Goal: Task Accomplishment & Management: Use online tool/utility

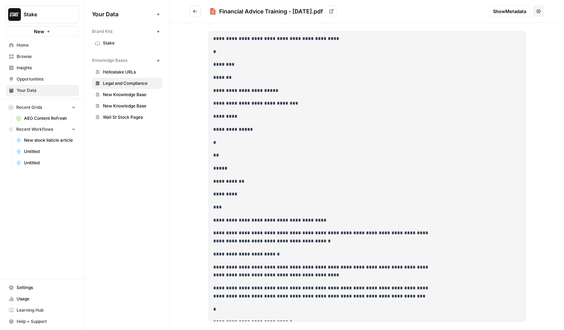
click at [194, 12] on icon "Go back" at bounding box center [195, 11] width 5 height 5
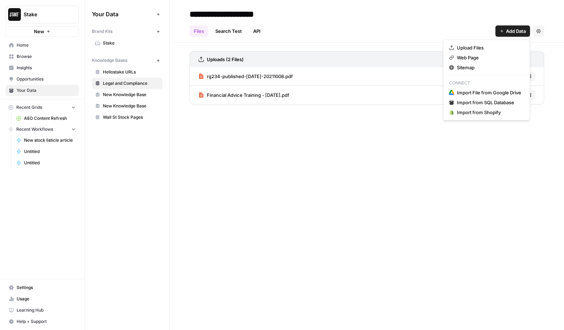
click at [506, 32] on span "Add Data" at bounding box center [516, 31] width 20 height 7
click at [494, 47] on span "Upload Files" at bounding box center [489, 47] width 64 height 7
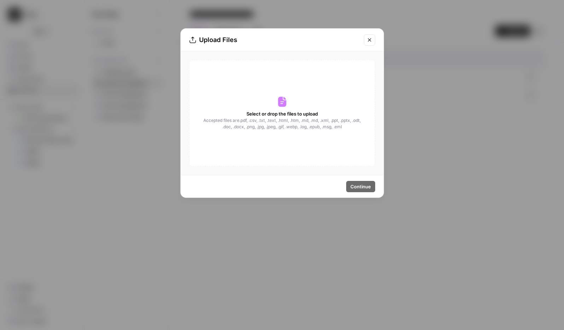
click at [308, 116] on span "Select or drop the files to upload" at bounding box center [282, 113] width 71 height 7
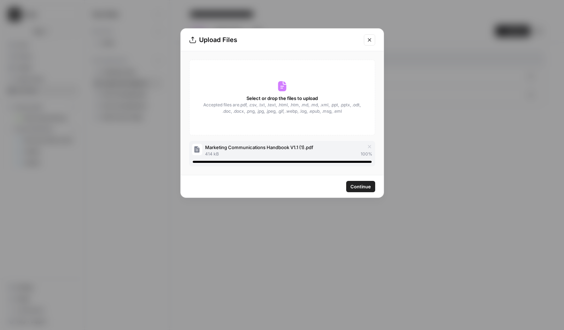
click at [358, 190] on button "Continue" at bounding box center [360, 186] width 29 height 11
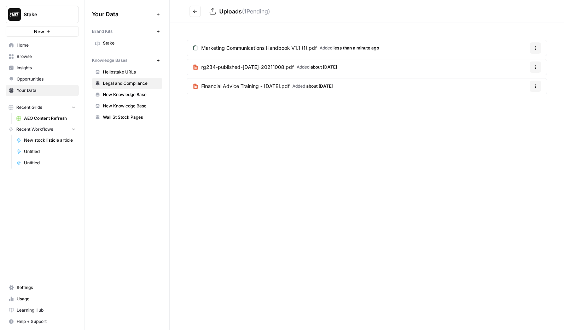
click at [46, 49] on link "Home" at bounding box center [42, 45] width 73 height 11
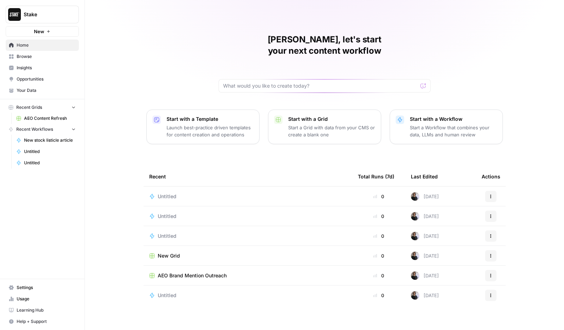
click at [446, 124] on p "Start a Workflow that combines your data, LLMs and human review" at bounding box center [453, 131] width 87 height 14
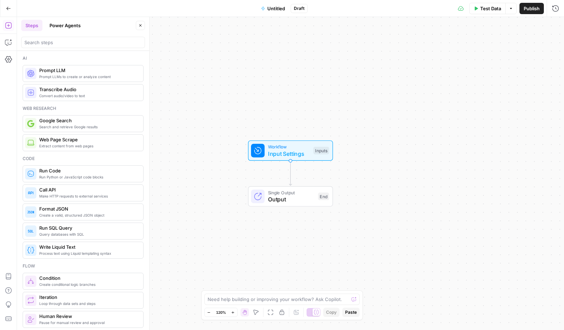
click at [285, 148] on span "Workflow" at bounding box center [289, 147] width 42 height 7
click at [509, 45] on button "Add Field" at bounding box center [488, 47] width 118 height 11
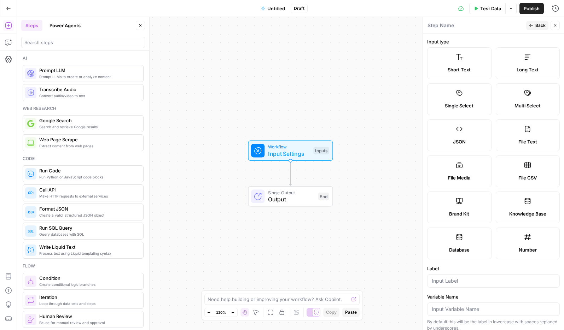
click at [529, 202] on icon at bounding box center [527, 201] width 7 height 7
click at [462, 219] on label "Brand Kit" at bounding box center [459, 208] width 64 height 32
type input "Brand Kit"
type input "brand_kit"
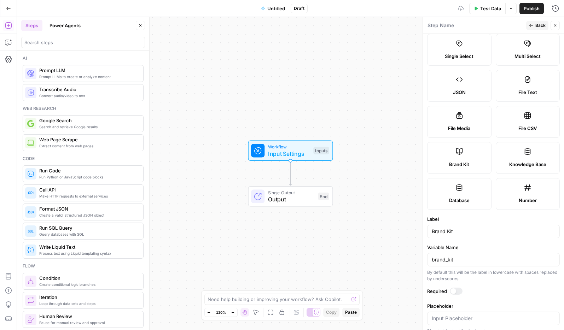
scroll to position [58, 0]
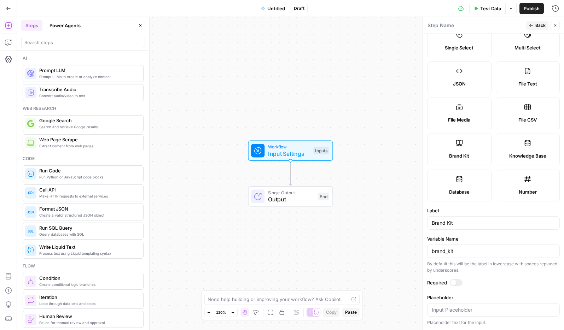
click at [538, 28] on span "Back" at bounding box center [541, 25] width 10 height 6
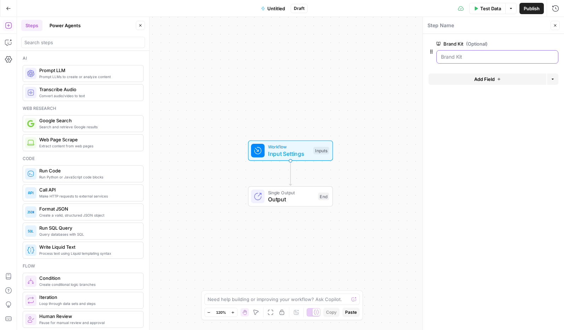
click at [495, 57] on Kit "Brand Kit (Optional)" at bounding box center [497, 56] width 113 height 7
click at [546, 45] on button "edit field" at bounding box center [534, 44] width 27 height 8
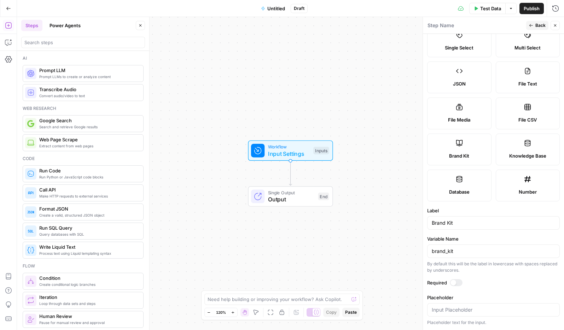
click at [452, 279] on div at bounding box center [456, 282] width 13 height 7
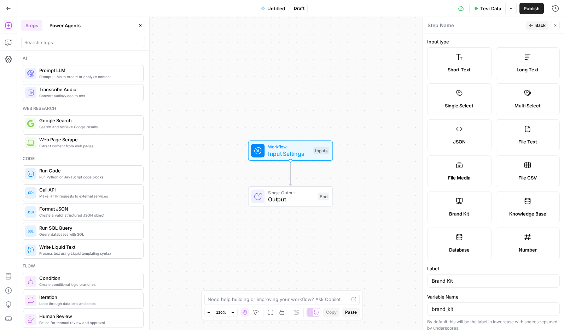
click at [534, 27] on button "Back" at bounding box center [537, 25] width 22 height 9
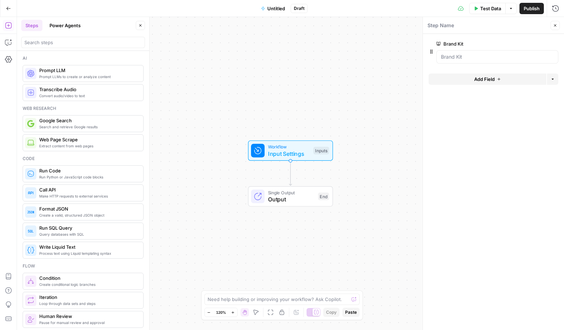
click at [485, 10] on span "Test Data" at bounding box center [490, 8] width 21 height 7
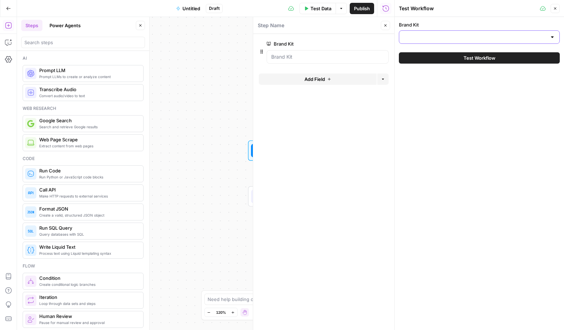
click at [524, 38] on input "Brand Kit" at bounding box center [475, 37] width 143 height 7
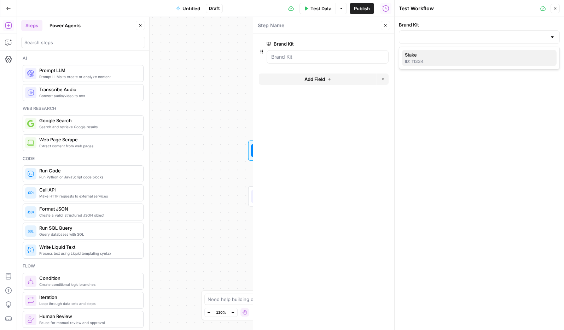
click at [460, 59] on div "ID: 11334" at bounding box center [479, 61] width 149 height 6
type input "Stake"
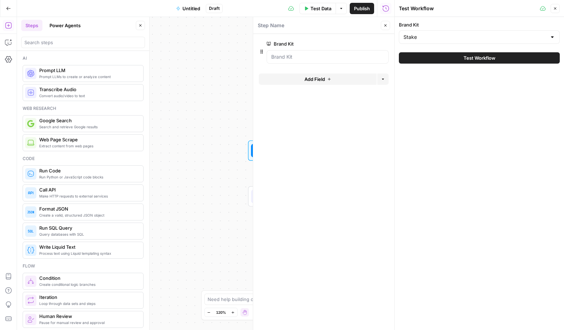
click at [475, 60] on span "Test Workflow" at bounding box center [480, 57] width 32 height 7
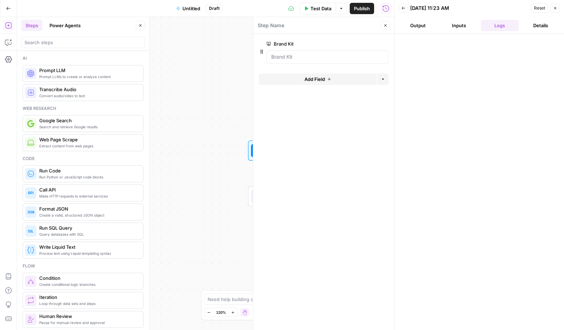
click at [409, 23] on button "Output" at bounding box center [418, 25] width 38 height 11
click at [459, 27] on button "Inputs" at bounding box center [459, 25] width 38 height 11
click at [505, 30] on button "Logs" at bounding box center [500, 25] width 38 height 11
click at [537, 28] on button "Details" at bounding box center [541, 25] width 38 height 11
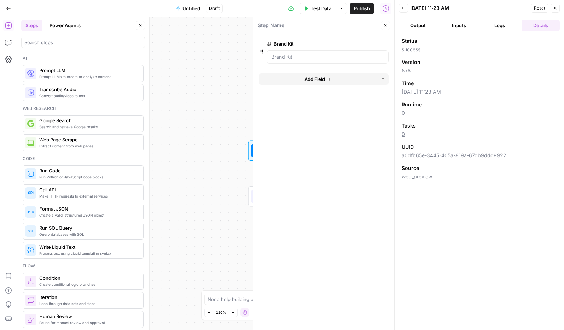
click at [556, 7] on icon "button" at bounding box center [555, 8] width 4 height 4
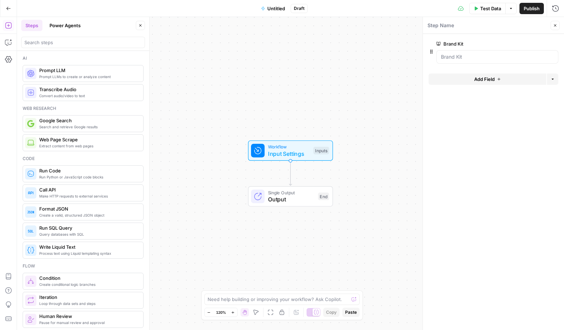
click at [494, 74] on button "Add Field" at bounding box center [488, 79] width 118 height 11
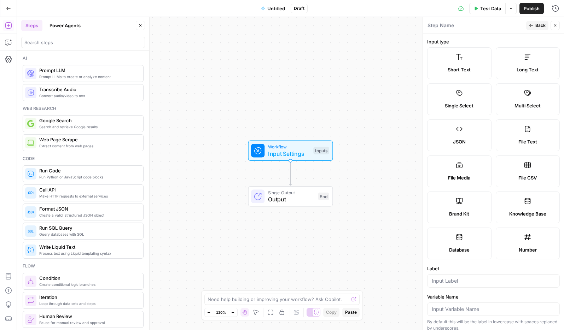
click at [519, 196] on label "Knowledge Base" at bounding box center [528, 208] width 64 height 32
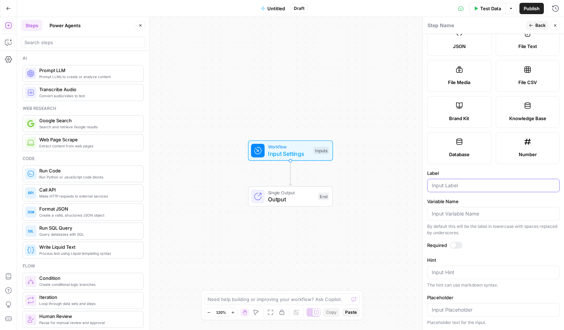
click at [481, 184] on input "Label" at bounding box center [493, 185] width 123 height 7
click at [452, 247] on div at bounding box center [454, 246] width 6 height 6
click at [537, 25] on span "Back" at bounding box center [541, 25] width 10 height 6
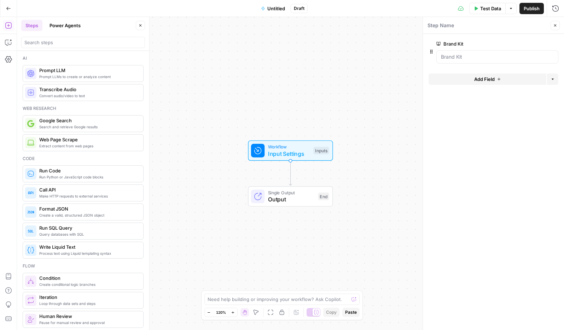
click at [504, 78] on button "Add Field" at bounding box center [488, 79] width 118 height 11
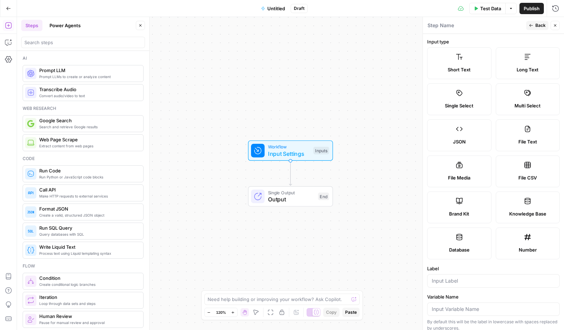
click at [523, 198] on label "Knowledge Base" at bounding box center [528, 208] width 64 height 32
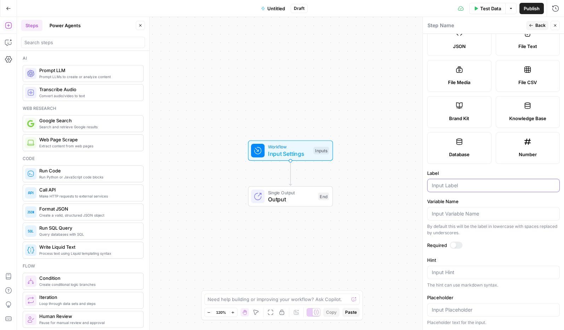
click at [499, 183] on input "Label" at bounding box center [493, 185] width 123 height 7
click at [532, 27] on icon "button" at bounding box center [531, 25] width 4 height 4
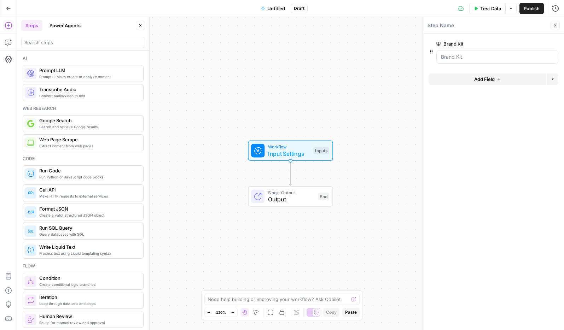
click at [274, 8] on span "Untitled" at bounding box center [276, 8] width 18 height 7
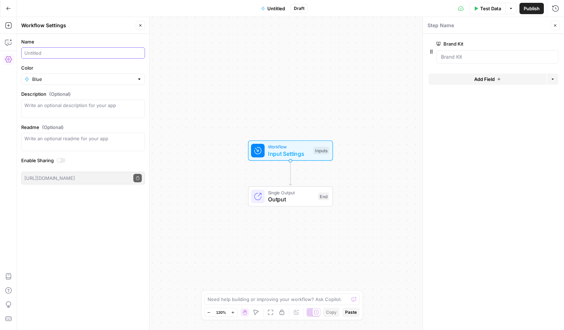
click at [63, 53] on input "Name" at bounding box center [82, 53] width 117 height 7
type input "Listicle Article Workflow"
click at [92, 64] on form "Name Listicle Article Workflow Color Blue Description (Optional) Readme (Option…" at bounding box center [83, 111] width 132 height 155
click at [98, 108] on textarea "Description (Optional)" at bounding box center [82, 109] width 117 height 14
type textarea "This workflow should be used when creating a fresh new stock listicle article."
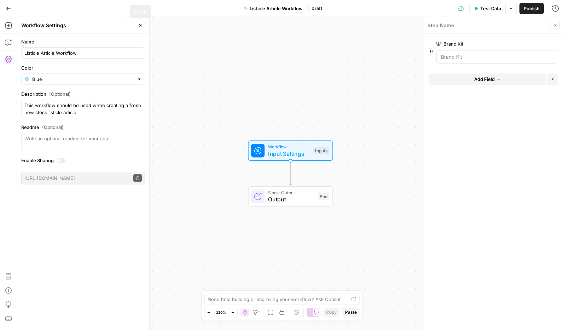
click at [141, 26] on icon "button" at bounding box center [140, 25] width 2 height 2
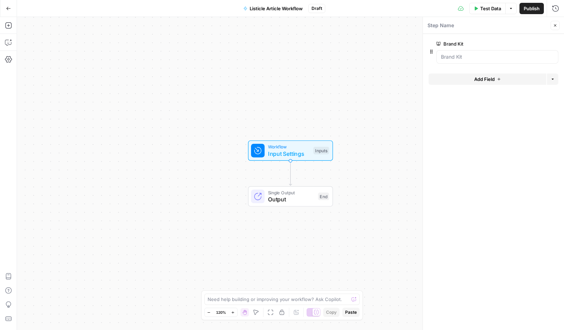
click at [503, 78] on button "Add Field" at bounding box center [488, 79] width 118 height 11
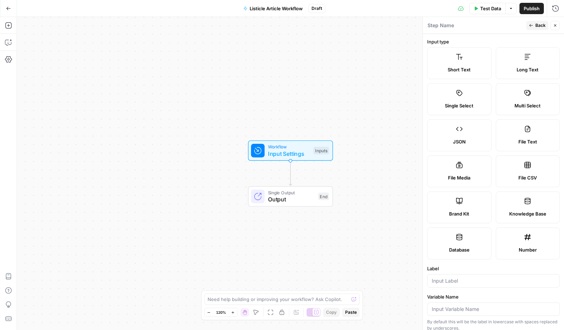
click at [457, 69] on span "Short Text" at bounding box center [459, 69] width 23 height 7
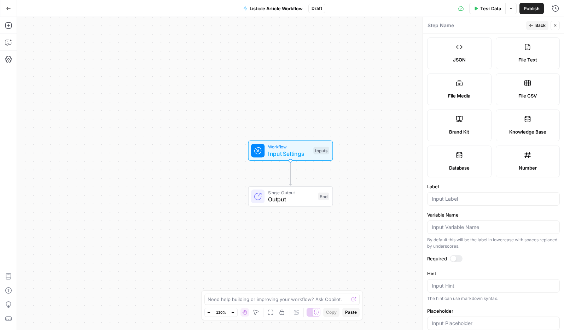
scroll to position [134, 0]
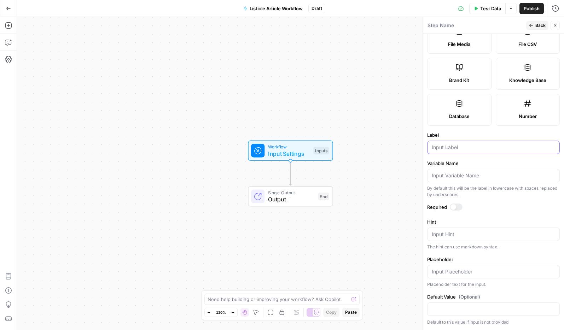
click at [467, 149] on input "Label" at bounding box center [493, 147] width 123 height 7
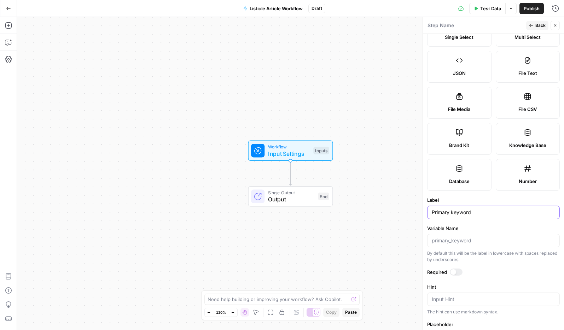
scroll to position [0, 0]
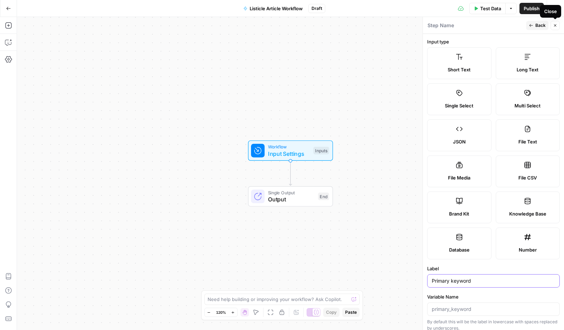
type input "Primary keyword"
click at [555, 26] on icon "button" at bounding box center [555, 25] width 4 height 4
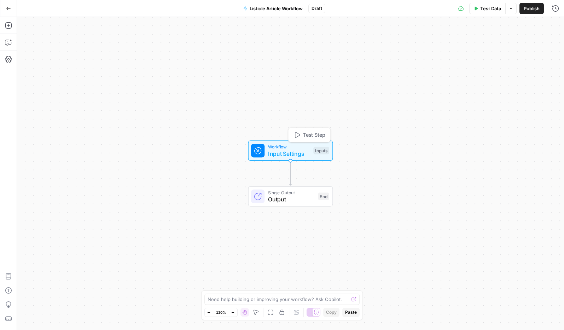
click at [290, 146] on span "Workflow" at bounding box center [289, 147] width 42 height 7
click at [500, 108] on icon "button" at bounding box center [499, 107] width 3 height 3
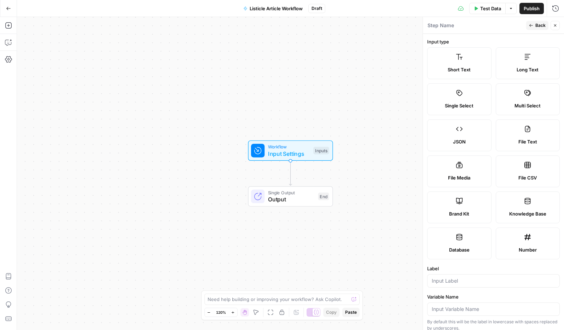
click at [468, 135] on label "JSON" at bounding box center [459, 136] width 64 height 32
click at [459, 280] on input "Label" at bounding box center [493, 281] width 123 height 7
type input "P"
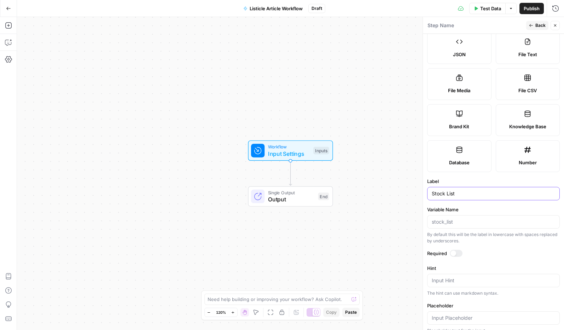
scroll to position [88, 0]
type input "Stock List"
click at [466, 282] on textarea "Hint" at bounding box center [493, 279] width 123 height 7
paste textarea "Optional: Provide a JSON list of 10 stocks to skip the research phase. Leave em…"
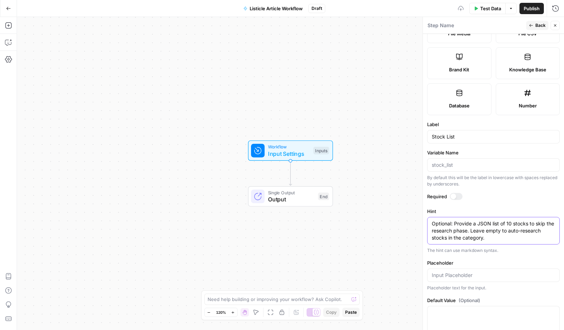
scroll to position [162, 0]
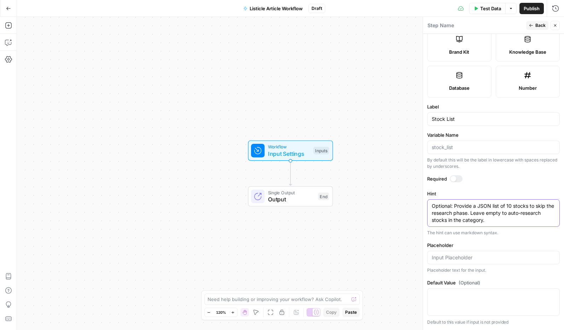
type textarea "Optional: Provide a JSON list of 10 stocks to skip the research phase. Leave em…"
click at [493, 258] on input "Placeholder" at bounding box center [493, 257] width 123 height 7
paste input "{"stocks": [{"company_name": "Apple Inc.", "ticker": "AAPL"}, {"company_name": …"
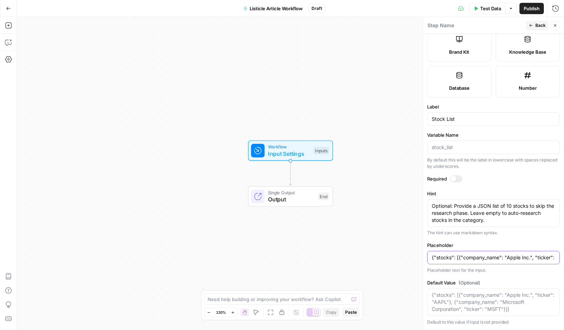
scroll to position [0, 170]
type input "{"stocks": [{"company_name": "Apple Inc.", "ticker": "AAPL"}, {"company_name": …"
click at [544, 26] on span "Back" at bounding box center [541, 25] width 10 height 6
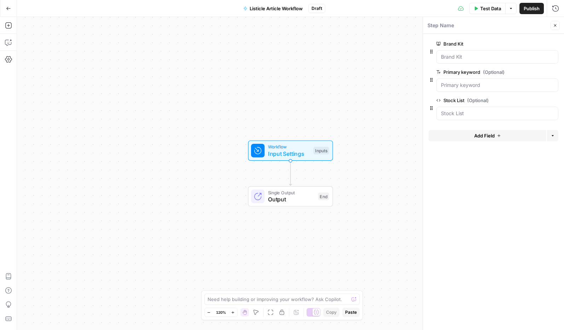
click at [316, 304] on div "Need help building or improving your workflow? Ask Copilot." at bounding box center [282, 299] width 156 height 11
click at [502, 136] on button "Add Field" at bounding box center [488, 135] width 118 height 11
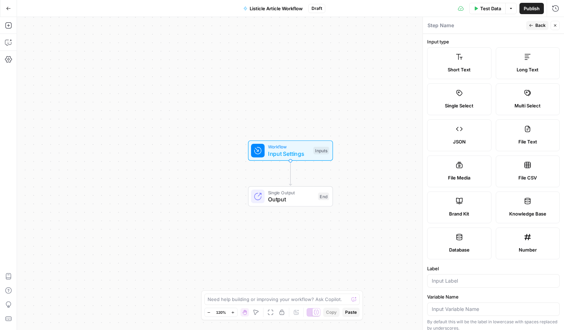
click at [527, 208] on label "Knowledge Base" at bounding box center [528, 208] width 64 height 32
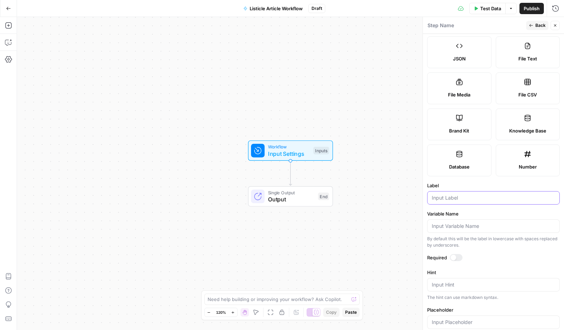
click at [489, 196] on input "Label" at bounding box center [493, 198] width 123 height 7
click at [460, 199] on input "Legal and compliance check" at bounding box center [493, 198] width 123 height 7
type input "Legal and Compliance check"
click at [456, 259] on div at bounding box center [456, 257] width 13 height 7
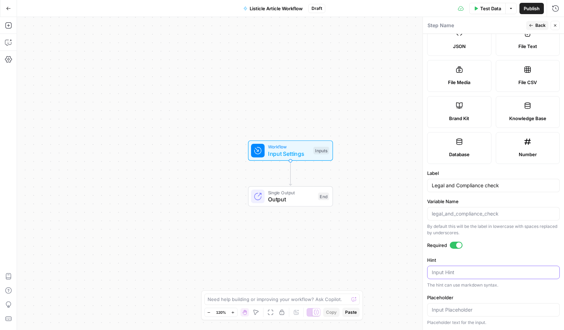
click at [479, 271] on textarea "Hint" at bounding box center [493, 272] width 123 height 7
click at [485, 272] on textarea "Hint" at bounding box center [493, 272] width 123 height 7
type textarea "Choose the Legal and compliance knowledge base"
click at [536, 25] on span "Back" at bounding box center [541, 25] width 10 height 6
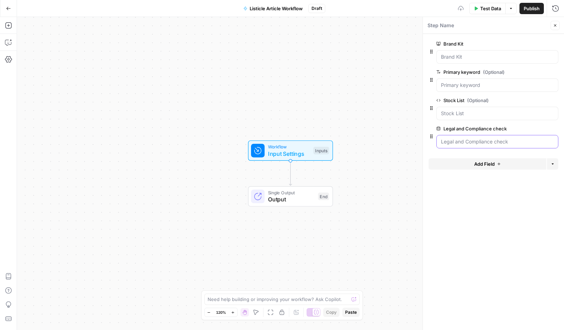
click at [488, 144] on check "Legal and Compliance check" at bounding box center [497, 141] width 113 height 7
click at [260, 298] on textarea at bounding box center [278, 299] width 141 height 7
type textarea "I want to create a content generation workflow that researches a list of 10 sto…"
click at [355, 287] on icon "submit" at bounding box center [355, 285] width 4 height 4
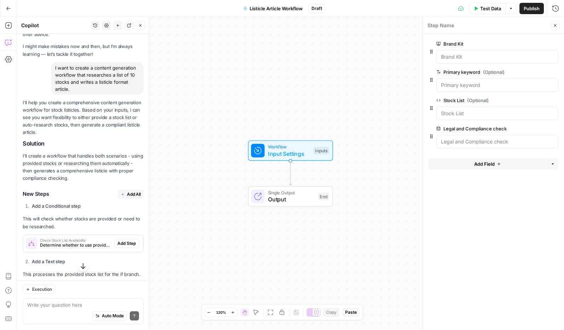
scroll to position [29, 0]
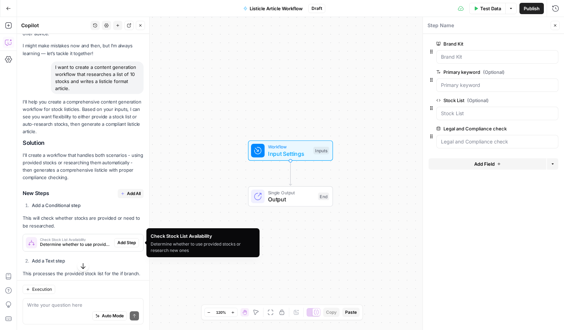
click at [77, 243] on span "Determine whether to use provided stocks or research new ones" at bounding box center [75, 245] width 71 height 6
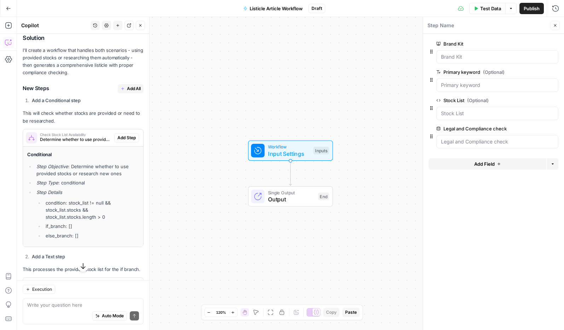
scroll to position [137, 0]
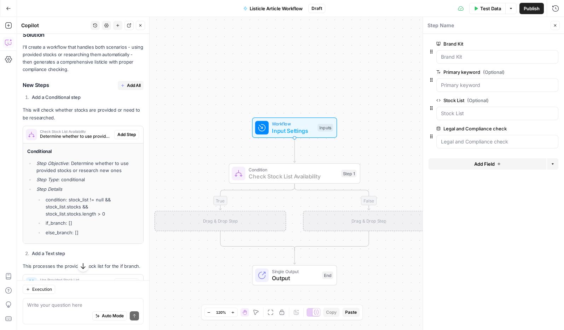
click at [129, 134] on span "Add Step" at bounding box center [126, 135] width 18 height 6
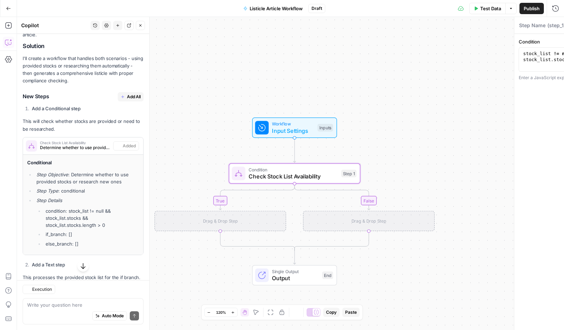
type textarea "Check Stock List Availability"
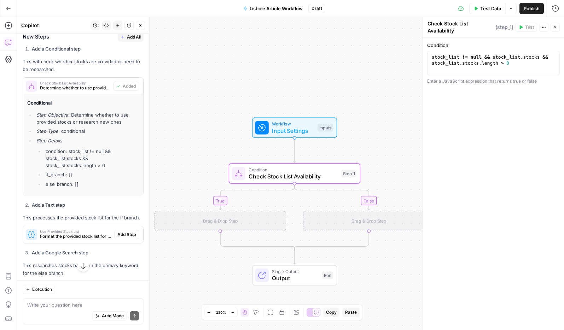
scroll to position [201, 0]
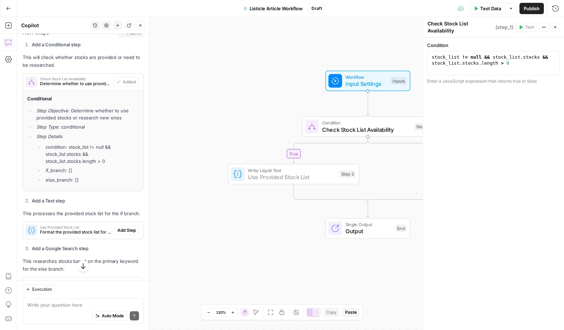
click at [132, 232] on span "Add Step" at bounding box center [126, 230] width 18 height 6
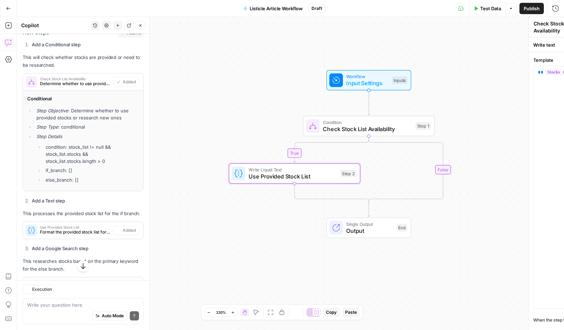
type textarea "Use Provided Stock List"
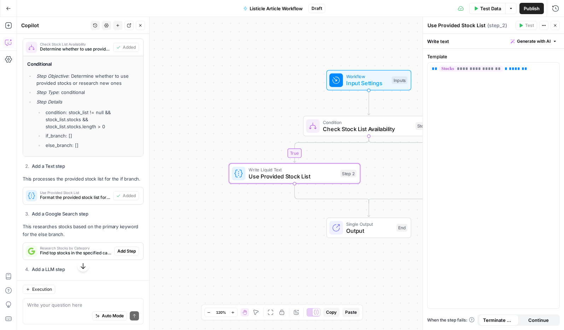
scroll to position [238, 0]
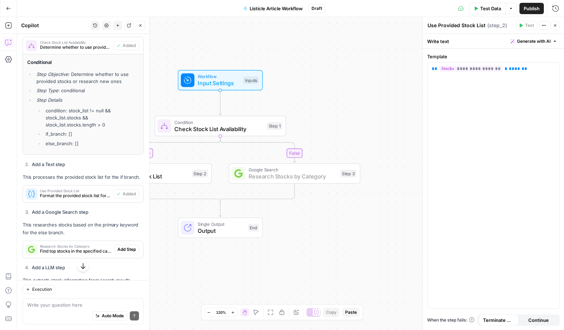
click at [123, 251] on span "Add Step" at bounding box center [126, 250] width 18 height 6
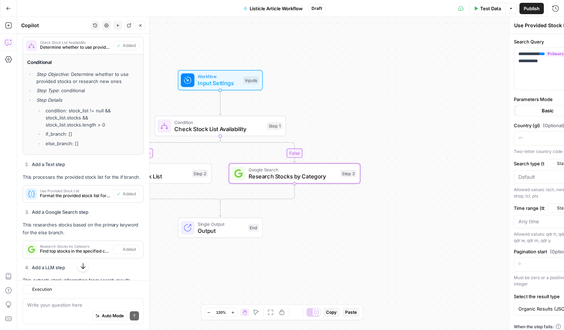
type textarea "Research Stocks by Category"
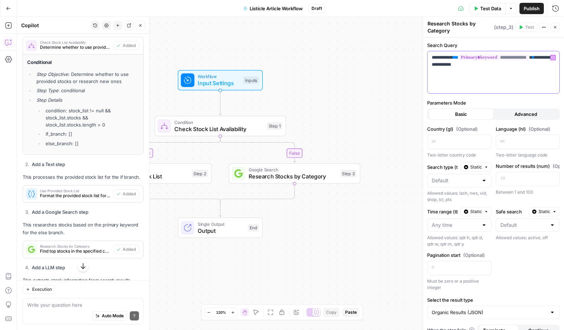
drag, startPoint x: 447, startPoint y: 58, endPoint x: 425, endPoint y: 58, distance: 21.6
click at [425, 58] on div "**********" at bounding box center [493, 173] width 141 height 313
click at [458, 65] on p "**********" at bounding box center [493, 61] width 123 height 14
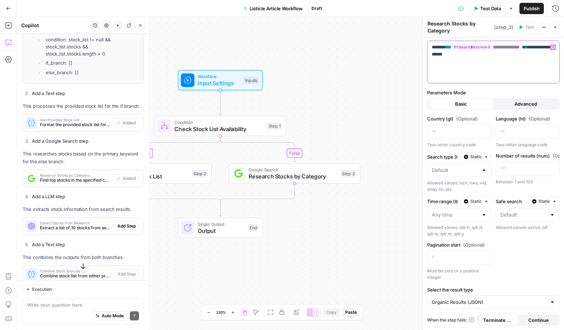
scroll to position [314, 0]
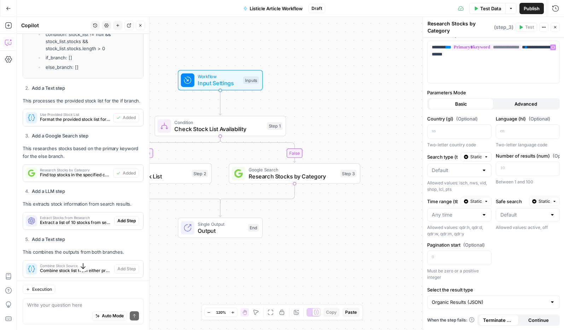
click at [66, 222] on span "Extract a list of 10 stocks from search results" at bounding box center [75, 223] width 71 height 6
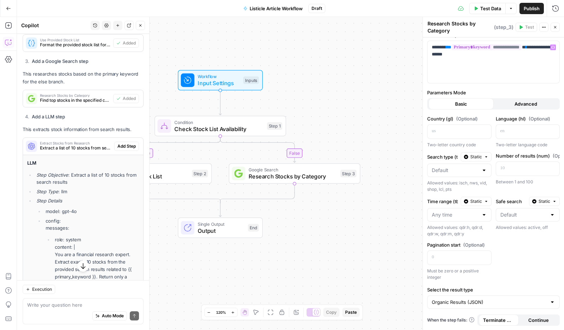
scroll to position [386, 0]
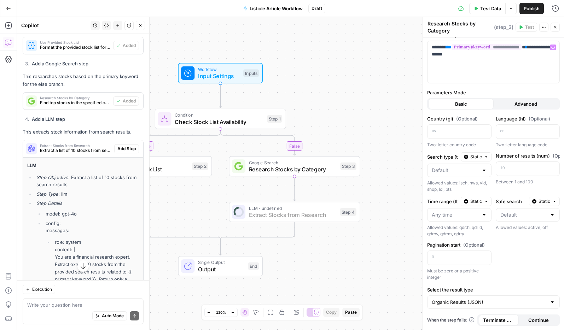
click at [119, 148] on span "Add Step" at bounding box center [126, 149] width 18 height 6
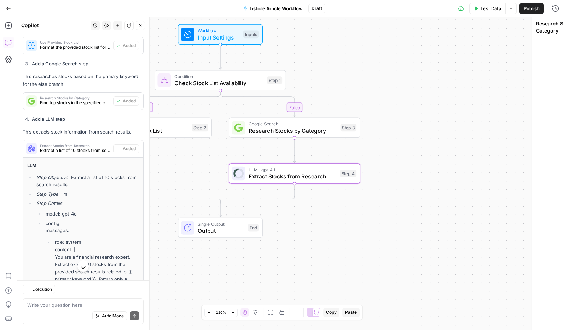
type textarea "Extract Stocks from Research"
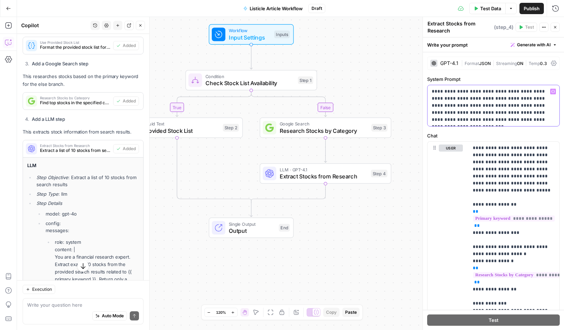
drag, startPoint x: 503, startPoint y: 123, endPoint x: 432, endPoint y: 88, distance: 79.1
click at [432, 88] on p "**********" at bounding box center [493, 105] width 123 height 35
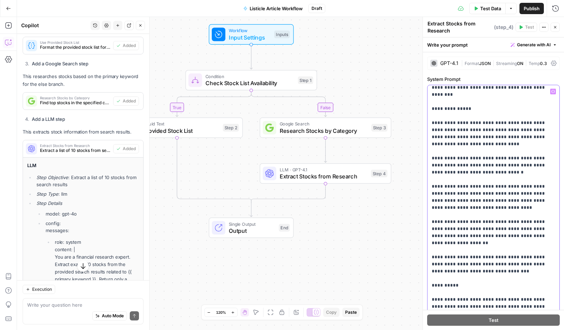
scroll to position [0, 0]
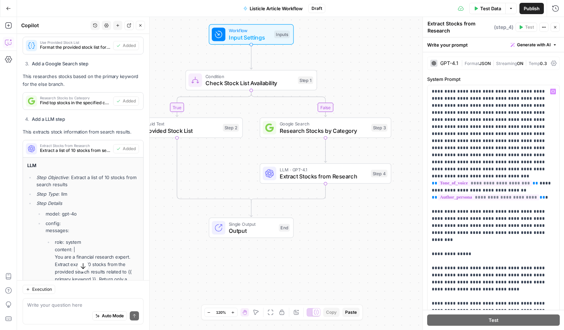
click at [553, 63] on icon at bounding box center [554, 63] width 6 height 5
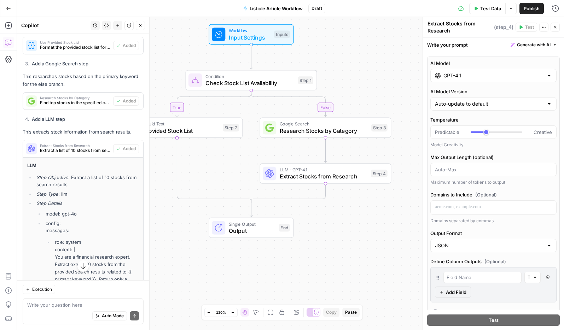
click at [550, 79] on div at bounding box center [549, 75] width 6 height 7
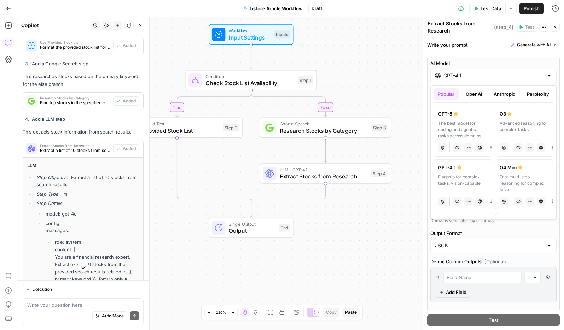
click at [478, 93] on button "OpenAI" at bounding box center [474, 93] width 25 height 11
click at [447, 96] on button "Popular" at bounding box center [446, 93] width 25 height 11
click at [493, 96] on button "Anthropic" at bounding box center [505, 93] width 30 height 11
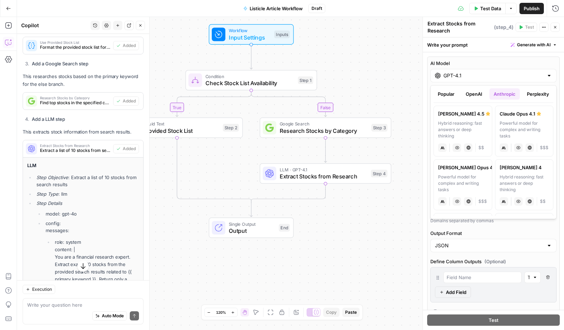
drag, startPoint x: 541, startPoint y: 94, endPoint x: 528, endPoint y: 95, distance: 12.7
click at [541, 94] on button "Perplexity" at bounding box center [538, 93] width 31 height 11
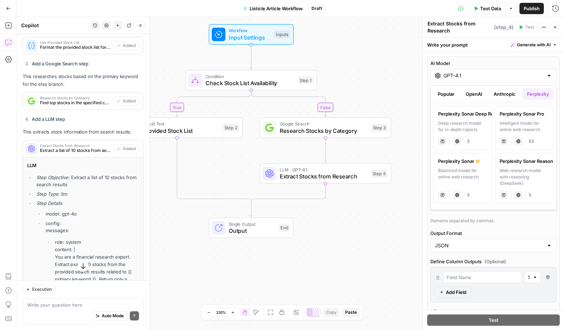
click at [453, 98] on button "Popular" at bounding box center [446, 93] width 25 height 11
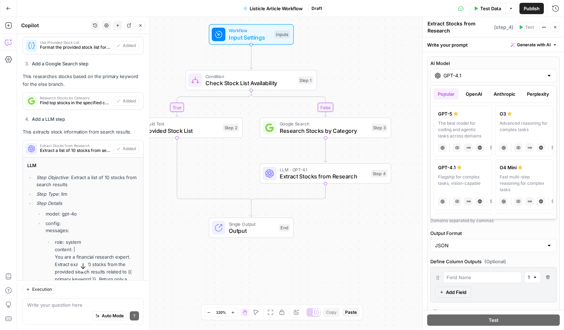
click at [475, 123] on div "The best model for coding and agentic tasks across domains" at bounding box center [463, 129] width 50 height 19
type input "GPT-5"
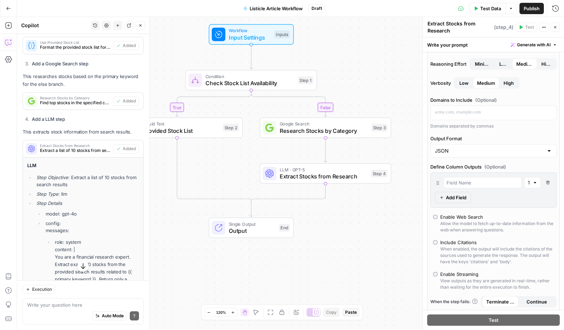
scroll to position [100, 0]
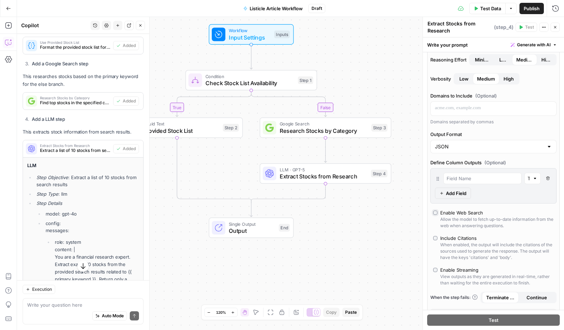
type input "response"
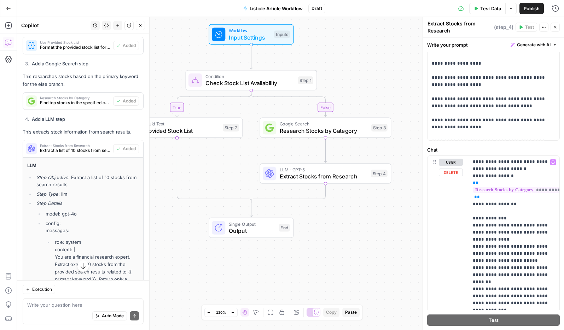
scroll to position [586, 0]
drag, startPoint x: 549, startPoint y: 270, endPoint x: 543, endPoint y: 276, distance: 8.8
click at [540, 276] on p "**********" at bounding box center [514, 251] width 82 height 382
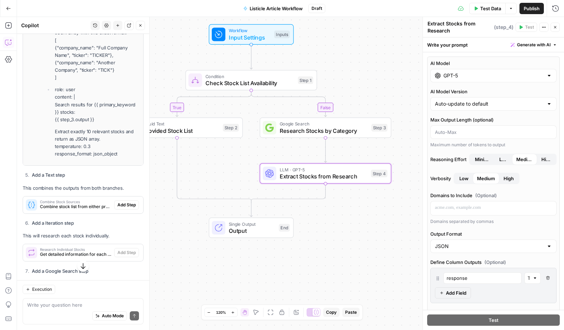
scroll to position [662, 0]
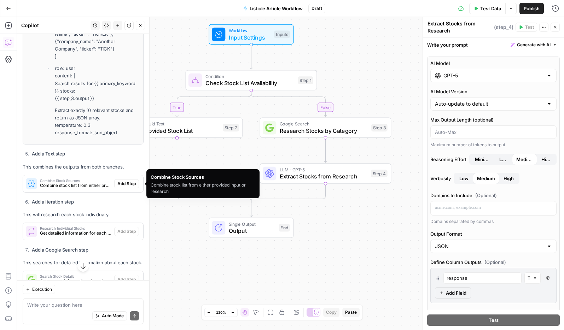
click at [97, 186] on span "Combine stock list from either provided input or research" at bounding box center [75, 186] width 71 height 6
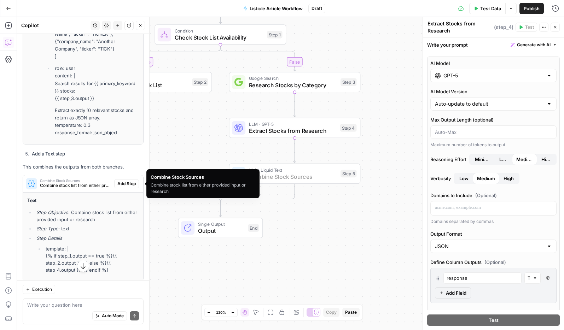
click at [127, 184] on span "Add Step" at bounding box center [126, 184] width 18 height 6
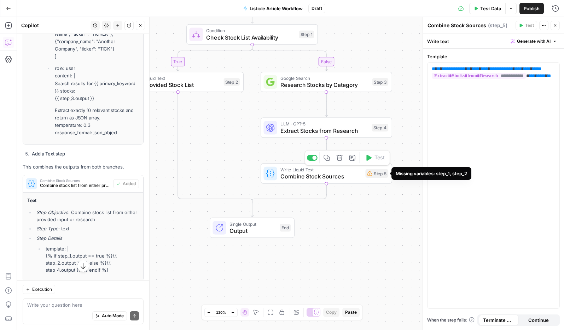
click at [377, 176] on div "Step 5" at bounding box center [376, 173] width 23 height 8
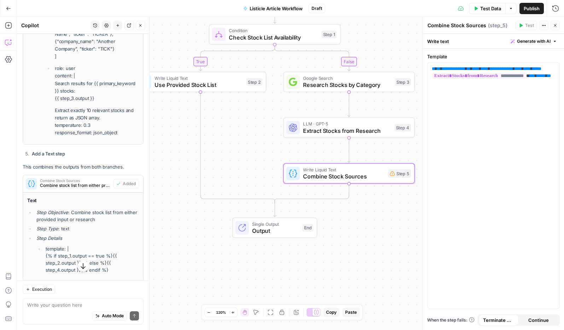
click at [545, 26] on icon "button" at bounding box center [544, 25] width 4 height 4
click at [503, 26] on span "( step_5 )" at bounding box center [497, 25] width 19 height 7
click at [345, 178] on span "Combine Stock Sources" at bounding box center [343, 176] width 81 height 8
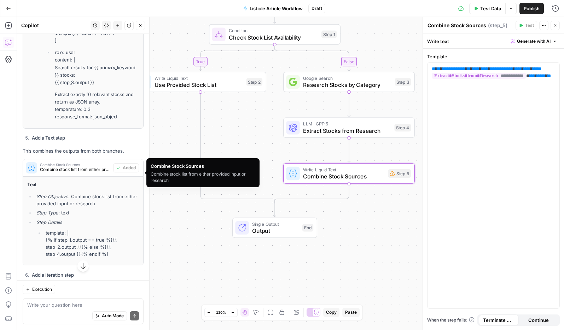
scroll to position [679, 0]
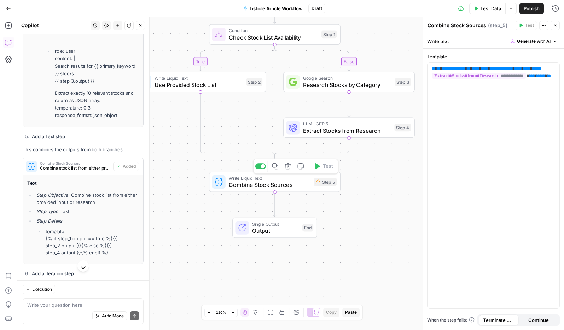
click at [288, 184] on span "Combine Stock Sources" at bounding box center [269, 185] width 81 height 8
click at [321, 184] on div "Step 5" at bounding box center [325, 182] width 23 height 8
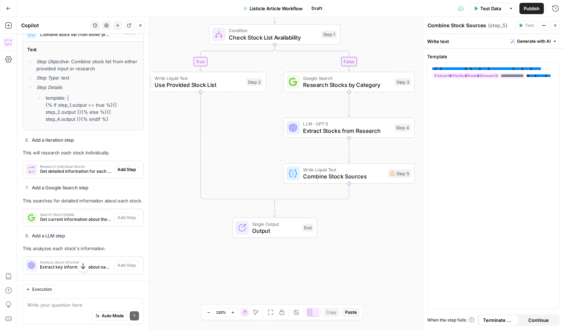
scroll to position [817, 0]
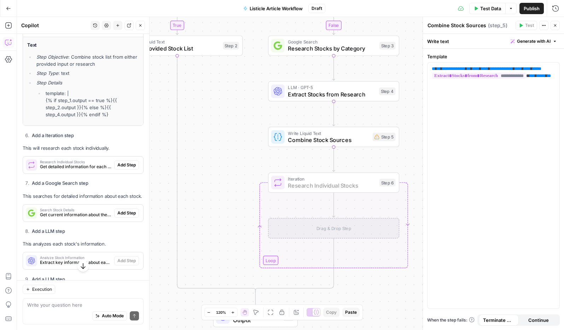
click at [123, 162] on span "Add Step" at bounding box center [126, 165] width 18 height 6
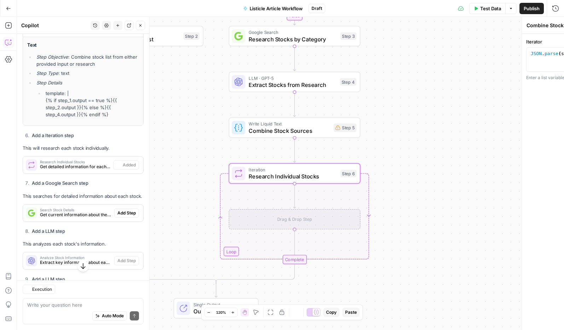
type textarea "Research Individual Stocks"
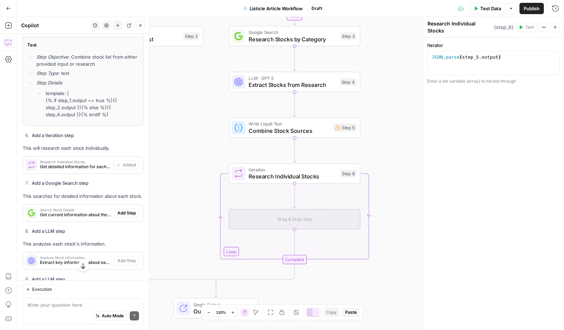
scroll to position [849, 0]
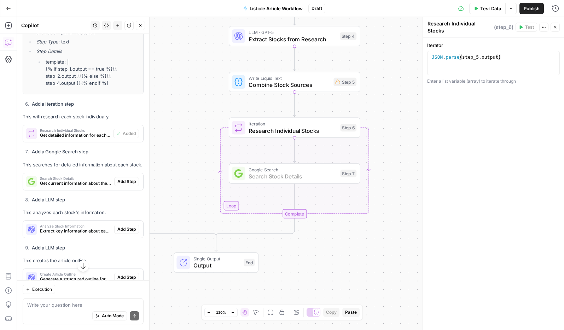
click at [135, 181] on span "Add Step" at bounding box center [126, 182] width 18 height 6
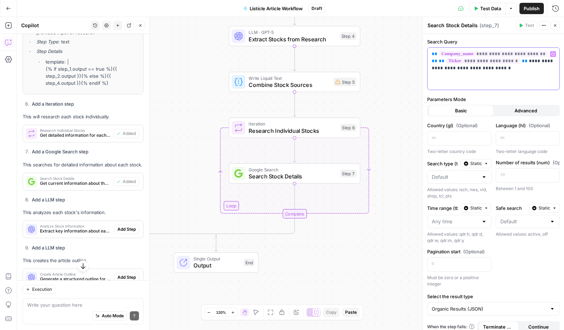
click at [443, 69] on p "**********" at bounding box center [493, 61] width 123 height 21
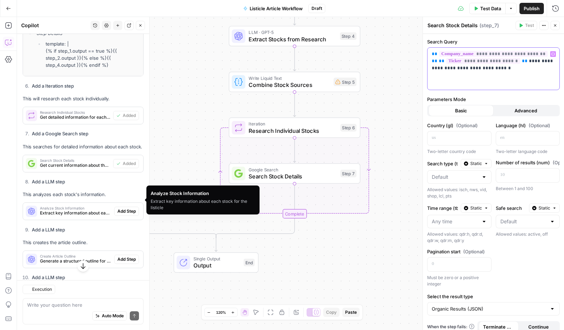
scroll to position [878, 0]
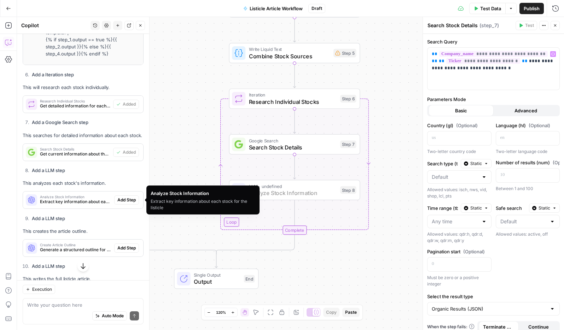
click at [125, 201] on span "Add Step" at bounding box center [126, 200] width 18 height 6
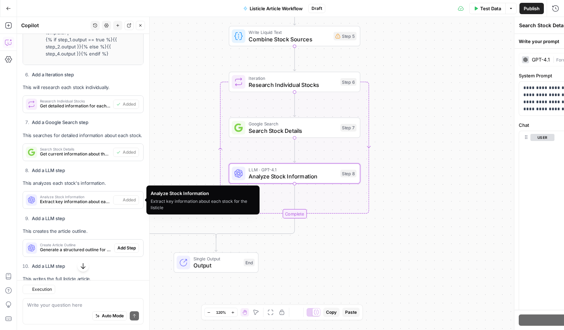
type textarea "Analyze Stock Information"
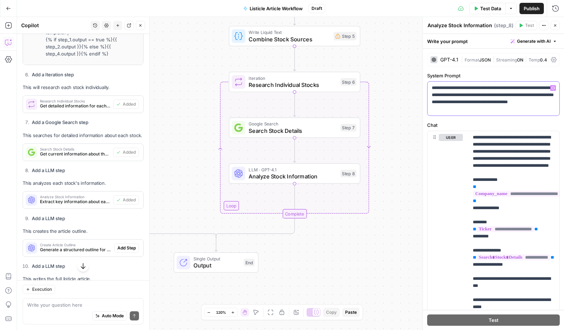
drag, startPoint x: 444, startPoint y: 96, endPoint x: 423, endPoint y: 84, distance: 24.1
click at [423, 84] on div "**********" at bounding box center [493, 173] width 141 height 313
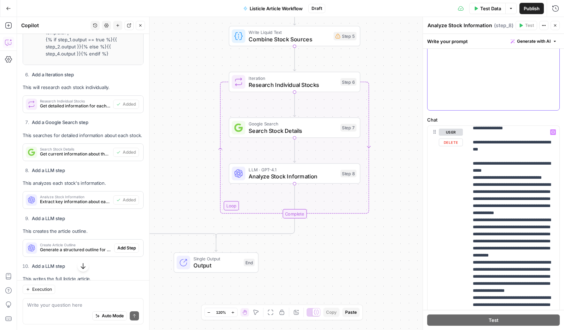
scroll to position [132, 0]
drag, startPoint x: 521, startPoint y: 220, endPoint x: 535, endPoint y: 242, distance: 26.0
click at [521, 220] on p "**********" at bounding box center [514, 312] width 82 height 630
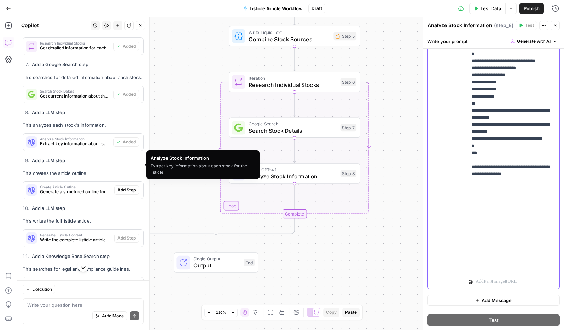
scroll to position [937, 0]
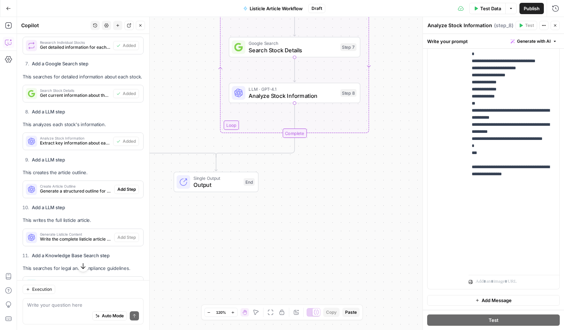
click at [96, 189] on span "Generate a structured outline for the stock listicle" at bounding box center [75, 191] width 71 height 6
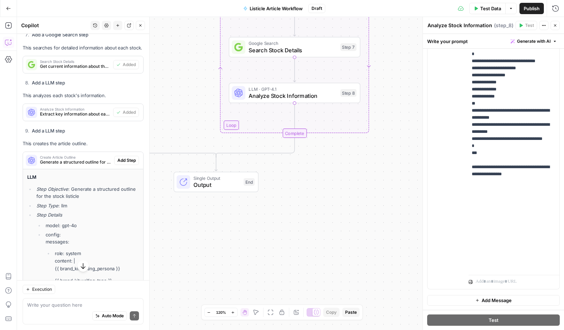
scroll to position [970, 0]
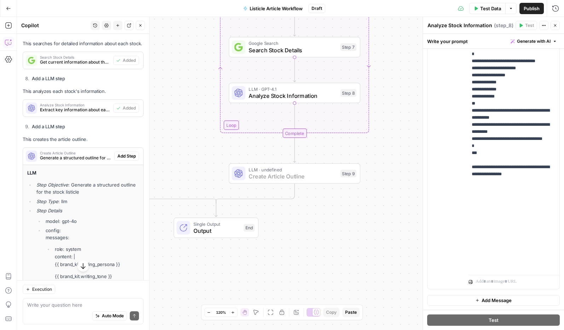
click at [125, 158] on span "Add Step" at bounding box center [126, 156] width 18 height 6
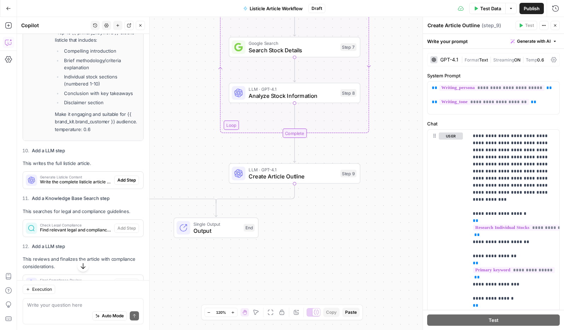
scroll to position [1333, 0]
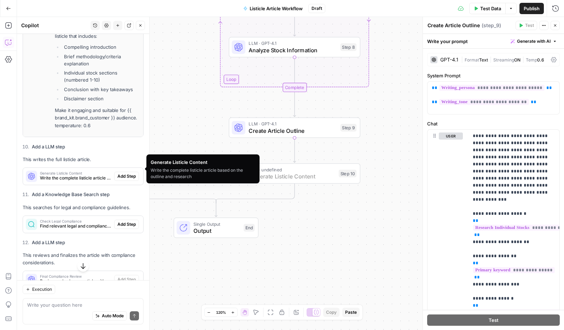
click at [127, 173] on span "Add Step" at bounding box center [126, 176] width 18 height 6
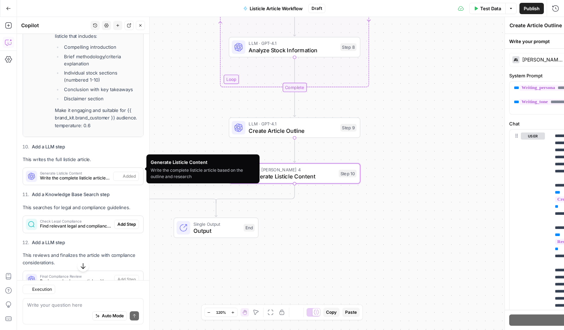
type textarea "Generate Listicle Content"
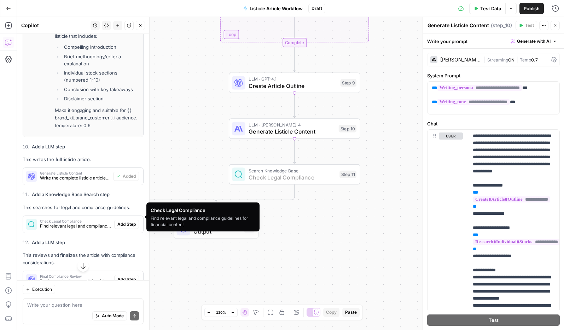
click at [123, 221] on span "Add Step" at bounding box center [126, 224] width 18 height 6
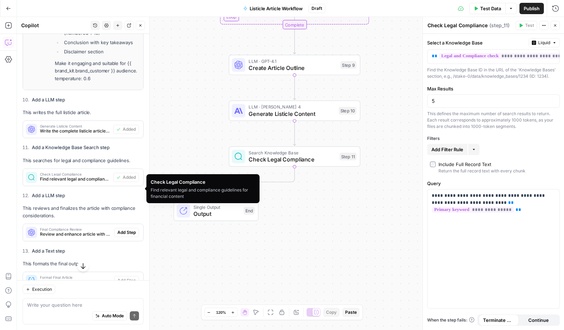
scroll to position [1380, 0]
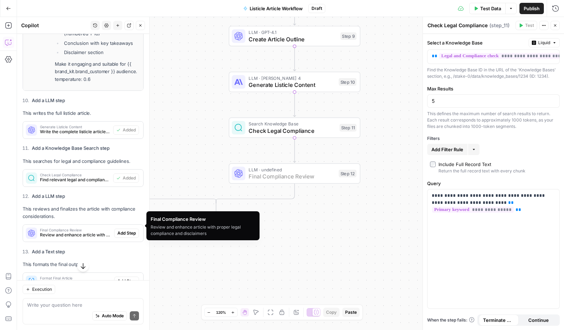
click at [125, 230] on span "Add Step" at bounding box center [126, 233] width 18 height 6
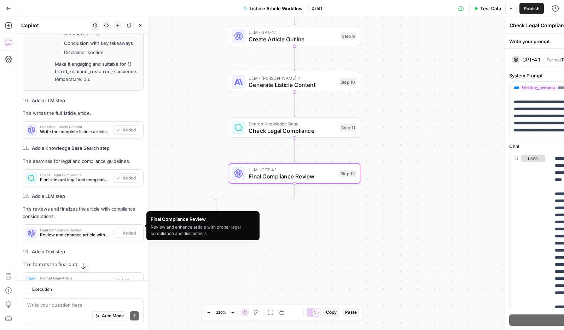
type textarea "Final Compliance Review"
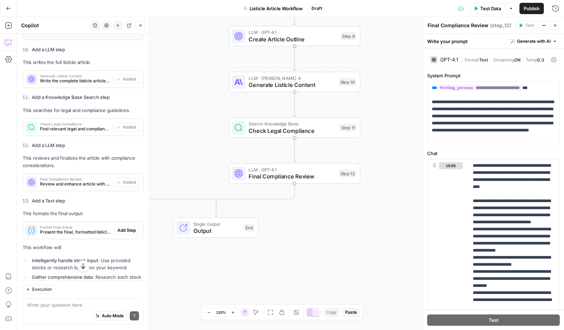
scroll to position [1435, 0]
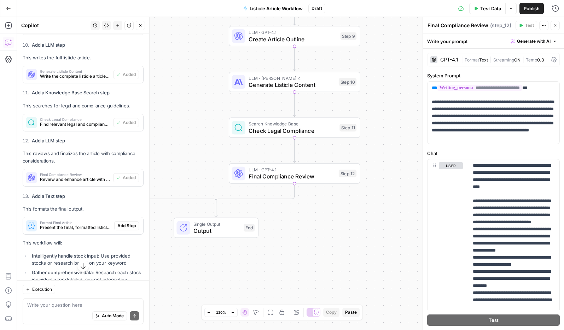
click at [76, 225] on span "Present the final, formatted listicle article" at bounding box center [75, 228] width 71 height 6
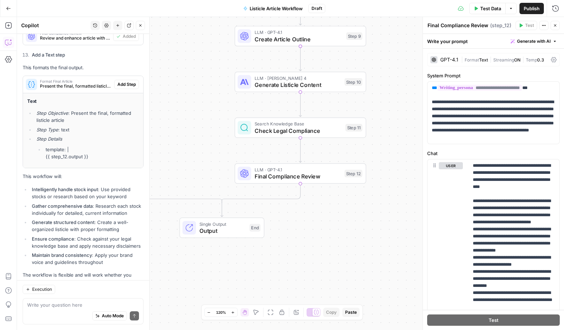
scroll to position [1575, 0]
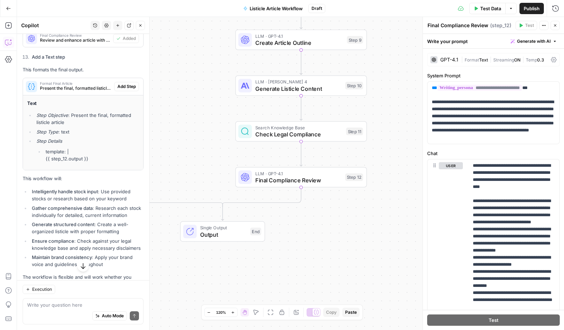
click at [62, 310] on div "Auto Mode Send" at bounding box center [83, 317] width 112 height 16
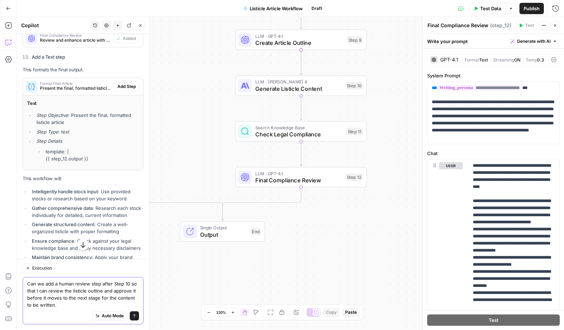
click at [128, 284] on textarea "Can we add a human review step after Step 10 so that I can review the listicle …" at bounding box center [83, 294] width 112 height 28
type textarea "Can we add a human review step after Step 9 so that I can review the listicle o…"
click at [135, 317] on icon "submit" at bounding box center [134, 316] width 4 height 4
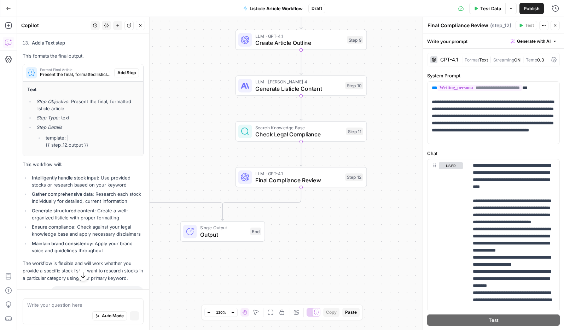
scroll to position [1561, 0]
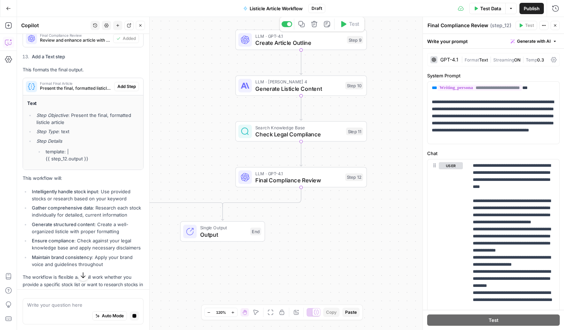
click at [320, 39] on span "Create Article Outline" at bounding box center [299, 43] width 88 height 8
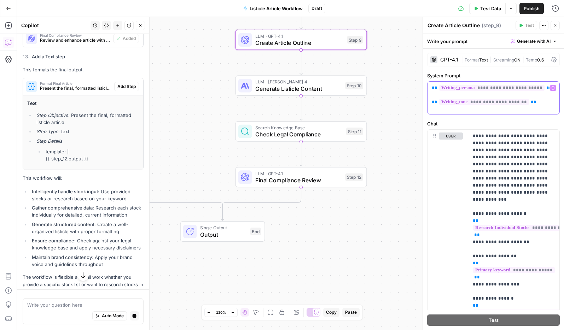
drag, startPoint x: 535, startPoint y: 108, endPoint x: 432, endPoint y: 90, distance: 104.4
click at [432, 90] on div "**********" at bounding box center [494, 98] width 132 height 33
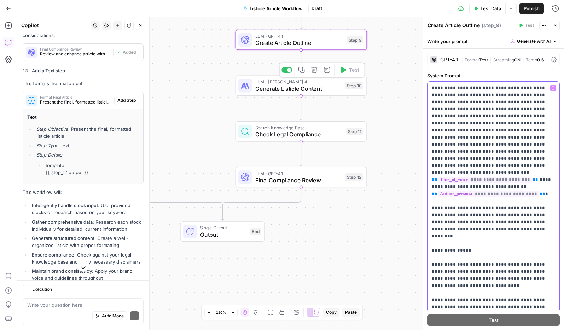
scroll to position [1575, 0]
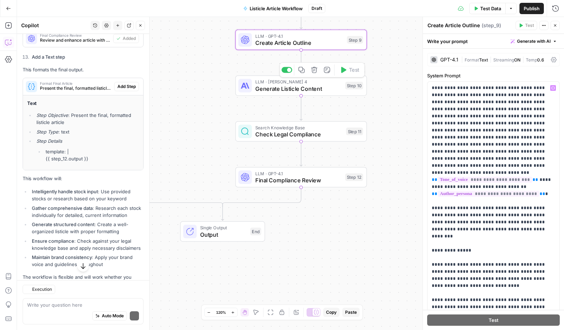
click at [325, 88] on span "Generate Listicle Content" at bounding box center [298, 89] width 87 height 8
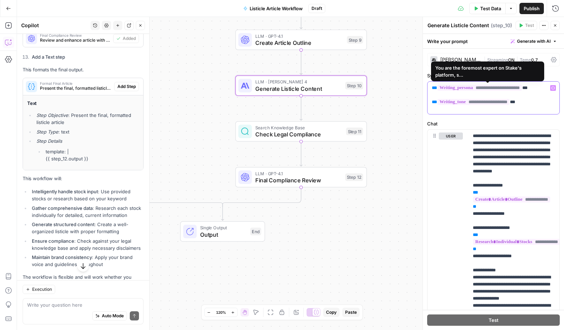
drag, startPoint x: 533, startPoint y: 108, endPoint x: 430, endPoint y: 88, distance: 104.8
click at [430, 88] on div "**********" at bounding box center [494, 98] width 132 height 33
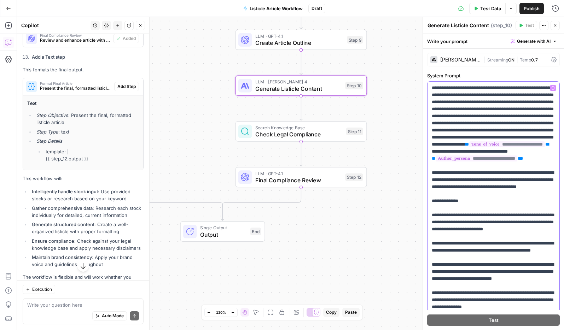
scroll to position [1821, 0]
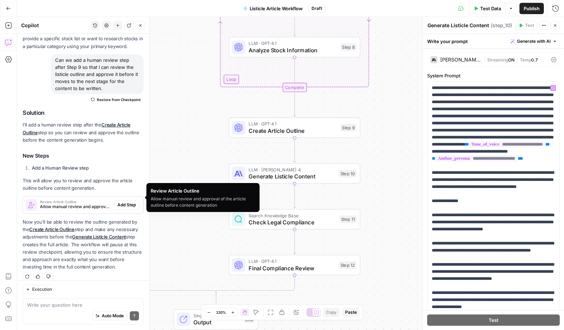
click at [88, 204] on span "Allow manual review and approval of the article outline before content generati…" at bounding box center [75, 207] width 71 height 6
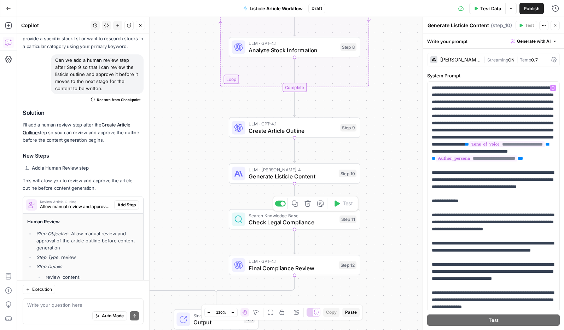
drag, startPoint x: 103, startPoint y: 203, endPoint x: 81, endPoint y: 198, distance: 22.9
click at [91, 212] on div "Review Article Outline Allow manual review and approval of the article outline …" at bounding box center [83, 276] width 121 height 160
click at [81, 204] on span "Allow manual review and approval of the article outline before content generati…" at bounding box center [75, 207] width 71 height 6
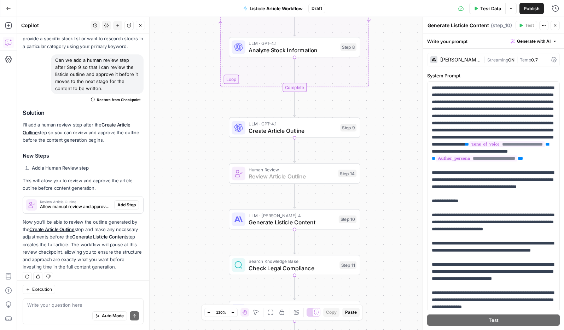
click at [131, 202] on span "Add Step" at bounding box center [126, 205] width 18 height 6
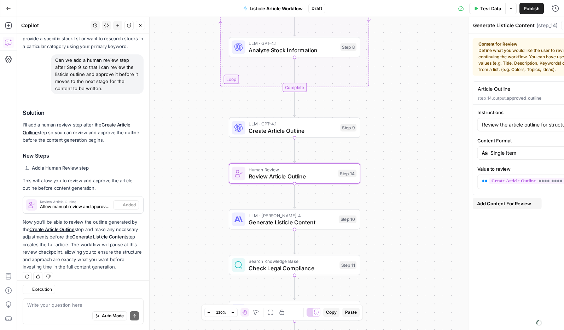
type textarea "Review Article Outline"
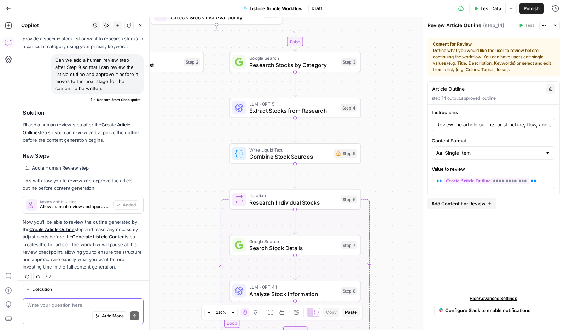
click at [63, 305] on textarea at bounding box center [83, 305] width 112 height 7
type textarea "why is there an error on step 5?"
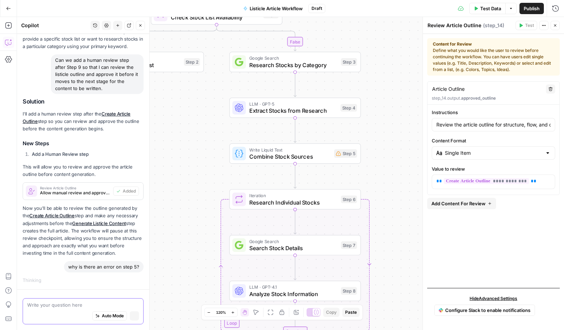
scroll to position [1799, 0]
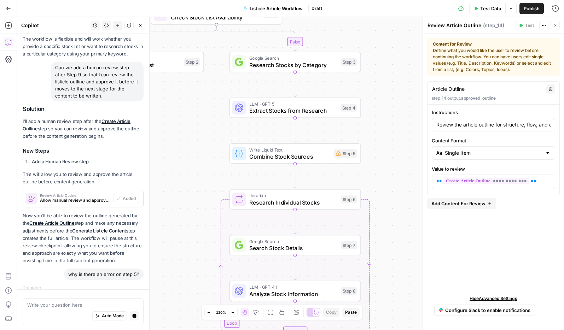
click at [555, 27] on icon "button" at bounding box center [555, 25] width 4 height 4
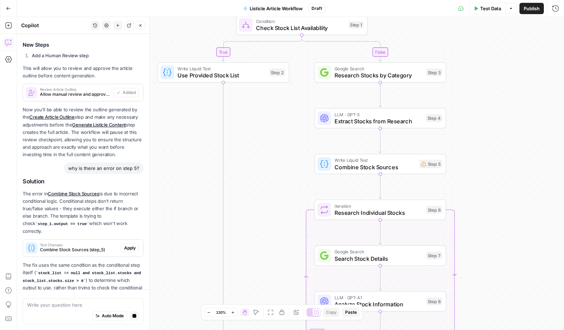
scroll to position [1954, 0]
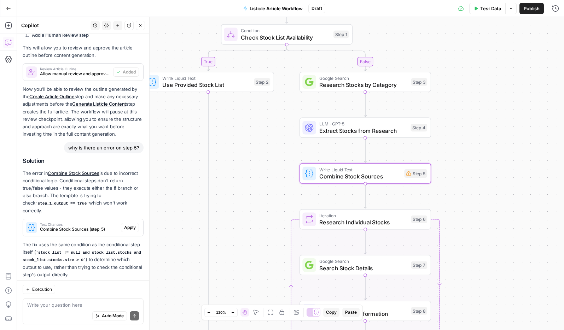
click at [127, 225] on span "Apply" at bounding box center [130, 228] width 12 height 6
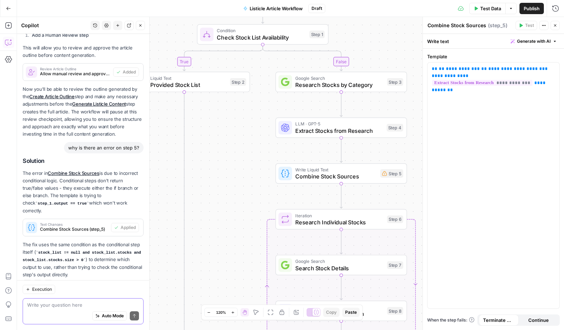
click at [77, 304] on textarea at bounding box center [83, 305] width 112 height 7
type textarea "It still has an error"
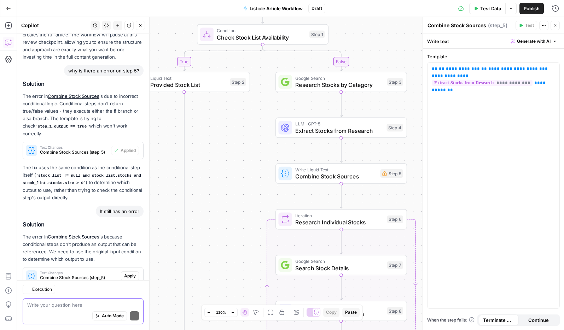
scroll to position [2079, 0]
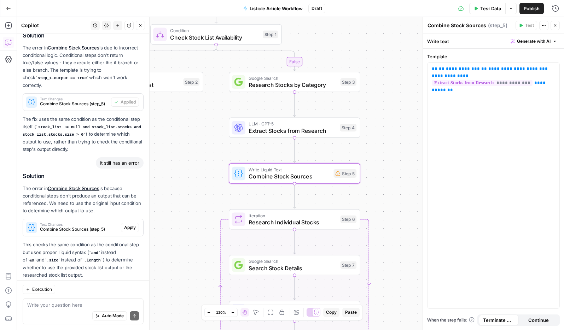
click at [129, 225] on span "Apply" at bounding box center [130, 228] width 12 height 6
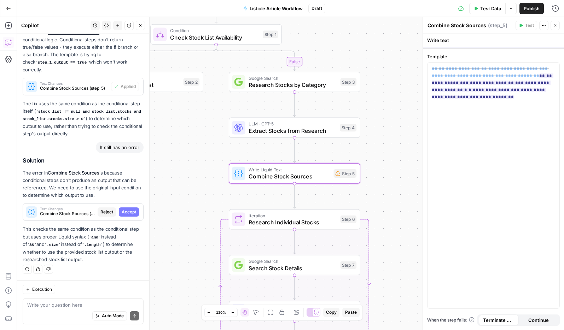
scroll to position [2057, 0]
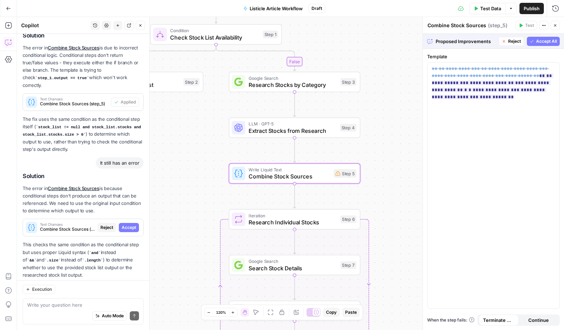
click at [131, 225] on span "Accept" at bounding box center [129, 228] width 15 height 6
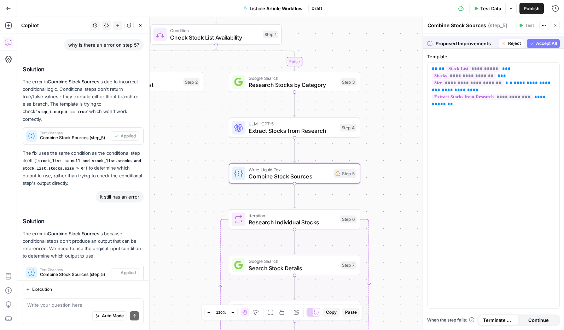
scroll to position [2102, 0]
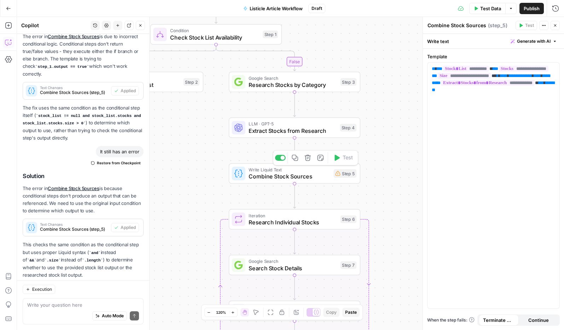
click at [302, 170] on span "Write Liquid Text" at bounding box center [289, 170] width 81 height 7
click at [85, 306] on textarea at bounding box center [83, 305] width 112 height 7
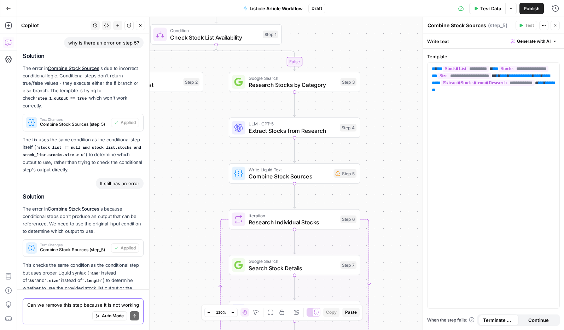
type textarea "Can we remove this step because it is not working."
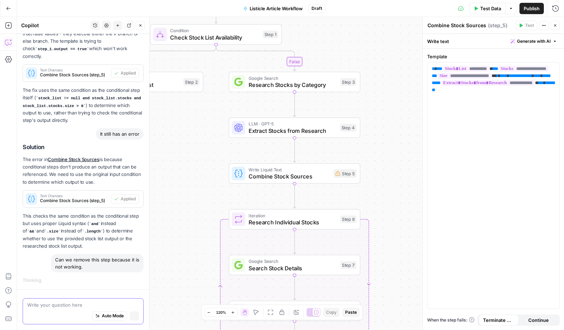
scroll to position [2065, 0]
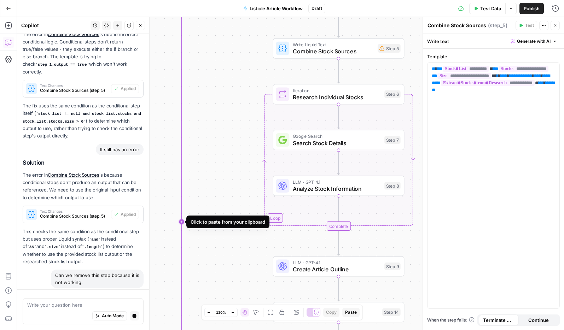
click at [182, 165] on icon "Edge from step_2 to step_1-conditional-end" at bounding box center [221, 223] width 79 height 513
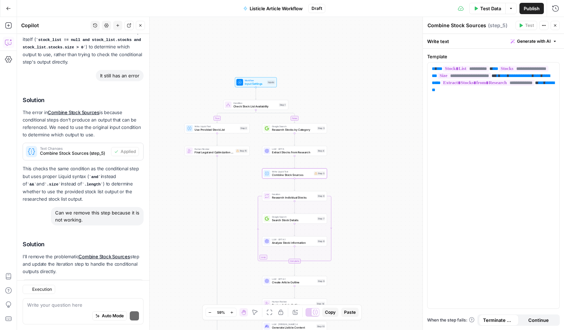
scroll to position [2261, 0]
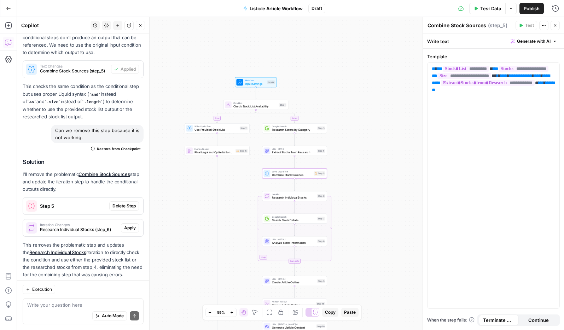
click at [117, 203] on span "Delete Step" at bounding box center [123, 206] width 23 height 6
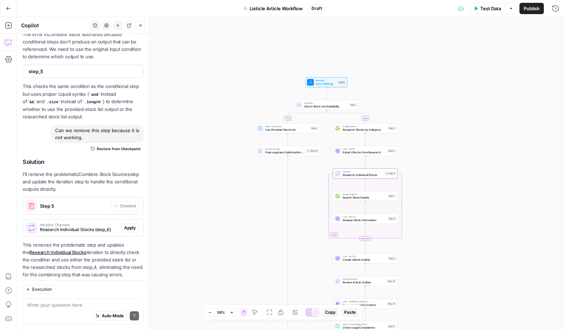
click at [90, 227] on span "Research Individual Stocks (step_6)" at bounding box center [79, 230] width 78 height 6
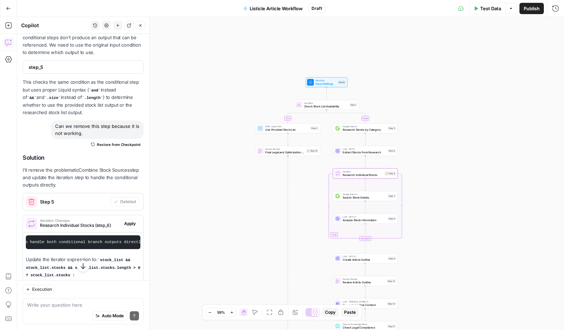
scroll to position [0, 64]
click at [130, 221] on span "Apply" at bounding box center [130, 224] width 12 height 6
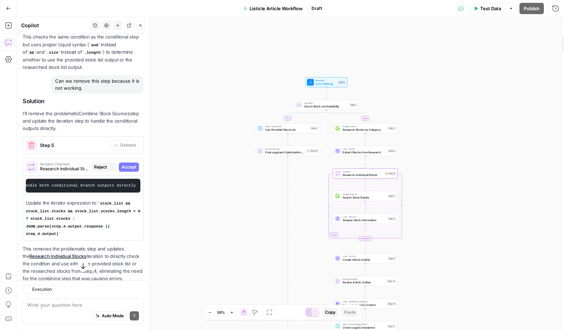
scroll to position [2211, 0]
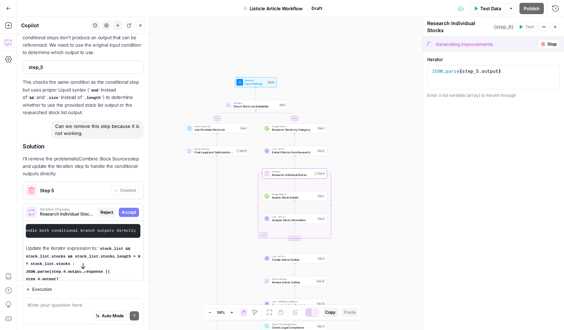
click at [103, 209] on span "Reject" at bounding box center [106, 212] width 13 height 6
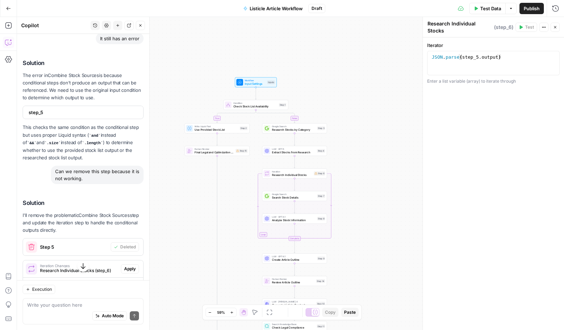
scroll to position [2256, 0]
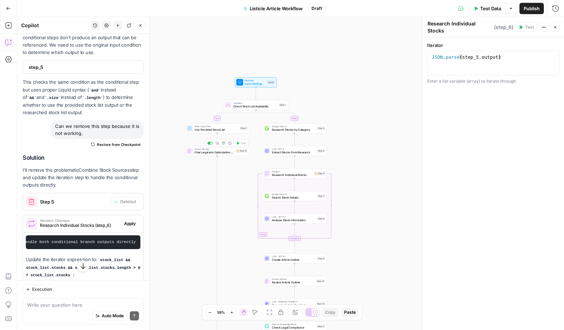
click at [227, 154] on span "Final Legal and Optimization Review" at bounding box center [214, 152] width 39 height 4
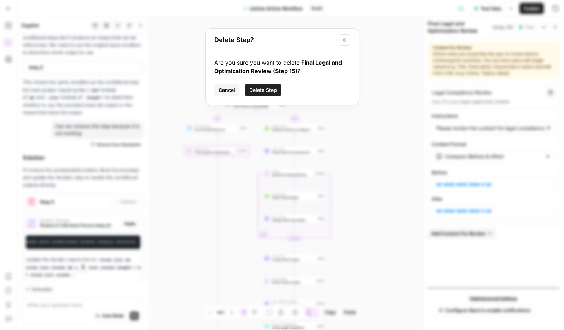
type input "Please review the content for legal compliance. Pay special attention to claims…"
click at [257, 91] on span "Delete Step" at bounding box center [263, 90] width 28 height 7
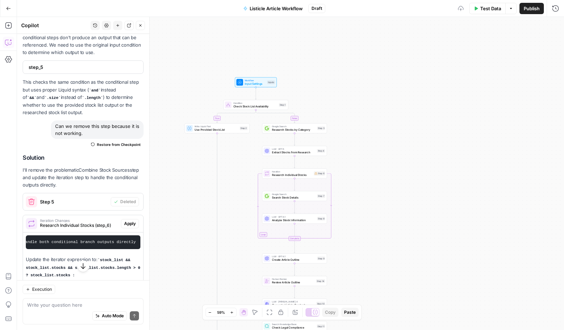
click at [227, 131] on span "Use Provided Stock List" at bounding box center [217, 130] width 44 height 4
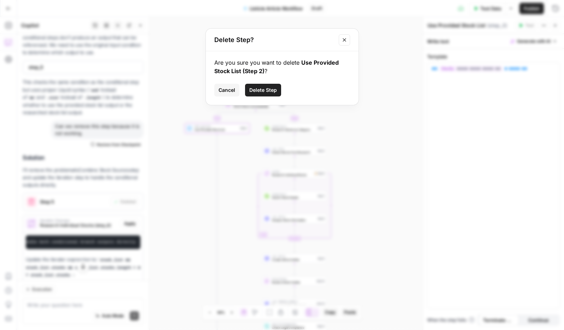
click at [270, 98] on div "Are you sure you want to delete Use Provided Stock List (Step 2) ? Cancel Delet…" at bounding box center [282, 78] width 153 height 54
click at [271, 92] on span "Delete Step" at bounding box center [263, 90] width 28 height 7
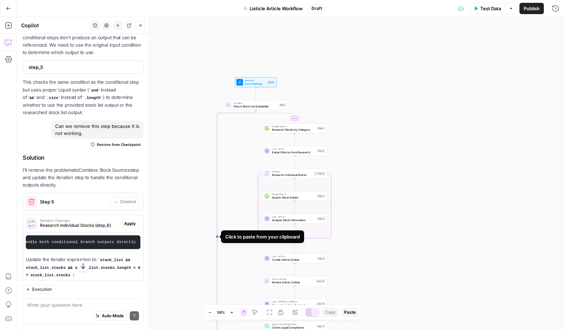
click at [217, 169] on icon "Edge from step_1 to step_1-conditional-end" at bounding box center [236, 237] width 39 height 254
click at [271, 104] on span "Condition" at bounding box center [255, 103] width 44 height 3
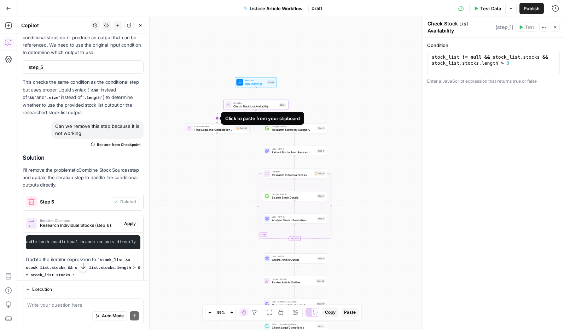
click at [250, 112] on div "Click to paste from your clipboard" at bounding box center [262, 118] width 83 height 13
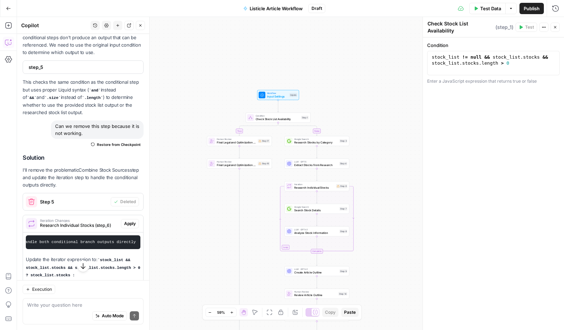
drag, startPoint x: 179, startPoint y: 111, endPoint x: 215, endPoint y: 118, distance: 36.4
click at [215, 118] on div "false true Workflow Input Settings Inputs Condition Check Stock List Availabili…" at bounding box center [290, 173] width 547 height 313
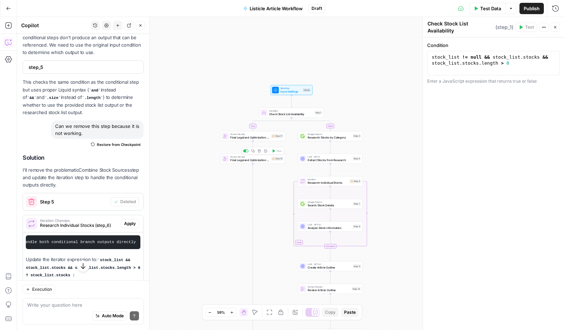
click at [255, 160] on span "Final Legal and Optimization Review" at bounding box center [249, 160] width 39 height 4
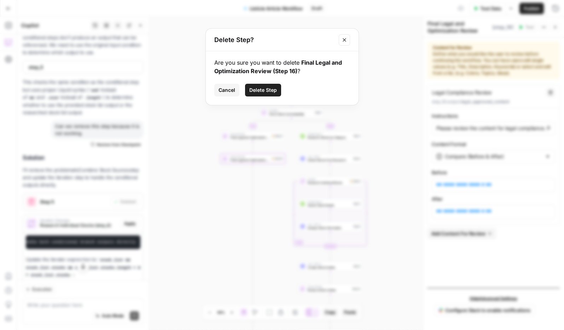
type input "Please review the content for legal compliance. Pay special attention to claims…"
click at [272, 89] on span "Delete Step" at bounding box center [263, 90] width 28 height 7
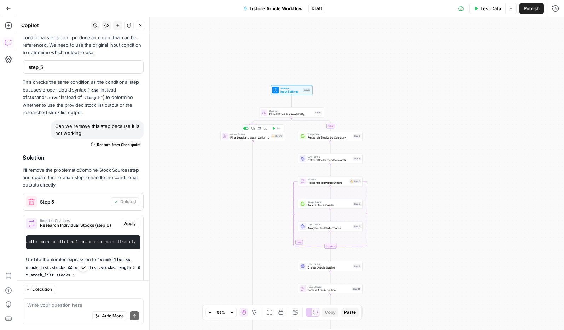
click at [257, 138] on span "Final Legal and Optimization Review" at bounding box center [249, 137] width 39 height 4
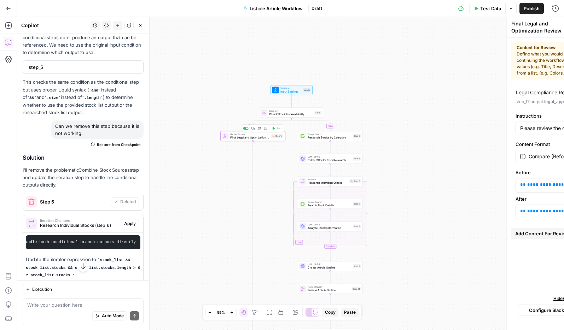
type input "Please review the content for legal compliance. Pay special attention to claims…"
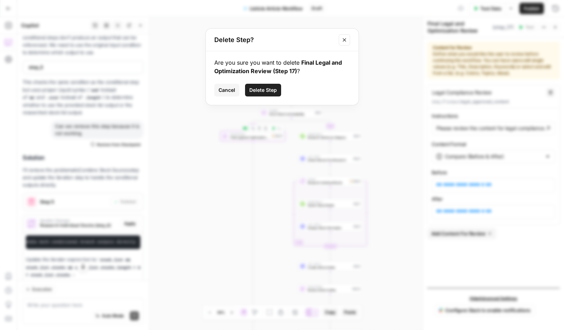
type input "Please review the content for legal compliance. Pay special attention to claims…"
click at [268, 93] on span "Delete Step" at bounding box center [263, 90] width 28 height 7
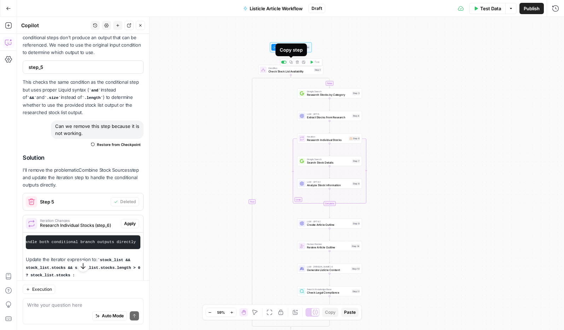
click at [304, 73] on span "Check Stock List Availability" at bounding box center [290, 71] width 44 height 4
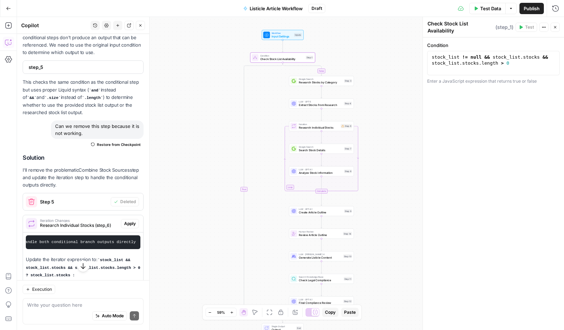
drag, startPoint x: 255, startPoint y: 203, endPoint x: 247, endPoint y: 191, distance: 14.8
click at [247, 191] on div "false true Workflow Input Settings Inputs Condition Check Stock List Availabili…" at bounding box center [290, 173] width 547 height 313
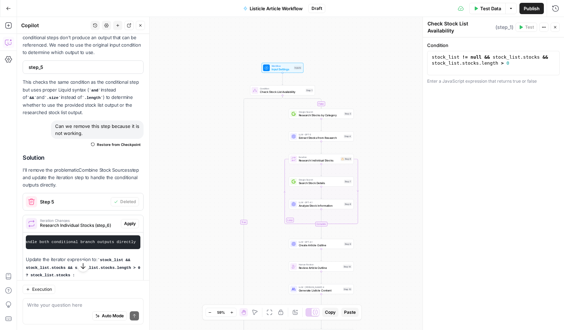
scroll to position [2316, 0]
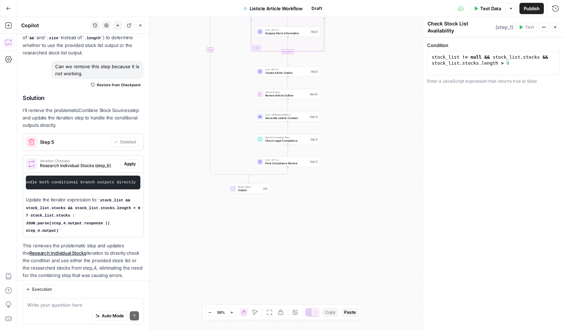
drag, startPoint x: 374, startPoint y: 278, endPoint x: 378, endPoint y: 210, distance: 68.0
click at [378, 210] on div "false true Workflow Input Settings Inputs Condition Check Stock List Availabili…" at bounding box center [290, 173] width 547 height 313
click at [251, 313] on button "Move" at bounding box center [255, 312] width 8 height 8
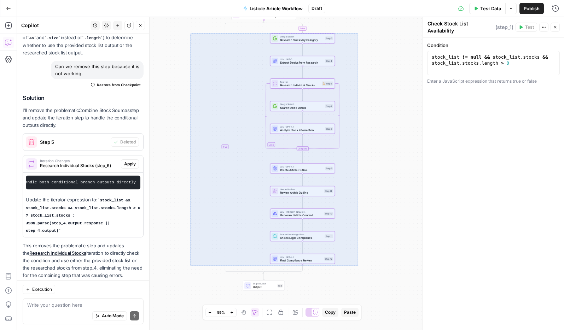
drag, startPoint x: 357, startPoint y: 265, endPoint x: 187, endPoint y: 40, distance: 281.6
click at [190, 33] on div "false true Workflow Input Settings Inputs Condition Check Stock List Availabili…" at bounding box center [290, 173] width 547 height 313
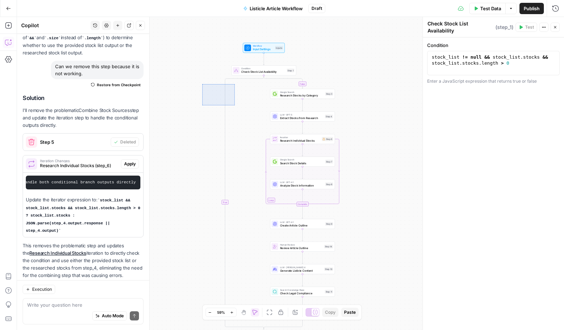
drag, startPoint x: 225, startPoint y: 99, endPoint x: 235, endPoint y: 105, distance: 11.6
click at [235, 105] on div "false true Workflow Input Settings Inputs Condition Check Stock List Availabili…" at bounding box center [290, 173] width 547 height 313
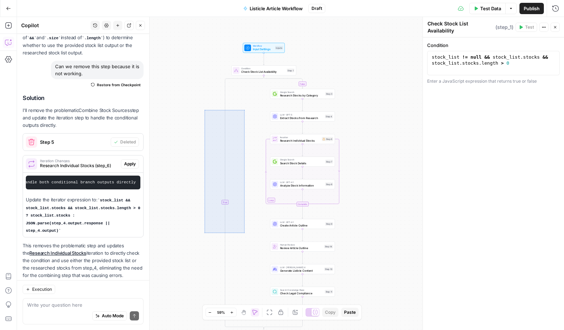
drag, startPoint x: 231, startPoint y: 157, endPoint x: 205, endPoint y: 232, distance: 79.0
click at [205, 232] on div "false true Workflow Input Settings Inputs Condition Check Stock List Availabili…" at bounding box center [290, 173] width 547 height 313
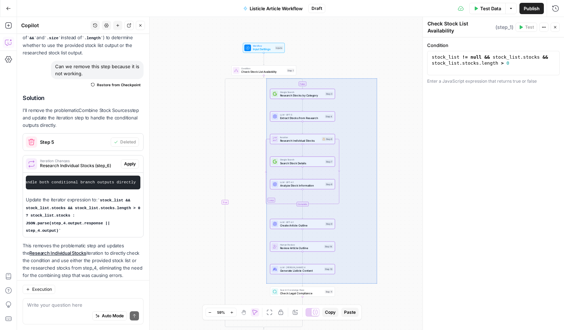
drag, startPoint x: 376, startPoint y: 78, endPoint x: 268, endPoint y: 282, distance: 230.5
click at [266, 284] on div "false true Workflow Input Settings Inputs Condition Check Stock List Availabili…" at bounding box center [290, 173] width 547 height 313
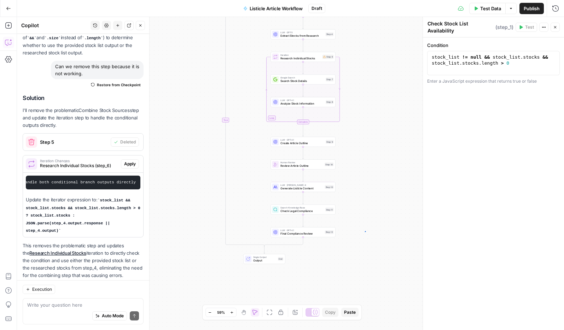
click at [365, 231] on div "false true Workflow Input Settings Inputs Condition Check Stock List Availabili…" at bounding box center [290, 173] width 547 height 313
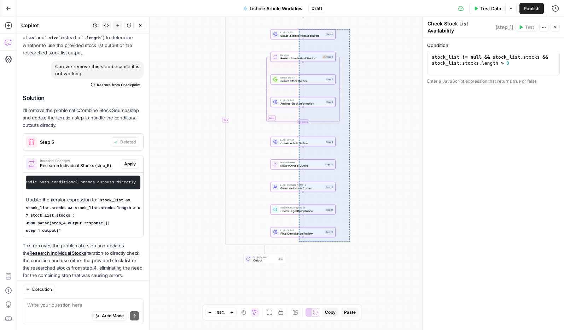
drag, startPoint x: 296, startPoint y: 5, endPoint x: 299, endPoint y: 29, distance: 24.3
click at [299, 29] on div "false true Workflow Input Settings Inputs Condition Check Stock List Availabili…" at bounding box center [290, 173] width 547 height 313
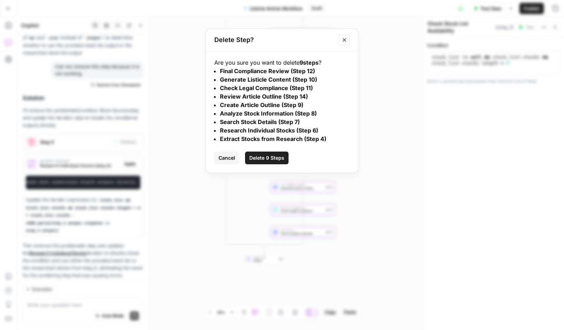
click at [271, 157] on span "Delete 9 Steps" at bounding box center [266, 158] width 35 height 7
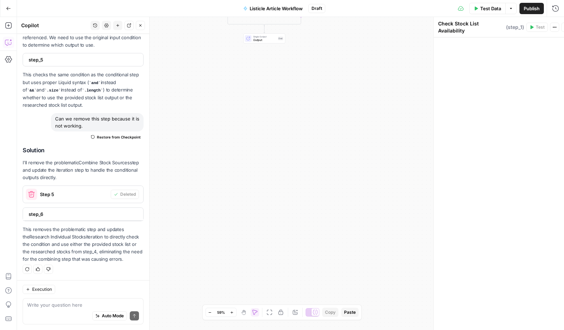
scroll to position [2248, 0]
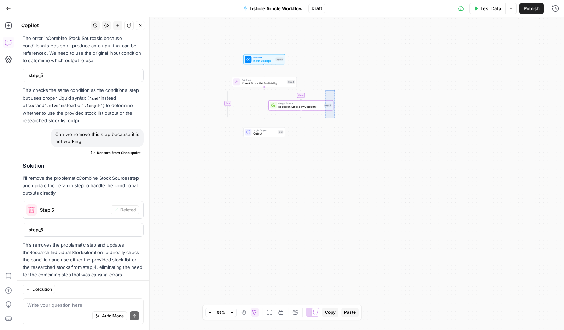
click at [325, 87] on div "false true Workflow Input Settings Inputs Condition Check Stock List Availabili…" at bounding box center [290, 173] width 547 height 313
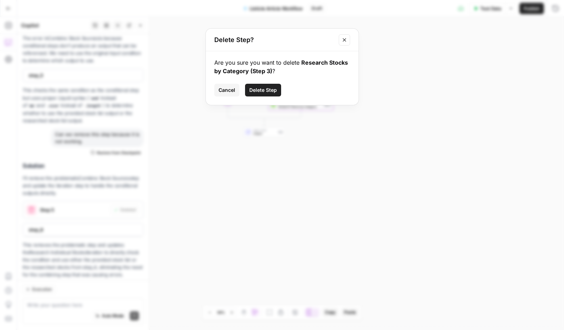
click at [260, 90] on span "Delete Step" at bounding box center [263, 90] width 28 height 7
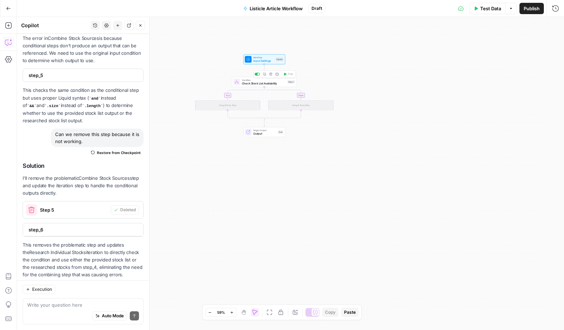
click at [282, 84] on span "Check Stock List Availability" at bounding box center [264, 83] width 44 height 4
click at [266, 59] on span "Input Settings" at bounding box center [263, 61] width 21 height 4
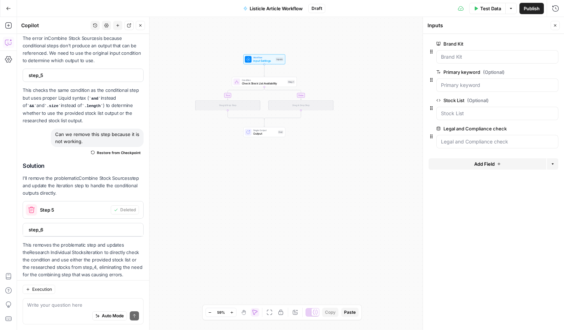
click at [538, 102] on span "edit field" at bounding box center [532, 101] width 16 height 6
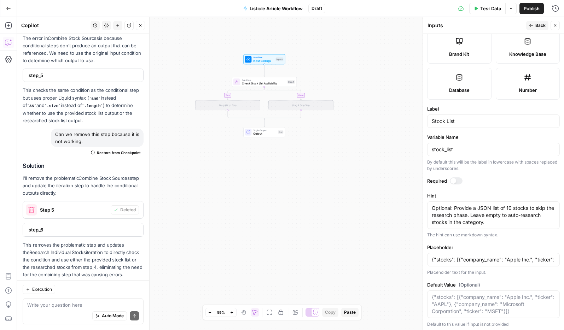
scroll to position [159, 0]
click at [458, 181] on div at bounding box center [456, 182] width 13 height 7
click at [538, 25] on span "Back" at bounding box center [541, 25] width 10 height 6
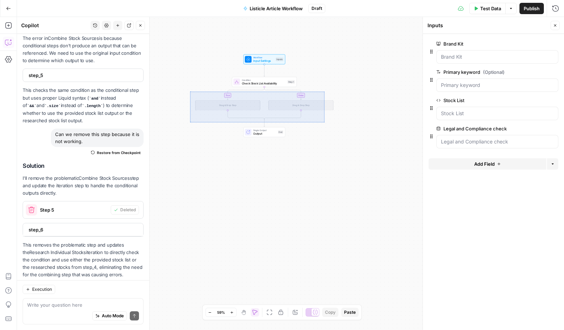
drag, startPoint x: 316, startPoint y: 118, endPoint x: 190, endPoint y: 88, distance: 129.1
click at [190, 88] on div "true false Workflow Input Settings Inputs Condition Check Stock List Availabili…" at bounding box center [290, 173] width 547 height 313
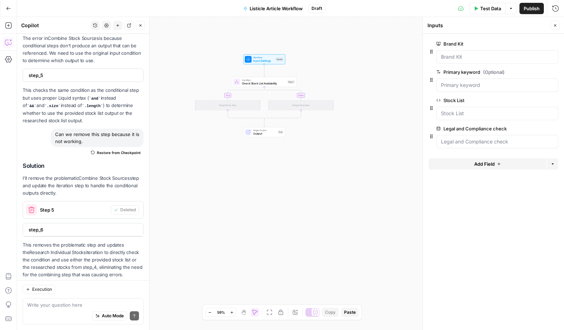
click at [282, 82] on span "Check Stock List Availability" at bounding box center [264, 83] width 44 height 4
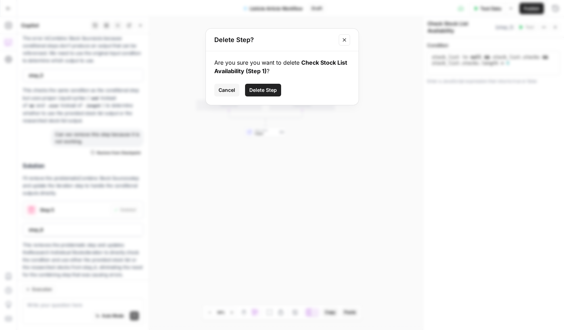
click at [266, 88] on span "Delete Step" at bounding box center [263, 90] width 28 height 7
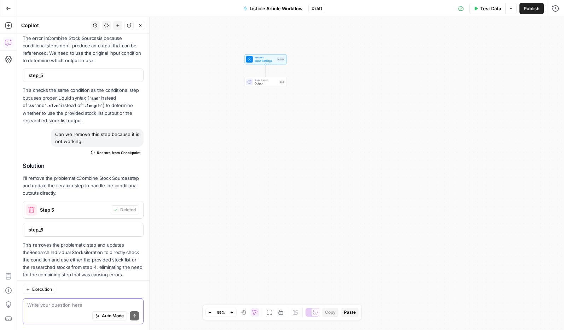
click at [62, 308] on textarea at bounding box center [83, 305] width 112 height 7
type textarea "Let's start fresh."
click at [268, 58] on span "Workflow" at bounding box center [265, 57] width 21 height 3
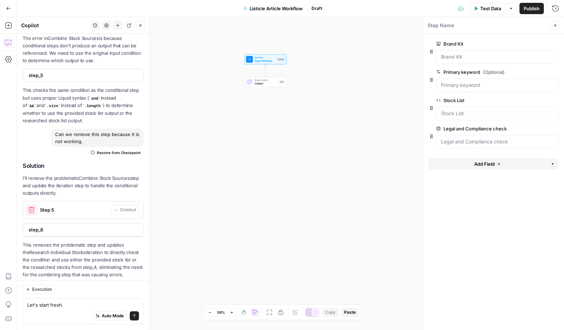
click at [501, 166] on button "Add Field" at bounding box center [488, 163] width 118 height 11
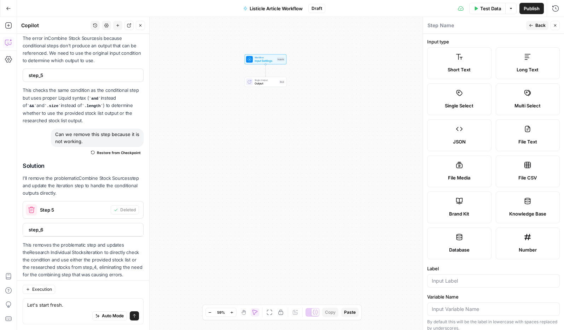
click at [469, 216] on span "Brand Kit" at bounding box center [459, 213] width 20 height 7
type input "Brand Kit"
type input "brand_kit"
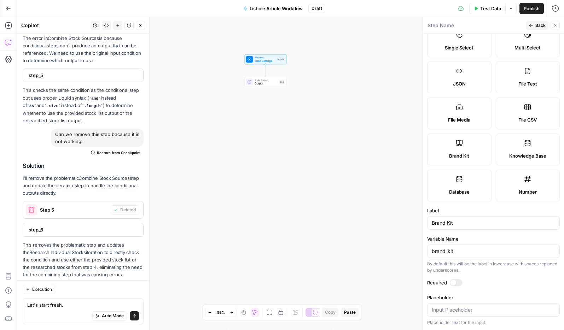
scroll to position [0, 0]
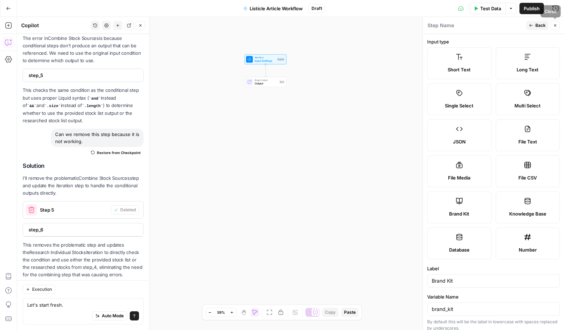
click at [553, 25] on icon "button" at bounding box center [555, 25] width 4 height 4
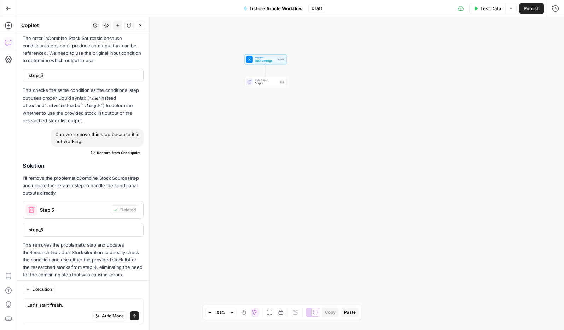
click at [265, 55] on div "Test Step" at bounding box center [274, 51] width 21 height 7
click at [262, 58] on div "Workflow Input Settings" at bounding box center [264, 60] width 21 height 7
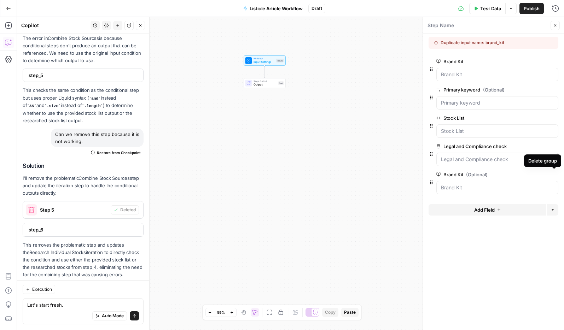
click at [553, 176] on icon "button" at bounding box center [554, 175] width 4 height 4
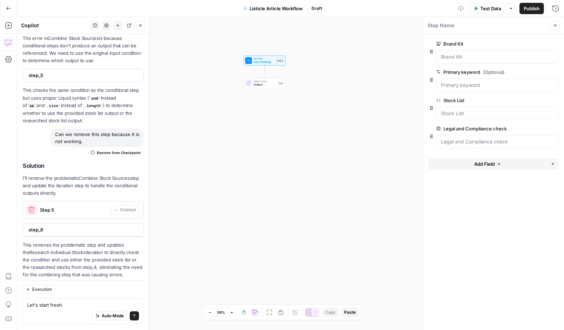
drag, startPoint x: 556, startPoint y: 24, endPoint x: 370, endPoint y: 82, distance: 195.1
click at [556, 24] on icon "button" at bounding box center [555, 25] width 4 height 4
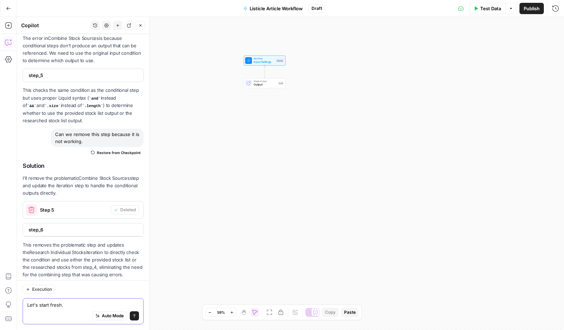
click at [79, 307] on textarea "Let's start fresh." at bounding box center [83, 305] width 112 height 7
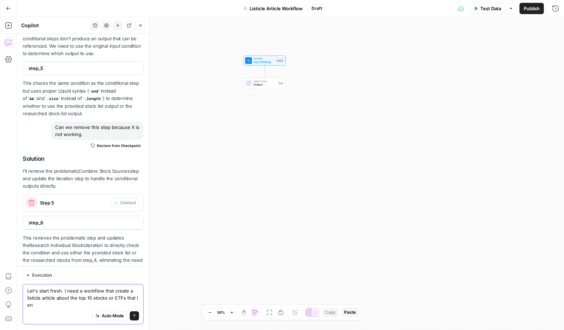
scroll to position [2262, 0]
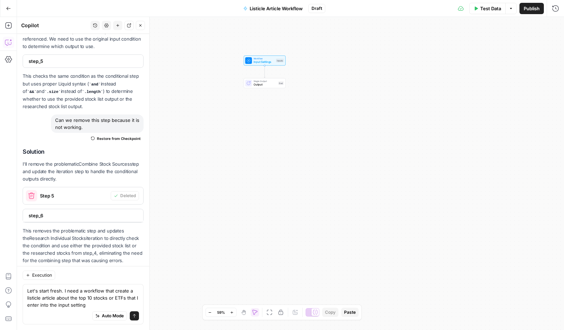
click at [249, 59] on icon at bounding box center [248, 60] width 3 height 3
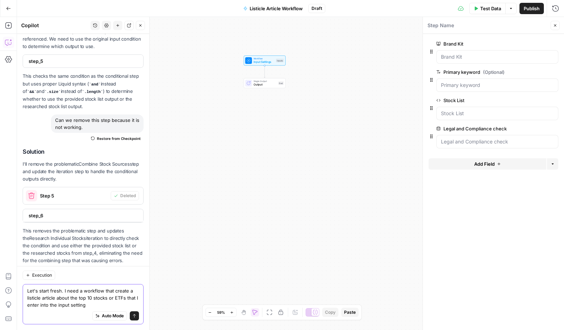
click at [101, 305] on textarea "Let's start fresh. I need a workflow that create a listicle article about the t…" at bounding box center [83, 298] width 112 height 21
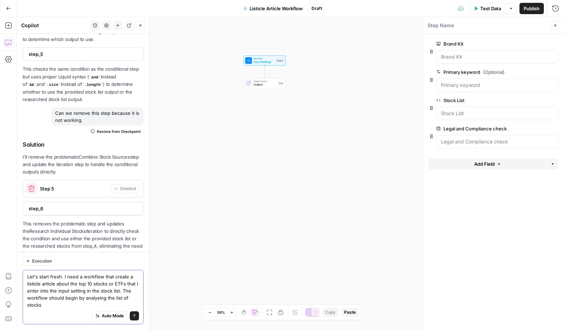
scroll to position [2276, 0]
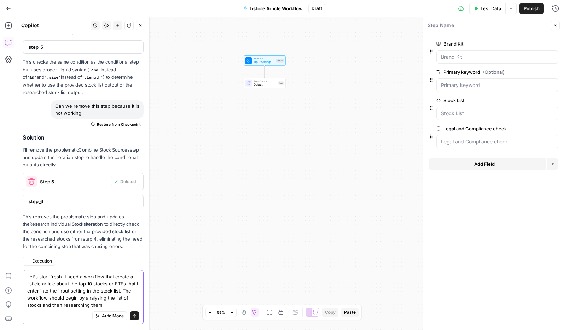
type textarea "Let's start fresh. I need a workflow that create a listicle article about the t…"
click at [134, 315] on icon "submit" at bounding box center [134, 316] width 4 height 4
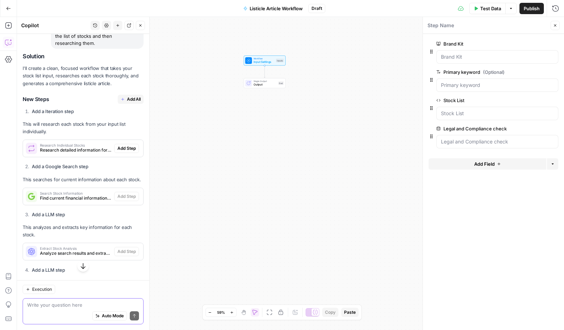
scroll to position [2535, 0]
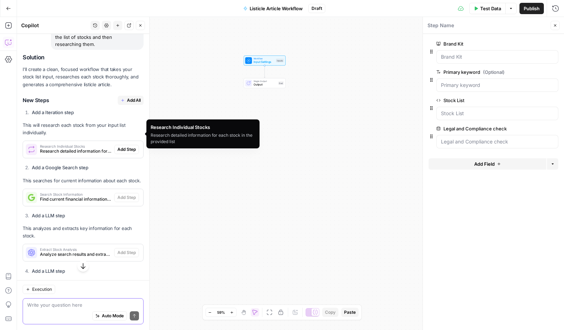
click at [65, 148] on span "Research detailed information for each stock in the provided list" at bounding box center [75, 151] width 71 height 6
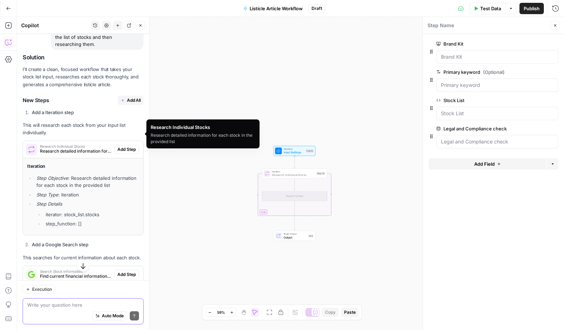
click at [123, 146] on span "Add Step" at bounding box center [126, 149] width 18 height 6
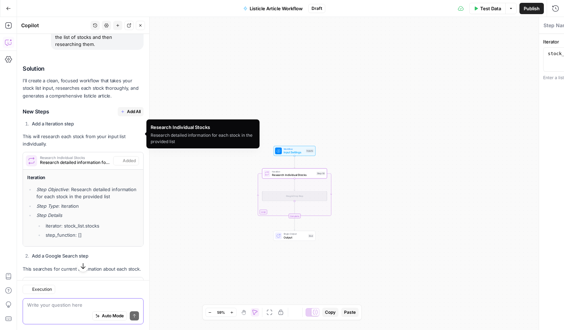
type textarea "Research Individual Stocks"
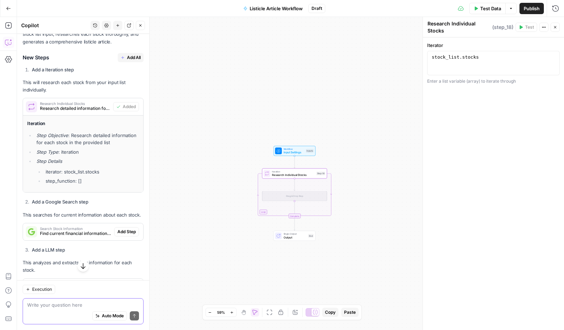
scroll to position [2590, 0]
click at [75, 230] on span "Find current financial information and analysis for each stock" at bounding box center [75, 233] width 71 height 6
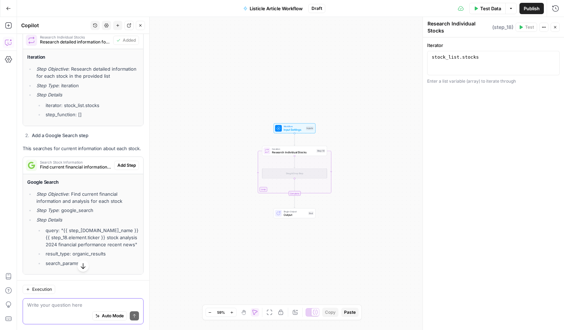
scroll to position [2657, 0]
click at [128, 161] on span "Add Step" at bounding box center [126, 164] width 18 height 6
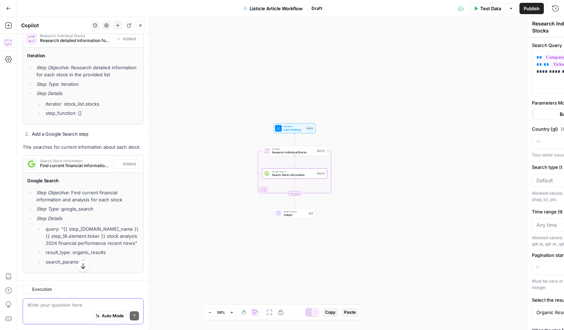
type textarea "Search Stock Information"
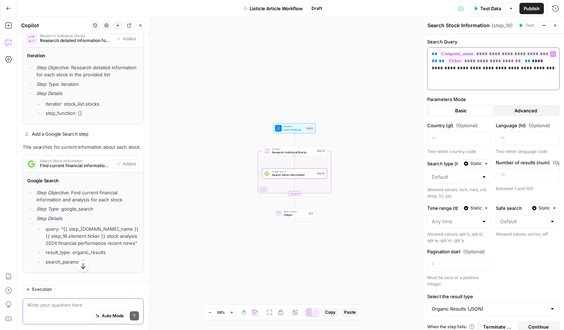
drag, startPoint x: 442, startPoint y: 69, endPoint x: 444, endPoint y: 83, distance: 14.9
click at [442, 69] on p "**********" at bounding box center [493, 61] width 123 height 21
click at [524, 111] on span "Advanced" at bounding box center [526, 110] width 23 height 7
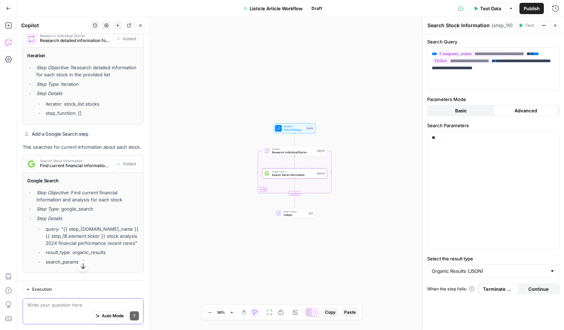
click at [464, 111] on span "Basic" at bounding box center [461, 110] width 12 height 7
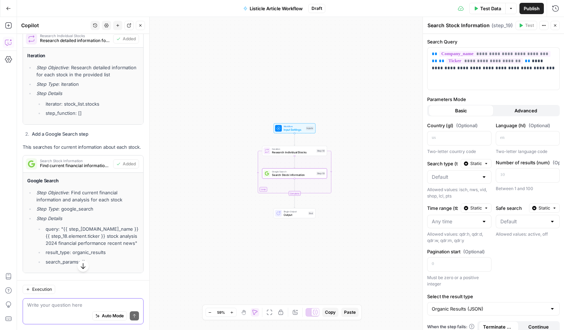
scroll to position [7, 0]
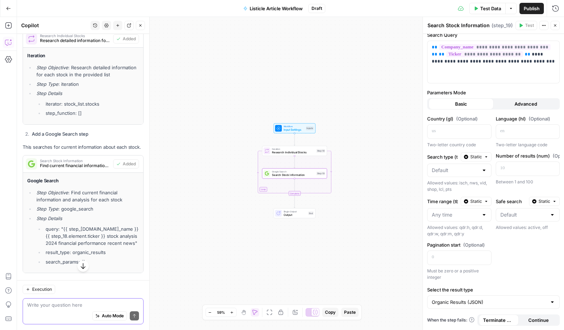
click at [550, 303] on div at bounding box center [553, 302] width 6 height 7
click at [554, 303] on div at bounding box center [553, 302] width 6 height 7
type input "Organic Results (JSON)"
click at [512, 235] on div "Safe search Static Allowed values: active, off" at bounding box center [528, 217] width 64 height 40
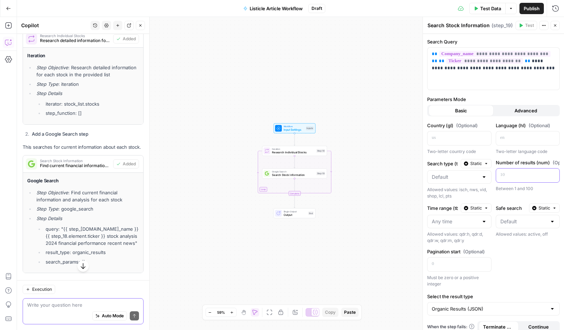
click at [525, 179] on div at bounding box center [522, 176] width 52 height 14
click at [446, 137] on p at bounding box center [454, 137] width 44 height 7
click at [447, 138] on p "**" at bounding box center [454, 137] width 44 height 7
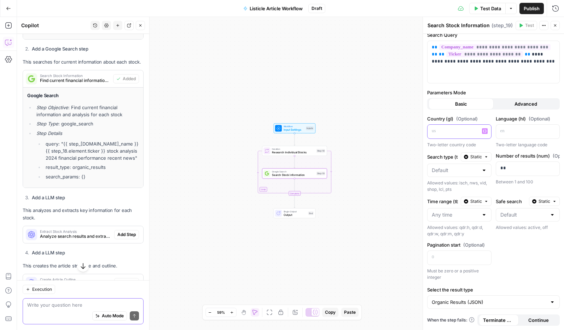
scroll to position [2743, 0]
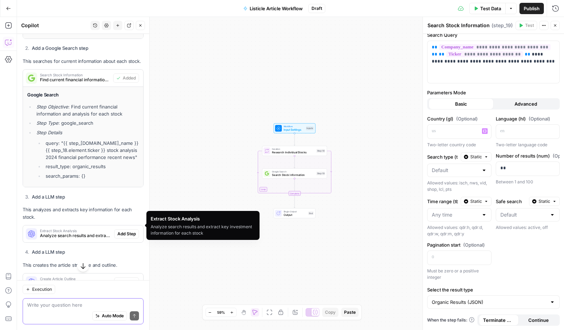
click at [58, 233] on span "Analyze search results and extract key investment information for each stock" at bounding box center [75, 236] width 71 height 6
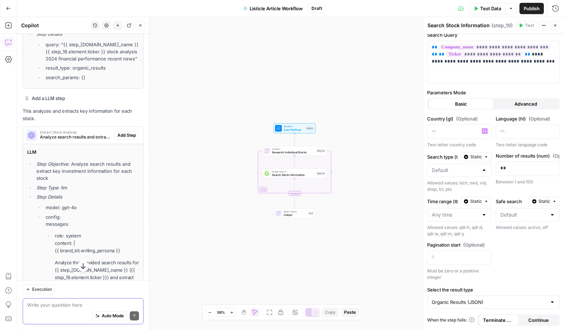
scroll to position [2843, 0]
click at [129, 131] on span "Add Step" at bounding box center [126, 134] width 18 height 6
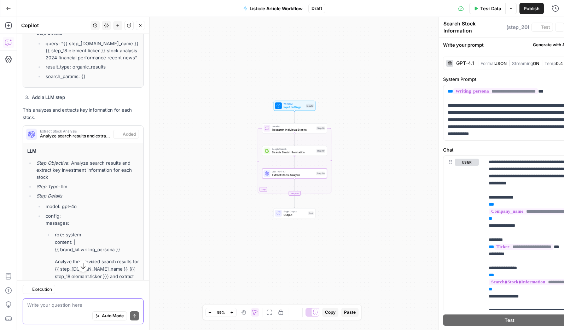
type textarea "Extract Stock Analysis"
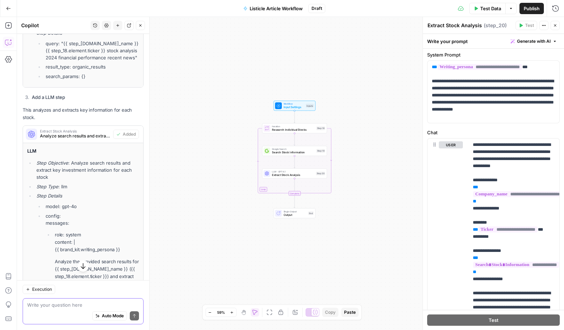
scroll to position [2843, 0]
drag, startPoint x: 501, startPoint y: 119, endPoint x: 426, endPoint y: 62, distance: 93.9
click at [426, 62] on div "**********" at bounding box center [493, 173] width 141 height 313
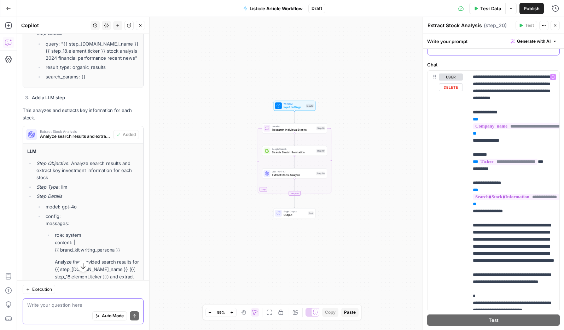
scroll to position [288, 0]
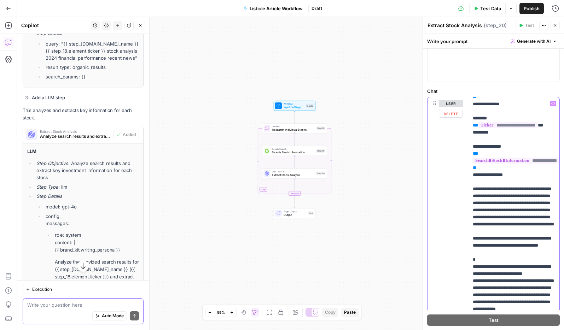
scroll to position [66, 0]
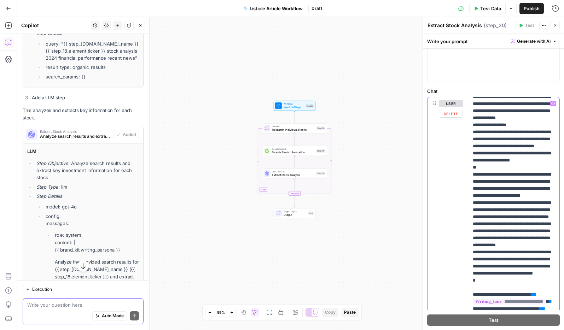
scroll to position [258, 0]
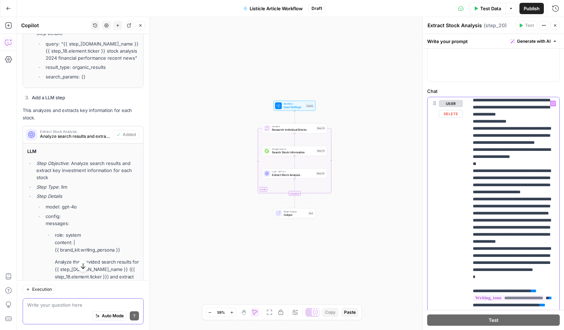
click at [544, 227] on p "**********" at bounding box center [514, 149] width 82 height 615
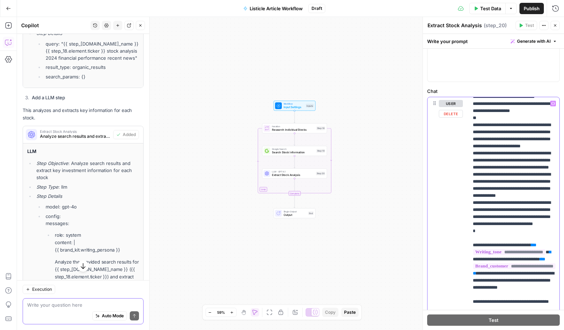
scroll to position [316, 0]
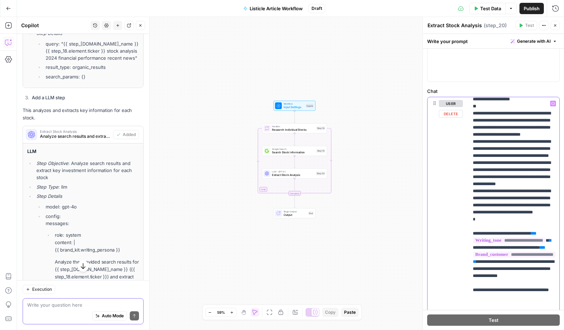
click at [548, 235] on p "**********" at bounding box center [514, 92] width 82 height 615
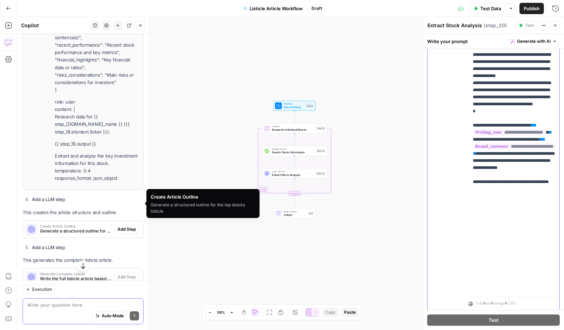
scroll to position [3198, 0]
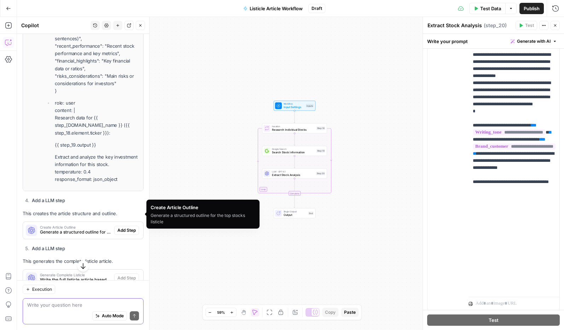
click at [80, 229] on span "Generate a structured outline for the top stocks listicle" at bounding box center [75, 232] width 71 height 6
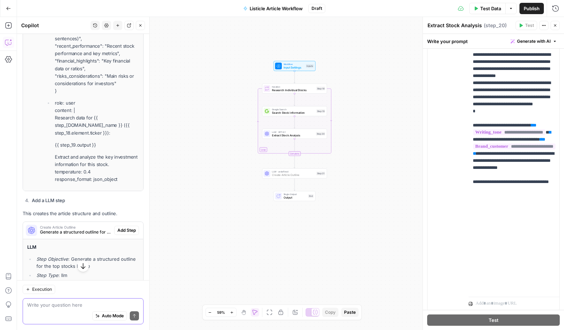
click at [120, 227] on span "Add Step" at bounding box center [126, 230] width 18 height 6
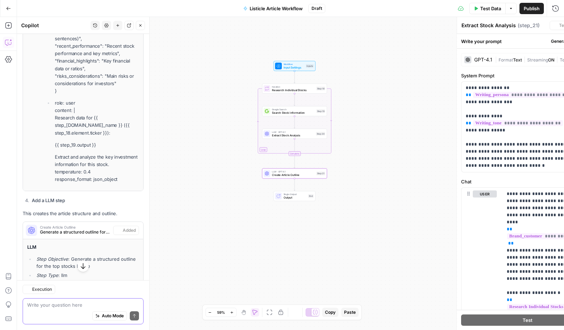
type textarea "Create Article Outline"
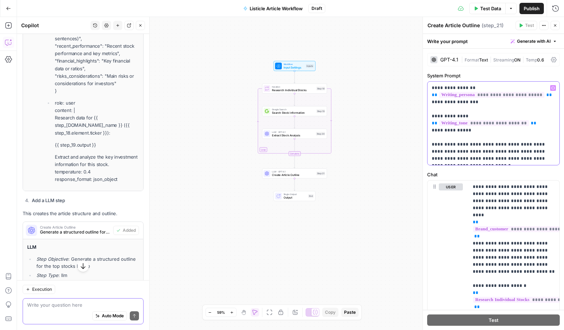
click at [527, 144] on p "**********" at bounding box center [493, 124] width 123 height 78
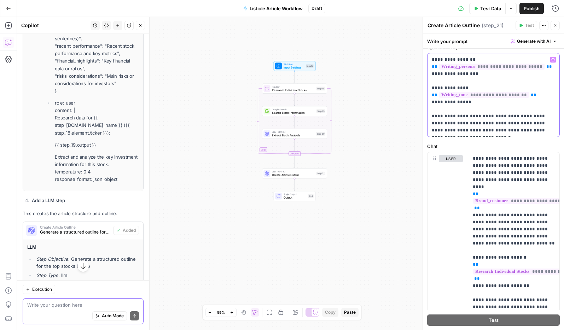
scroll to position [29, 0]
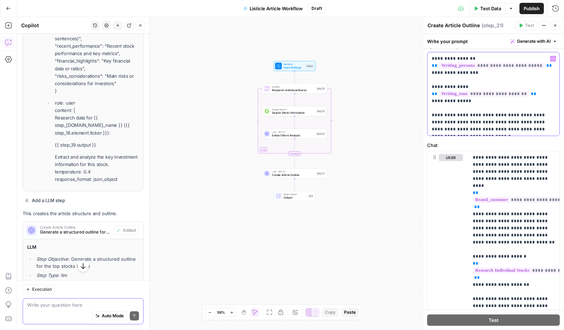
drag, startPoint x: 496, startPoint y: 95, endPoint x: 431, endPoint y: 57, distance: 75.5
click at [431, 57] on div "**********" at bounding box center [494, 93] width 132 height 83
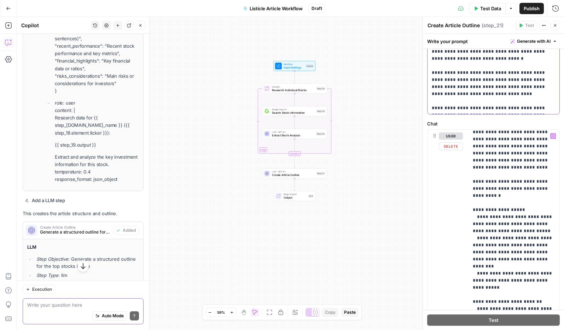
scroll to position [153, 0]
drag, startPoint x: 483, startPoint y: 197, endPoint x: 508, endPoint y: 196, distance: 24.8
click at [508, 196] on p "**********" at bounding box center [514, 297] width 82 height 637
drag, startPoint x: 480, startPoint y: 203, endPoint x: 539, endPoint y: 215, distance: 59.4
click at [539, 215] on p "**********" at bounding box center [514, 297] width 82 height 637
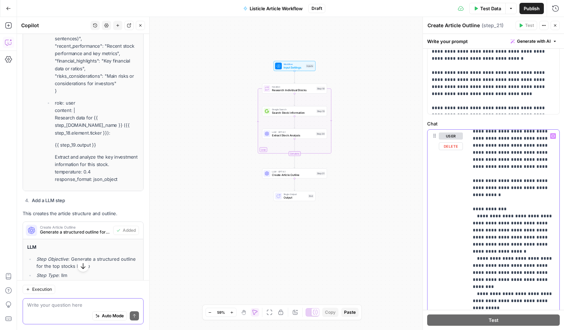
drag, startPoint x: 514, startPoint y: 257, endPoint x: 480, endPoint y: 238, distance: 39.0
click at [480, 238] on p "**********" at bounding box center [514, 304] width 82 height 651
drag, startPoint x: 550, startPoint y: 260, endPoint x: 471, endPoint y: 252, distance: 78.9
click at [471, 253] on div "**********" at bounding box center [514, 274] width 91 height 288
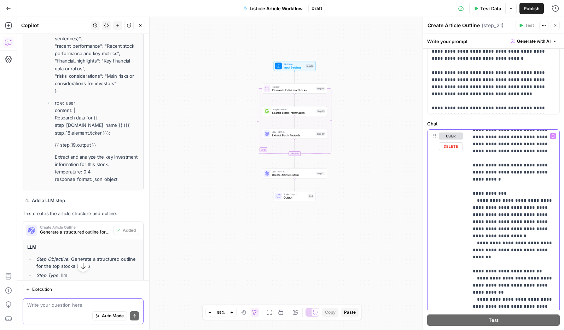
scroll to position [175, 0]
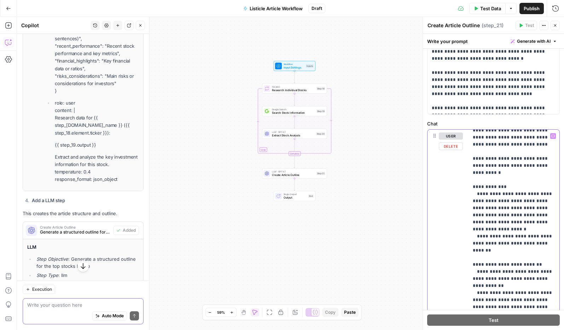
click at [487, 251] on p "**********" at bounding box center [514, 268] width 82 height 623
click at [511, 259] on p "**********" at bounding box center [514, 268] width 82 height 623
click at [540, 279] on p "**********" at bounding box center [514, 268] width 82 height 623
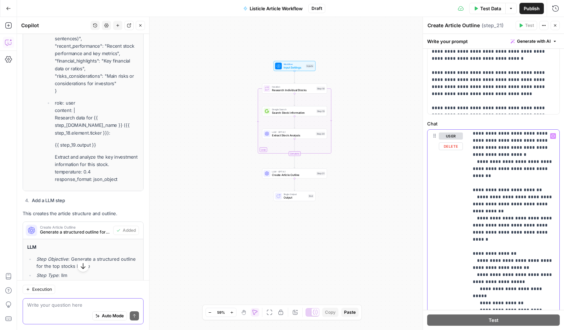
scroll to position [251, 0]
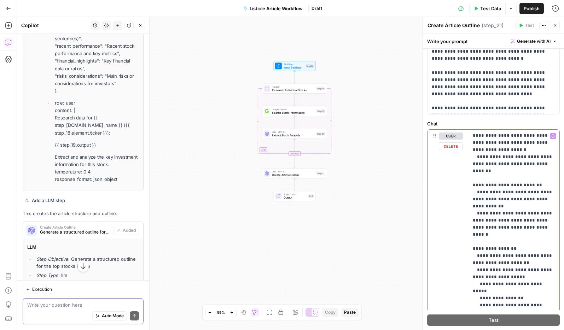
drag, startPoint x: 484, startPoint y: 261, endPoint x: 516, endPoint y: 260, distance: 32.6
click at [516, 260] on p "**********" at bounding box center [514, 189] width 82 height 623
click at [517, 255] on p "**********" at bounding box center [514, 189] width 82 height 623
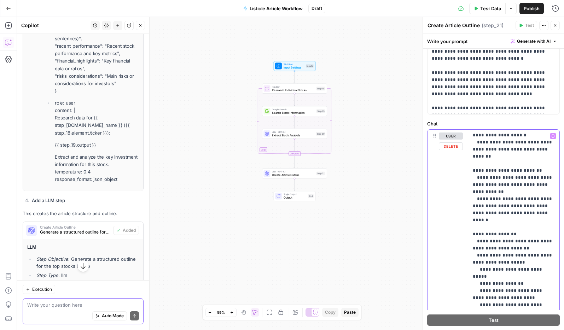
scroll to position [270, 0]
drag, startPoint x: 519, startPoint y: 242, endPoint x: 483, endPoint y: 242, distance: 35.4
click at [483, 242] on p "**********" at bounding box center [514, 174] width 82 height 623
click at [524, 255] on p "**********" at bounding box center [514, 188] width 82 height 651
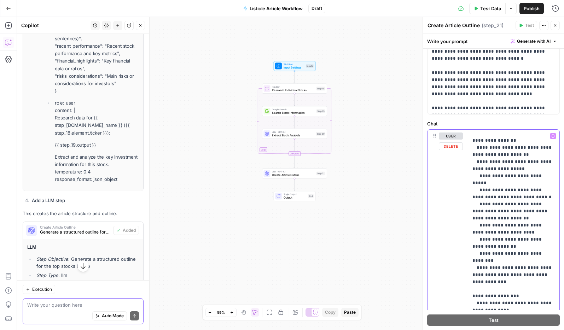
scroll to position [368, 0]
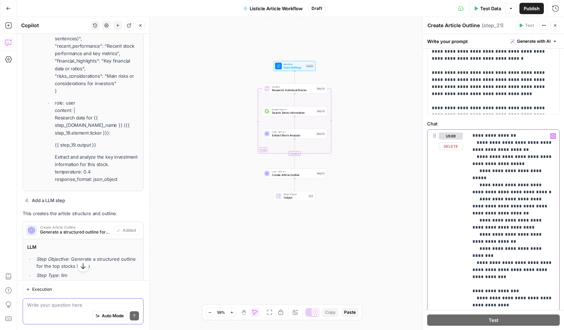
drag, startPoint x: 485, startPoint y: 244, endPoint x: 506, endPoint y: 243, distance: 20.9
click at [506, 243] on p "**********" at bounding box center [514, 89] width 82 height 651
drag, startPoint x: 490, startPoint y: 253, endPoint x: 476, endPoint y: 251, distance: 13.9
click at [476, 251] on p "**********" at bounding box center [510, 89] width 82 height 651
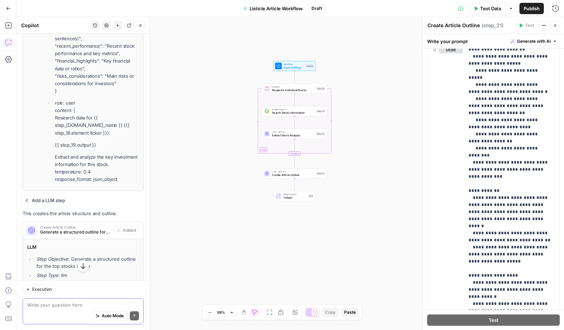
scroll to position [401, 0]
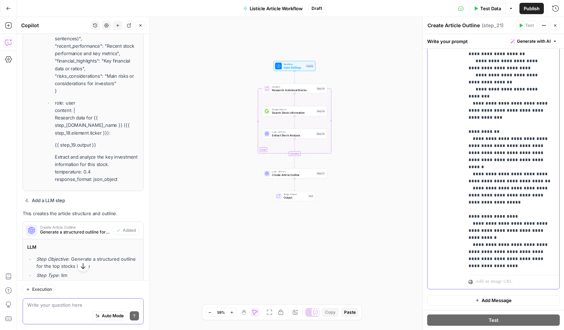
drag, startPoint x: 476, startPoint y: 168, endPoint x: 547, endPoint y: 195, distance: 75.4
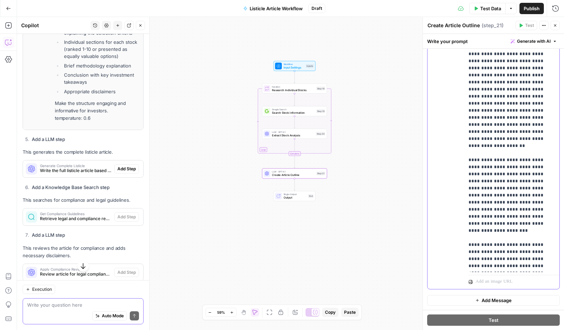
scroll to position [3651, 0]
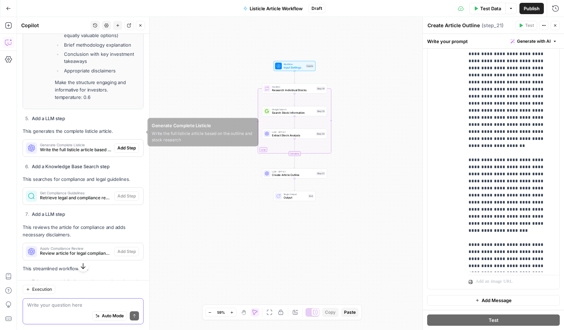
click at [73, 147] on span "Write the full listicle article based on the outline and stock research" at bounding box center [75, 150] width 71 height 6
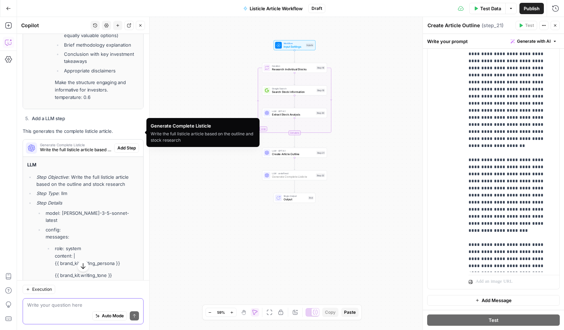
click at [126, 145] on span "Add Step" at bounding box center [126, 148] width 18 height 6
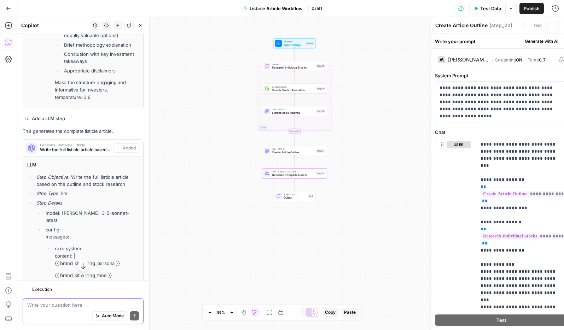
type textarea "Generate Complete Listicle"
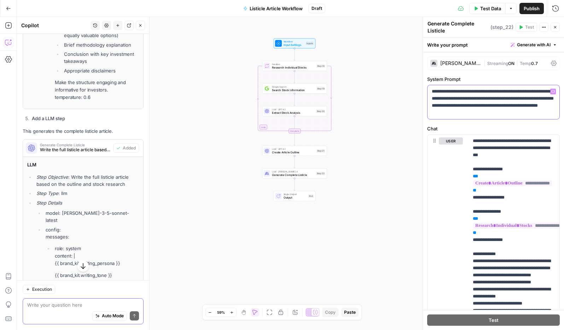
drag, startPoint x: 496, startPoint y: 112, endPoint x: 387, endPoint y: 76, distance: 114.1
click at [387, 76] on body "Stake New Home Browse Insights Opportunities Your Data Recent Grids AEO Content…" at bounding box center [282, 165] width 564 height 330
click at [482, 98] on p "**********" at bounding box center [493, 102] width 123 height 28
drag, startPoint x: 484, startPoint y: 98, endPoint x: 499, endPoint y: 110, distance: 19.2
click at [485, 99] on p "**********" at bounding box center [493, 102] width 123 height 28
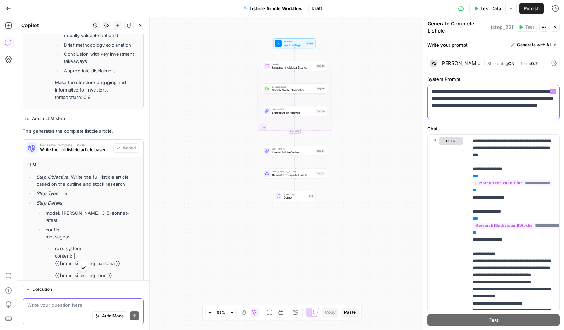
drag, startPoint x: 499, startPoint y: 114, endPoint x: 389, endPoint y: 74, distance: 117.0
click at [389, 74] on body "Stake New Home Browse Insights Opportunities Your Data Recent Grids AEO Content…" at bounding box center [282, 165] width 564 height 330
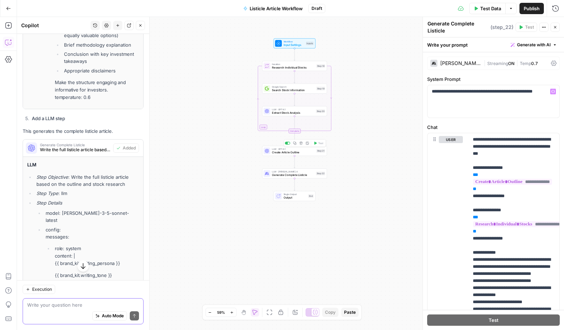
click at [306, 154] on span "Create Article Outline" at bounding box center [293, 152] width 43 height 4
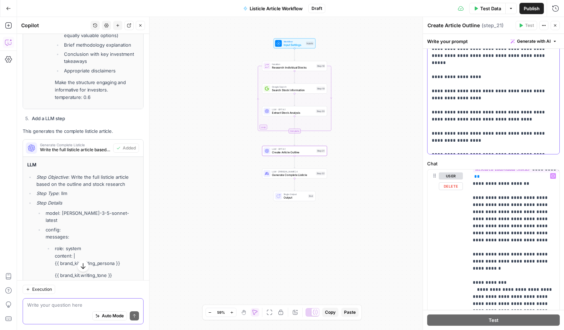
scroll to position [119, 0]
drag, startPoint x: 448, startPoint y: 109, endPoint x: 521, endPoint y: 149, distance: 82.7
copy p "**********"
click at [306, 175] on span "Generate Complete Listicle" at bounding box center [293, 175] width 42 height 4
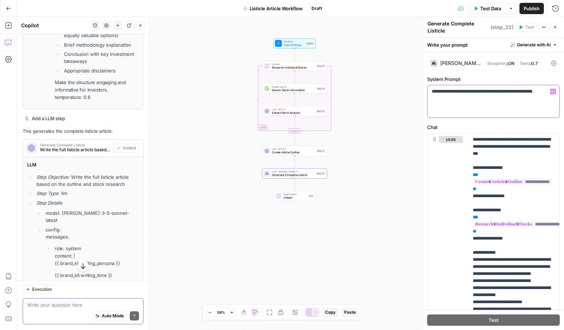
click at [496, 93] on p "**********" at bounding box center [493, 91] width 123 height 7
click at [497, 93] on p "**********" at bounding box center [493, 91] width 123 height 7
click at [496, 93] on p "**********" at bounding box center [493, 91] width 123 height 7
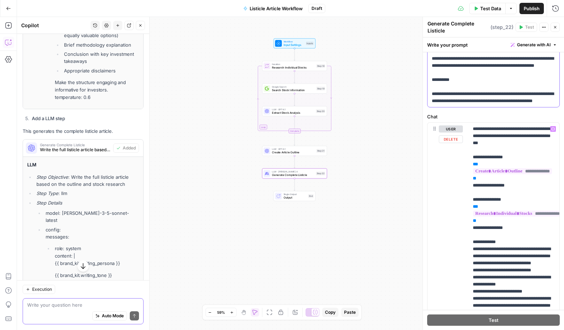
scroll to position [270, 0]
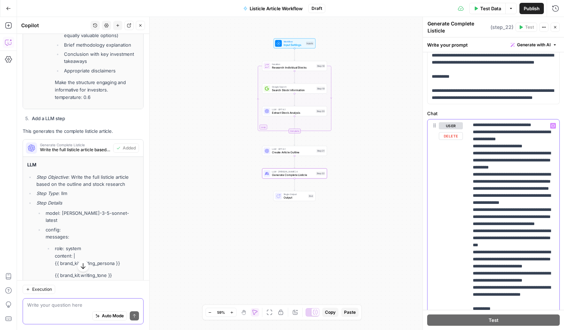
scroll to position [143, 0]
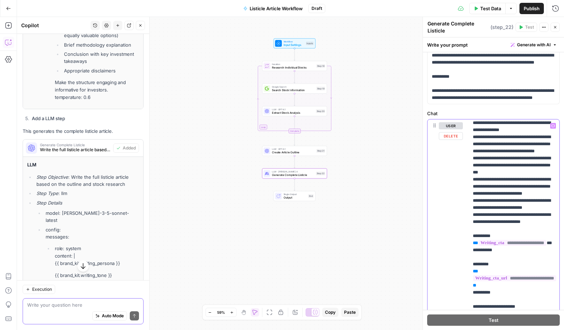
scroll to position [216, 0]
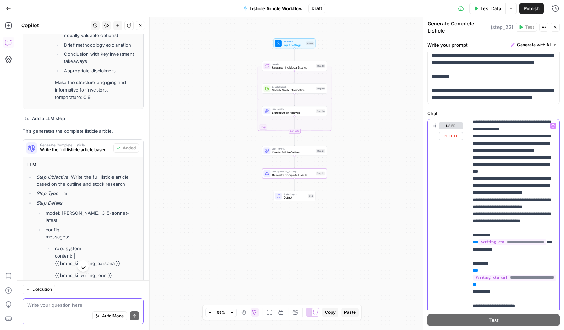
drag, startPoint x: 493, startPoint y: 243, endPoint x: 509, endPoint y: 247, distance: 15.6
click at [509, 247] on p "**********" at bounding box center [514, 264] width 82 height 714
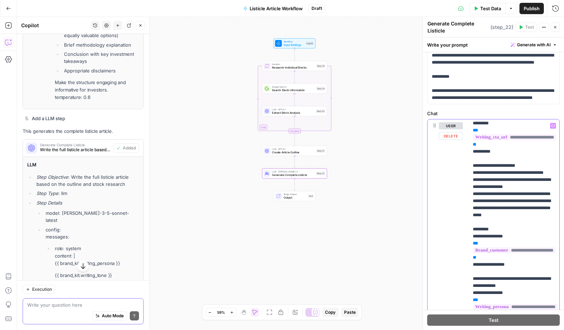
scroll to position [361, 0]
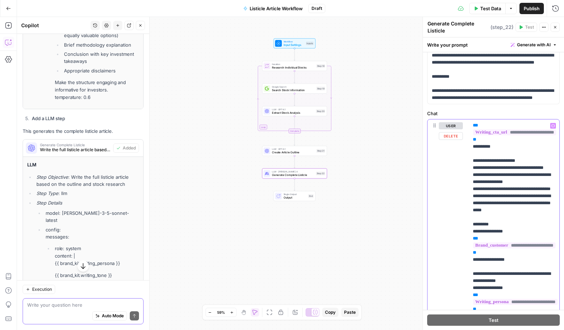
drag, startPoint x: 510, startPoint y: 267, endPoint x: 532, endPoint y: 266, distance: 21.9
click at [532, 266] on p "**********" at bounding box center [514, 118] width 82 height 714
click at [514, 267] on p "**********" at bounding box center [514, 118] width 82 height 714
drag, startPoint x: 509, startPoint y: 267, endPoint x: 531, endPoint y: 266, distance: 22.4
click at [531, 266] on p "**********" at bounding box center [514, 118] width 82 height 714
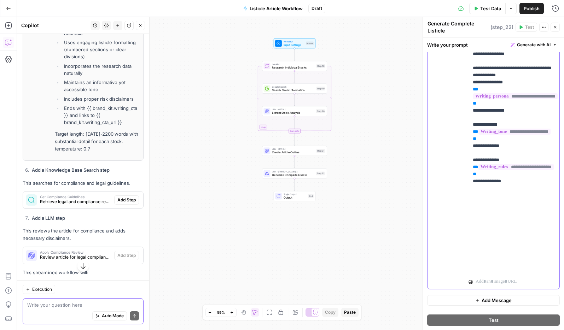
scroll to position [4059, 0]
click at [67, 198] on span "Retrieve legal and compliance requirements for financial content" at bounding box center [75, 201] width 71 height 6
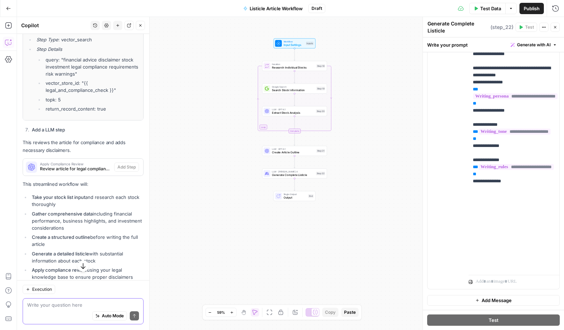
scroll to position [4287, 0]
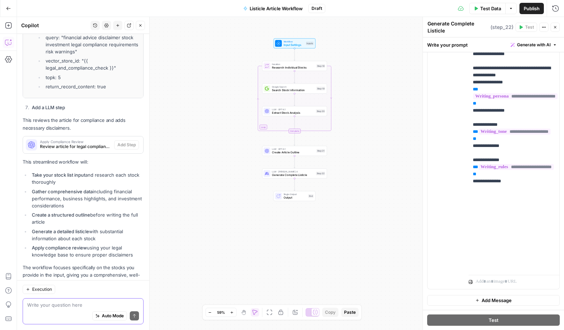
click at [70, 307] on textarea at bounding box center [83, 305] width 112 height 7
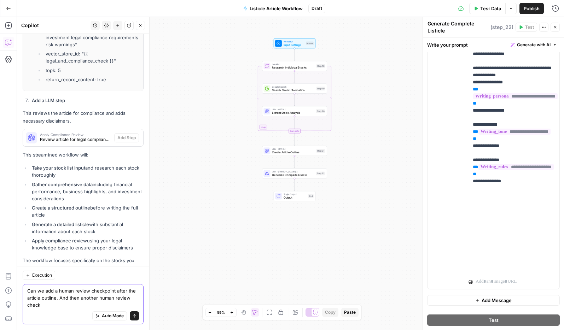
scroll to position [4301, 0]
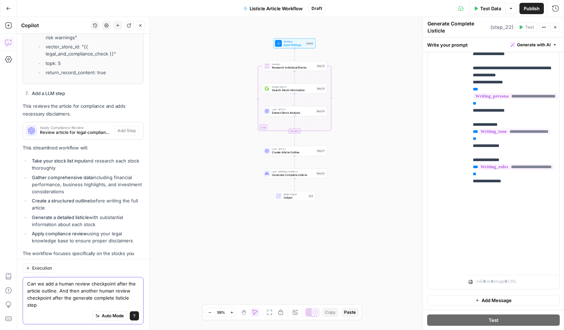
type textarea "Can we add a human review checkpoint after the article outline. And then anothe…"
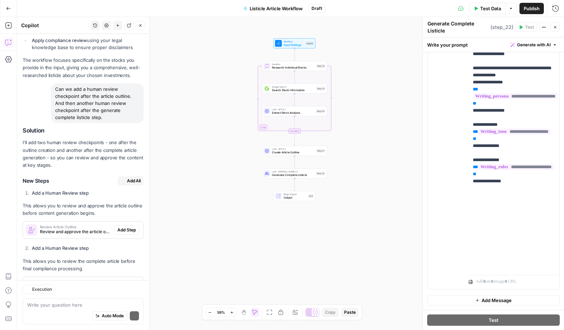
scroll to position [4593, 0]
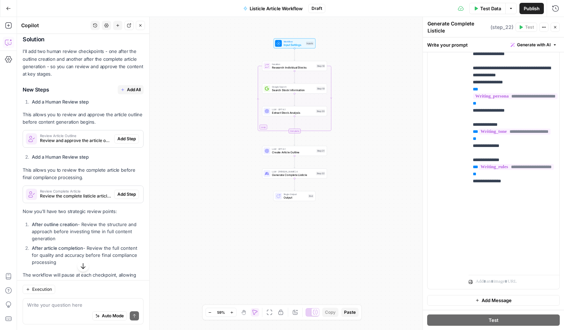
click at [86, 138] on span "Review and approve the article outline before full content generation" at bounding box center [75, 141] width 71 height 6
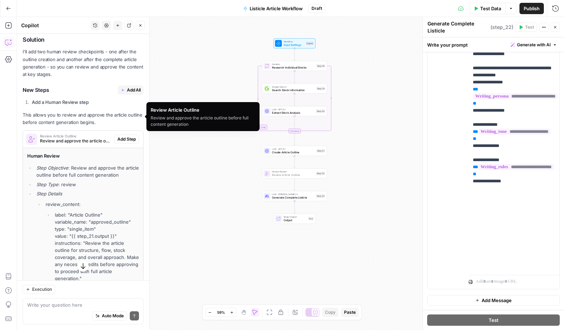
click at [127, 136] on span "Add Step" at bounding box center [126, 139] width 18 height 6
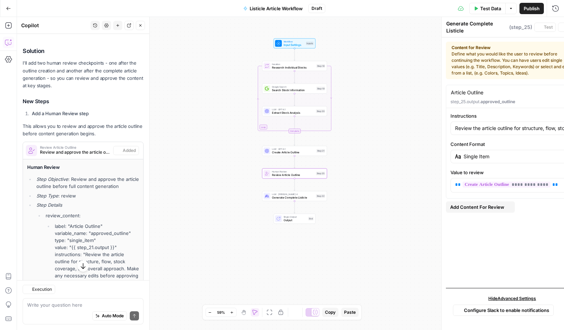
type textarea "Review Article Outline"
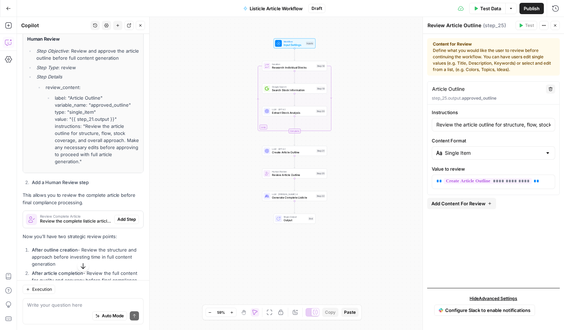
scroll to position [4716, 0]
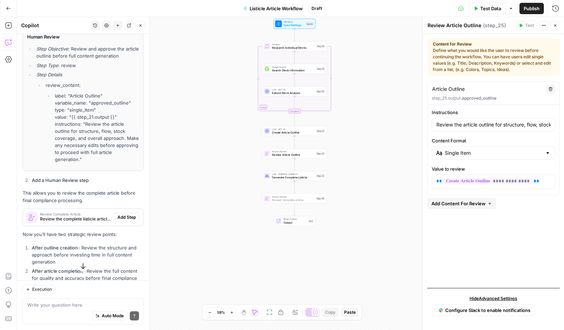
click at [129, 214] on span "Add Step" at bounding box center [126, 217] width 18 height 6
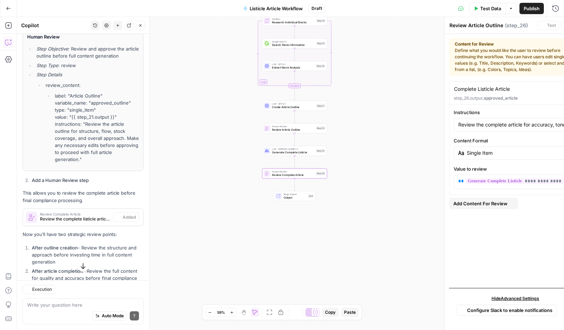
type textarea "Review Complete Article"
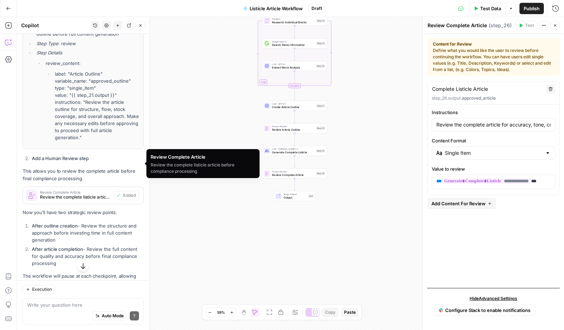
scroll to position [4747, 0]
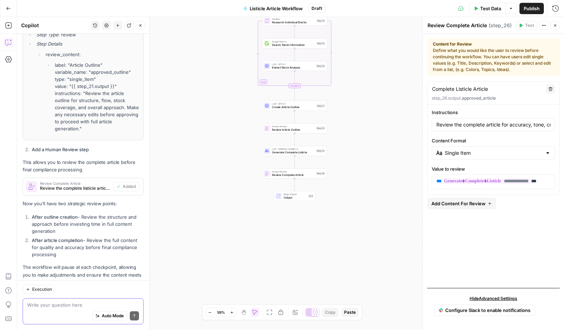
click at [68, 304] on textarea at bounding box center [83, 305] width 112 height 7
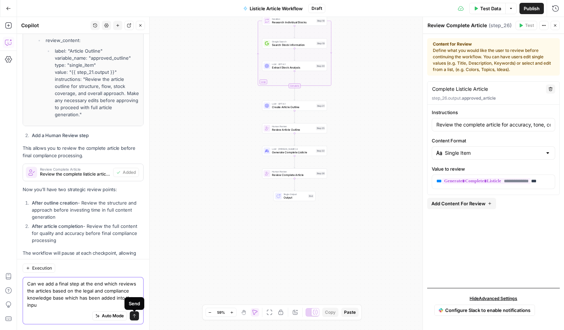
scroll to position [4768, 0]
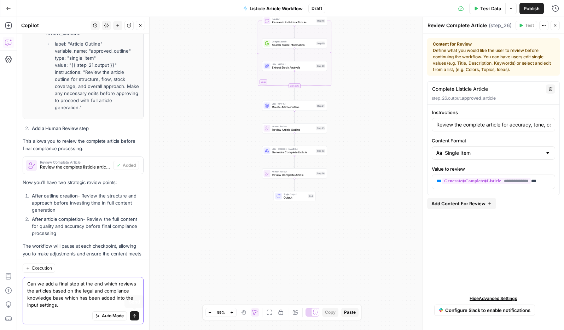
type textarea "Can we add a final step at the end which reviews the articles based on the lega…"
click at [133, 317] on icon "submit" at bounding box center [134, 316] width 4 height 4
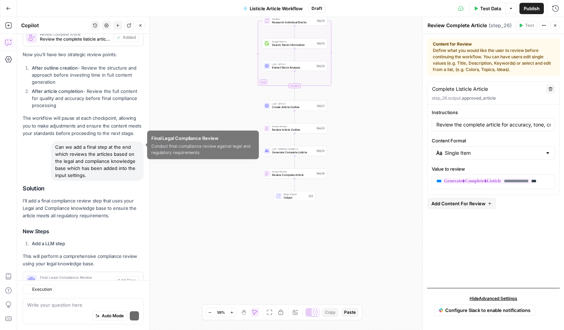
scroll to position [5009, 0]
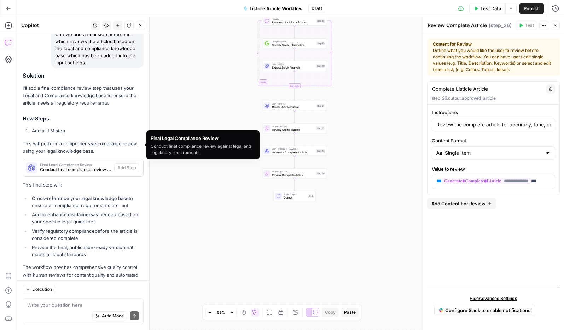
click at [70, 167] on span "Conduct final compliance review against legal and regulatory requirements" at bounding box center [75, 170] width 71 height 6
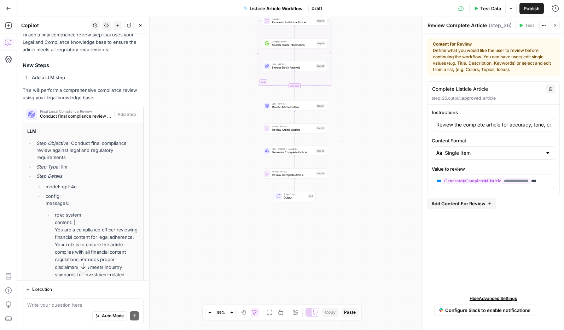
scroll to position [5010, 0]
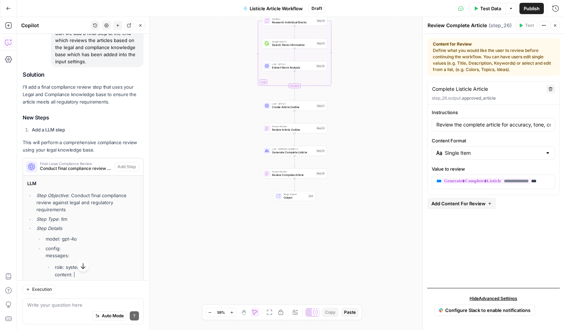
click at [64, 180] on h4 "LLM" at bounding box center [83, 183] width 112 height 7
click at [61, 166] on span "Conduct final compliance review against legal and regulatory requirements" at bounding box center [75, 169] width 71 height 6
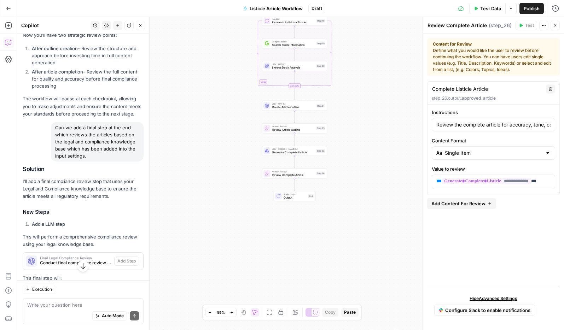
scroll to position [4990, 0]
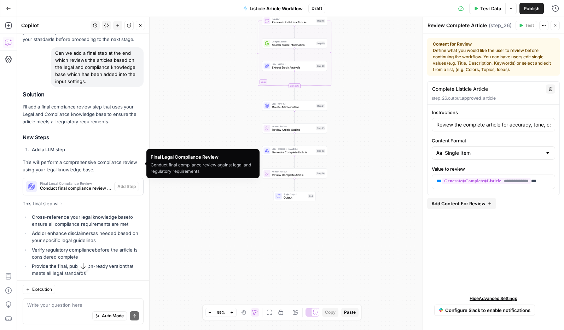
click at [79, 185] on span "Conduct final compliance review against legal and regulatory requirements" at bounding box center [75, 188] width 71 height 6
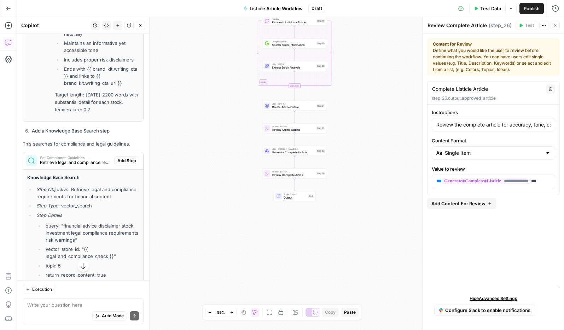
scroll to position [4098, 0]
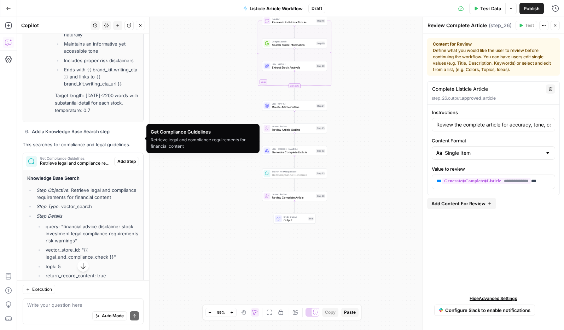
click at [123, 158] on span "Add Step" at bounding box center [126, 161] width 18 height 6
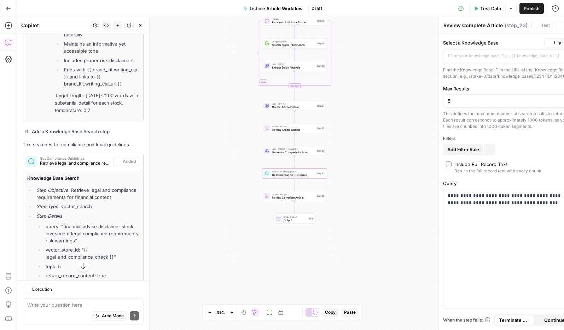
type textarea "Get Compliance Guidelines"
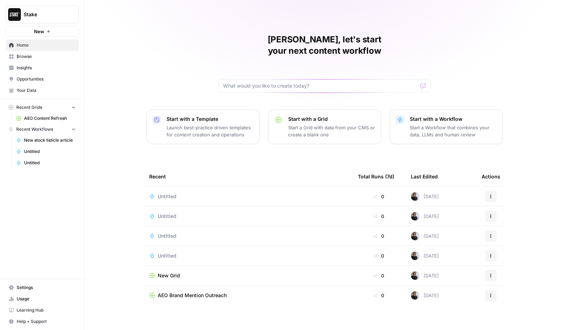
click at [35, 88] on span "Your Data" at bounding box center [46, 90] width 59 height 6
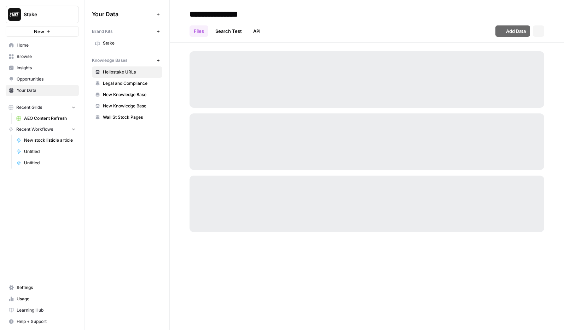
click at [128, 45] on span "Stake" at bounding box center [131, 43] width 56 height 6
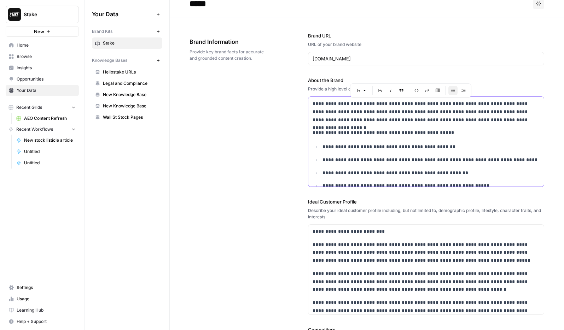
drag, startPoint x: 513, startPoint y: 179, endPoint x: 279, endPoint y: 70, distance: 258.4
click at [279, 70] on div "**********" at bounding box center [367, 273] width 355 height 510
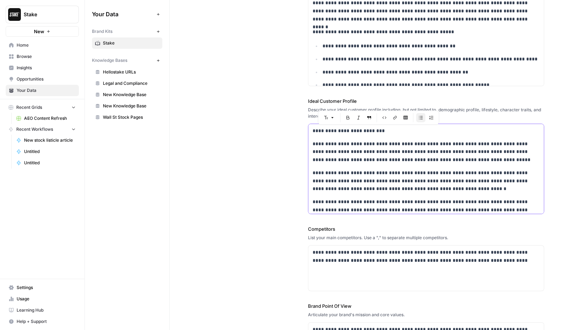
drag, startPoint x: 455, startPoint y: 206, endPoint x: 254, endPoint y: 93, distance: 231.4
click at [254, 93] on div "**********" at bounding box center [367, 172] width 355 height 510
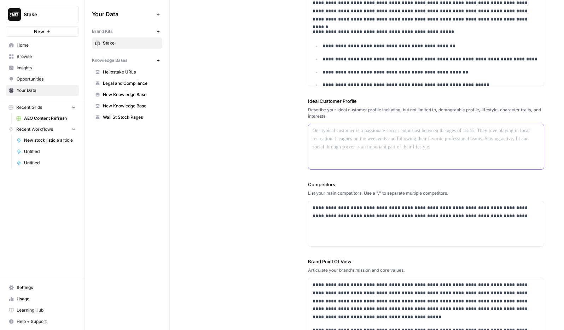
click at [320, 130] on p at bounding box center [426, 131] width 227 height 8
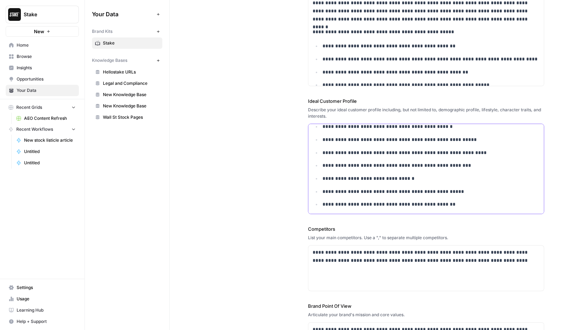
scroll to position [126, 0]
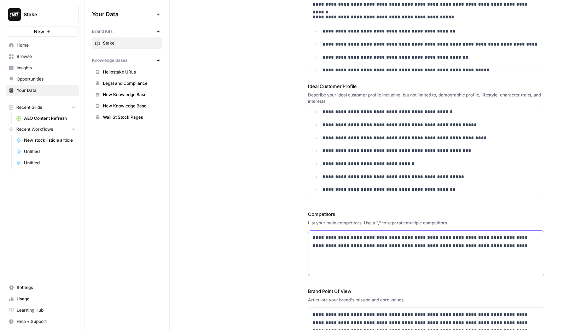
click at [478, 249] on p "**********" at bounding box center [426, 242] width 227 height 16
click at [510, 251] on div "**********" at bounding box center [426, 253] width 236 height 45
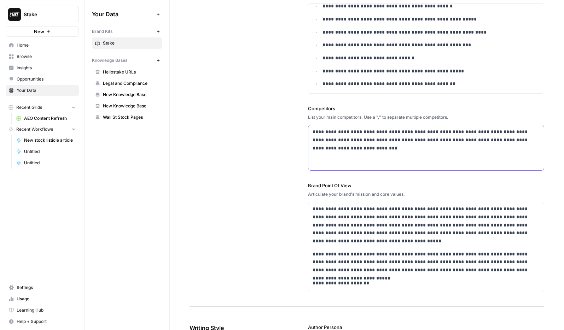
scroll to position [236, 0]
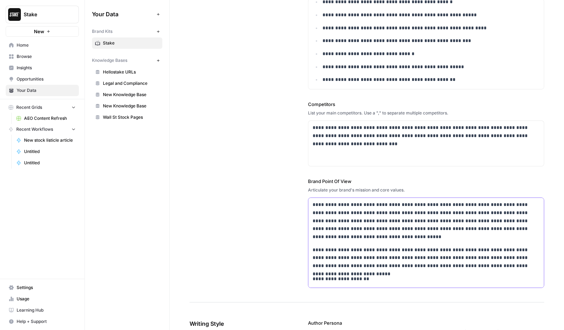
drag, startPoint x: 374, startPoint y: 281, endPoint x: 258, endPoint y: 146, distance: 177.6
click at [258, 146] on div "**********" at bounding box center [367, 47] width 355 height 510
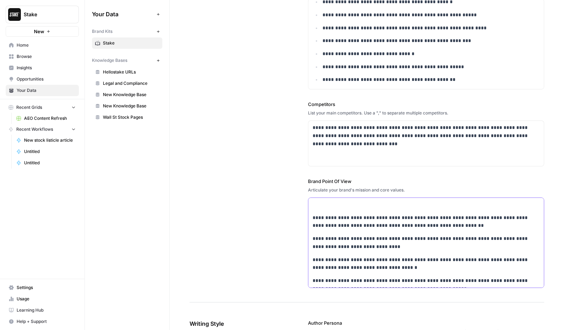
scroll to position [50, 0]
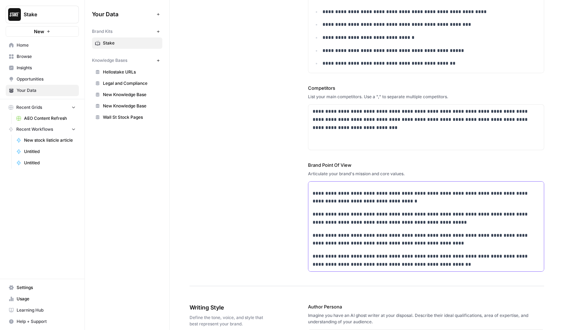
drag, startPoint x: 339, startPoint y: 209, endPoint x: 415, endPoint y: 323, distance: 137.1
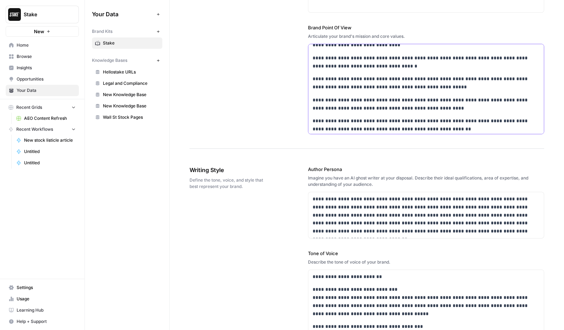
scroll to position [392, 0]
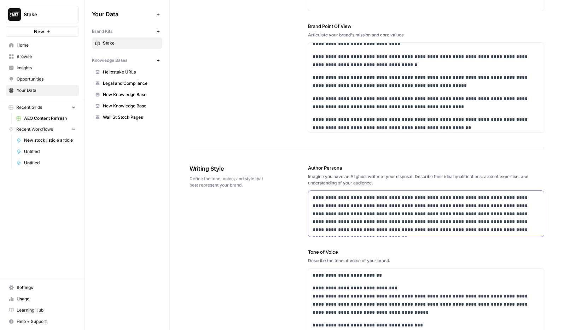
drag, startPoint x: 483, startPoint y: 232, endPoint x: 216, endPoint y: 158, distance: 277.0
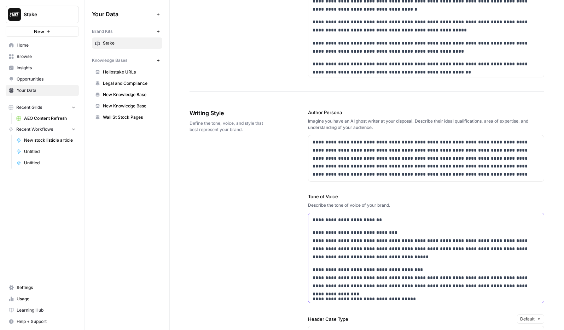
scroll to position [181, 0]
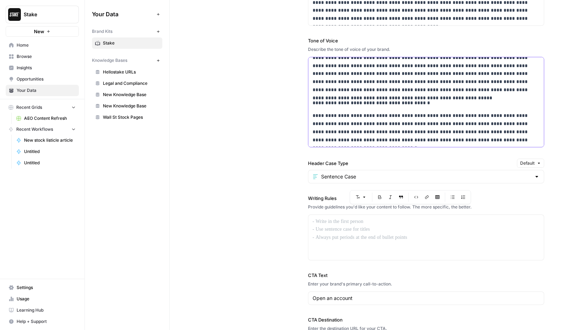
drag, startPoint x: 313, startPoint y: 219, endPoint x: 452, endPoint y: 330, distance: 178.2
click at [451, 330] on div "**********" at bounding box center [367, 80] width 394 height 1308
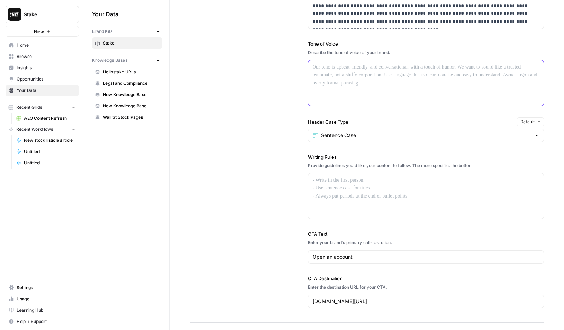
scroll to position [597, 0]
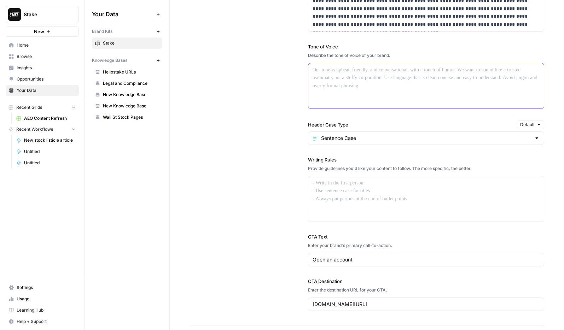
click at [334, 70] on p at bounding box center [426, 70] width 227 height 8
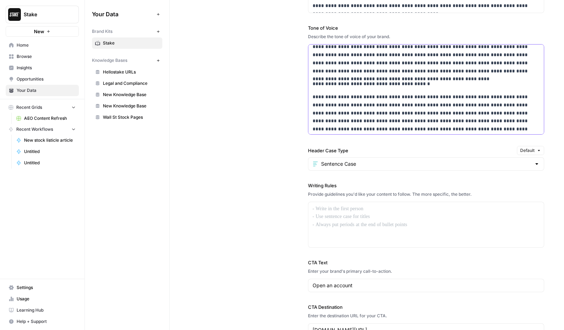
scroll to position [646, 0]
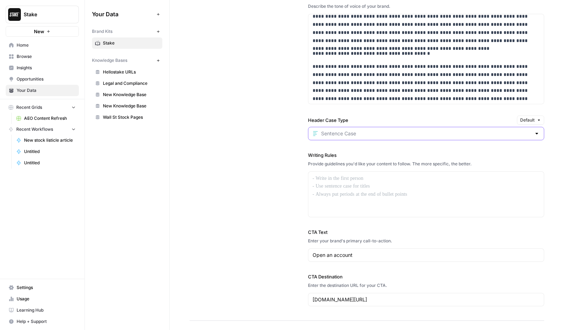
click at [402, 131] on input "Header Case Type" at bounding box center [426, 133] width 210 height 7
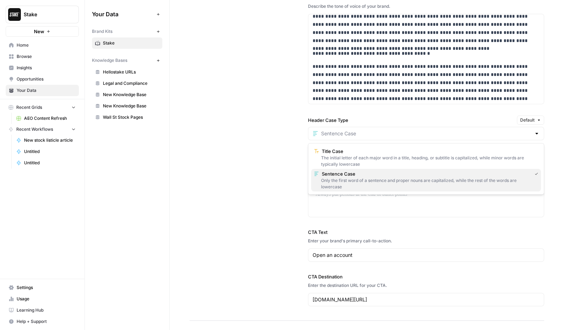
click at [390, 178] on div "Only the first word of a sentence and proper nouns are capitalized, while the r…" at bounding box center [426, 184] width 224 height 13
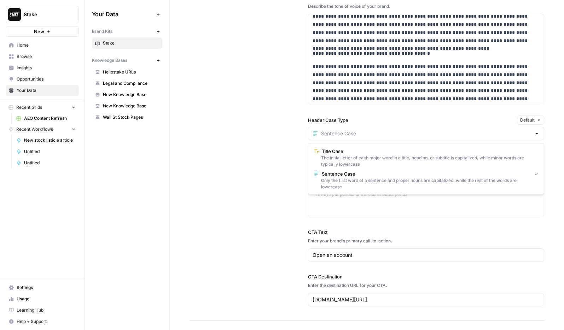
type input "Sentence Case"
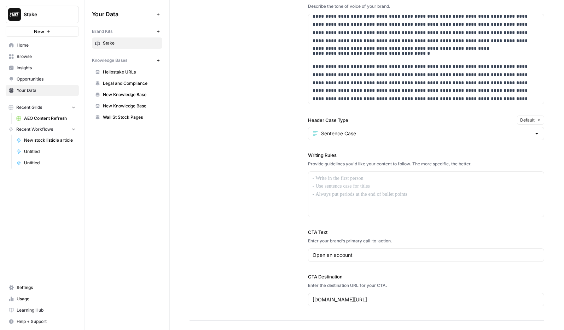
scroll to position [651, 0]
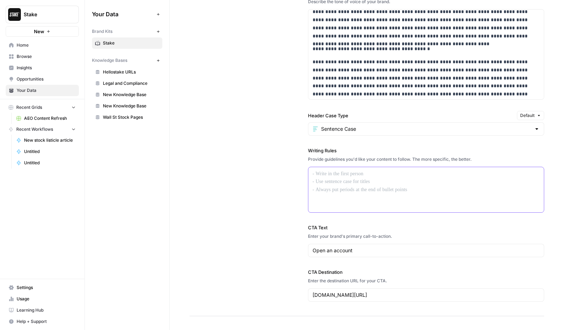
click at [347, 173] on p at bounding box center [426, 174] width 227 height 8
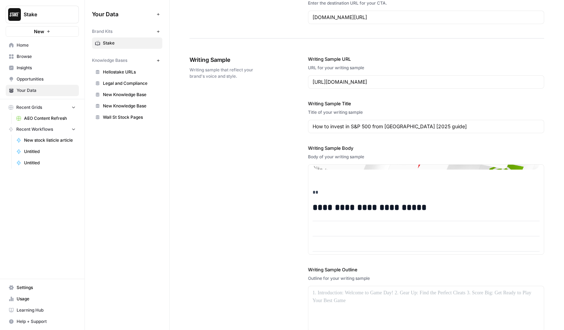
scroll to position [3278, 0]
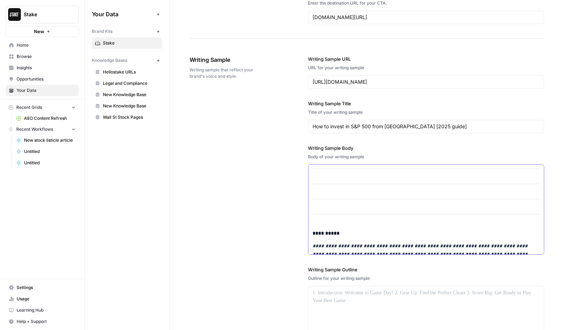
drag, startPoint x: 407, startPoint y: 213, endPoint x: 398, endPoint y: 209, distance: 9.8
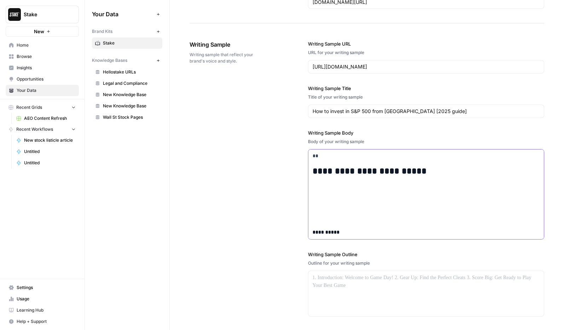
scroll to position [3306, 0]
click at [344, 181] on p at bounding box center [426, 185] width 227 height 8
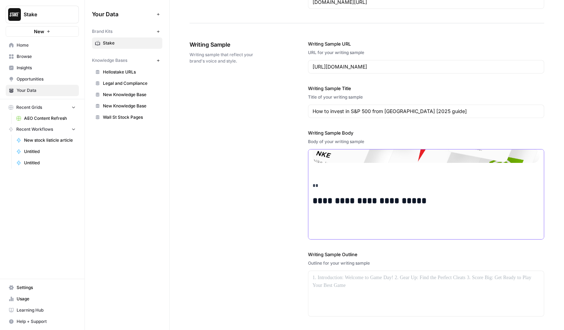
scroll to position [3266, 0]
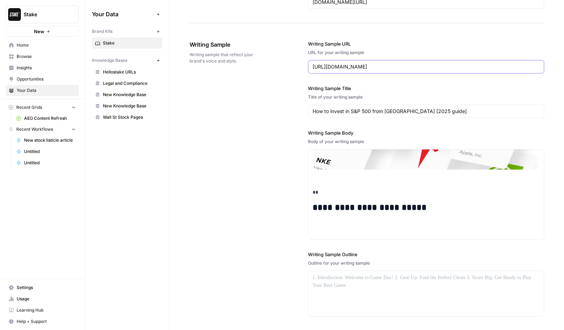
drag, startPoint x: 473, startPoint y: 66, endPoint x: 244, endPoint y: 70, distance: 229.2
click at [245, 63] on div "**********" at bounding box center [367, 178] width 355 height 305
click at [340, 221] on p at bounding box center [426, 225] width 227 height 8
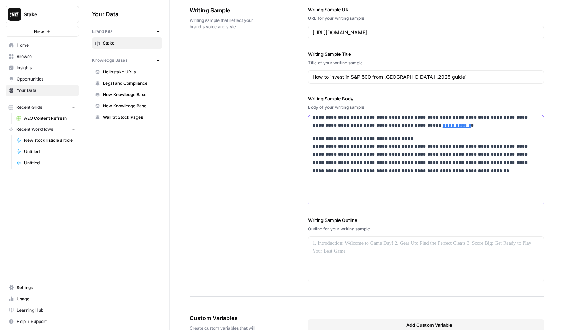
scroll to position [1012, 0]
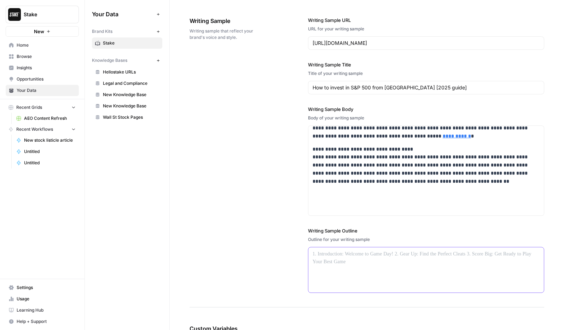
click at [341, 254] on p at bounding box center [426, 254] width 227 height 8
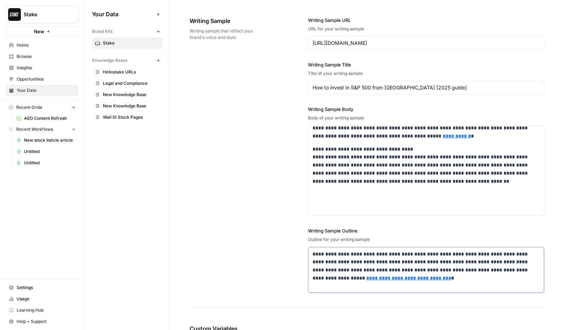
drag, startPoint x: 329, startPoint y: 261, endPoint x: 266, endPoint y: 231, distance: 69.5
click at [252, 230] on div "**********" at bounding box center [367, 154] width 355 height 305
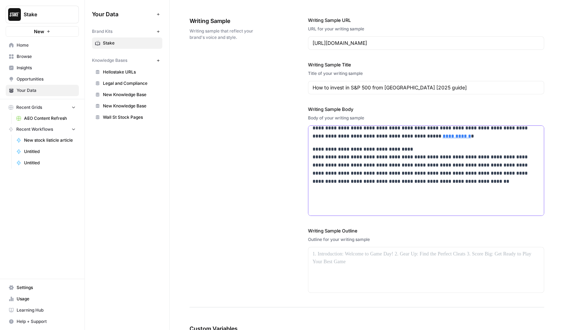
click at [334, 198] on p at bounding box center [426, 202] width 227 height 8
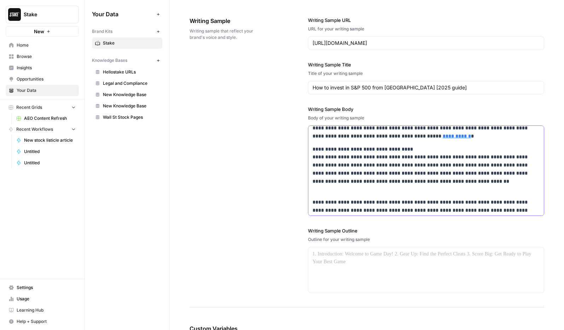
scroll to position [3369, 0]
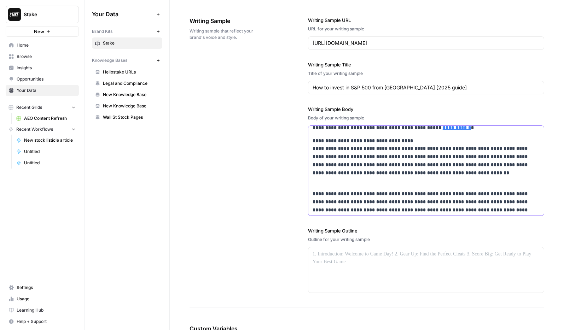
click at [326, 176] on p "**********" at bounding box center [426, 161] width 227 height 48
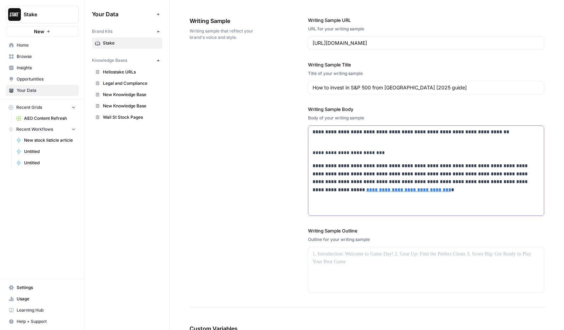
scroll to position [3419, 0]
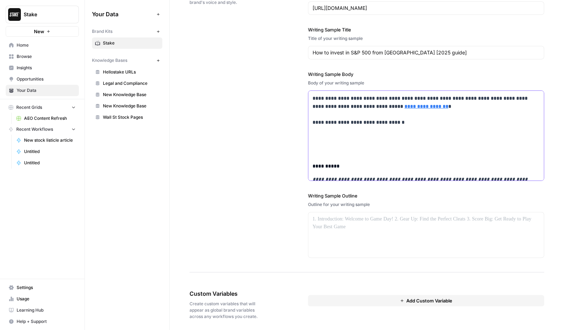
scroll to position [3509, 0]
click at [339, 120] on strong "**********" at bounding box center [359, 122] width 92 height 5
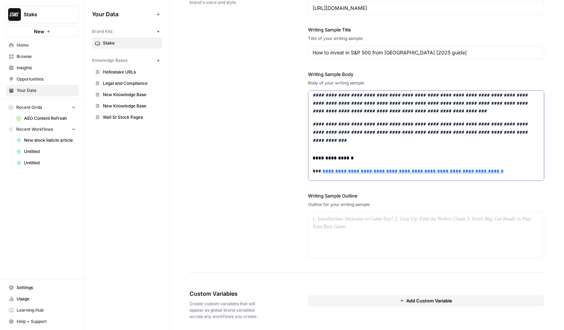
scroll to position [1051, 0]
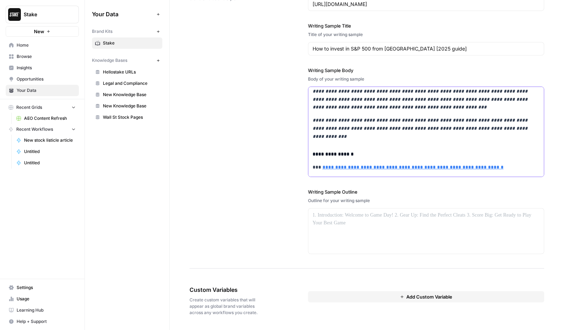
type input "https://www.spglobal.com/spdji/en/indices/equity/sp-500/"
click at [380, 216] on p at bounding box center [426, 216] width 227 height 8
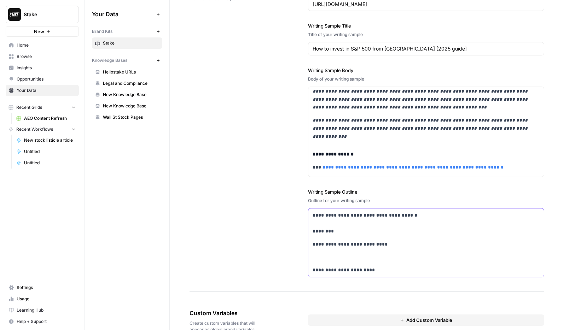
click at [334, 255] on p at bounding box center [426, 258] width 227 height 8
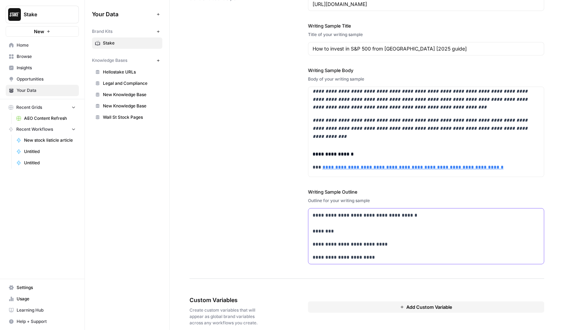
click at [403, 258] on p "**********" at bounding box center [426, 258] width 227 height 8
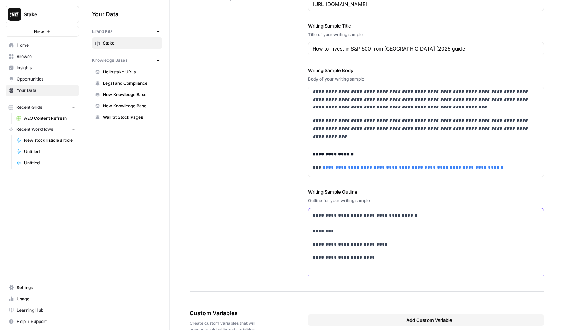
click at [408, 243] on p "**********" at bounding box center [426, 245] width 227 height 8
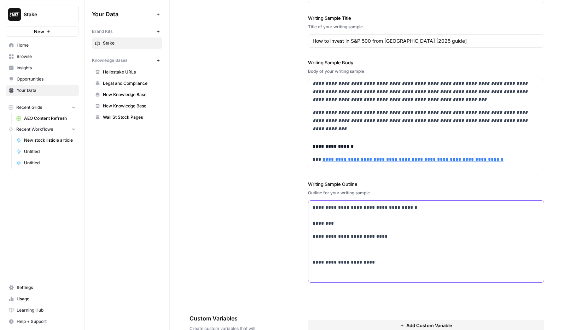
scroll to position [1060, 0]
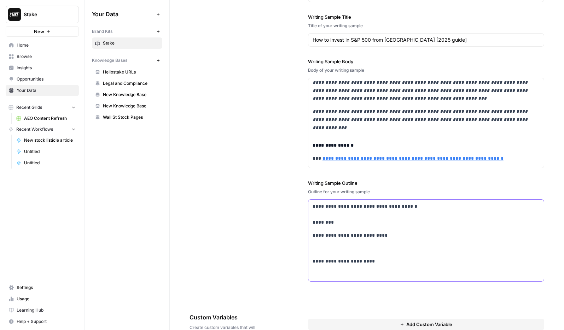
click at [380, 273] on p at bounding box center [426, 275] width 227 height 8
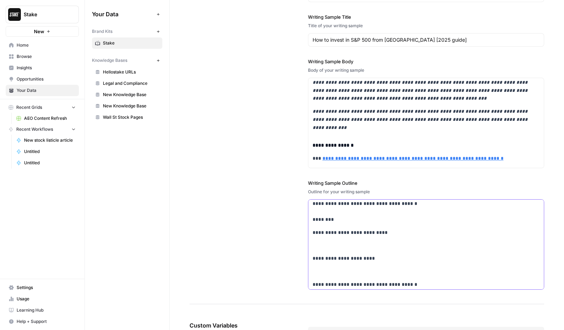
click at [314, 285] on p "**********" at bounding box center [426, 285] width 227 height 8
click at [448, 282] on div "**********" at bounding box center [426, 245] width 236 height 95
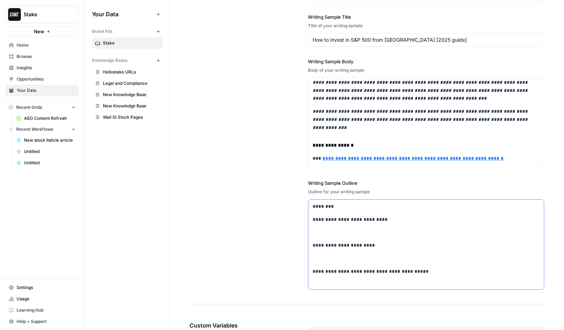
scroll to position [29, 0]
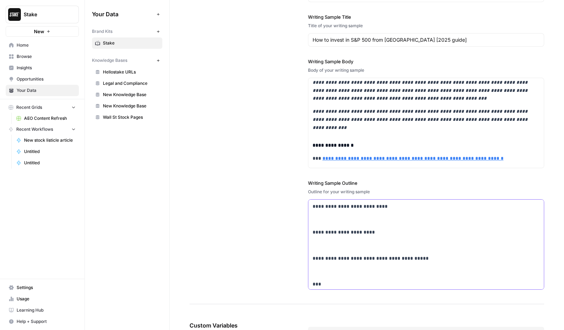
click at [319, 283] on p "***" at bounding box center [426, 284] width 227 height 8
click at [330, 283] on p "***" at bounding box center [426, 284] width 227 height 8
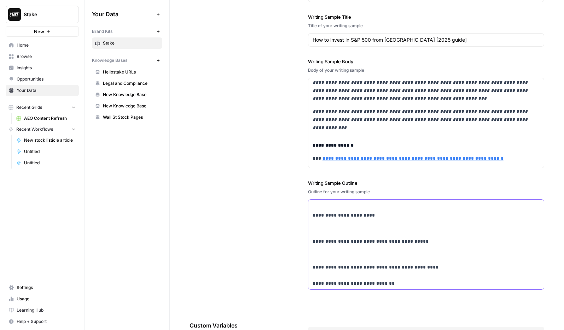
scroll to position [63, 0]
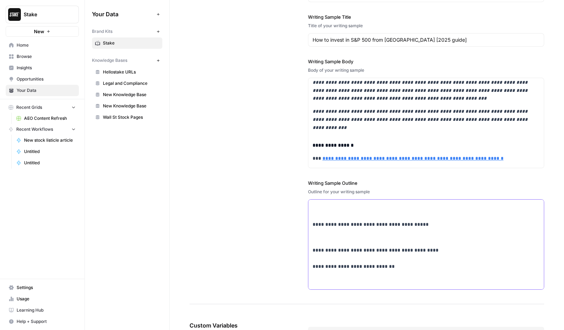
click at [456, 250] on p "**********" at bounding box center [426, 267] width 227 height 40
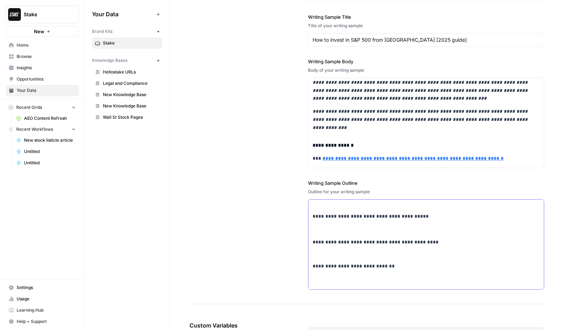
click at [331, 286] on p "**********" at bounding box center [426, 262] width 227 height 48
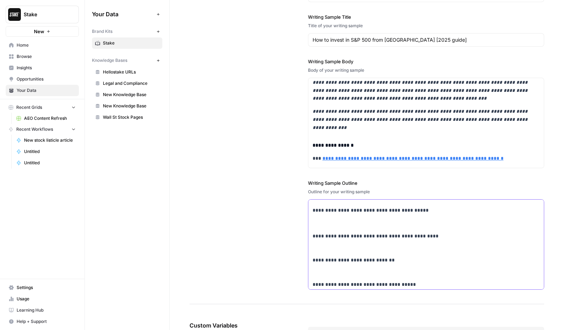
scroll to position [93, 0]
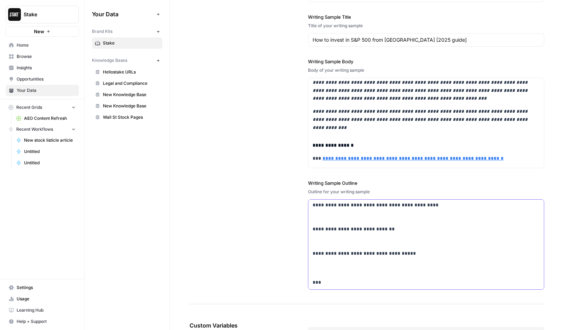
click at [368, 279] on p "***" at bounding box center [426, 279] width 227 height 16
drag, startPoint x: 421, startPoint y: 279, endPoint x: 324, endPoint y: 283, distance: 97.0
click at [323, 284] on p "**********" at bounding box center [426, 278] width 227 height 16
click at [434, 282] on p "**********" at bounding box center [426, 278] width 227 height 16
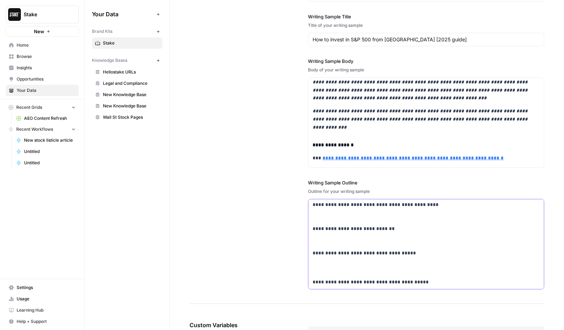
scroll to position [131, 0]
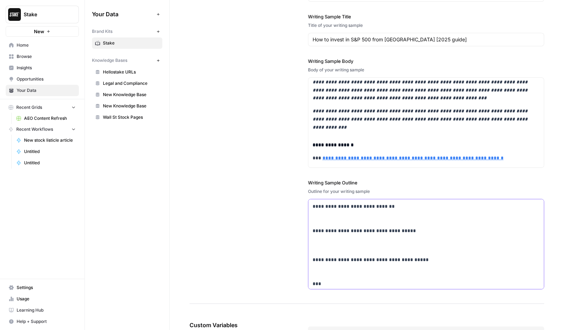
click at [360, 265] on p "**********" at bounding box center [426, 268] width 227 height 40
click at [314, 270] on p "**********" at bounding box center [426, 268] width 227 height 40
click at [342, 284] on p "**********" at bounding box center [426, 268] width 227 height 40
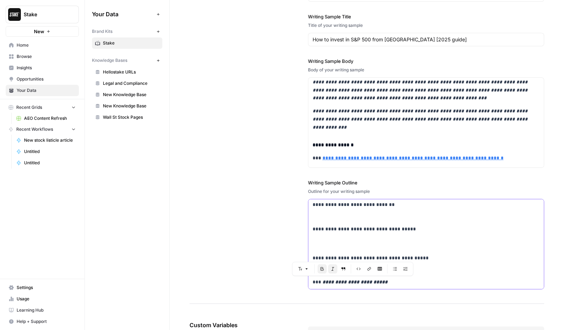
drag, startPoint x: 390, startPoint y: 285, endPoint x: 322, endPoint y: 285, distance: 68.6
click at [322, 285] on p "**********" at bounding box center [426, 266] width 227 height 40
click at [409, 283] on p "**********" at bounding box center [426, 266] width 227 height 40
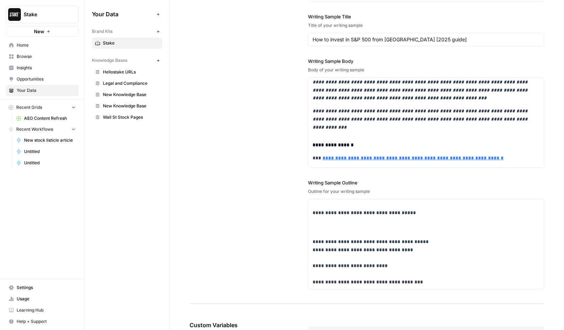
scroll to position [164, 0]
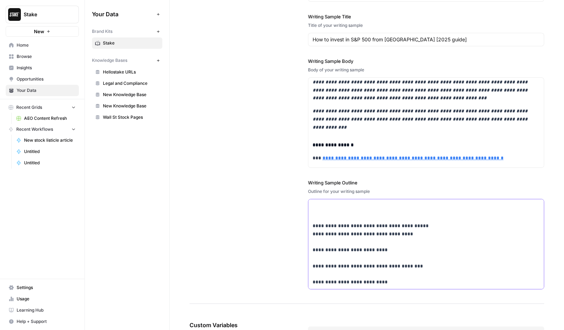
click at [408, 285] on p "**********" at bounding box center [426, 258] width 227 height 88
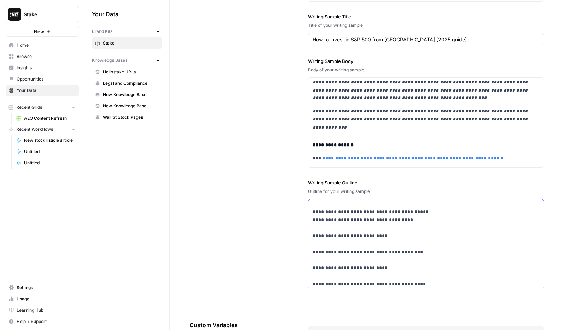
click at [313, 270] on p "**********" at bounding box center [426, 252] width 227 height 105
click at [310, 283] on div "**********" at bounding box center [426, 164] width 236 height 287
click at [456, 285] on p "**********" at bounding box center [426, 252] width 227 height 105
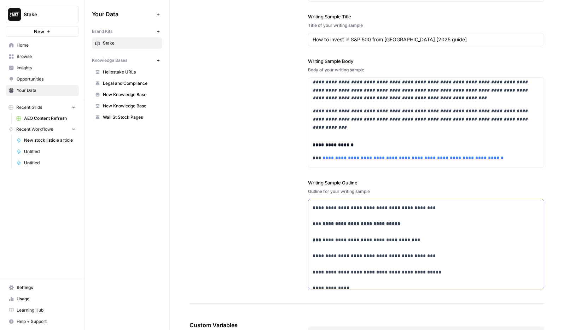
scroll to position [249, 0]
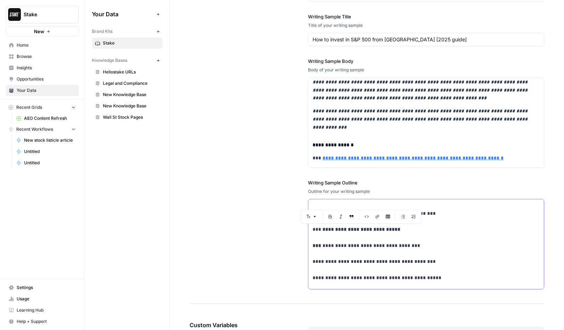
drag, startPoint x: 409, startPoint y: 246, endPoint x: 309, endPoint y: 228, distance: 101.6
click at [309, 228] on div "**********" at bounding box center [426, 141] width 236 height 383
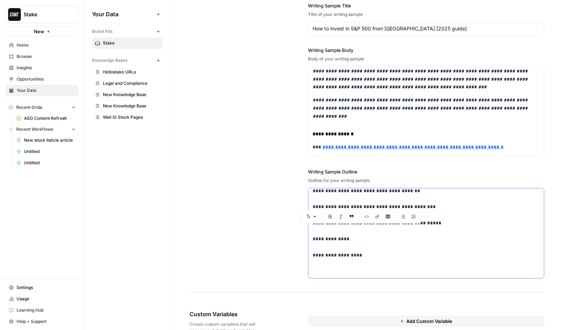
scroll to position [1096, 0]
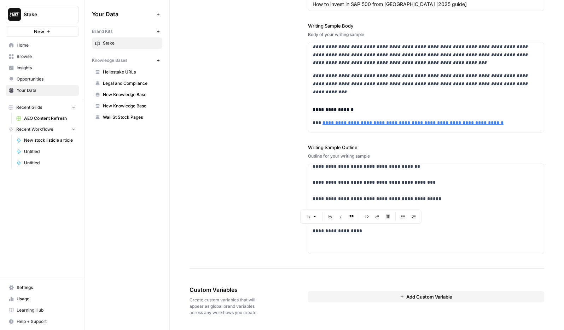
click at [454, 301] on button "Add Custom Variable" at bounding box center [426, 296] width 236 height 11
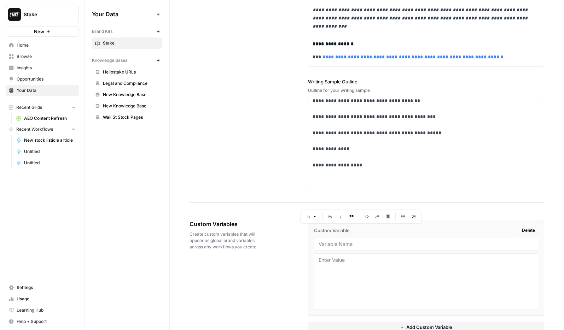
scroll to position [1179, 0]
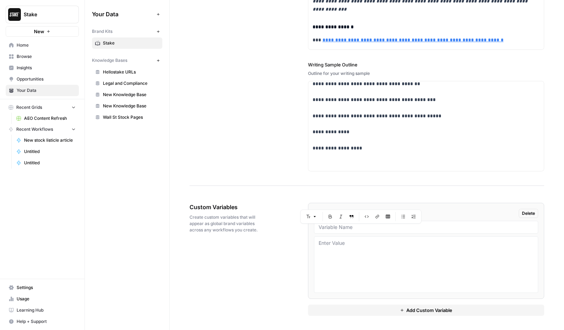
click at [287, 219] on div "Custom Variables Create custom variables that will appear as global brand varia…" at bounding box center [367, 259] width 355 height 141
click at [522, 214] on span "Delete" at bounding box center [528, 213] width 13 height 6
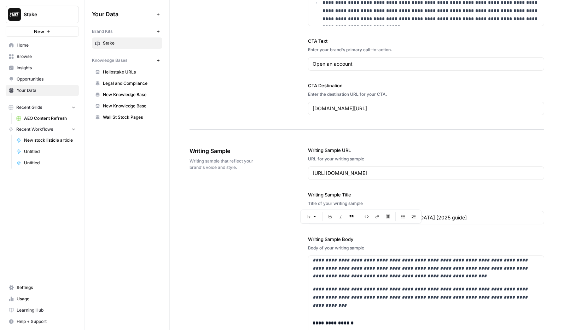
scroll to position [1096, 0]
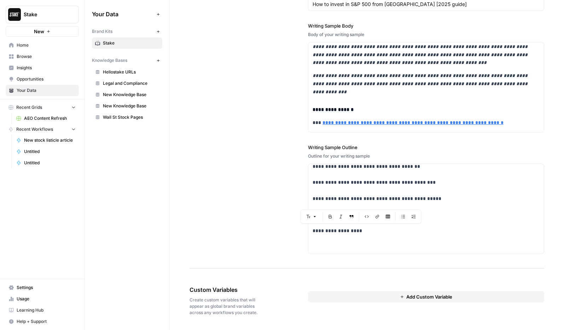
click at [248, 210] on div "**********" at bounding box center [367, 94] width 355 height 350
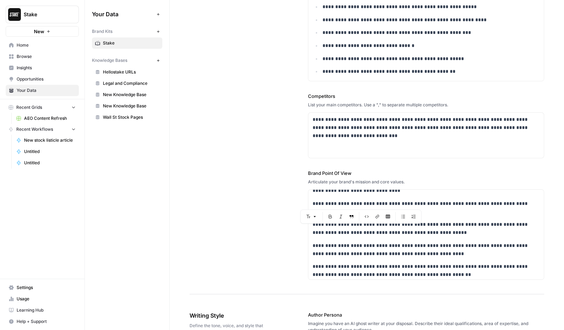
scroll to position [0, 0]
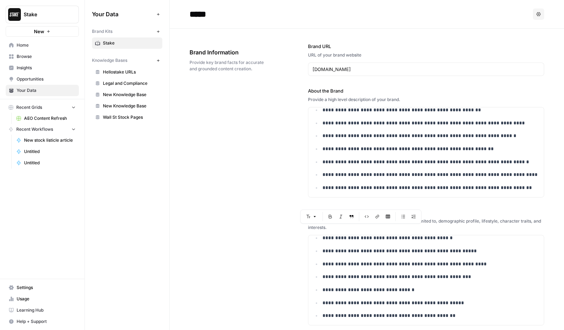
click at [542, 17] on button "Options" at bounding box center [538, 13] width 11 height 11
click at [220, 133] on div "**********" at bounding box center [367, 284] width 355 height 510
click at [113, 72] on span "Hellostake URLs" at bounding box center [131, 72] width 56 height 6
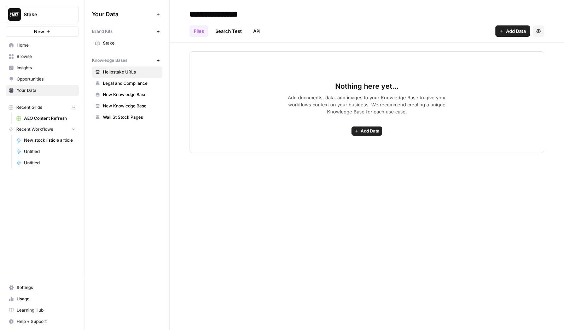
click at [233, 32] on link "Search Test" at bounding box center [228, 30] width 35 height 11
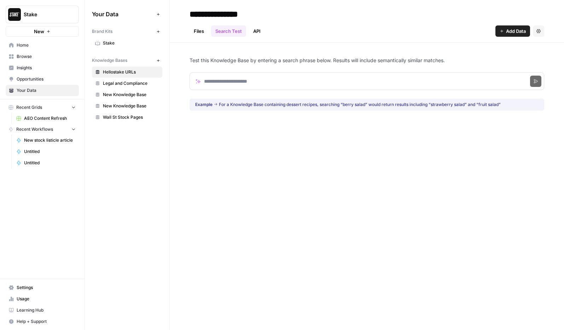
click at [262, 32] on link "API" at bounding box center [257, 30] width 16 height 11
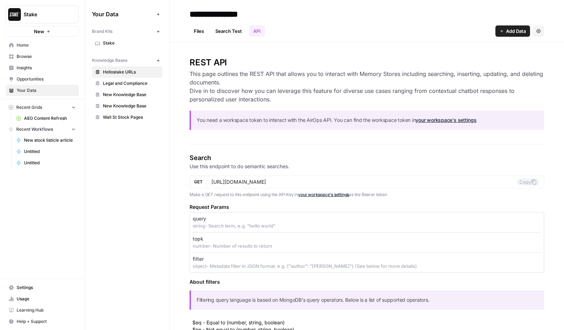
click at [228, 32] on link "Search Test" at bounding box center [228, 30] width 35 height 11
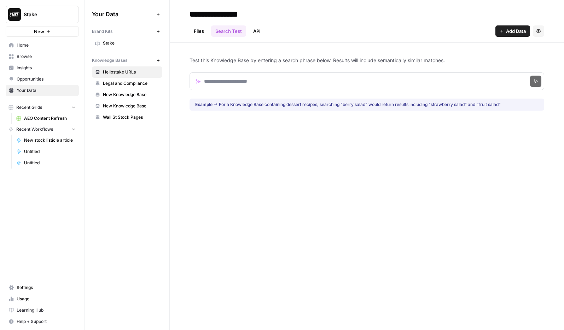
click at [199, 29] on link "Files" at bounding box center [199, 30] width 19 height 11
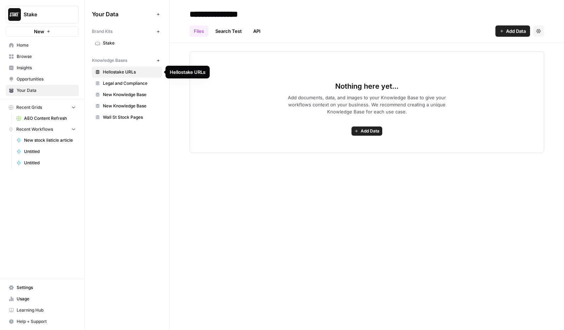
click at [222, 33] on link "Search Test" at bounding box center [228, 30] width 35 height 11
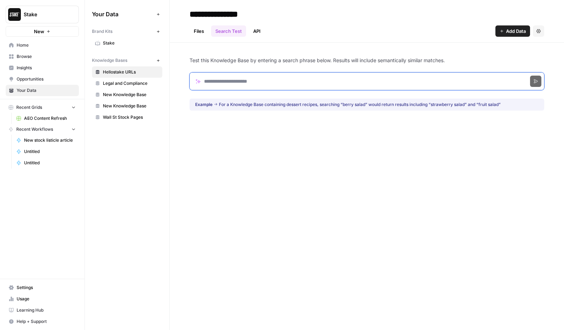
click at [258, 80] on input "Search phrase" at bounding box center [367, 82] width 355 height 18
type input "******"
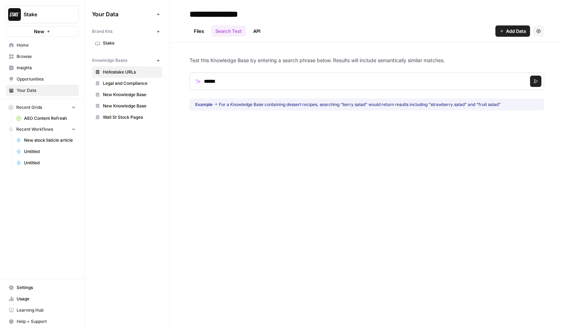
click at [538, 81] on icon "submit" at bounding box center [536, 81] width 4 height 4
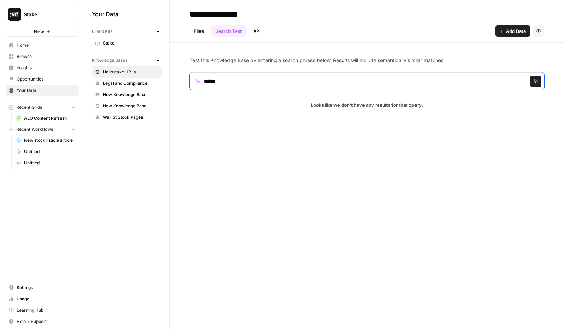
drag, startPoint x: 277, startPoint y: 87, endPoint x: 167, endPoint y: 78, distance: 110.4
click at [167, 78] on div "**********" at bounding box center [324, 165] width 479 height 330
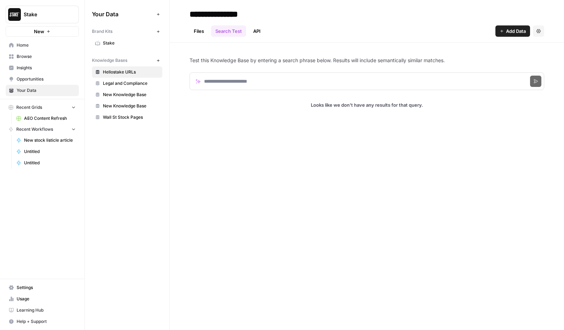
click at [195, 32] on link "Files" at bounding box center [199, 30] width 19 height 11
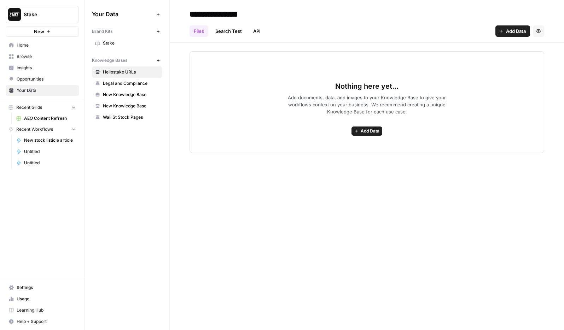
click at [119, 86] on span "Legal and Compliance" at bounding box center [131, 83] width 56 height 6
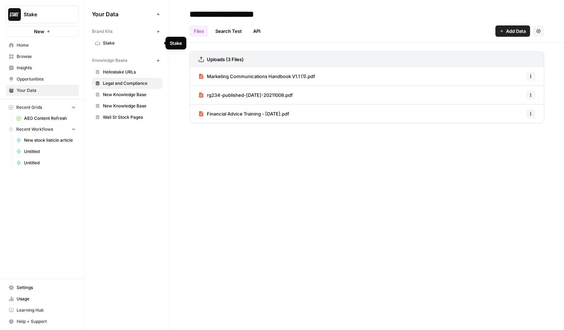
click at [117, 44] on span "Stake" at bounding box center [131, 43] width 56 height 6
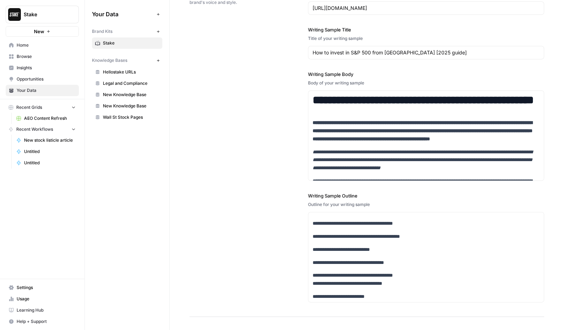
scroll to position [1044, 0]
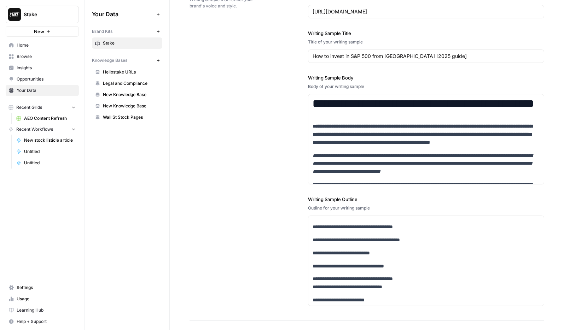
click at [125, 92] on span "New Knowledge Base" at bounding box center [131, 95] width 56 height 6
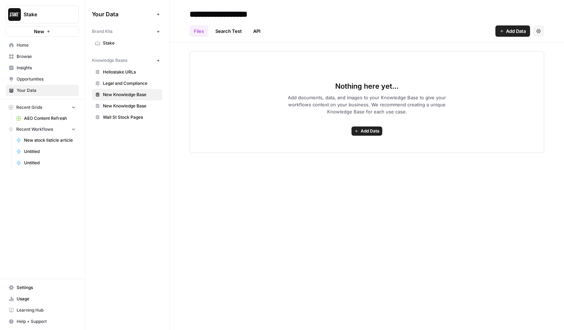
click at [233, 33] on link "Search Test" at bounding box center [228, 30] width 35 height 11
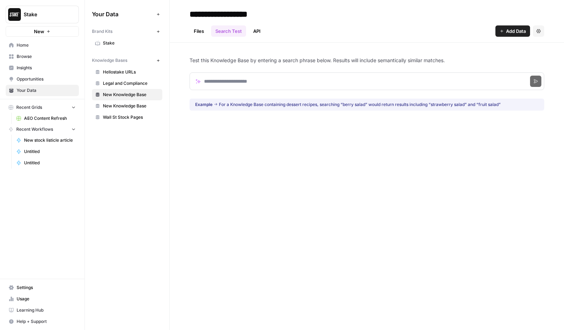
click at [260, 33] on link "API" at bounding box center [257, 30] width 16 height 11
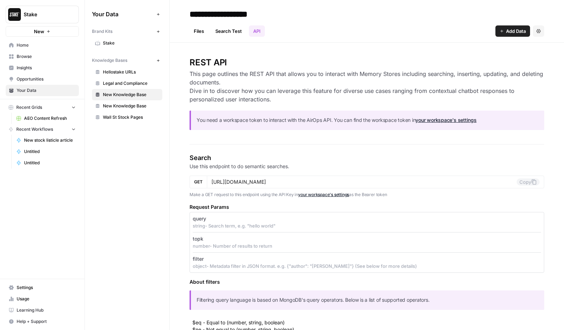
click at [202, 32] on link "Files" at bounding box center [199, 30] width 19 height 11
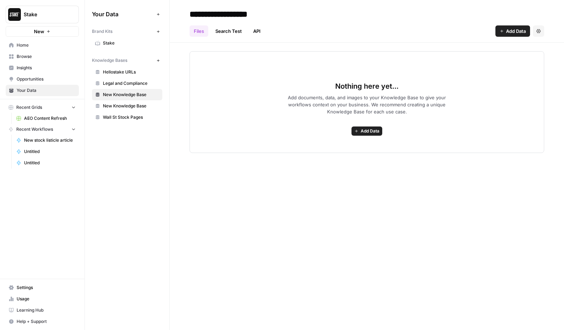
click at [538, 33] on icon "button" at bounding box center [539, 31] width 4 height 4
click at [521, 49] on span "Delete Knowledge Base" at bounding box center [510, 47] width 52 height 7
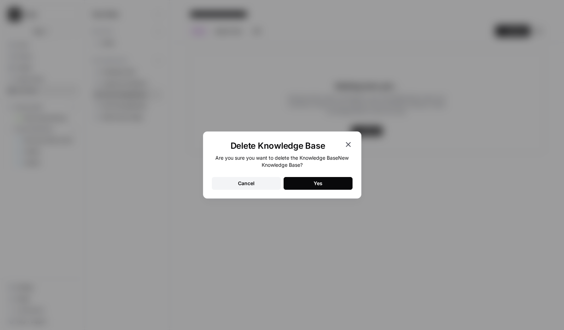
click at [336, 186] on button "Yes" at bounding box center [318, 183] width 69 height 13
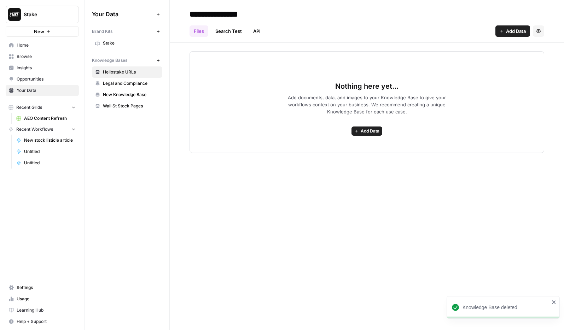
click at [120, 96] on span "New Knowledge Base" at bounding box center [131, 95] width 56 height 6
click at [237, 35] on link "Search Test" at bounding box center [228, 30] width 35 height 11
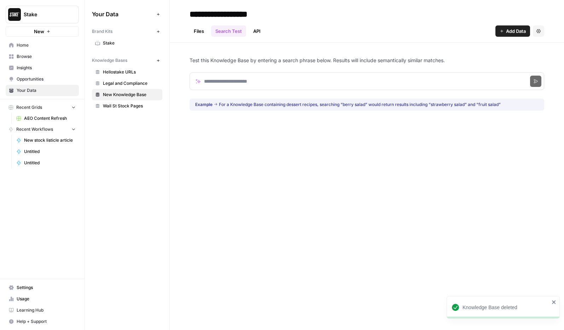
click at [260, 35] on link "API" at bounding box center [257, 30] width 16 height 11
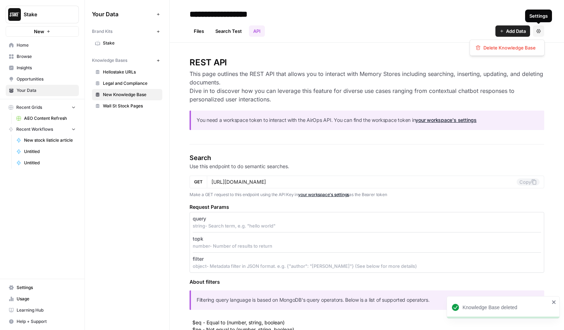
click at [538, 33] on icon "button" at bounding box center [539, 31] width 4 height 4
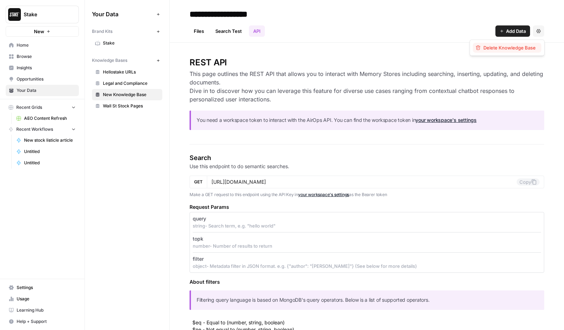
click at [513, 46] on span "Delete Knowledge Base" at bounding box center [510, 47] width 52 height 7
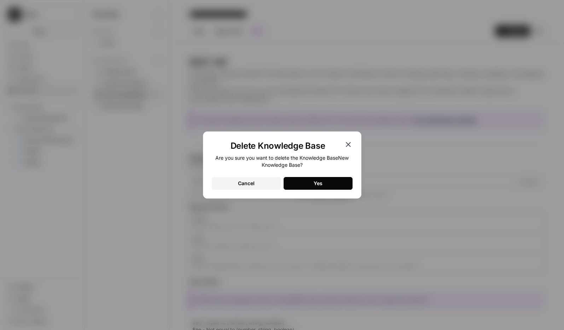
click at [327, 180] on button "Yes" at bounding box center [318, 183] width 69 height 13
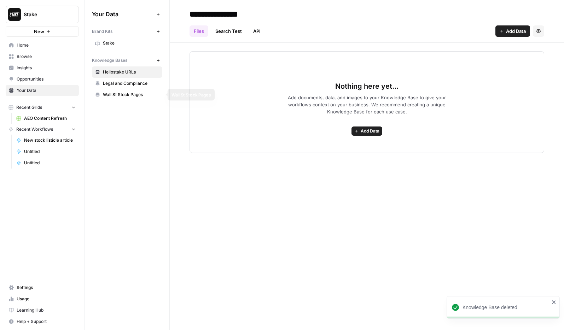
click at [126, 94] on span "Wall St Stock Pages" at bounding box center [131, 95] width 56 height 6
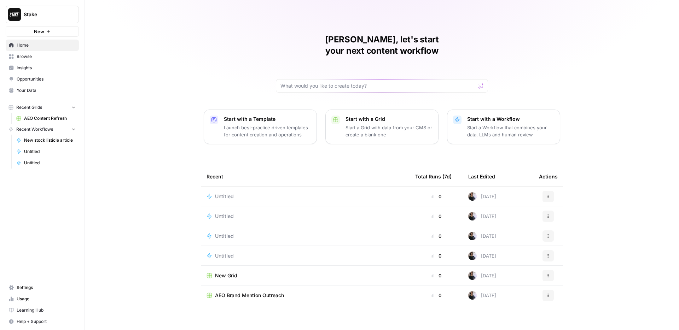
click at [56, 142] on span "New stock listicle article" at bounding box center [50, 140] width 52 height 6
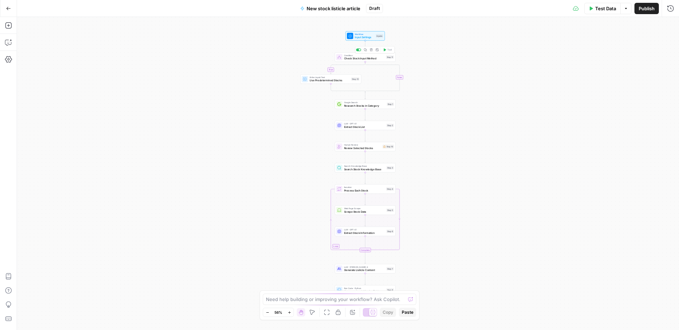
click at [364, 37] on div "Delete step" at bounding box center [371, 37] width 25 height 7
click at [361, 35] on span "Workflow" at bounding box center [364, 34] width 19 height 3
click at [657, 46] on button "edit field" at bounding box center [649, 44] width 27 height 8
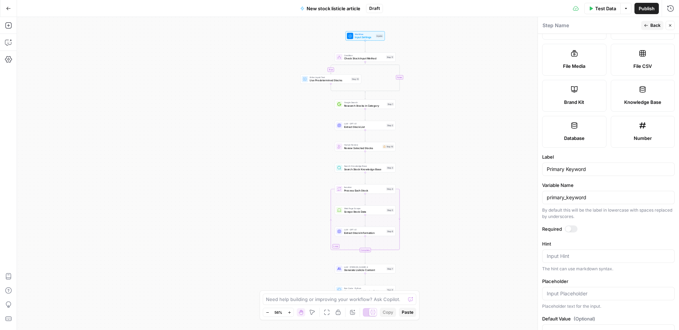
scroll to position [134, 0]
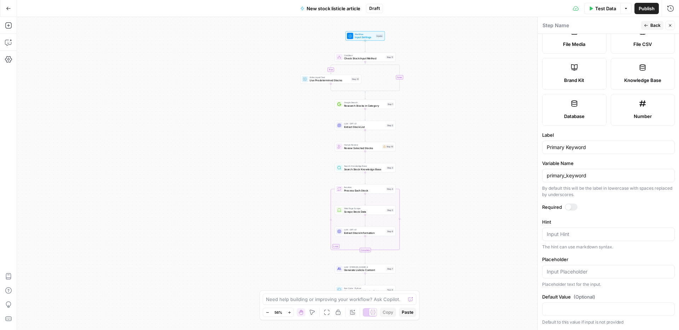
click at [650, 25] on button "Back" at bounding box center [652, 25] width 22 height 9
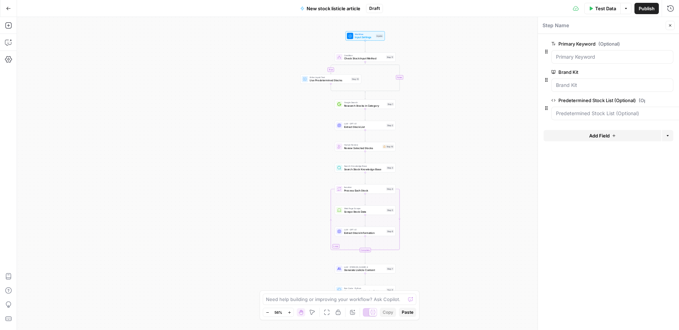
click at [660, 101] on span "edit field" at bounding box center [659, 101] width 16 height 6
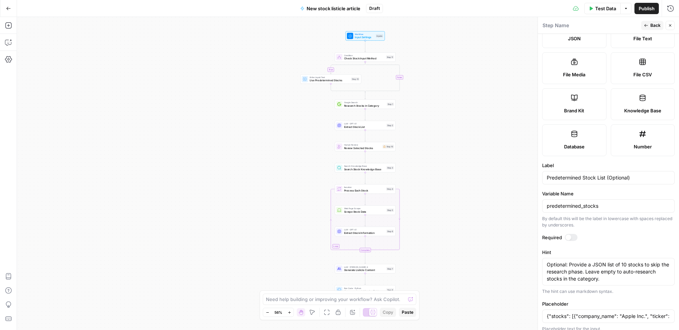
scroll to position [162, 0]
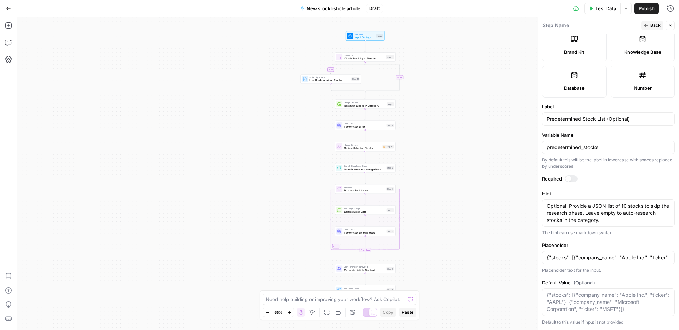
drag, startPoint x: 606, startPoint y: 222, endPoint x: 490, endPoint y: 198, distance: 118.5
click at [490, 198] on body "Stake New Home Browse Insights Opportunities Your Data Recent Grids AEO Content…" at bounding box center [339, 165] width 679 height 330
drag, startPoint x: 556, startPoint y: 214, endPoint x: 548, endPoint y: 212, distance: 9.1
click at [556, 214] on textarea "Optional: Provide a JSON list of 10 stocks to skip the research phase. Leave em…" at bounding box center [608, 213] width 123 height 21
drag, startPoint x: 552, startPoint y: 209, endPoint x: 600, endPoint y: 218, distance: 47.8
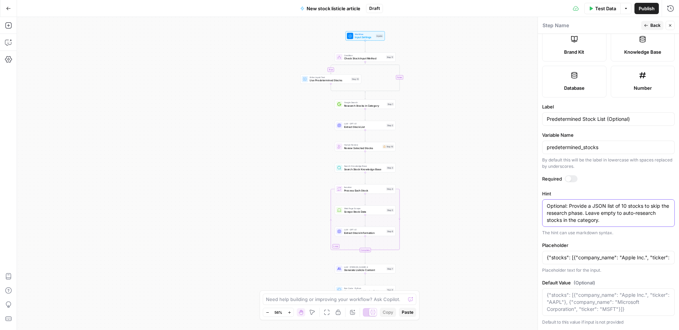
click at [600, 218] on textarea "Optional: Provide a JSON list of 10 stocks to skip the research phase. Leave em…" at bounding box center [608, 213] width 123 height 21
click at [576, 260] on input "{"stocks": [{"company_name": "Apple Inc.", "ticker": "AAPL"}, {"company_name": …" at bounding box center [608, 257] width 123 height 7
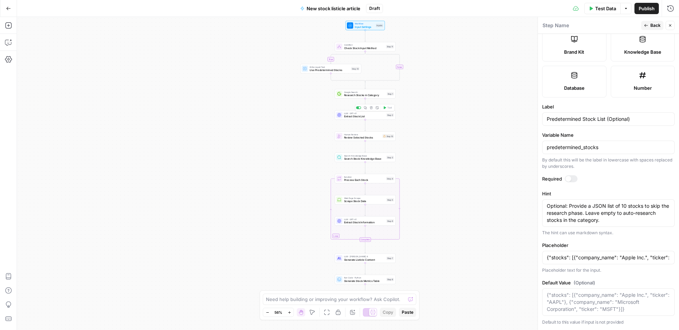
click at [370, 116] on span "Extract Stock List" at bounding box center [364, 117] width 41 height 4
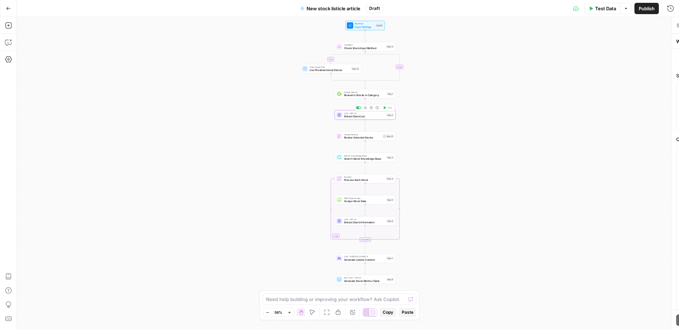
type textarea "Extract Stock List"
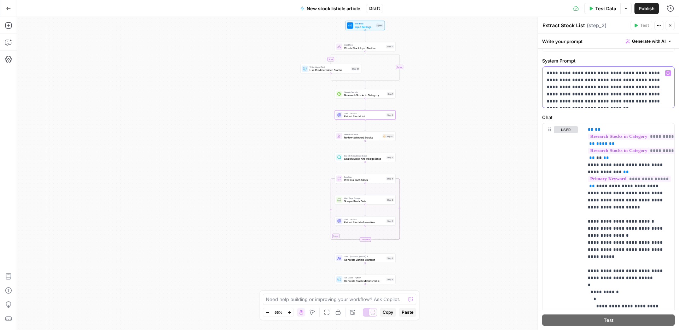
click at [619, 97] on p "**********" at bounding box center [608, 87] width 123 height 35
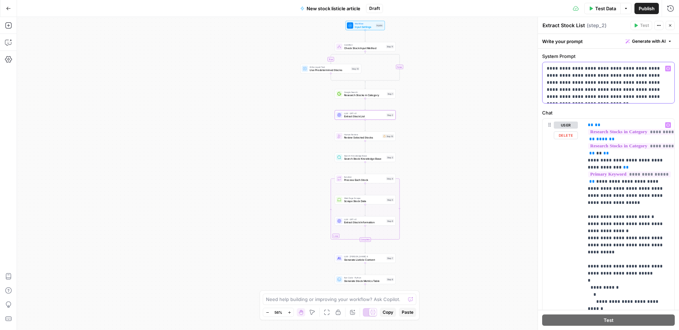
scroll to position [12, 0]
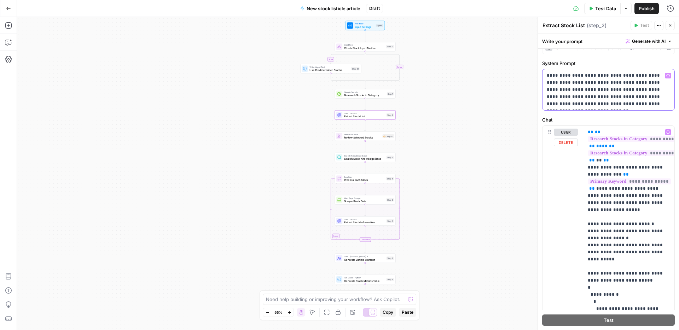
drag, startPoint x: 658, startPoint y: 102, endPoint x: 667, endPoint y: 103, distance: 9.7
click at [658, 102] on p "**********" at bounding box center [608, 89] width 123 height 35
drag, startPoint x: 667, startPoint y: 104, endPoint x: 512, endPoint y: 65, distance: 159.7
click at [513, 65] on body "Stake New Home Browse Insights Opportunities Your Data Recent Grids AEO Content…" at bounding box center [339, 165] width 679 height 330
click at [363, 94] on span "Research Stocks in Category" at bounding box center [364, 95] width 41 height 4
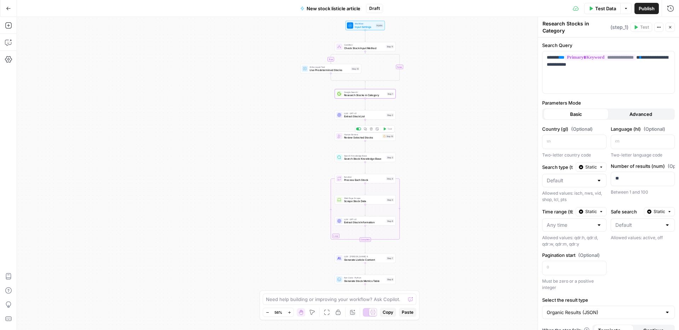
click at [373, 138] on span "Review Selected Stocks" at bounding box center [362, 138] width 37 height 4
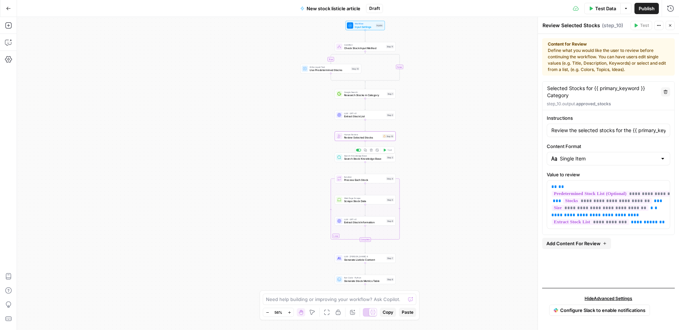
click at [372, 158] on span "Search Stock Knowledge Base" at bounding box center [364, 159] width 41 height 4
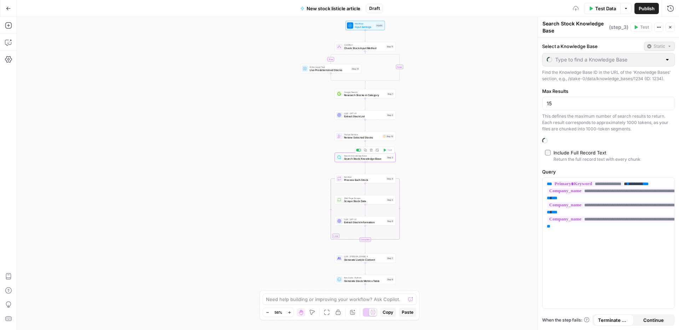
type input "Wall St Stock Pages"
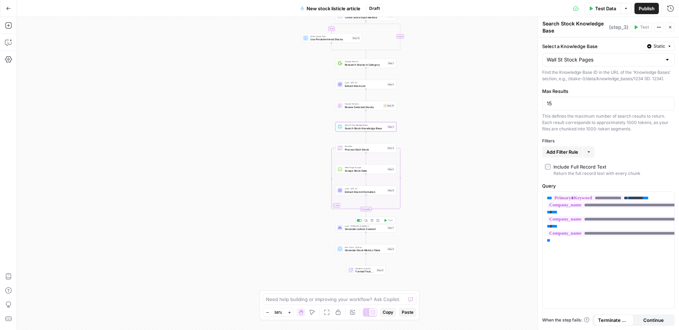
click at [378, 228] on span "Generate Listicle Content" at bounding box center [365, 229] width 41 height 4
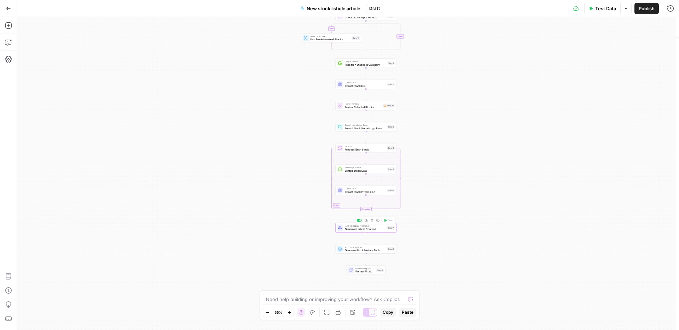
type textarea "Generate Listicle Content"
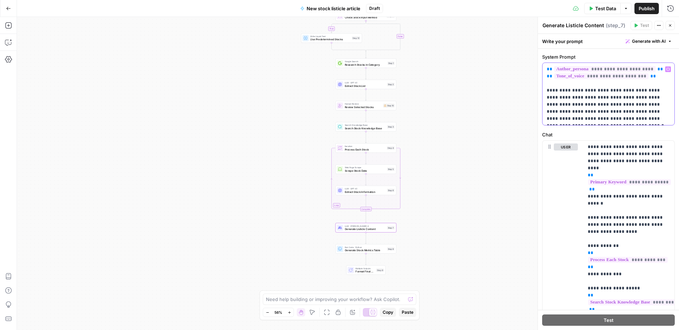
click at [625, 115] on p "**********" at bounding box center [608, 94] width 123 height 57
drag, startPoint x: 575, startPoint y: 96, endPoint x: 644, endPoint y: 129, distance: 77.0
click at [0, 0] on form "**********" at bounding box center [0, 0] width 0 height 0
click at [642, 111] on p "**********" at bounding box center [608, 93] width 123 height 57
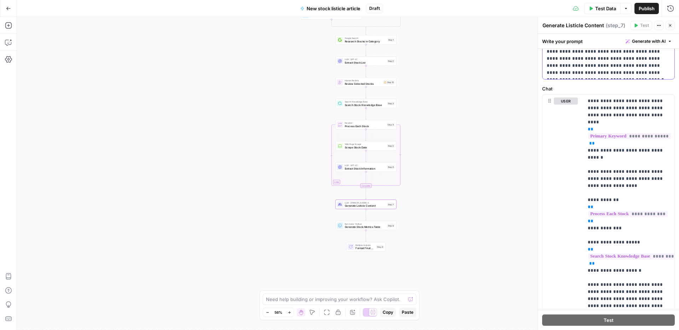
scroll to position [0, 0]
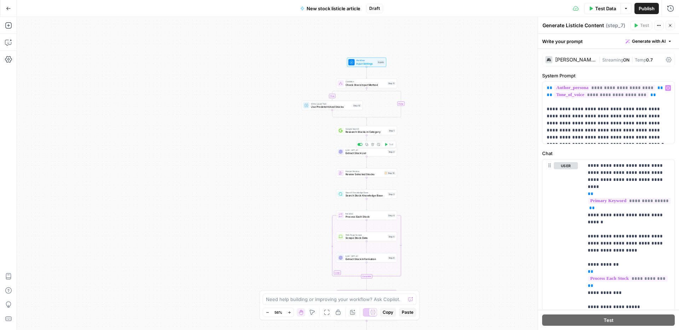
click at [374, 154] on span "Extract Stock List" at bounding box center [366, 153] width 41 height 4
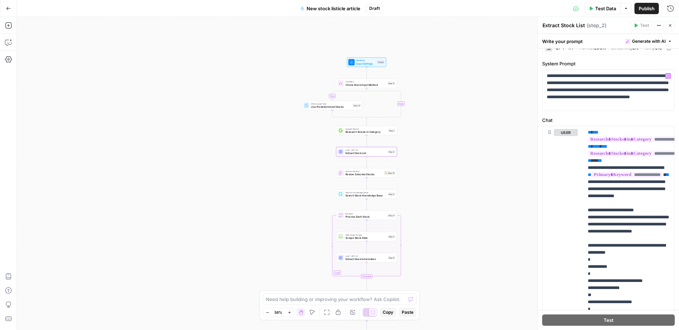
scroll to position [14, 0]
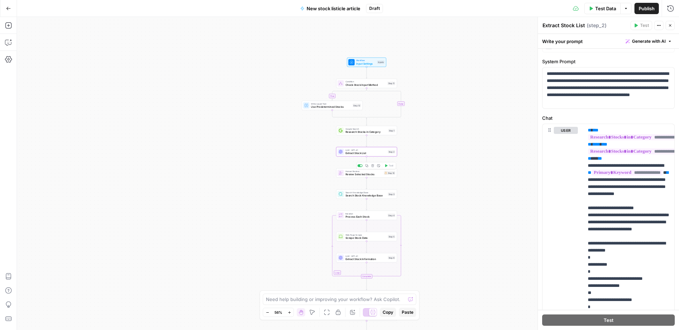
click at [367, 175] on span "Review Selected Stocks" at bounding box center [364, 175] width 37 height 4
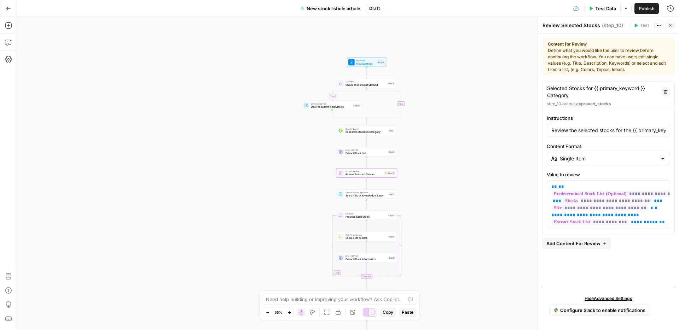
click at [372, 131] on span "Research Stocks in Category" at bounding box center [366, 132] width 41 height 4
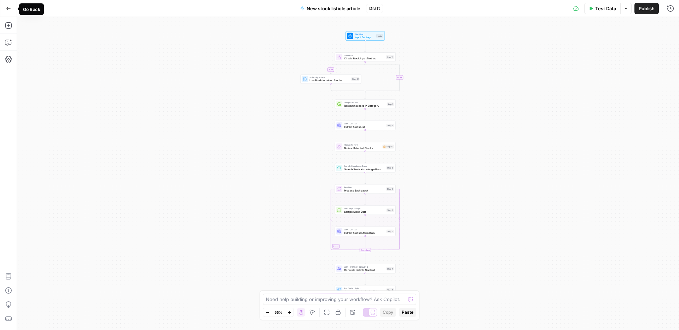
click at [6, 5] on button "Go Back" at bounding box center [8, 8] width 13 height 13
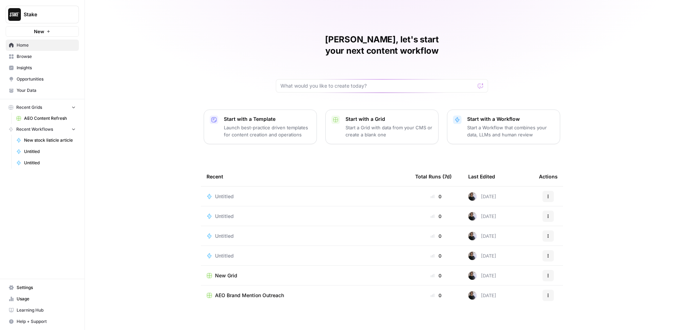
click at [40, 128] on span "Recent Workflows" at bounding box center [34, 129] width 37 height 6
click at [338, 253] on div "Untitled" at bounding box center [305, 256] width 197 height 7
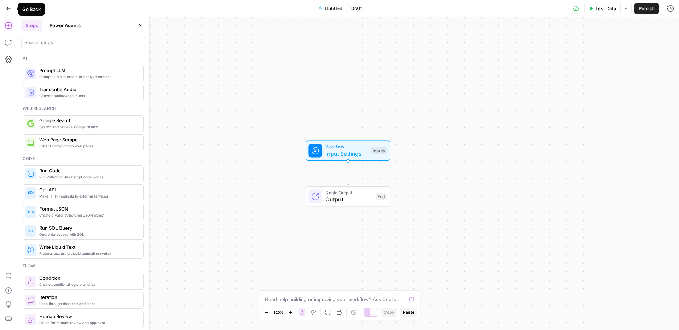
click at [10, 7] on icon "button" at bounding box center [8, 8] width 5 height 5
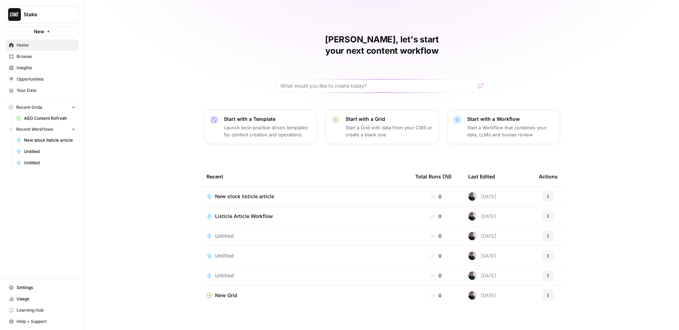
click at [365, 272] on div "Untitled" at bounding box center [305, 275] width 197 height 7
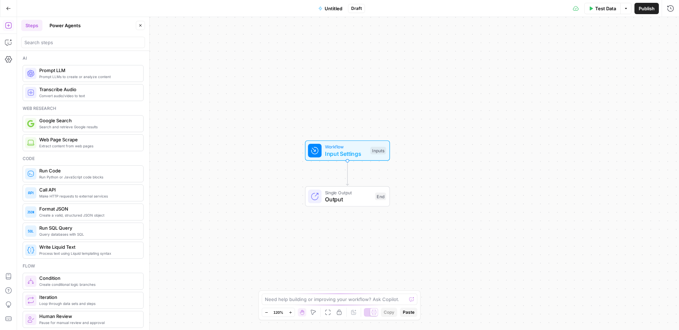
click at [627, 14] on div "Test Data Options Publish Run History" at bounding box center [522, 8] width 314 height 17
click at [627, 12] on button "Options" at bounding box center [625, 8] width 11 height 11
click at [540, 9] on div "Test Data Options Publish Run History" at bounding box center [522, 8] width 314 height 17
click at [142, 28] on button "Close" at bounding box center [140, 25] width 9 height 9
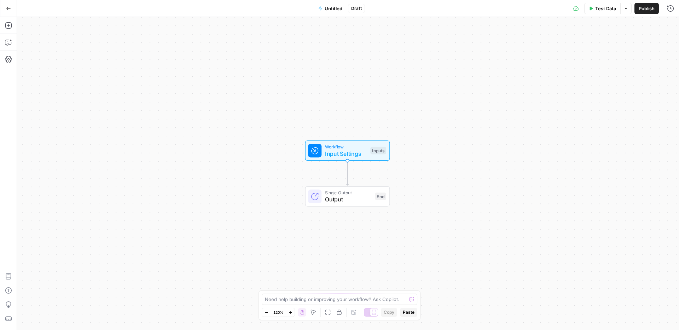
click at [338, 9] on span "Untitled" at bounding box center [334, 8] width 18 height 7
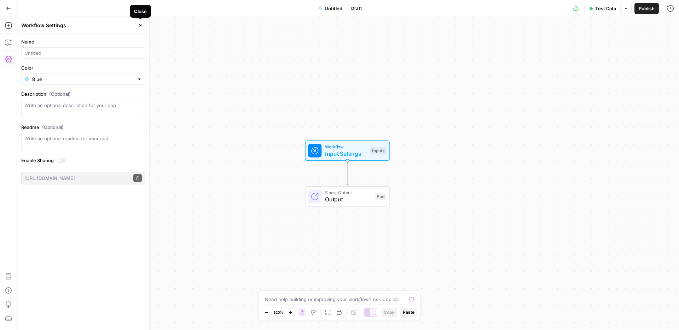
drag, startPoint x: 142, startPoint y: 25, endPoint x: 384, endPoint y: 13, distance: 242.2
click at [143, 24] on button "Close" at bounding box center [140, 25] width 9 height 9
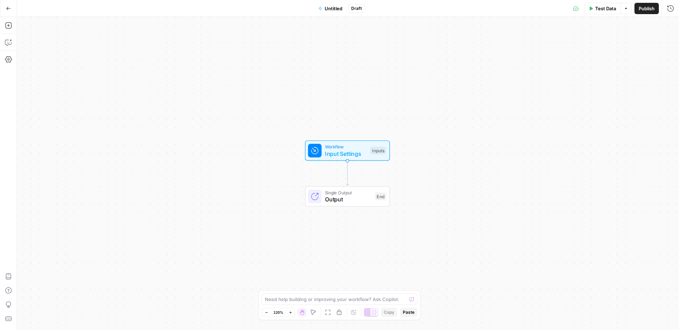
click at [358, 10] on span "Draft" at bounding box center [356, 8] width 11 height 6
drag, startPoint x: 359, startPoint y: 8, endPoint x: 122, endPoint y: 17, distance: 237.1
click at [359, 8] on span "Draft" at bounding box center [356, 8] width 11 height 6
click at [10, 58] on icon "button" at bounding box center [8, 59] width 7 height 7
click at [14, 10] on button "Go Back" at bounding box center [8, 8] width 13 height 13
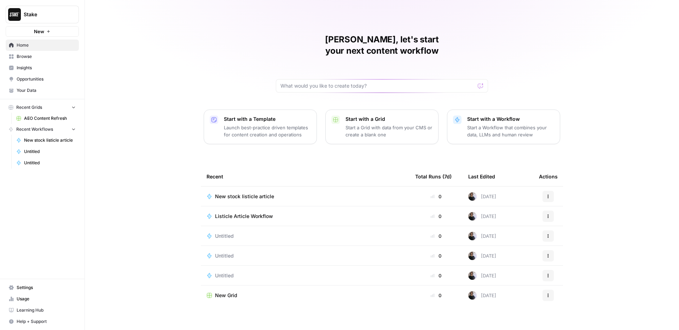
click at [75, 129] on icon "button" at bounding box center [73, 130] width 3 height 2
click at [75, 129] on icon "button" at bounding box center [73, 129] width 5 height 5
click at [47, 55] on span "Browse" at bounding box center [46, 56] width 59 height 6
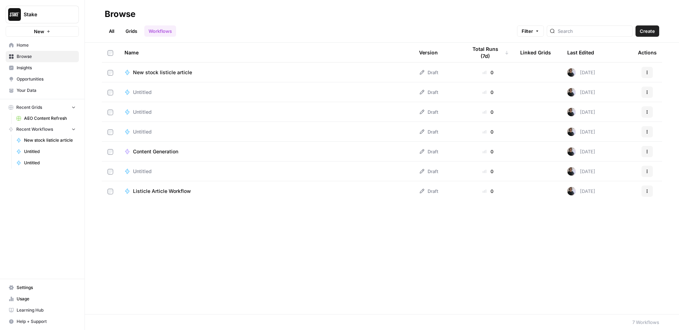
click at [112, 32] on link "All" at bounding box center [112, 30] width 14 height 11
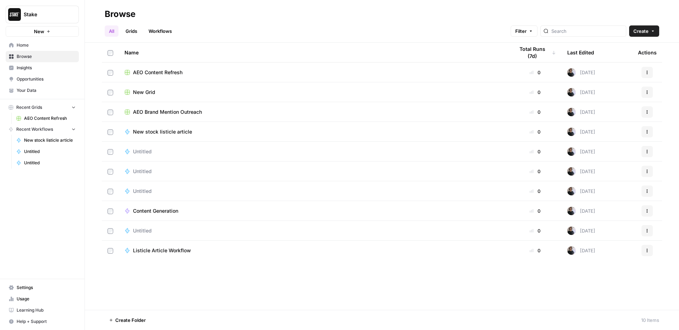
click at [140, 229] on span "Untitled" at bounding box center [142, 230] width 19 height 7
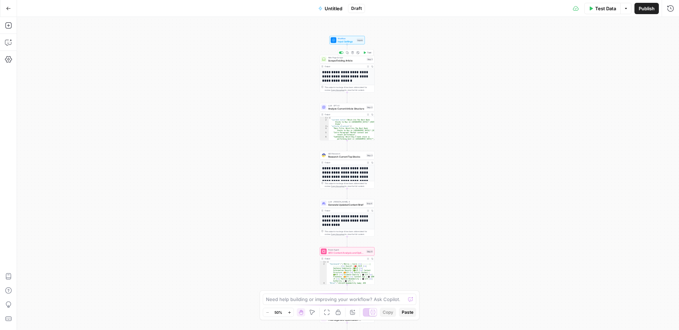
click at [332, 61] on span "Scrape Existing Article" at bounding box center [346, 61] width 37 height 4
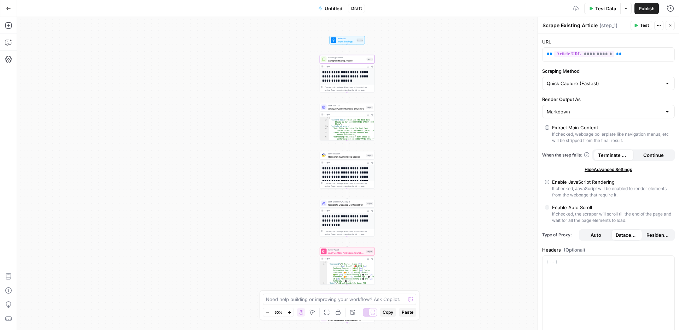
click at [345, 107] on span "Analyze Current Article Structure" at bounding box center [346, 109] width 37 height 4
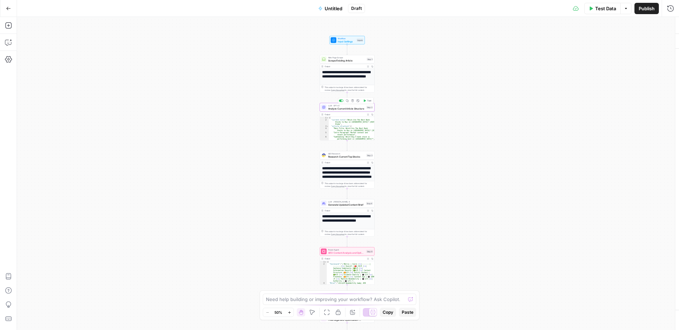
type textarea "Analyze Current Article Structure"
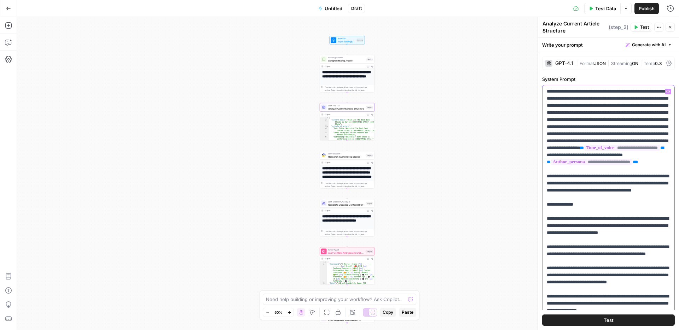
drag, startPoint x: 633, startPoint y: 218, endPoint x: 547, endPoint y: 93, distance: 152.0
copy p "**********"
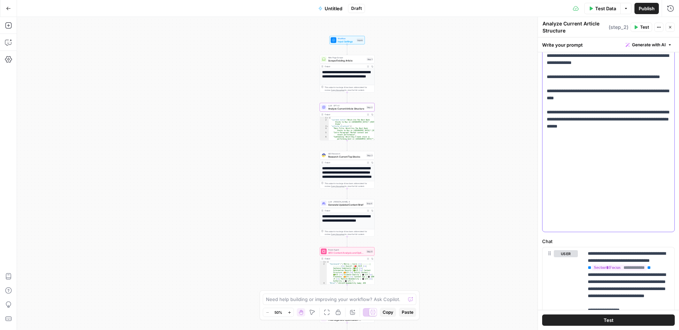
scroll to position [148, 0]
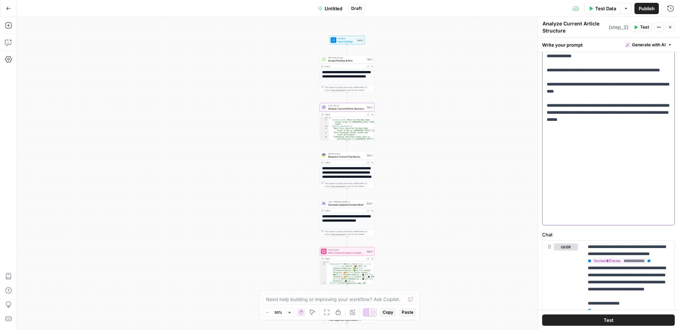
drag, startPoint x: 546, startPoint y: 91, endPoint x: 629, endPoint y: 222, distance: 155.6
click at [629, 222] on div "**********" at bounding box center [609, 81] width 132 height 288
copy p "**********"
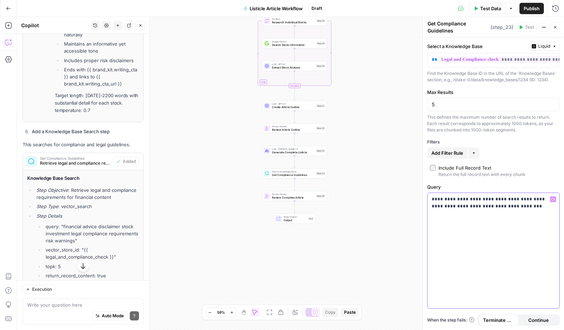
drag, startPoint x: 534, startPoint y: 201, endPoint x: 529, endPoint y: 207, distance: 7.7
click at [534, 201] on p "**********" at bounding box center [493, 203] width 123 height 14
drag, startPoint x: 524, startPoint y: 209, endPoint x: 442, endPoint y: 201, distance: 82.4
click at [450, 202] on p "**********" at bounding box center [493, 203] width 123 height 14
click at [442, 201] on p "**********" at bounding box center [493, 203] width 123 height 14
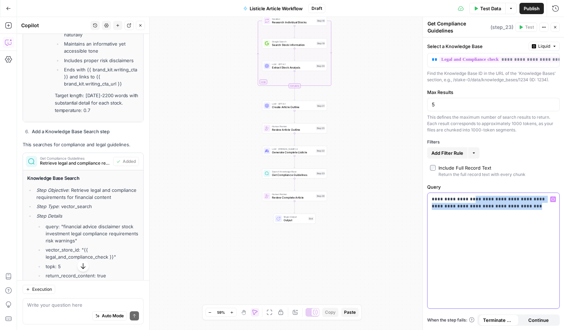
drag, startPoint x: 467, startPoint y: 201, endPoint x: 519, endPoint y: 210, distance: 52.8
click at [519, 210] on p "**********" at bounding box center [493, 203] width 123 height 14
click at [498, 201] on p "**********" at bounding box center [493, 203] width 123 height 14
drag, startPoint x: 505, startPoint y: 200, endPoint x: 498, endPoint y: 200, distance: 6.7
click at [498, 200] on p "**********" at bounding box center [493, 203] width 123 height 14
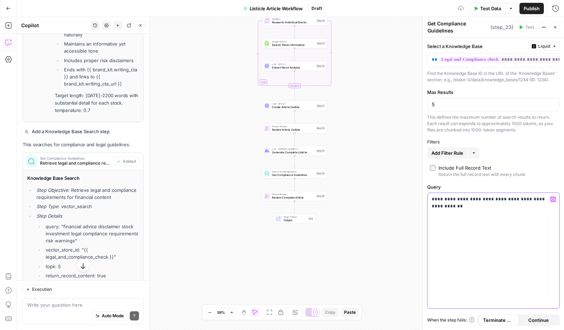
click at [460, 203] on div "**********" at bounding box center [494, 251] width 132 height 116
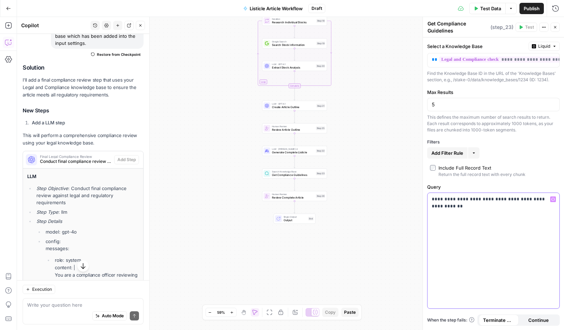
scroll to position [4989, 0]
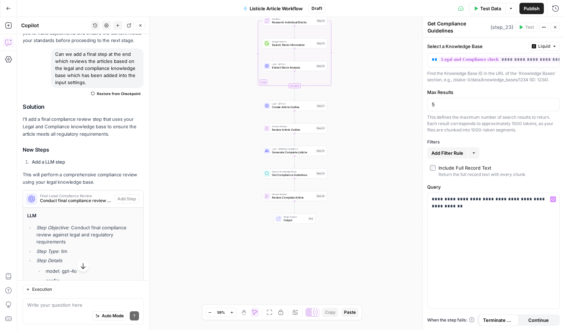
click at [556, 28] on icon "button" at bounding box center [555, 27] width 4 height 4
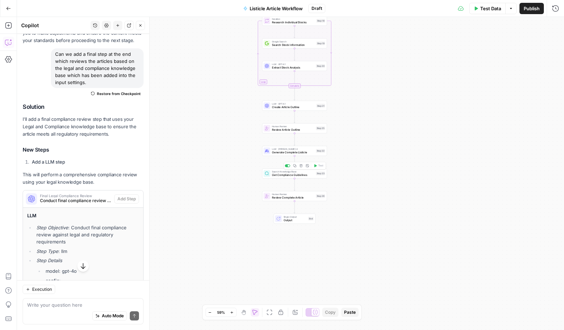
click at [305, 175] on span "Get Compliance Guidelines" at bounding box center [293, 175] width 42 height 4
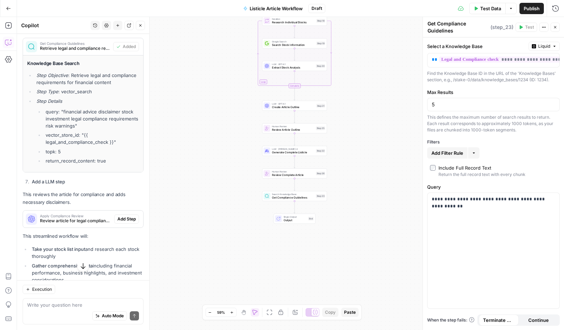
scroll to position [4212, 0]
click at [129, 216] on span "Add Step" at bounding box center [126, 219] width 18 height 6
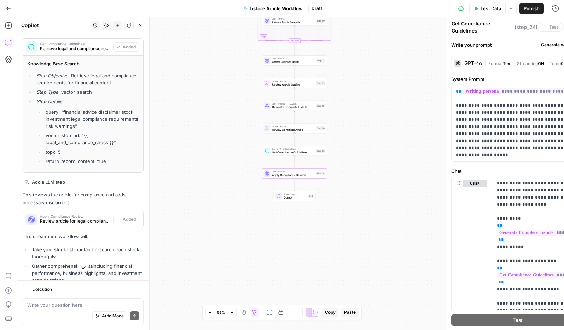
type textarea "Apply Compliance Review"
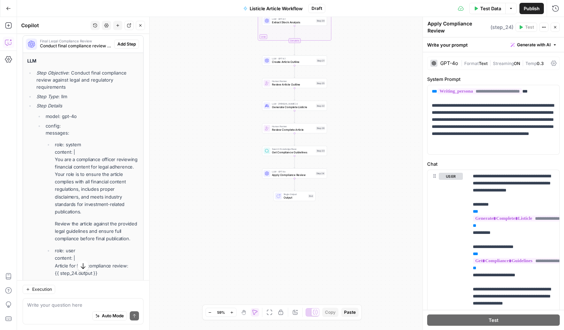
scroll to position [5055, 0]
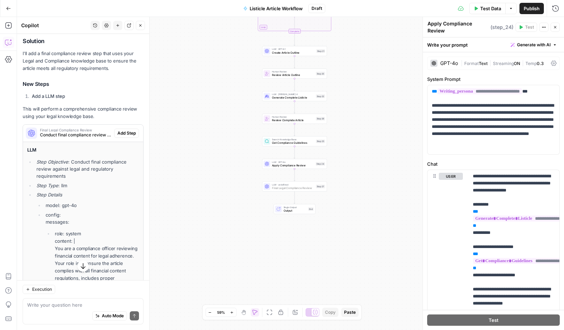
click at [125, 130] on span "Add Step" at bounding box center [126, 133] width 18 height 6
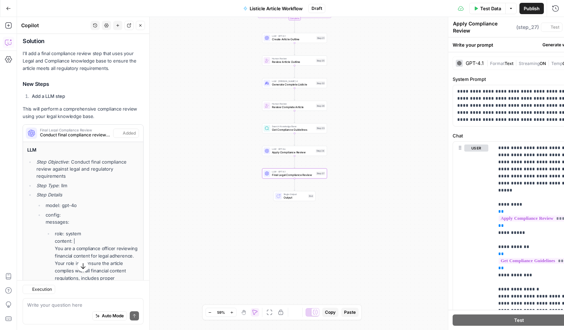
type textarea "Final Legal Compliance Review"
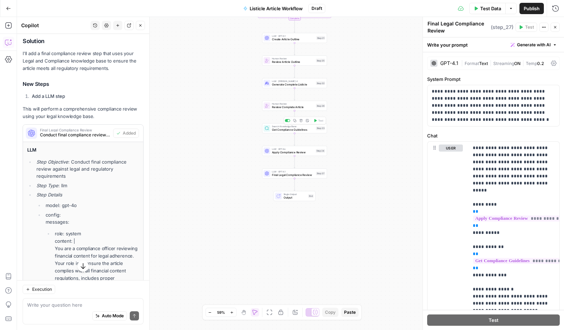
click at [312, 130] on span "Get Compliance Guidelines" at bounding box center [293, 130] width 42 height 4
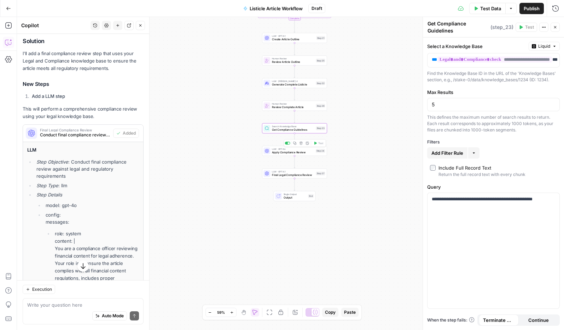
click at [301, 154] on span "Apply Compliance Review" at bounding box center [293, 152] width 42 height 4
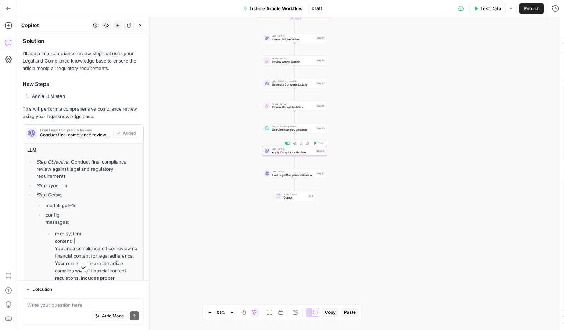
type textarea "Apply Compliance Review"
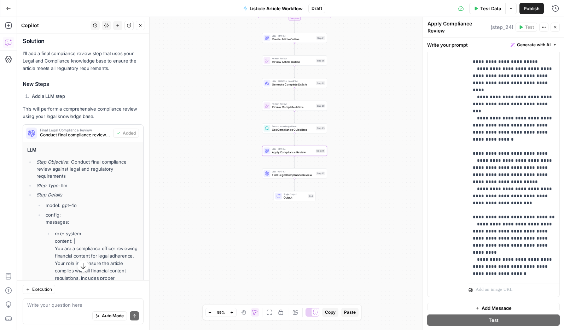
scroll to position [186, 0]
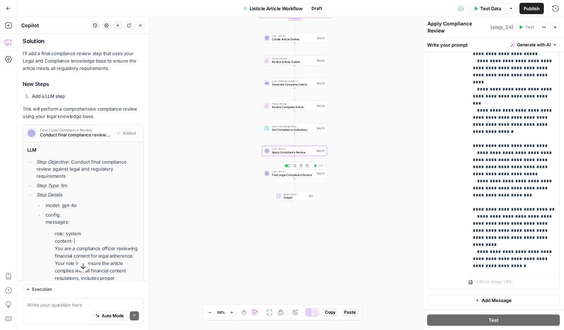
click at [293, 175] on span "Final Legal Compliance Review" at bounding box center [293, 175] width 42 height 4
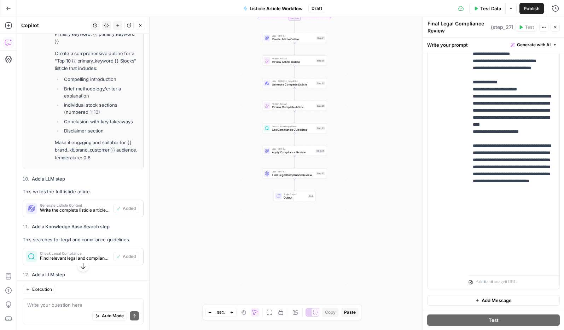
scroll to position [1281, 0]
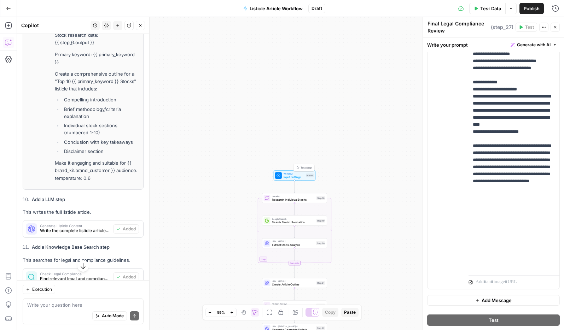
click at [294, 175] on span "Input Settings" at bounding box center [294, 177] width 21 height 4
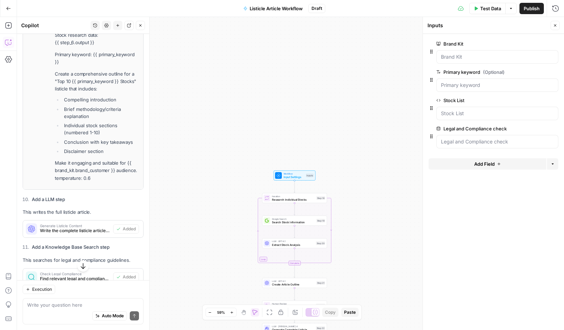
click at [515, 8] on button "Options" at bounding box center [510, 8] width 11 height 11
click at [361, 97] on div "Workflow Input Settings Inputs Loop Iteration Research Individual Stocks Step 1…" at bounding box center [290, 173] width 547 height 313
click at [301, 199] on span "Research Individual Stocks" at bounding box center [293, 200] width 43 height 4
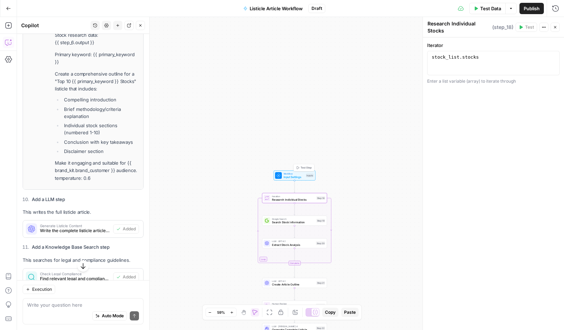
click at [293, 174] on span "Workflow" at bounding box center [294, 173] width 21 height 3
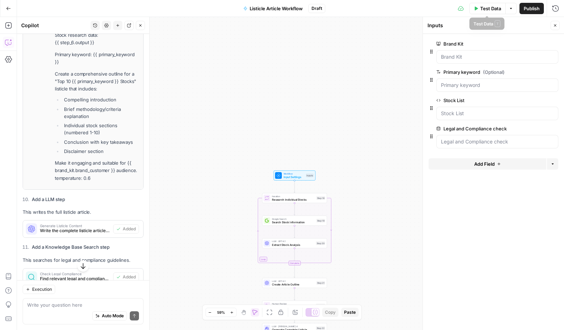
click at [492, 9] on span "Test Data" at bounding box center [490, 8] width 21 height 7
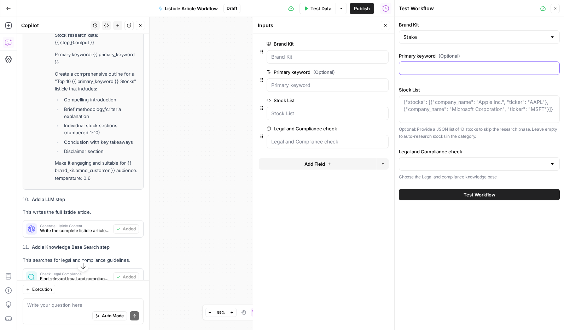
click at [464, 70] on input "Primary keyword (Optional)" at bounding box center [480, 68] width 152 height 7
click at [448, 68] on input "Primary keyword (Optional)" at bounding box center [480, 68] width 152 height 7
paste input "deep sea mining companies"
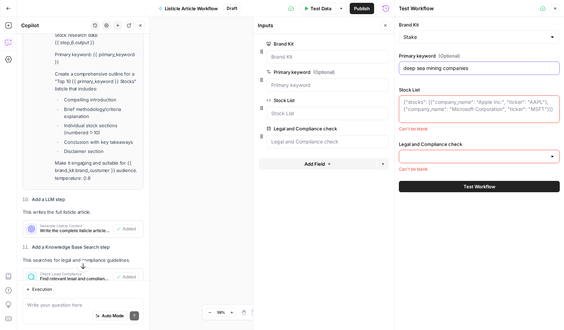
type input "deep sea mining companies"
click at [511, 157] on input "Legal and Compliance check" at bounding box center [475, 156] width 143 height 7
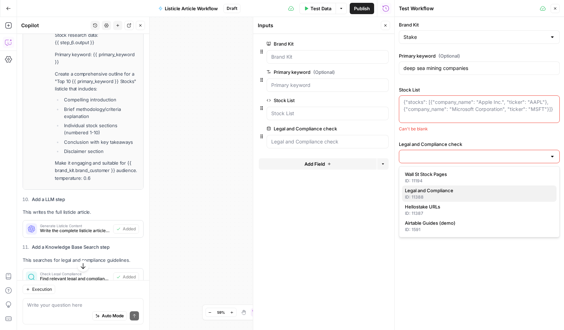
click at [473, 193] on span "Legal and Compliance" at bounding box center [478, 190] width 146 height 7
type input "Legal and Compliance"
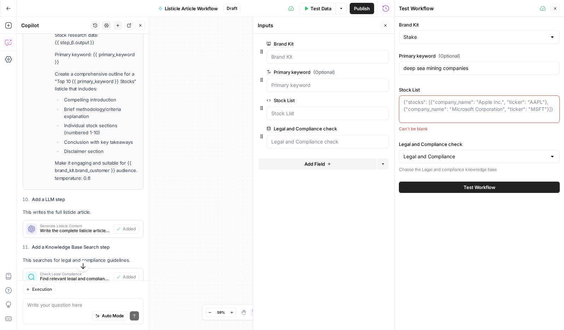
click at [467, 111] on textarea "Stock List" at bounding box center [480, 106] width 152 height 14
drag, startPoint x: 401, startPoint y: 103, endPoint x: 554, endPoint y: 112, distance: 152.4
click at [554, 112] on div "{"stocks": [{"company_name": "Apple Inc.", "ticker": "AAPL"}, {"company_name": …" at bounding box center [479, 110] width 161 height 28
drag, startPoint x: 555, startPoint y: 111, endPoint x: 385, endPoint y: 101, distance: 170.8
click at [385, 101] on body "Stake New Home Browse Insights Opportunities Your Data Recent Grids AEO Content…" at bounding box center [282, 165] width 564 height 330
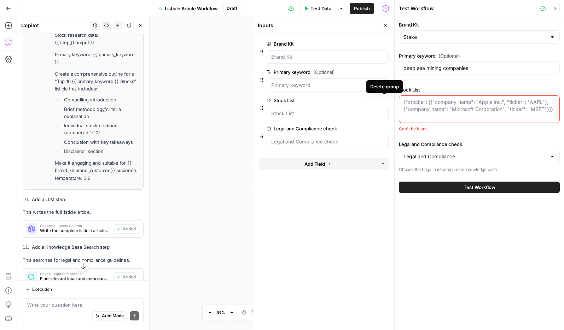
click at [456, 104] on textarea "Stock List" at bounding box center [480, 106] width 152 height 14
paste textarea "{"stocks": [{"company_name": "Apple Inc.", "ticker": "AAPL"}, {"company_name": …"
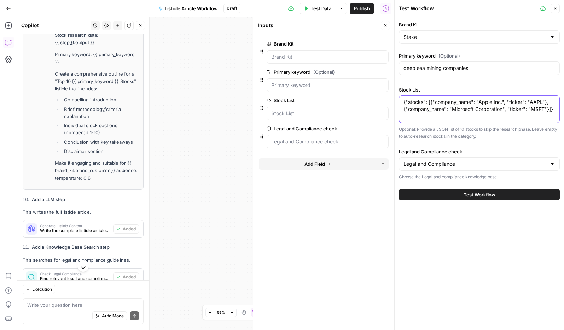
drag, startPoint x: 479, startPoint y: 104, endPoint x: 502, endPoint y: 103, distance: 23.0
click at [502, 103] on textarea "{"stocks": [{"company_name": "Apple Inc.", "ticker": "AAPL"}, {"company_name": …" at bounding box center [480, 106] width 152 height 14
drag, startPoint x: 417, startPoint y: 110, endPoint x: 407, endPoint y: 110, distance: 10.3
click at [407, 110] on textarea "{"stocks": [{"company_name": "Moana Minerals", "ticker": "AAPL"}, {"company_nam…" at bounding box center [480, 109] width 152 height 21
drag, startPoint x: 473, startPoint y: 109, endPoint x: 522, endPoint y: 110, distance: 49.5
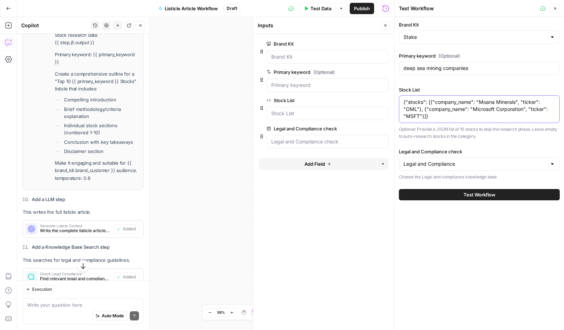
click at [522, 110] on textarea "{"stocks": [{"company_name": "Moana Minerals", "ticker": "OML"}, {"company_name…" at bounding box center [480, 109] width 152 height 21
paste textarea "Transocea"
drag, startPoint x: 535, startPoint y: 110, endPoint x: 540, endPoint y: 110, distance: 5.0
click at [540, 110] on textarea "{"stocks": [{"company_name": "Moana Minerals", "ticker": "OML"}, {"company_name…" at bounding box center [480, 106] width 152 height 14
drag, startPoint x: 421, startPoint y: 111, endPoint x: 539, endPoint y: 110, distance: 118.1
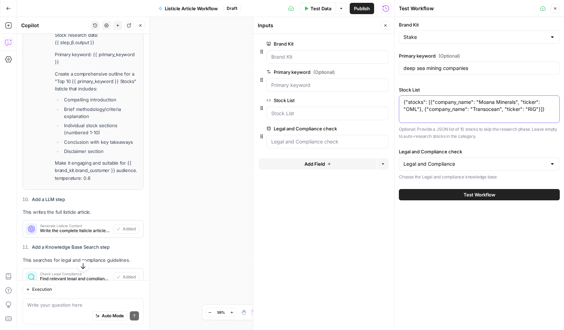
click at [539, 110] on textarea "{"stocks": [{"company_name": "Moana Minerals", "ticker": "OML"}, {"company_name…" at bounding box center [480, 106] width 152 height 14
paste textarea ", {"company_name": "Transocean", "ticker": "RIG"}"
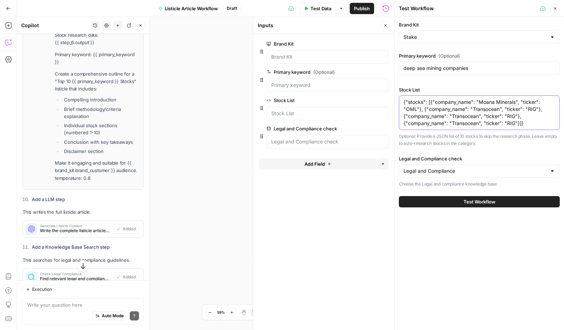
drag, startPoint x: 457, startPoint y: 118, endPoint x: 479, endPoint y: 116, distance: 22.3
click at [479, 116] on textarea "{"stocks": [{"company_name": "Moana Minerals", "ticker": "OML"}, {"company_name…" at bounding box center [480, 113] width 152 height 28
click at [536, 116] on textarea "{"stocks": [{"company_name": "Moana Minerals", "ticker": "OML"}, {"company_name…" at bounding box center [480, 113] width 152 height 28
drag, startPoint x: 465, startPoint y: 124, endPoint x: 479, endPoint y: 124, distance: 13.8
click at [479, 124] on textarea "{"stocks": [{"company_name": "Moana Minerals", "ticker": "OML"}, {"company_name…" at bounding box center [480, 113] width 152 height 28
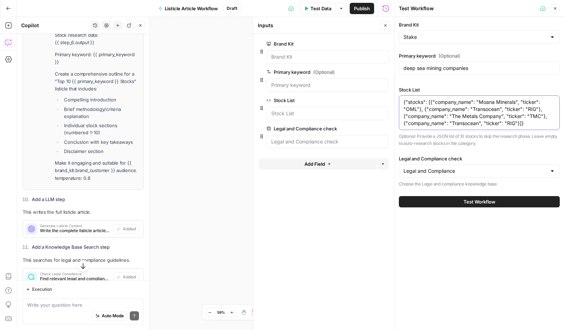
paste textarea "Global Sea Mineral Resources"
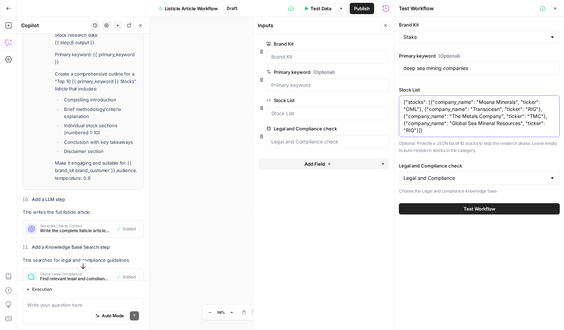
click at [414, 133] on textarea "{"stocks": [{"company_name": "Moana Minerals", "ticker": "OML"}, {"company_name…" at bounding box center [480, 116] width 152 height 35
drag, startPoint x: 545, startPoint y: 117, endPoint x: 422, endPoint y: 136, distance: 123.8
click at [420, 132] on textarea "{"stocks": [{"company_name": "Moana Minerals", "ticker": "OML"}, {"company_name…" at bounding box center [480, 116] width 152 height 35
paste textarea ", {"company_name": "Global Sea Mineral Resources", "ticker": "GSR"}"
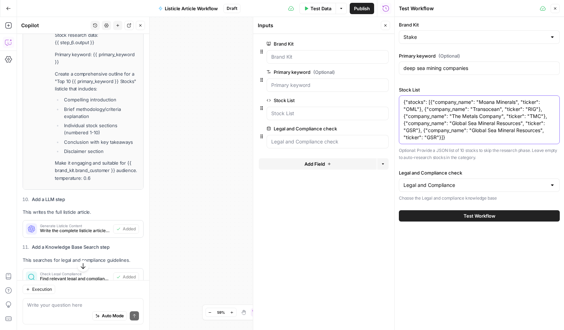
drag, startPoint x: 472, startPoint y: 131, endPoint x: 540, endPoint y: 132, distance: 68.6
click at [540, 132] on textarea "{"stocks": [{"company_name": "Moana Minerals", "ticker": "OML"}, {"company_name…" at bounding box center [480, 120] width 152 height 42
paste textarea "Cobalt Seabed"
click at [436, 138] on textarea "{"stocks": [{"company_name": "Moana Minerals", "ticker": "OML"}, {"company_name…" at bounding box center [480, 120] width 152 height 42
type textarea "{"stocks": [{"company_name": "Moana Minerals", "ticker": "OML"}, {"company_name…"
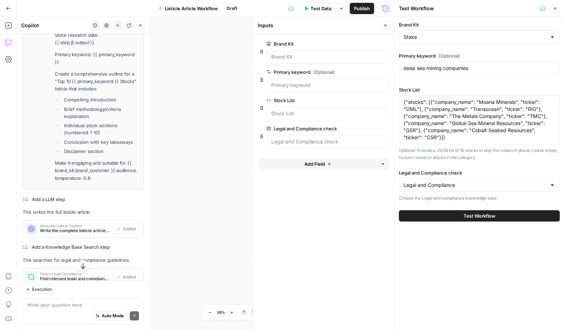
click at [496, 216] on button "Test Workflow" at bounding box center [479, 215] width 161 height 11
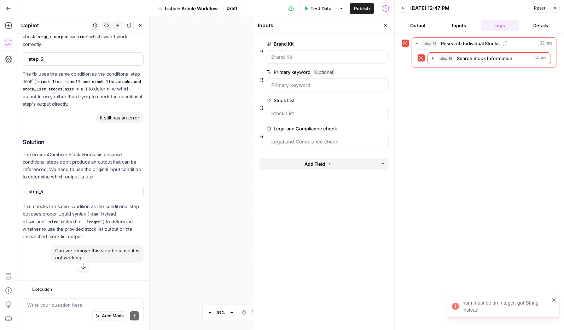
scroll to position [500, 0]
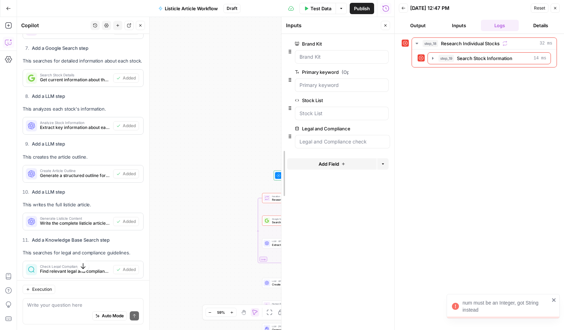
drag, startPoint x: 254, startPoint y: 146, endPoint x: 264, endPoint y: 148, distance: 9.5
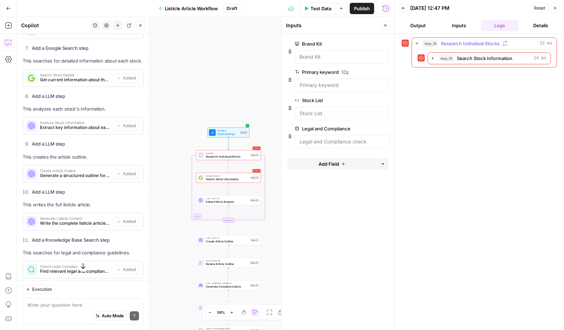
click at [523, 43] on div "step_18 Research Individual Stocks 32 ms" at bounding box center [488, 43] width 130 height 7
click at [513, 59] on div "step_19 Search Stock Information 14 ms" at bounding box center [493, 58] width 108 height 7
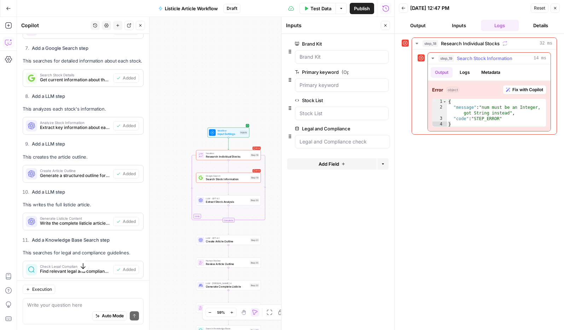
click at [529, 88] on span "Fix with Copilot" at bounding box center [528, 90] width 31 height 6
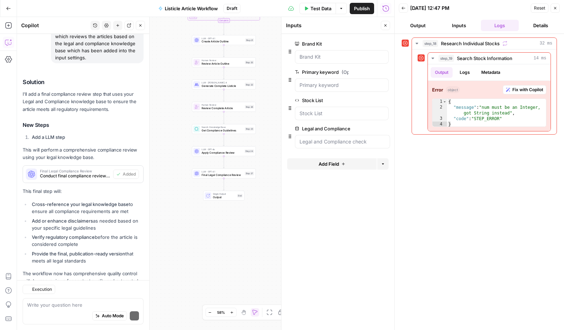
scroll to position [2701, 0]
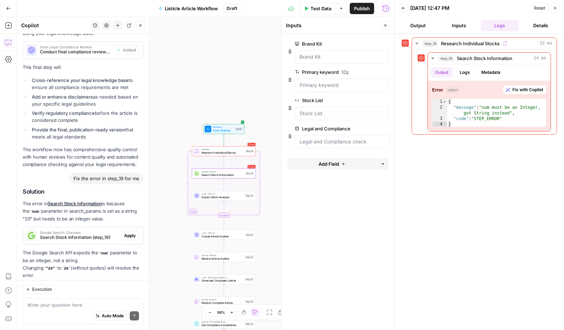
click at [132, 233] on span "Apply" at bounding box center [130, 236] width 12 height 6
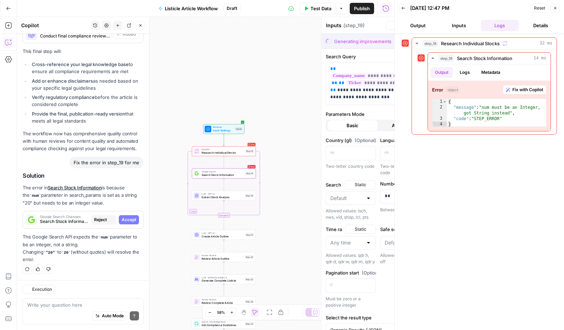
type textarea "Search Stock Information"
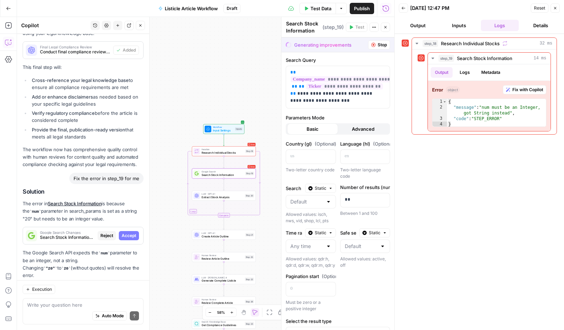
click at [132, 233] on span "Accept" at bounding box center [129, 236] width 15 height 6
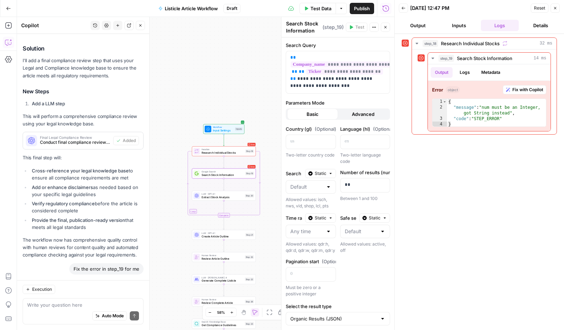
scroll to position [2712, 0]
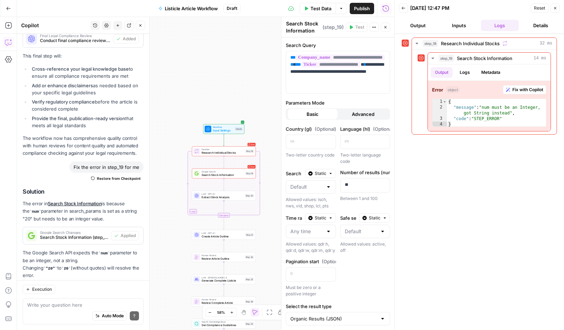
click at [307, 0] on div "Test Data Options Publish Run History" at bounding box center [318, 8] width 154 height 17
click at [316, 10] on span "Test Data" at bounding box center [321, 8] width 21 height 7
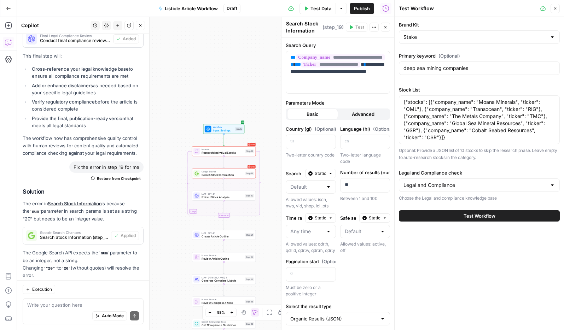
click at [491, 216] on span "Test Workflow" at bounding box center [480, 216] width 32 height 7
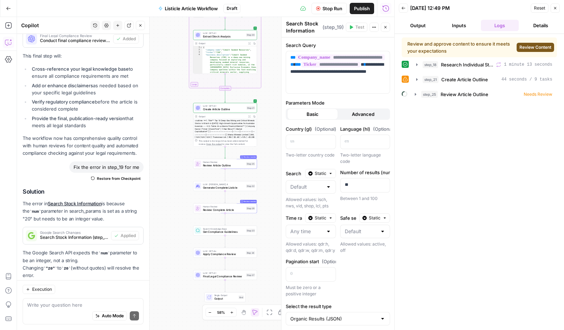
click at [542, 49] on span "Review Content" at bounding box center [536, 47] width 32 height 6
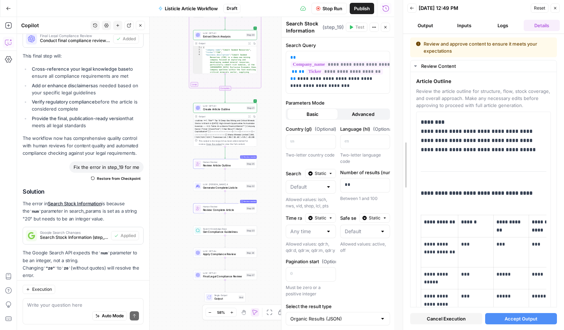
drag, startPoint x: 394, startPoint y: 57, endPoint x: 404, endPoint y: 58, distance: 10.0
click at [403, 58] on div at bounding box center [403, 165] width 7 height 330
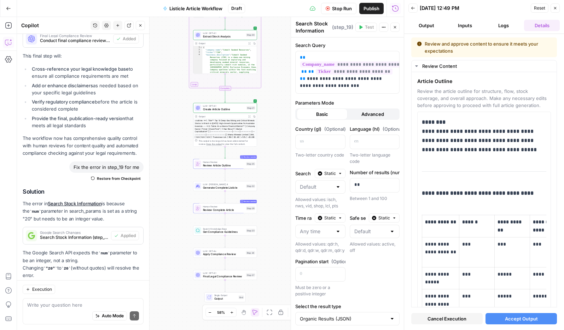
click at [396, 30] on button "Close" at bounding box center [394, 27] width 9 height 9
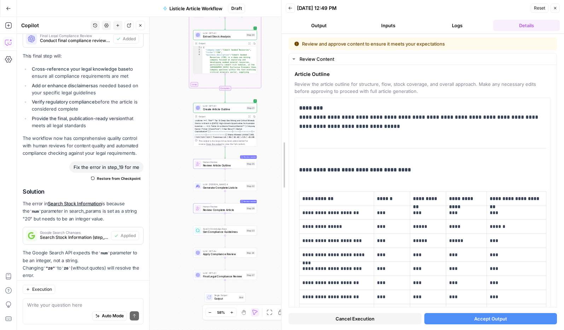
drag, startPoint x: 404, startPoint y: 33, endPoint x: 272, endPoint y: 48, distance: 132.5
click at [270, 39] on body "Stake New Home Browse Insights Opportunities Your Data Recent Grids AEO Content…" at bounding box center [282, 165] width 564 height 330
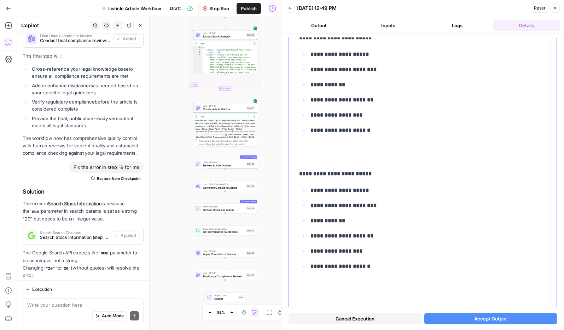
scroll to position [1446, 0]
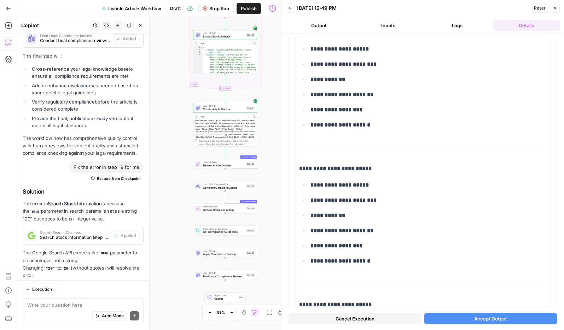
click at [291, 10] on icon "button" at bounding box center [290, 8] width 4 height 4
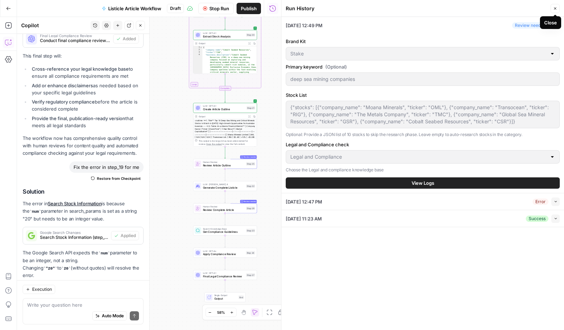
click at [557, 10] on button "Close" at bounding box center [555, 8] width 9 height 9
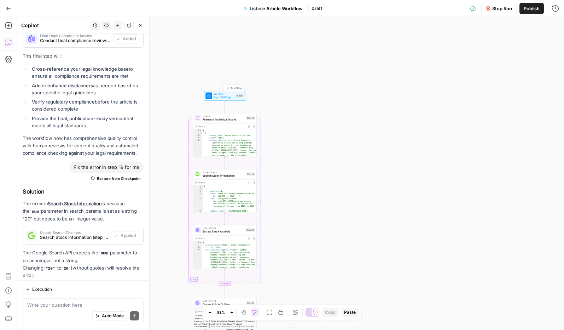
click at [228, 98] on span "Input Settings" at bounding box center [224, 97] width 21 height 4
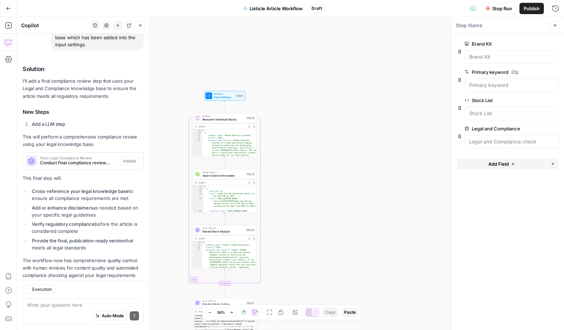
scroll to position [2712, 0]
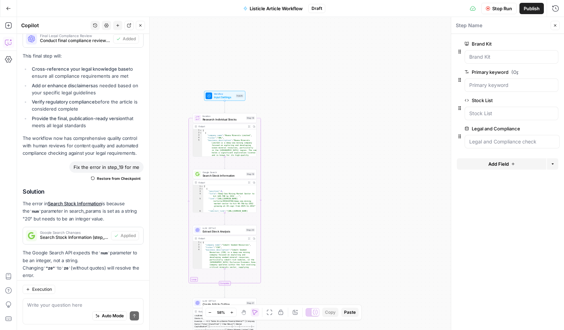
click at [504, 8] on span "Stop Run" at bounding box center [502, 8] width 20 height 7
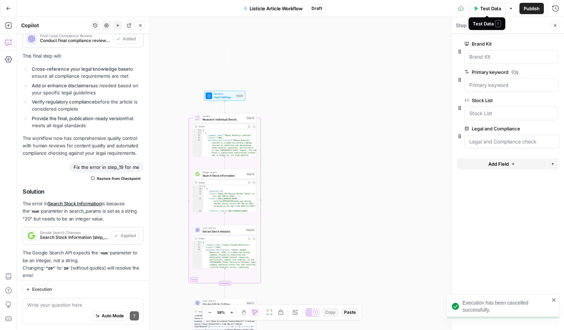
click at [492, 10] on span "Test Data" at bounding box center [490, 8] width 21 height 7
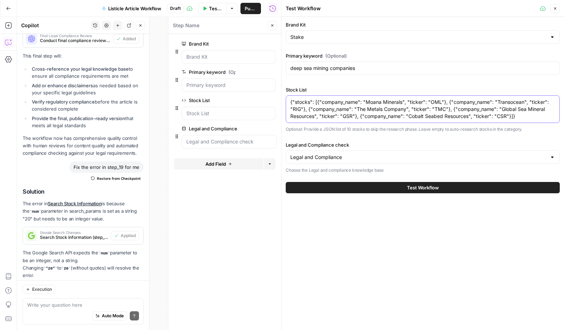
drag, startPoint x: 510, startPoint y: 117, endPoint x: 358, endPoint y: 117, distance: 152.4
click at [358, 117] on textarea "{"stocks": [{"company_name": "Moana Minerals", "ticker": "OML"}, {"company_name…" at bounding box center [422, 109] width 265 height 21
paste textarea ", {"company_name": "Cobalt Seabed Resources", "ticker": "CSR"}"
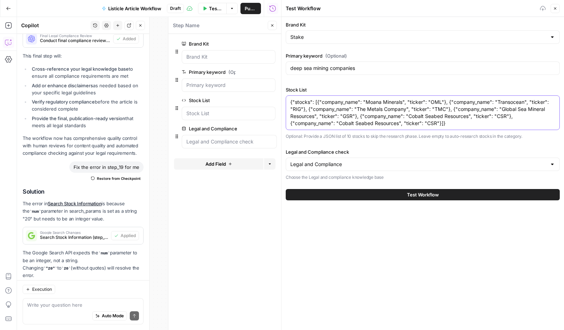
paste textarea ", {"company_name": "Cobalt Seabed Resources", "ticker": "CSR"}"
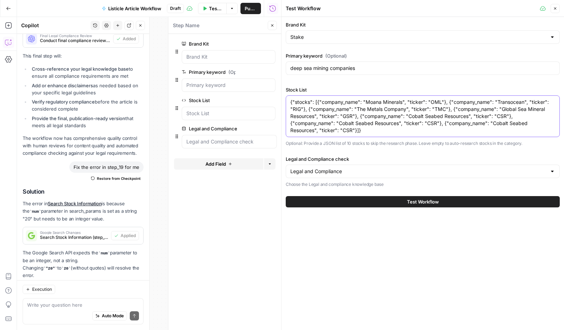
paste textarea ", {"company_name": "Cobalt Seabed Resources", "ticker": "CSR"}"
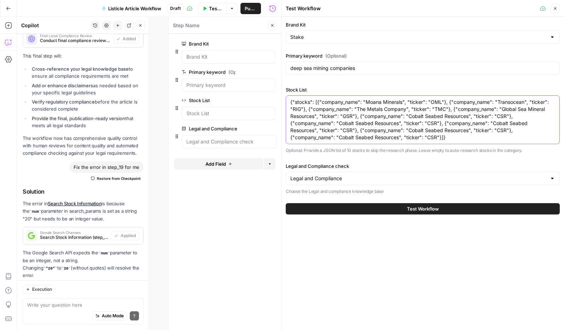
paste textarea ", {"company_name": "Cobalt Seabed Resources", "ticker": "CSR"}"
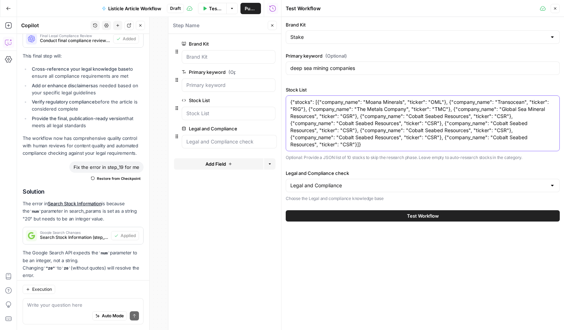
type textarea "{"stocks": [{"company_name": "Moana Minerals", "ticker": "OML"}, {"company_name…"
click at [367, 70] on input "deep sea mining companies" at bounding box center [422, 68] width 265 height 7
click at [274, 28] on button "Close" at bounding box center [272, 25] width 9 height 9
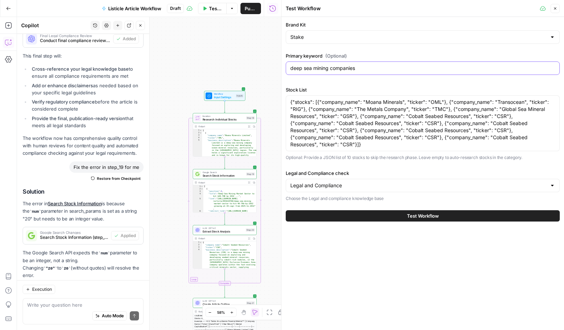
drag, startPoint x: 375, startPoint y: 70, endPoint x: 294, endPoint y: 69, distance: 81.0
click at [294, 69] on input "deep sea mining companies" at bounding box center [422, 68] width 265 height 7
type input "d"
type input "cobalt stocks ASX"
click at [556, 11] on button "Close" at bounding box center [555, 8] width 9 height 9
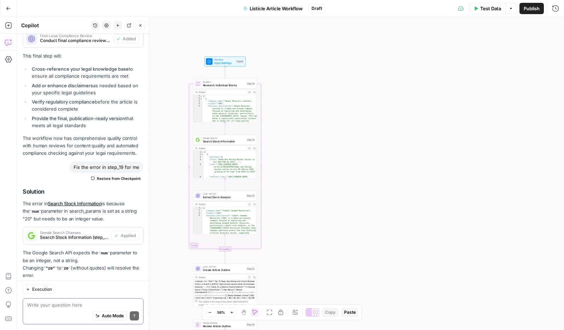
click at [59, 303] on textarea at bounding box center [83, 305] width 112 height 7
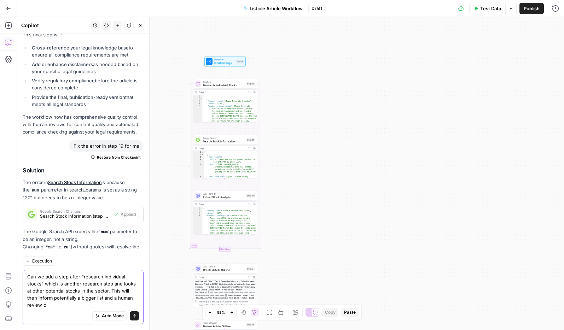
scroll to position [2740, 0]
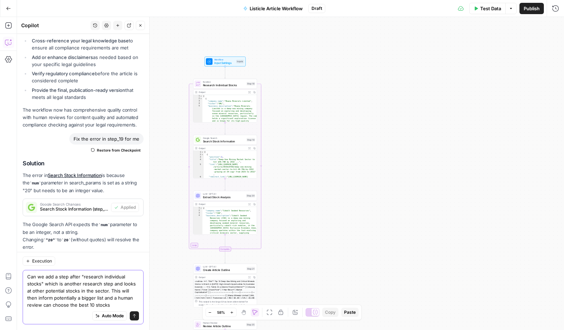
click at [111, 304] on textarea "Can we add a step after "research individual stocks" which is another research …" at bounding box center [83, 290] width 112 height 35
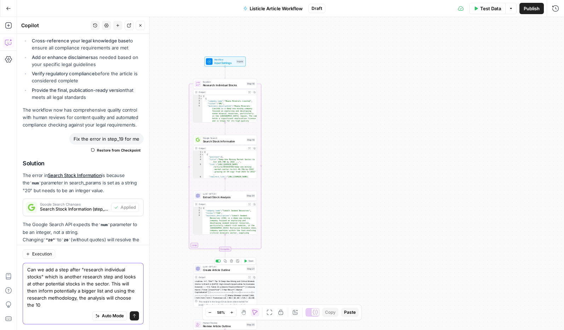
scroll to position [2747, 0]
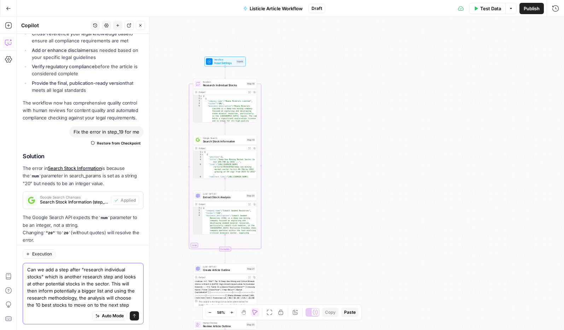
type textarea "Can we add a step after "research individual stocks" which is another research …"
click at [137, 316] on button "Send" at bounding box center [134, 316] width 9 height 9
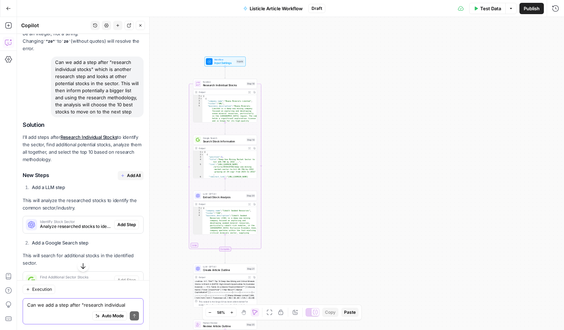
scroll to position [2948, 0]
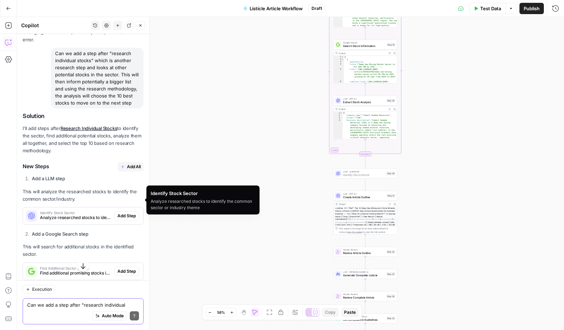
click at [122, 213] on span "Add Step" at bounding box center [126, 216] width 18 height 6
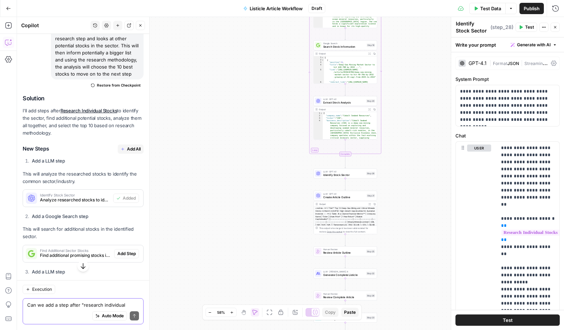
scroll to position [3002, 0]
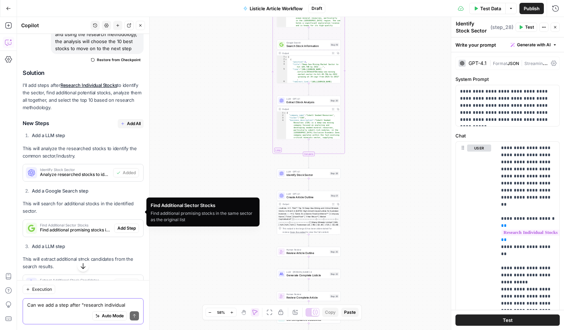
click at [79, 227] on span "Find additional promising stocks in the same sector as the original list" at bounding box center [75, 230] width 71 height 6
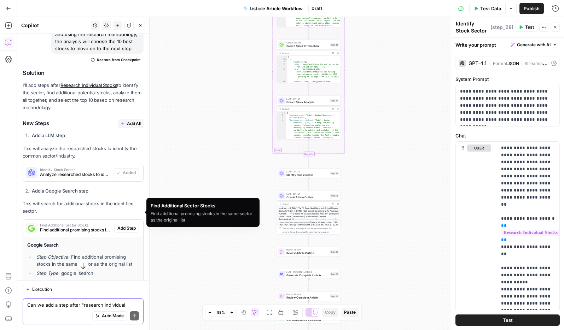
click at [78, 224] on span "Find Additional Sector Stocks" at bounding box center [75, 226] width 71 height 4
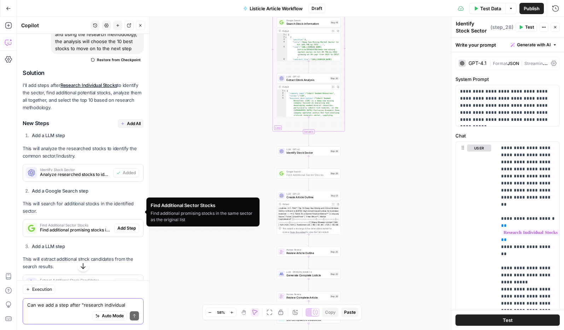
click at [128, 225] on span "Add Step" at bounding box center [126, 228] width 18 height 6
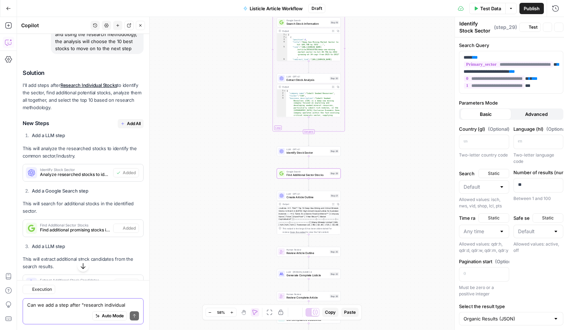
type textarea "Find Additional Sector Stocks"
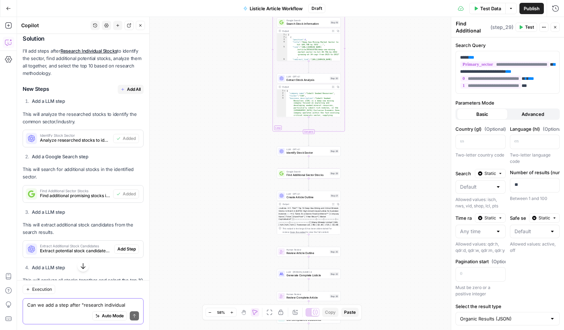
scroll to position [3040, 0]
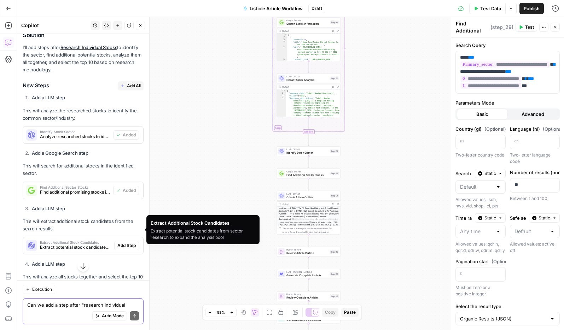
click at [80, 244] on span "Extract potential stock candidates from sector research to expand the analysis …" at bounding box center [75, 247] width 71 height 6
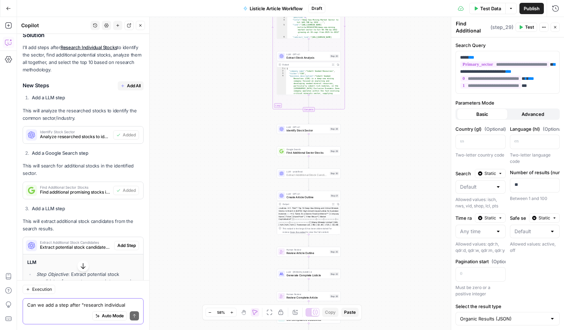
click at [123, 243] on span "Add Step" at bounding box center [126, 246] width 18 height 6
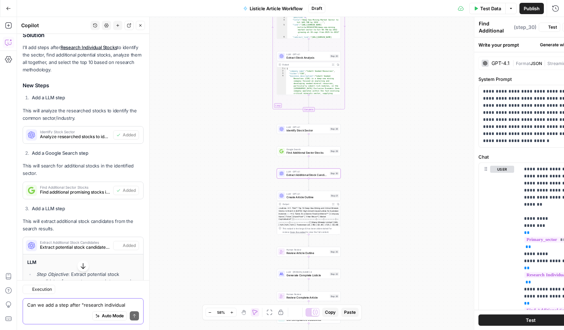
type textarea "Extract Additional Stock Candidates"
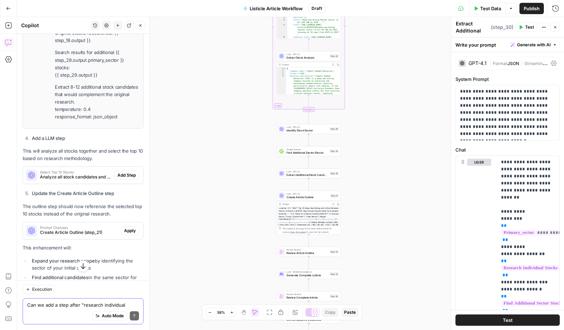
scroll to position [3573, 0]
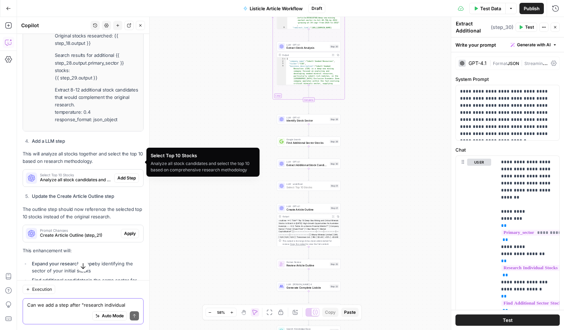
click at [123, 175] on span "Add Step" at bounding box center [126, 178] width 18 height 6
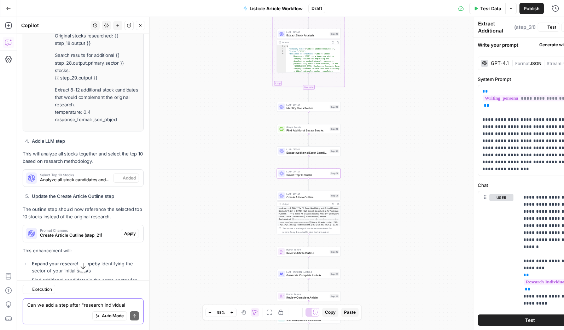
type textarea "Select Top 10 Stocks"
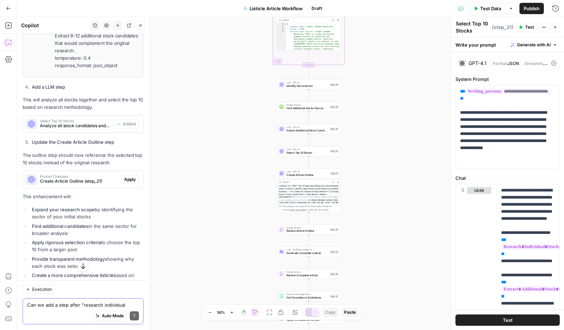
scroll to position [3632, 0]
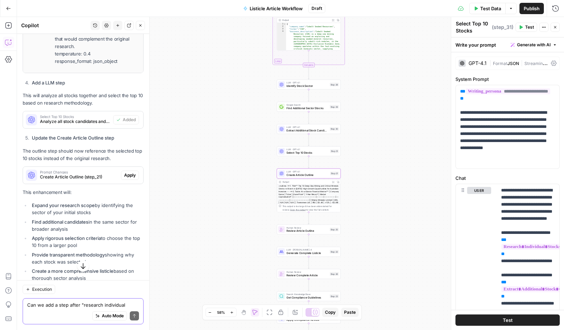
click at [136, 171] on button "Apply" at bounding box center [130, 175] width 18 height 9
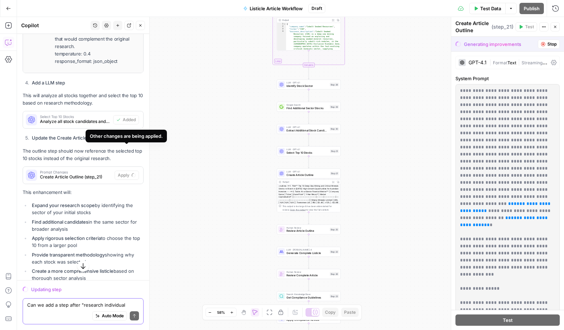
scroll to position [3549, 0]
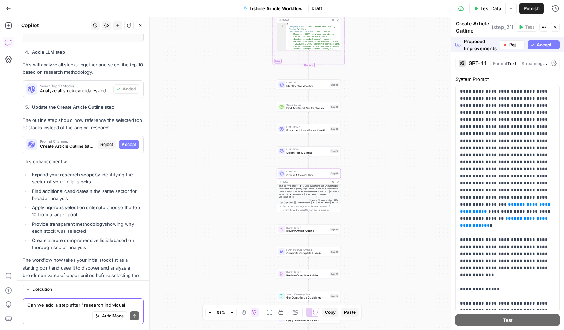
click at [132, 141] on span "Accept" at bounding box center [129, 144] width 15 height 6
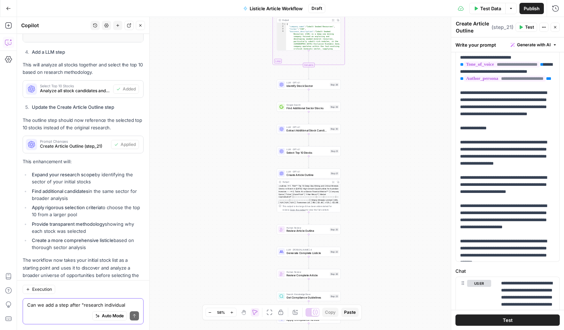
scroll to position [0, 0]
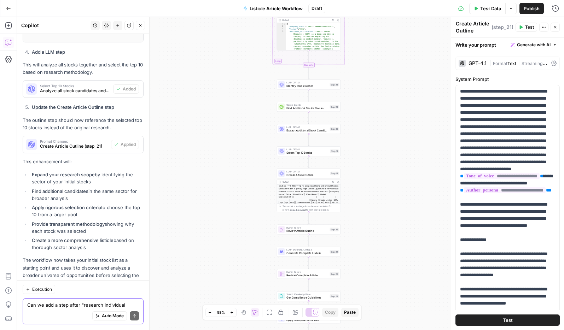
click at [69, 305] on textarea "Can we add a step after "research individual stocks" which is another research …" at bounding box center [83, 305] width 112 height 7
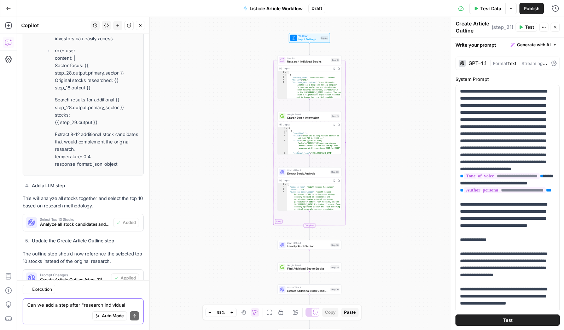
scroll to position [3663, 0]
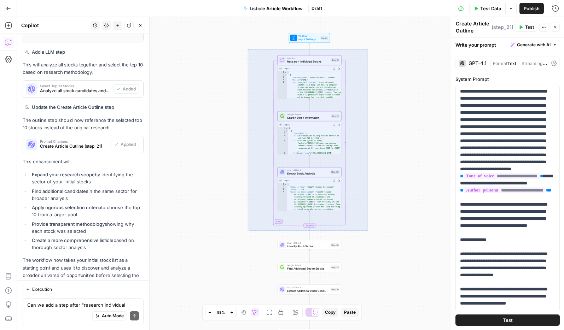
drag, startPoint x: 328, startPoint y: 227, endPoint x: 248, endPoint y: 49, distance: 195.2
click at [248, 49] on div "Workflow Input Settings Inputs Loop Iteration Research Individual Stocks Step 1…" at bounding box center [290, 173] width 547 height 313
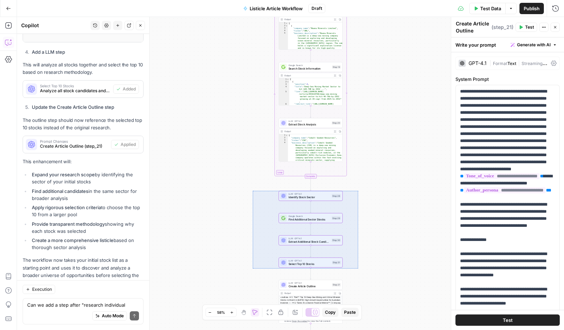
drag, startPoint x: 276, startPoint y: 211, endPoint x: 253, endPoint y: 191, distance: 30.6
click at [253, 191] on div "Workflow Input Settings Inputs Loop Iteration Research Individual Stocks Step 1…" at bounding box center [290, 173] width 547 height 313
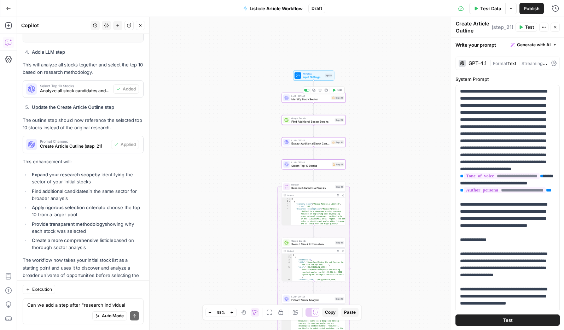
click at [315, 99] on span "Identify Stock Sector" at bounding box center [310, 99] width 38 height 4
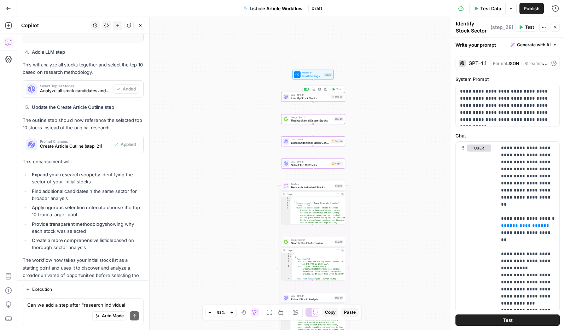
click at [316, 99] on span "Identify Stock Sector" at bounding box center [310, 98] width 38 height 4
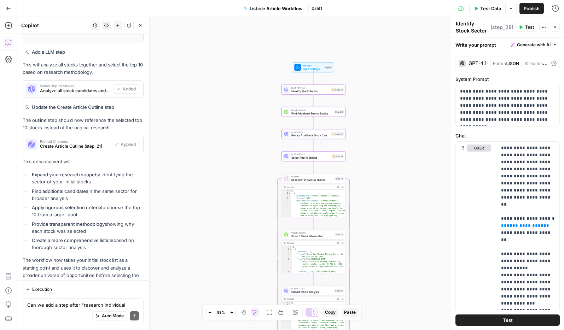
click at [323, 89] on span "Identify Stock Sector" at bounding box center [310, 91] width 38 height 4
click at [380, 104] on div "Workflow Input Settings Inputs LLM · GPT-4.1 Identify Stock Sector Step 28 Copy…" at bounding box center [290, 173] width 547 height 313
click at [319, 94] on div "LLM · GPT-4.1 Identify Stock Sector Step 28 Copy step Delete step Add Note Test" at bounding box center [314, 90] width 64 height 10
click at [319, 93] on span "Identify Stock Sector" at bounding box center [310, 91] width 38 height 4
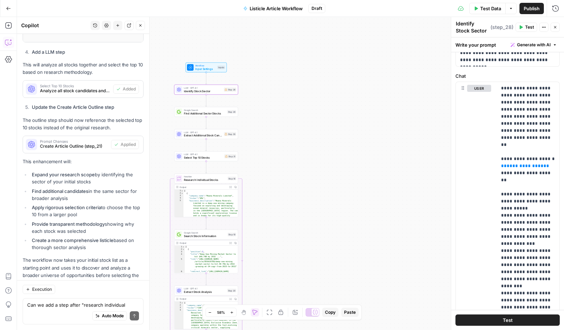
scroll to position [61, 0]
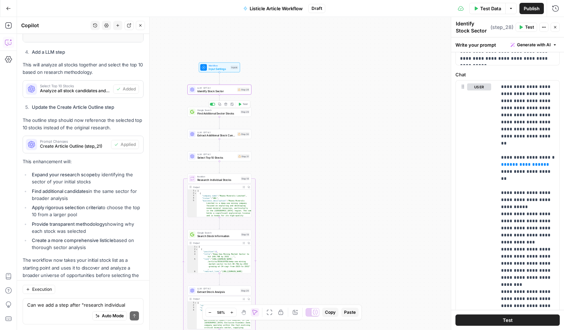
click at [230, 114] on span "Find Additional Sector Stocks" at bounding box center [218, 113] width 42 height 4
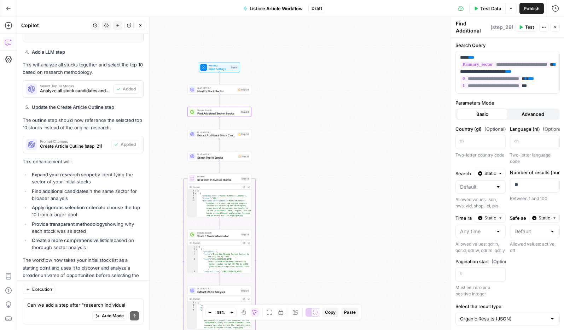
click at [231, 157] on span "Select Top 10 Stocks" at bounding box center [216, 158] width 39 height 4
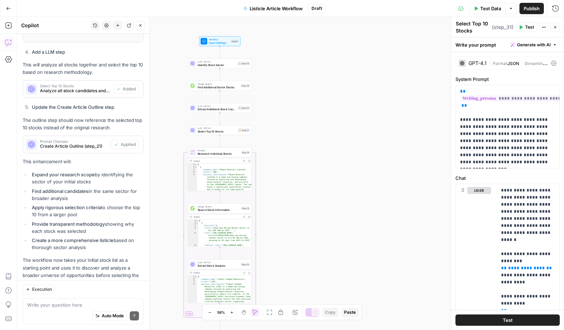
click at [322, 146] on div "Workflow Input Settings Inputs LLM · GPT-4.1 Identify Stock Sector Step 28 Goog…" at bounding box center [290, 173] width 547 height 313
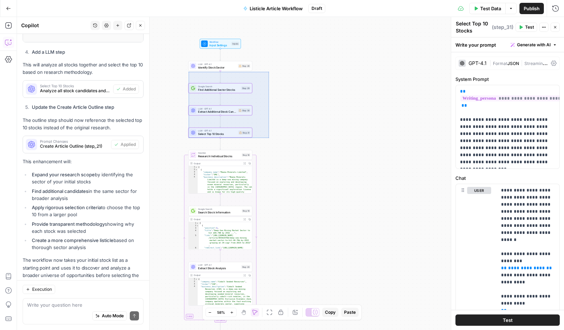
drag, startPoint x: 269, startPoint y: 138, endPoint x: 188, endPoint y: 68, distance: 107.1
click at [188, 68] on div "Workflow Input Settings Inputs LLM · GPT-4.1 Identify Stock Sector Step 28 Goog…" at bounding box center [290, 173] width 547 height 313
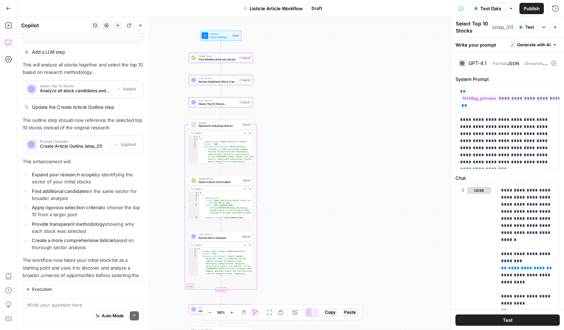
click at [206, 312] on button "Zoom Out" at bounding box center [210, 312] width 8 height 8
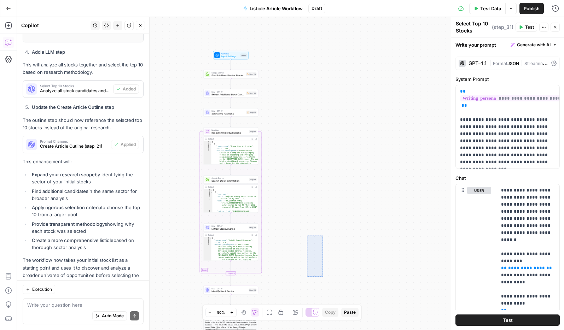
drag, startPoint x: 319, startPoint y: 256, endPoint x: 307, endPoint y: 236, distance: 23.8
click at [307, 236] on div "Workflow Input Settings Inputs Google Search Find Additional Sector Stocks Step…" at bounding box center [290, 173] width 547 height 313
drag, startPoint x: 362, startPoint y: 225, endPoint x: 342, endPoint y: 215, distance: 22.3
click at [347, 210] on div "Workflow Input Settings Inputs Google Search Find Additional Sector Stocks Step…" at bounding box center [290, 173] width 547 height 313
drag, startPoint x: 243, startPoint y: 312, endPoint x: 314, endPoint y: 265, distance: 85.7
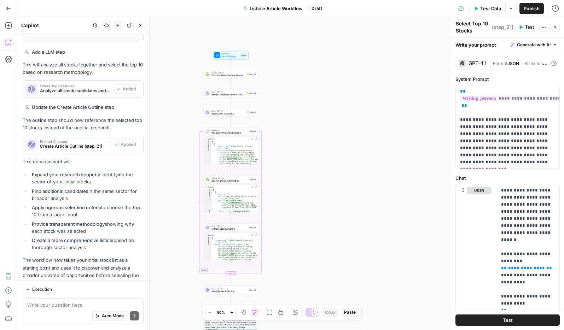
click at [243, 312] on icon "button" at bounding box center [243, 312] width 1 height 2
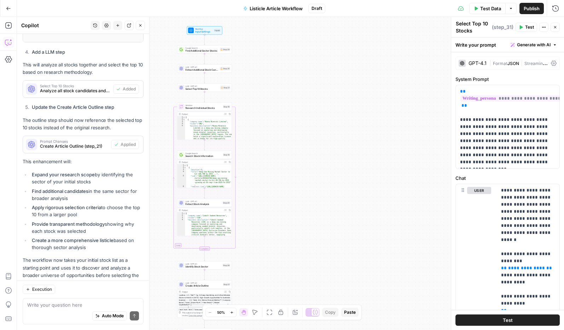
drag, startPoint x: 354, startPoint y: 236, endPoint x: 332, endPoint y: 216, distance: 29.3
click at [332, 216] on div "Workflow Input Settings Inputs Google Search Find Additional Sector Stocks Step…" at bounding box center [290, 173] width 547 height 313
click at [257, 314] on icon "button" at bounding box center [255, 313] width 6 height 6
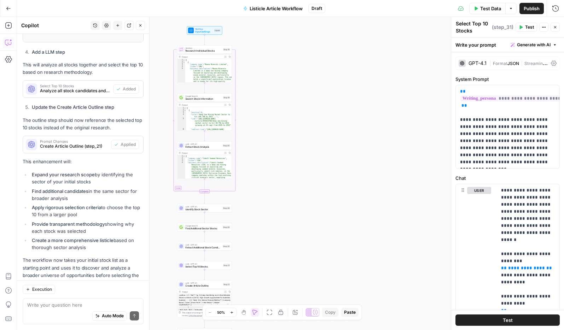
drag, startPoint x: 200, startPoint y: 31, endPoint x: 204, endPoint y: 31, distance: 4.2
click at [200, 31] on span "Input Settings" at bounding box center [204, 32] width 18 height 4
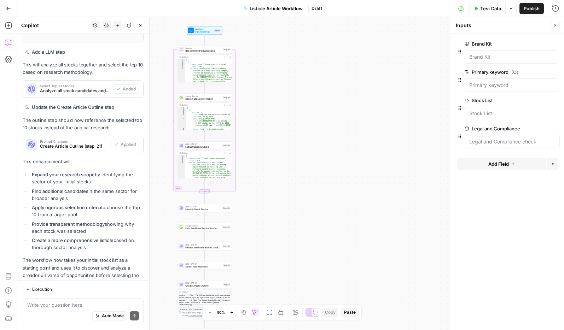
click at [482, 8] on span "Test Data" at bounding box center [490, 8] width 21 height 7
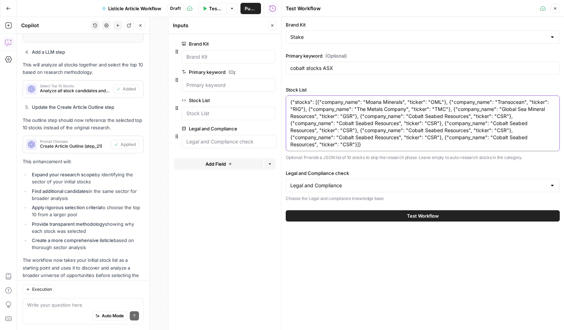
drag, startPoint x: 371, startPoint y: 103, endPoint x: 401, endPoint y: 103, distance: 30.1
click at [401, 103] on textarea "{"stocks": [{"company_name": "Moana Minerals", "ticker": "OML"}, {"company_name…" at bounding box center [422, 124] width 265 height 50
drag, startPoint x: 423, startPoint y: 103, endPoint x: 430, endPoint y: 102, distance: 6.9
click at [430, 102] on textarea "{"stocks": [{"company_name": "IGO Limited", "ticker": "OML"}, {"company_name": …" at bounding box center [422, 124] width 265 height 50
drag, startPoint x: 492, startPoint y: 102, endPoint x: 511, endPoint y: 102, distance: 19.8
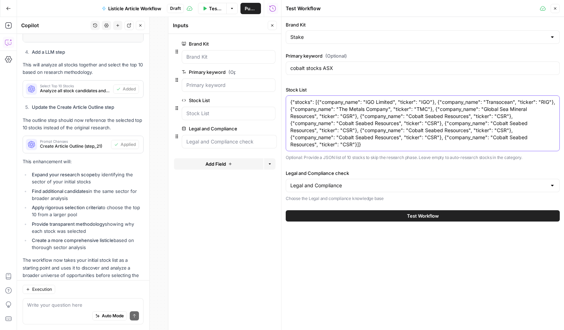
click at [511, 102] on textarea "{"stocks": [{"company_name": "IGO Limited", "ticker": "IGO"}, {"company_name": …" at bounding box center [422, 124] width 265 height 50
click at [300, 110] on textarea "{"stocks": [{"company_name": "IGO Limited", "ticker": "IGO"}, {"company_name": …" at bounding box center [422, 124] width 265 height 50
drag, startPoint x: 359, startPoint y: 110, endPoint x: 407, endPoint y: 110, distance: 48.1
click at [407, 110] on textarea "{"stocks": [{"company_name": "IGO Limited", "ticker": "IGO"}, {"company_name": …" at bounding box center [422, 124] width 265 height 50
click at [428, 111] on textarea "{"stocks": [{"company_name": "IGO Limited", "ticker": "IGO"}, {"company_name": …" at bounding box center [422, 124] width 265 height 50
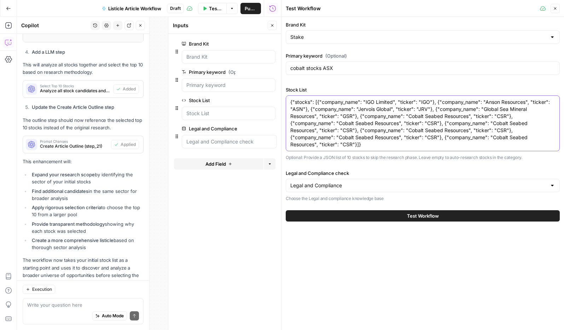
drag, startPoint x: 484, startPoint y: 110, endPoint x: 314, endPoint y: 118, distance: 170.7
click at [314, 118] on textarea "{"stocks": [{"company_name": "IGO Limited", "ticker": "IGO"}, {"company_name": …" at bounding box center [422, 124] width 265 height 50
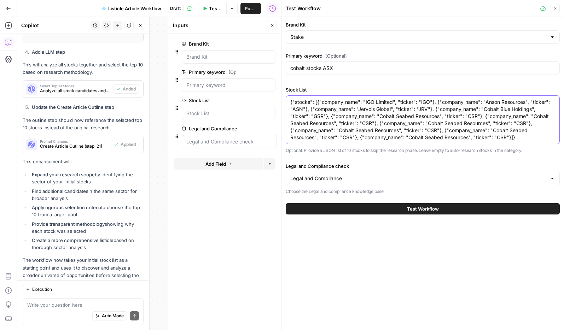
drag, startPoint x: 300, startPoint y: 117, endPoint x: 294, endPoint y: 117, distance: 6.4
click at [294, 117] on textarea "{"stocks": [{"company_name": "IGO Limited", "ticker": "IGO"}, {"company_name": …" at bounding box center [422, 120] width 265 height 42
drag, startPoint x: 360, startPoint y: 117, endPoint x: 418, endPoint y: 118, distance: 58.4
click at [418, 117] on textarea "{"stocks": [{"company_name": "IGO Limited", "ticker": "IGO"}, {"company_name": …" at bounding box center [422, 120] width 265 height 42
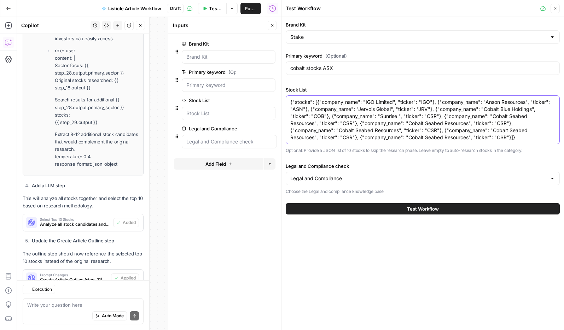
scroll to position [3663, 0]
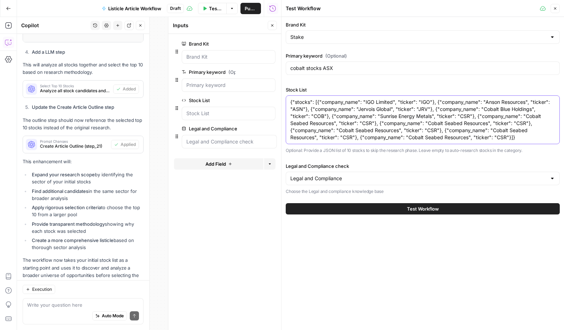
drag, startPoint x: 441, startPoint y: 118, endPoint x: 447, endPoint y: 117, distance: 6.4
click at [447, 118] on textarea "{"stocks": [{"company_name": "IGO Limited", "ticker": "IGO"}, {"company_name": …" at bounding box center [422, 120] width 265 height 42
drag, startPoint x: 504, startPoint y: 117, endPoint x: 315, endPoint y: 121, distance: 188.9
click at [315, 121] on textarea "{"stocks": [{"company_name": "IGO Limited", "ticker": "IGO"}, {"company_name": …" at bounding box center [422, 120] width 265 height 42
click at [323, 122] on textarea "{"stocks": [{"company_name": "IGO Limited", "ticker": "IGO"}, {"company_name": …" at bounding box center [422, 120] width 265 height 42
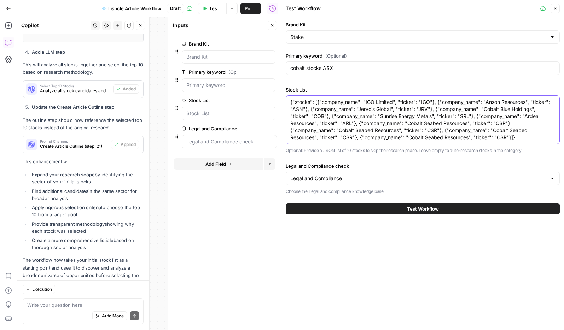
drag, startPoint x: 378, startPoint y: 125, endPoint x: 439, endPoint y: 124, distance: 60.5
click at [439, 124] on textarea "{"stocks": [{"company_name": "IGO Limited", "ticker": "IGO"}, {"company_name": …" at bounding box center [422, 120] width 265 height 42
click at [437, 122] on textarea "{"stocks": [{"company_name": "IGO Limited", "ticker": "IGO"}, {"company_name": …" at bounding box center [422, 120] width 265 height 42
drag, startPoint x: 505, startPoint y: 125, endPoint x: 314, endPoint y: 131, distance: 191.5
click at [314, 131] on textarea "{"stocks": [{"company_name": "IGO Limited", "ticker": "IGO"}, {"company_name": …" at bounding box center [422, 120] width 265 height 42
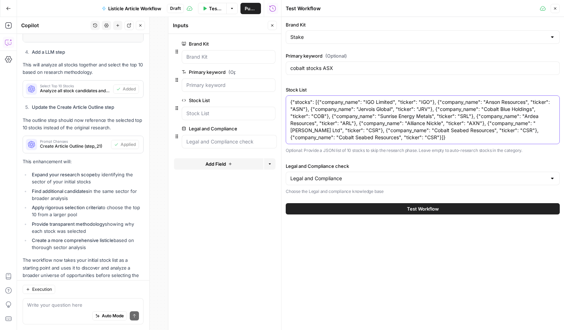
drag, startPoint x: 294, startPoint y: 130, endPoint x: 301, endPoint y: 129, distance: 7.8
click at [301, 129] on textarea "{"stocks": [{"company_name": "IGO Limited", "ticker": "IGO"}, {"company_name": …" at bounding box center [422, 120] width 265 height 42
drag, startPoint x: 385, startPoint y: 133, endPoint x: 416, endPoint y: 134, distance: 30.8
click at [416, 134] on textarea "{"stocks": [{"company_name": "IGO Limited", "ticker": "IGO"}, {"company_name": …" at bounding box center [422, 120] width 265 height 42
drag, startPoint x: 432, startPoint y: 131, endPoint x: 424, endPoint y: 131, distance: 7.4
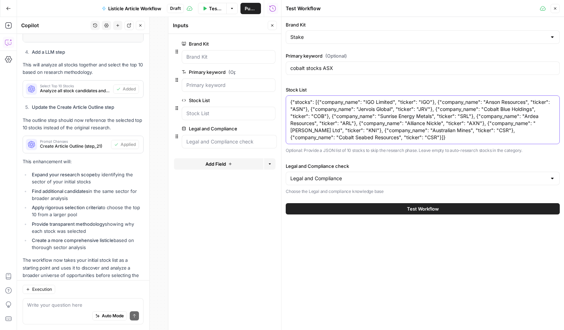
click at [424, 131] on textarea "{"stocks": [{"company_name": "IGO Limited", "ticker": "IGO"}, {"company_name": …" at bounding box center [422, 120] width 265 height 42
drag, startPoint x: 489, startPoint y: 132, endPoint x: 548, endPoint y: 132, distance: 59.4
click at [547, 131] on textarea "{"stocks": [{"company_name": "IGO Limited", "ticker": "IGO"}, {"company_name": …" at bounding box center [422, 120] width 265 height 42
click at [302, 137] on textarea "{"stocks": [{"company_name": "IGO Limited", "ticker": "IGO"}, {"company_name": …" at bounding box center [422, 120] width 265 height 42
type textarea "{"stocks": [{"company_name": "IGO Limited", "ticker": "IGO"}, {"company_name": …"
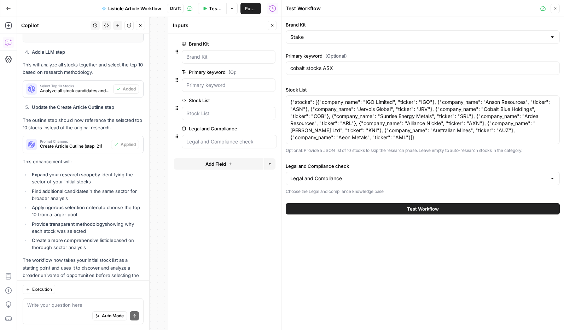
click at [415, 210] on span "Test Workflow" at bounding box center [423, 209] width 32 height 7
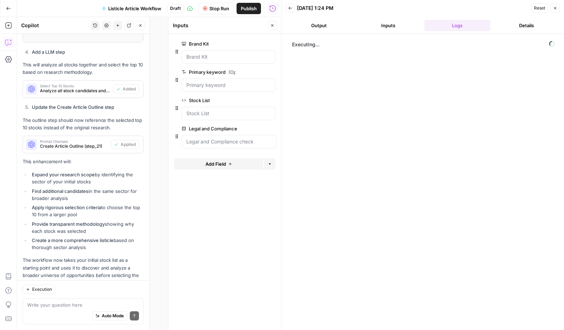
click at [272, 23] on icon "button" at bounding box center [272, 25] width 4 height 4
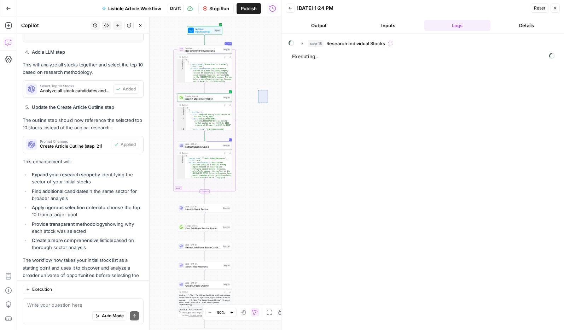
drag, startPoint x: 258, startPoint y: 90, endPoint x: 267, endPoint y: 103, distance: 16.0
click at [267, 103] on div "Workflow Input Settings Inputs Loop Loop 1 Iteration Research Individual Stocks…" at bounding box center [149, 173] width 264 height 313
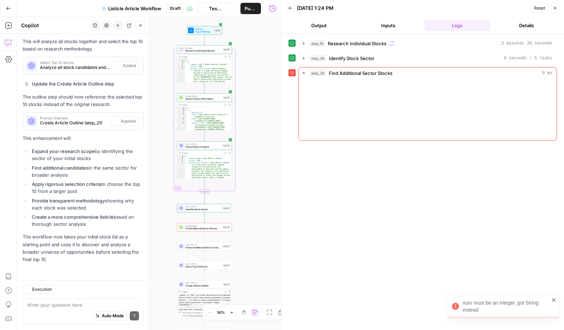
scroll to position [3252, 0]
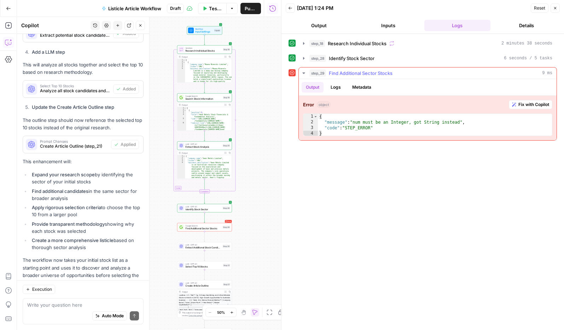
click at [543, 108] on button "Fix with Copilot" at bounding box center [531, 104] width 44 height 9
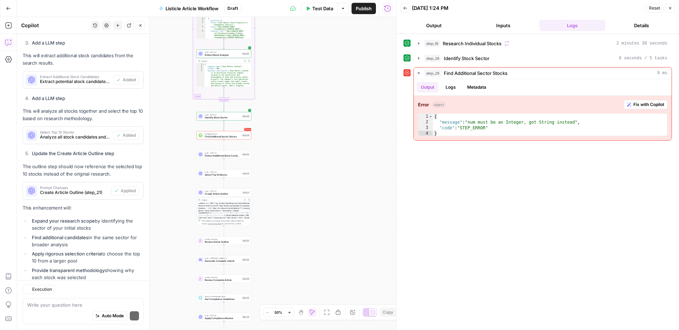
scroll to position [3355, 0]
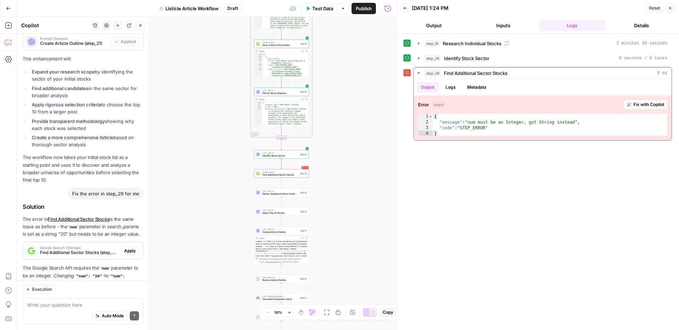
click at [130, 248] on span "Apply" at bounding box center [130, 251] width 12 height 6
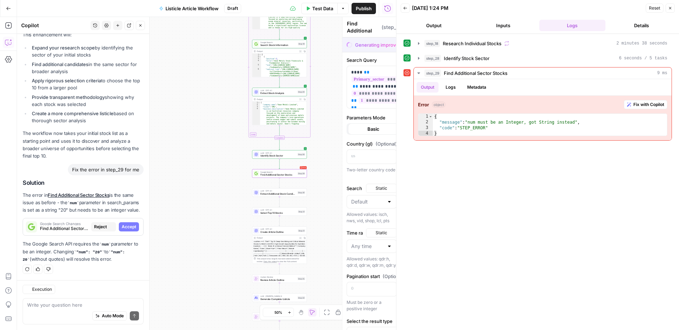
scroll to position [3242, 0]
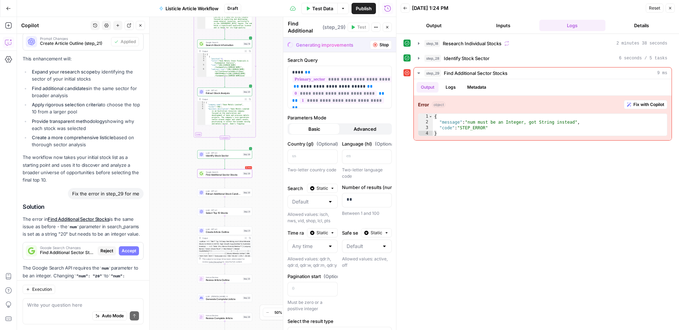
click at [130, 248] on span "Accept" at bounding box center [129, 251] width 15 height 6
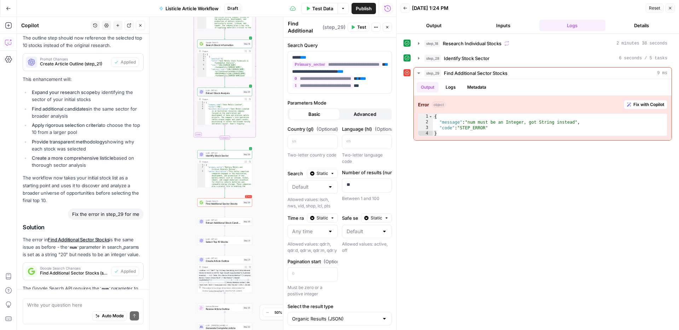
scroll to position [3367, 0]
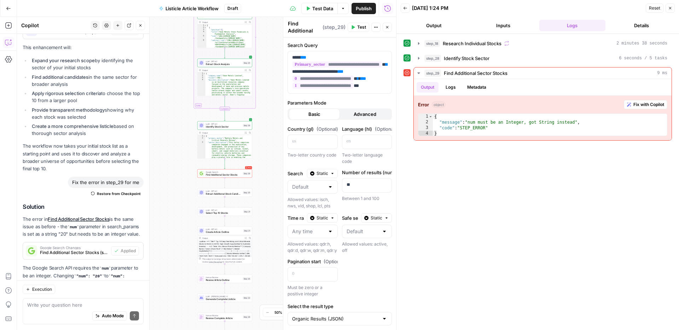
click at [358, 27] on span "Test" at bounding box center [361, 27] width 9 height 6
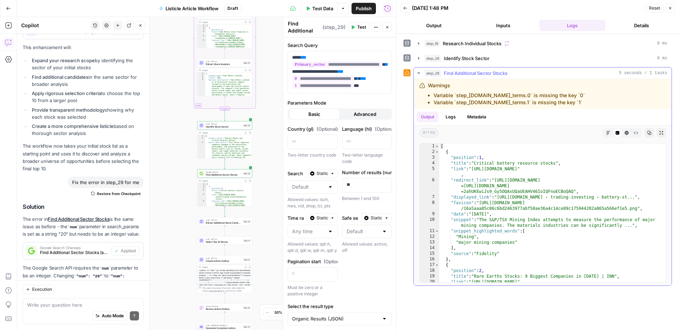
scroll to position [0, 0]
click at [406, 75] on icon at bounding box center [407, 73] width 5 height 5
click at [564, 5] on button "Close" at bounding box center [670, 8] width 9 height 9
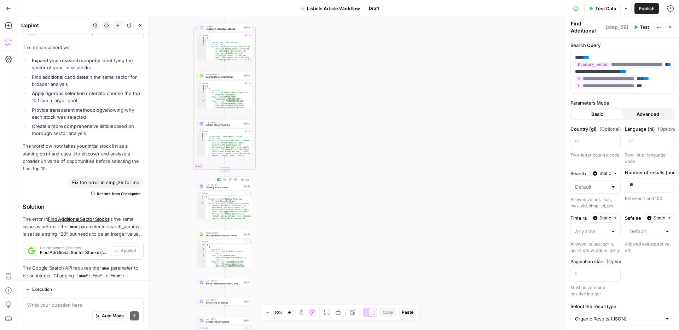
drag, startPoint x: 231, startPoint y: 186, endPoint x: 245, endPoint y: 191, distance: 14.9
click at [231, 186] on span "Identify Stock Sector" at bounding box center [224, 188] width 36 height 4
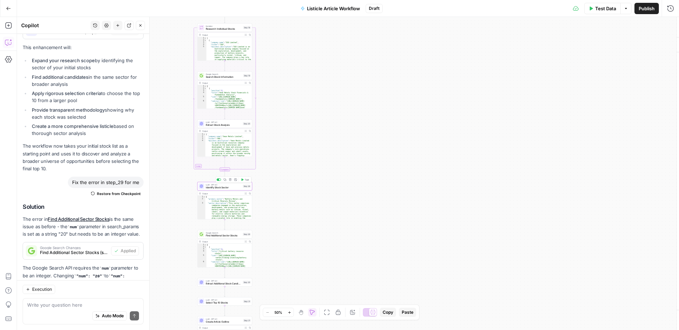
type textarea "Identify Stock Sector"
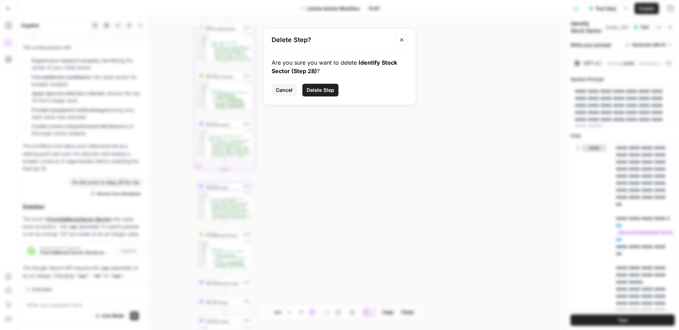
click at [314, 96] on button "Delete Step" at bounding box center [320, 90] width 36 height 13
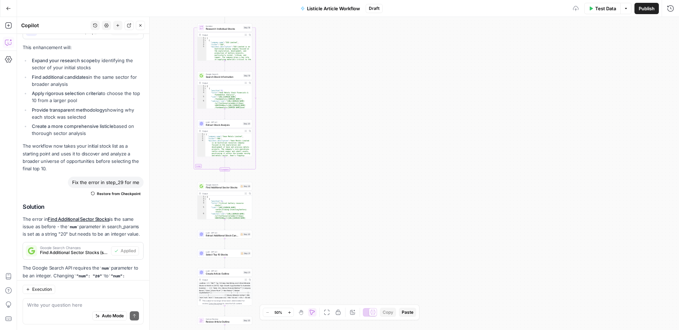
click at [229, 185] on span "Google Search" at bounding box center [222, 185] width 33 height 3
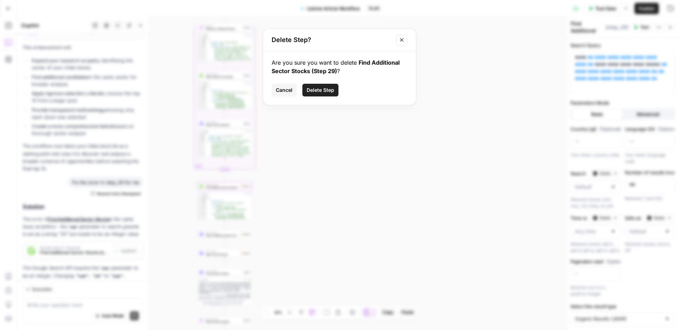
click at [321, 84] on button "Delete Step" at bounding box center [320, 90] width 36 height 13
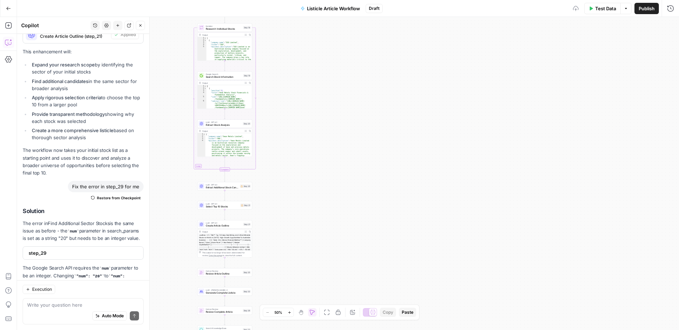
click at [224, 186] on span "Extract Additional Stock Candidates" at bounding box center [222, 188] width 33 height 4
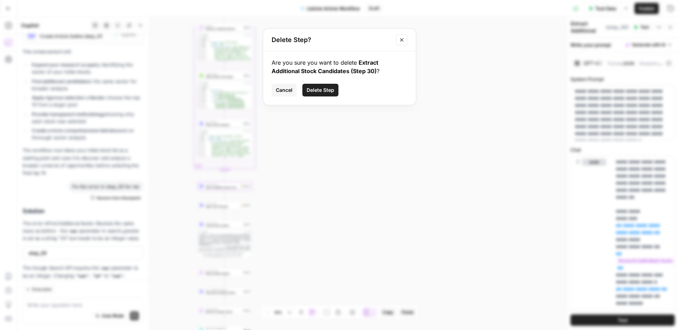
drag, startPoint x: 323, startPoint y: 93, endPoint x: 312, endPoint y: 107, distance: 17.1
click at [323, 93] on span "Delete Step" at bounding box center [321, 90] width 28 height 7
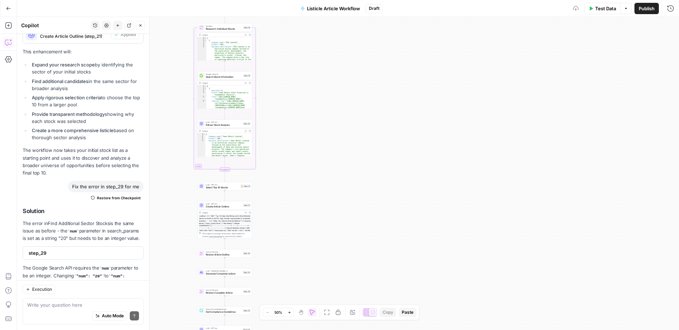
click at [220, 186] on span "Select Top 10 Stocks" at bounding box center [222, 188] width 33 height 4
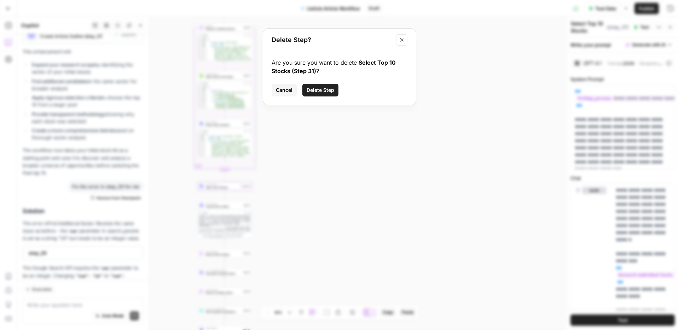
click at [317, 93] on span "Delete Step" at bounding box center [321, 90] width 28 height 7
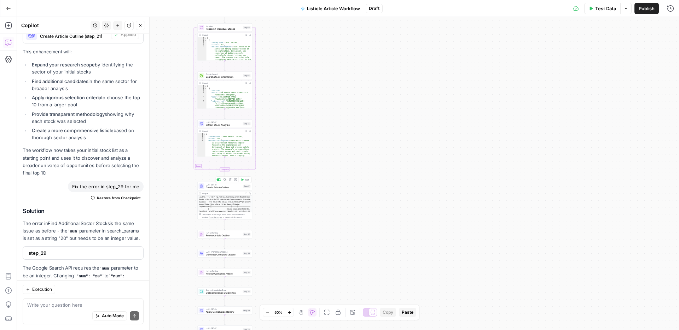
click at [227, 187] on span "Create Article Outline" at bounding box center [224, 188] width 36 height 4
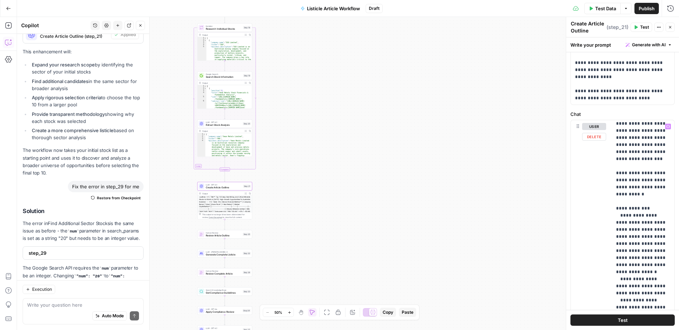
scroll to position [258, 0]
click at [228, 204] on div "<outline> **1. Title** Top 10 Deep-Sea Mining and Critical Minerals Stocks to W…" at bounding box center [225, 209] width 54 height 26
click at [219, 192] on div "Output" at bounding box center [222, 193] width 40 height 3
click at [564, 26] on icon "button" at bounding box center [670, 27] width 4 height 4
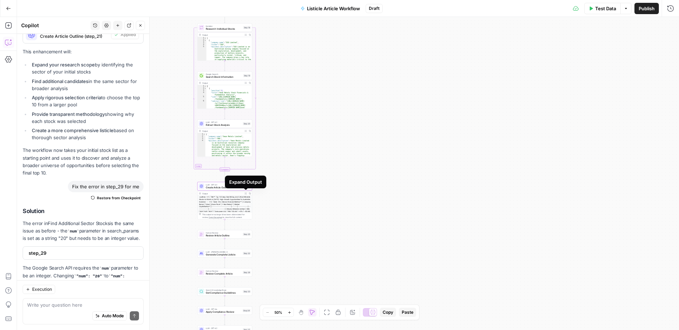
click at [246, 194] on icon "button" at bounding box center [246, 194] width 2 height 2
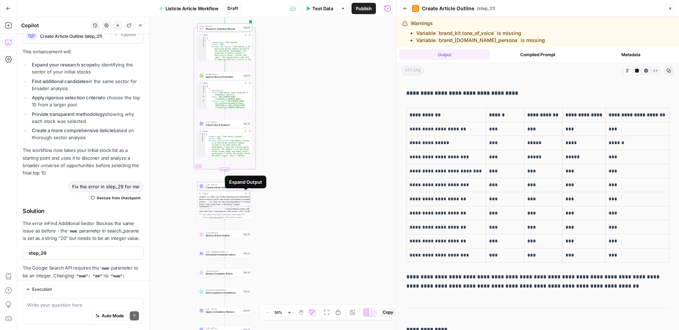
scroll to position [0, 0]
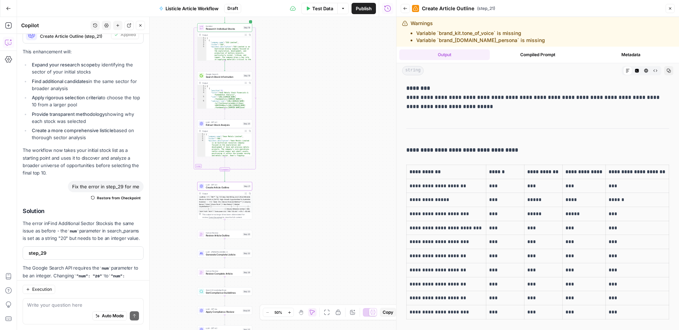
click at [515, 35] on li "Variable `brand_kit.tone_of_voice` is missing" at bounding box center [480, 33] width 129 height 7
click at [85, 302] on textarea at bounding box center [83, 305] width 112 height 7
click at [406, 11] on button "Back" at bounding box center [405, 8] width 9 height 9
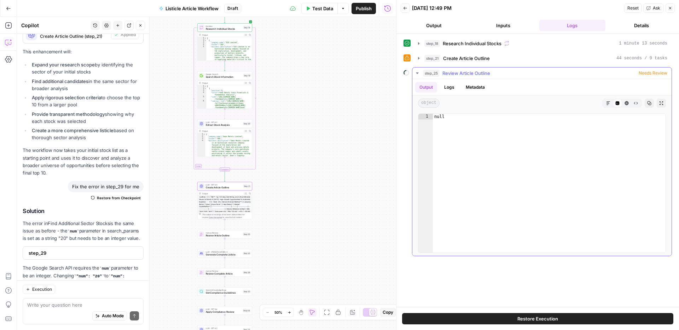
click at [564, 75] on span "Needs Review" at bounding box center [653, 73] width 29 height 6
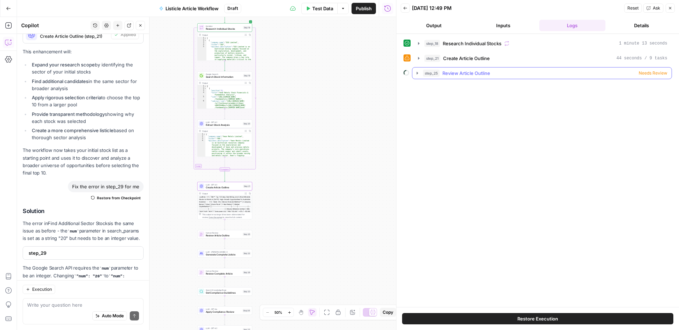
click at [564, 75] on span "Needs Review" at bounding box center [653, 73] width 29 height 6
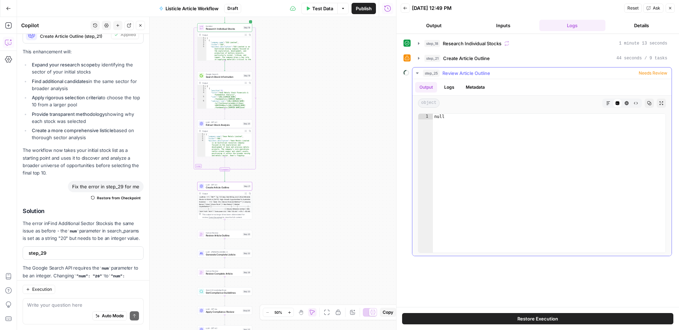
click at [449, 89] on button "Logs" at bounding box center [449, 87] width 19 height 11
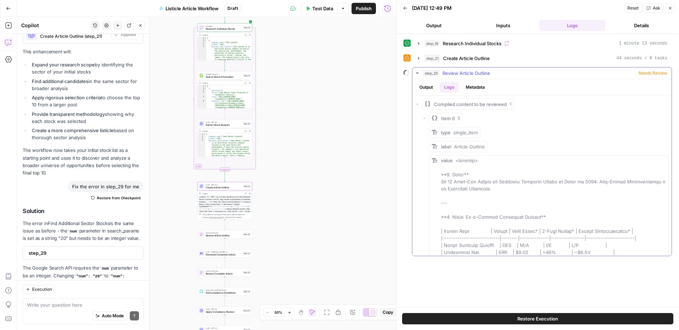
click at [484, 87] on button "Metadata" at bounding box center [476, 87] width 28 height 11
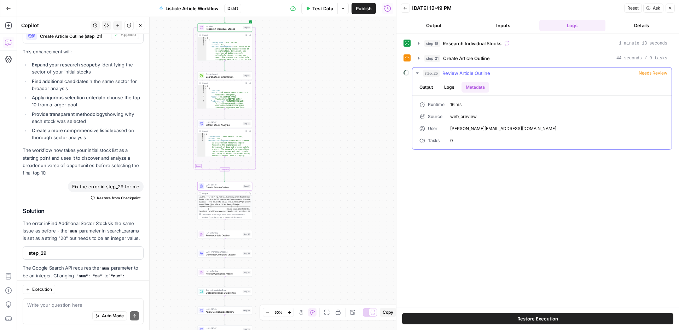
click at [450, 88] on button "Logs" at bounding box center [449, 87] width 19 height 11
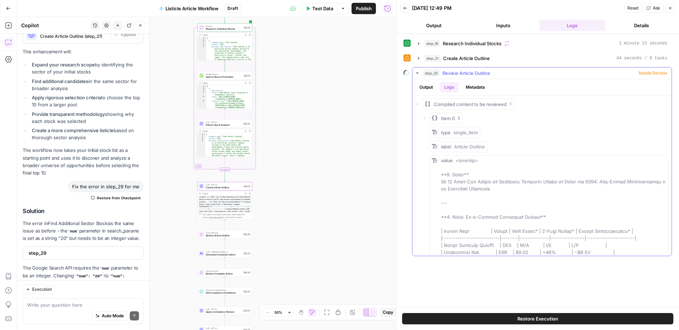
click at [430, 89] on button "Output" at bounding box center [426, 87] width 22 height 11
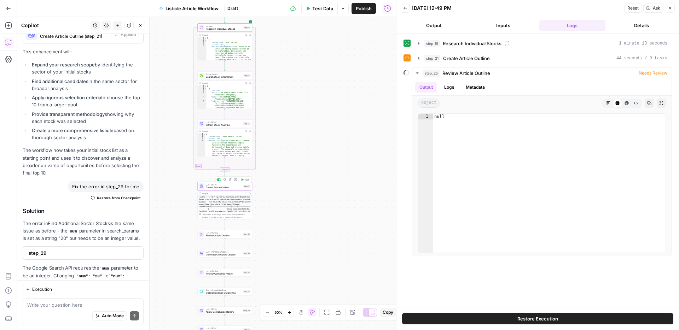
click at [245, 180] on span "Test" at bounding box center [247, 179] width 4 height 3
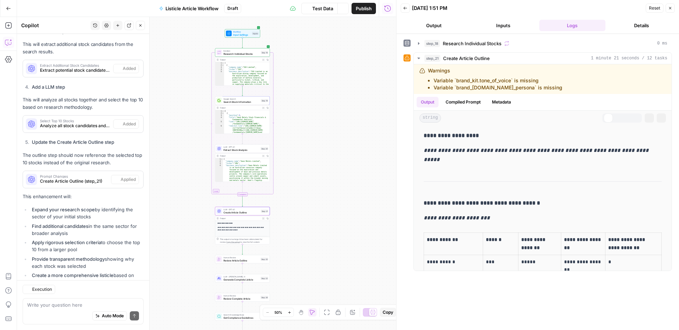
scroll to position [3362, 0]
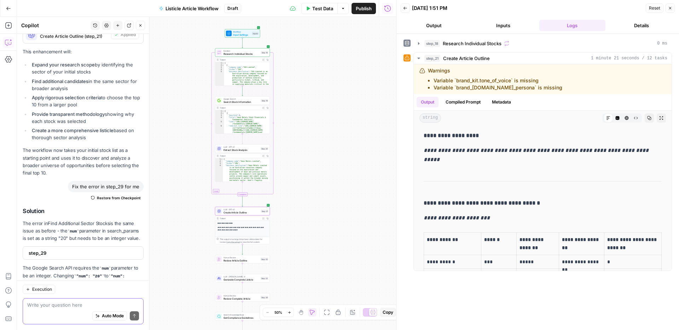
click at [77, 308] on textarea at bounding box center [83, 305] width 112 height 7
drag, startPoint x: 460, startPoint y: 81, endPoint x: 444, endPoint y: 113, distance: 35.8
click at [511, 80] on li "Variable `brand_kit.tone_of_voice` is missing" at bounding box center [498, 80] width 129 height 7
click at [74, 309] on div "Auto Mode Send" at bounding box center [83, 317] width 112 height 16
paste textarea "brand_kit.tone_of_voice"
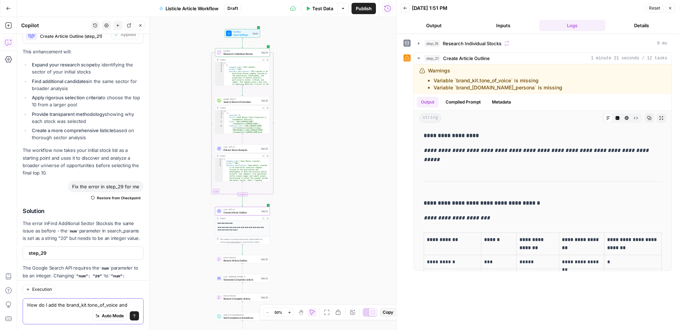
paste textarea "brand_kit.tone_of_voice"
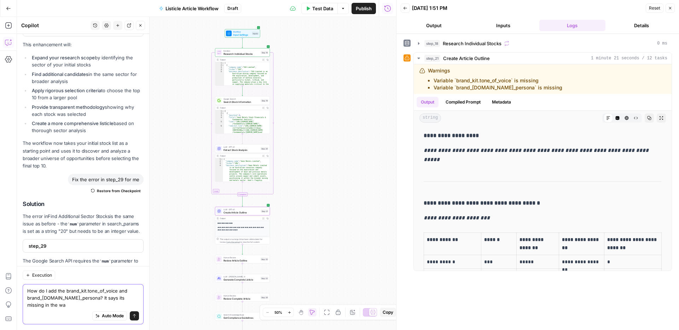
scroll to position [3376, 0]
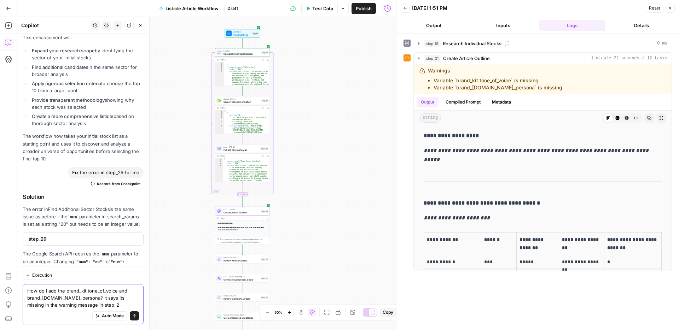
type textarea "How do I add the brand_kit.tone_of_voice and brand_kit.author_persona? It says …"
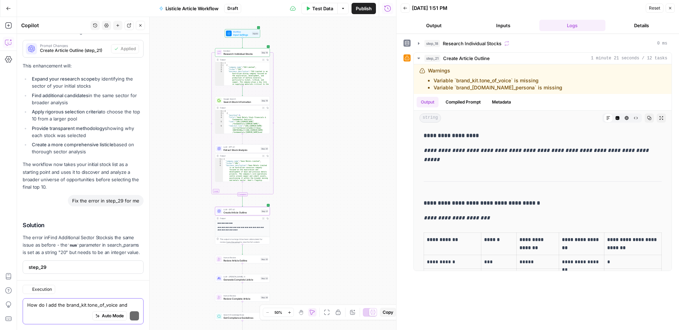
scroll to position [3509, 0]
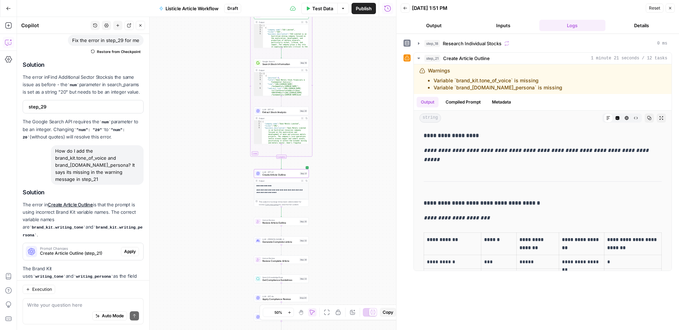
click at [135, 249] on span "Apply" at bounding box center [130, 252] width 12 height 6
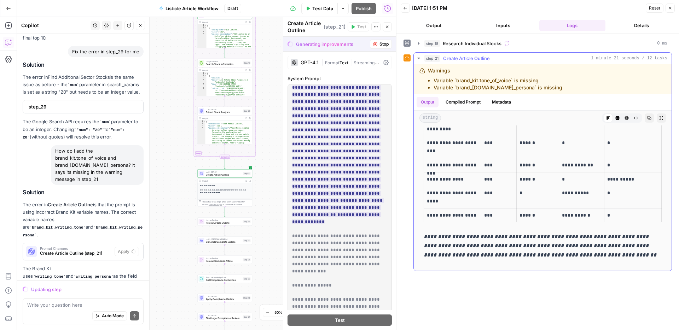
scroll to position [214, 0]
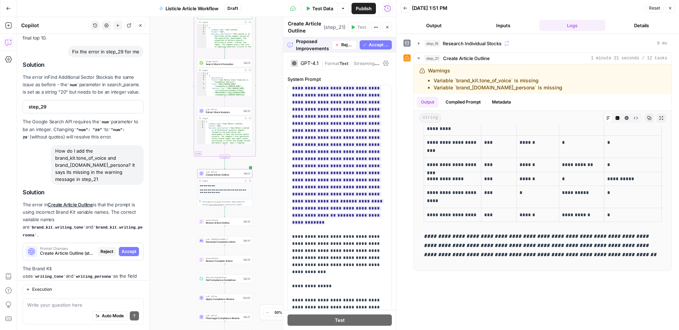
click at [132, 249] on span "Accept" at bounding box center [129, 252] width 15 height 6
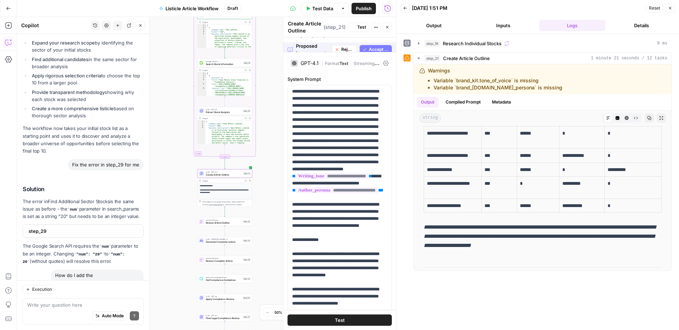
scroll to position [0, 0]
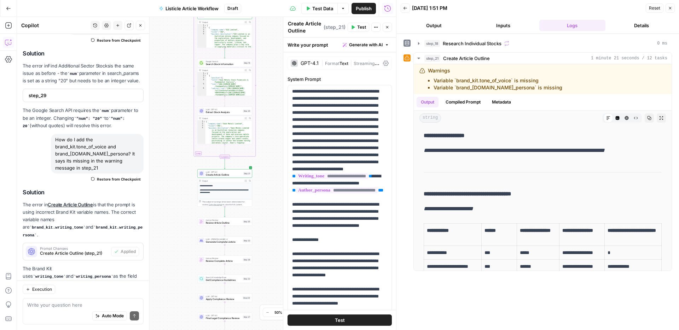
click at [361, 28] on span "Test" at bounding box center [361, 27] width 9 height 6
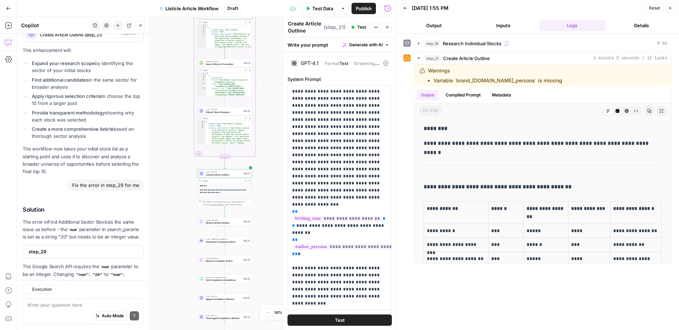
scroll to position [3520, 0]
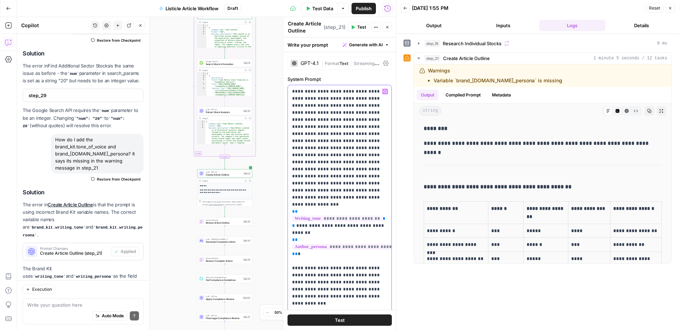
click at [353, 244] on span "**********" at bounding box center [344, 247] width 102 height 6
drag, startPoint x: 356, startPoint y: 220, endPoint x: 368, endPoint y: 220, distance: 12.0
click at [368, 244] on span "**********" at bounding box center [344, 247] width 102 height 6
click at [404, 213] on div "**********" at bounding box center [538, 158] width 268 height 212
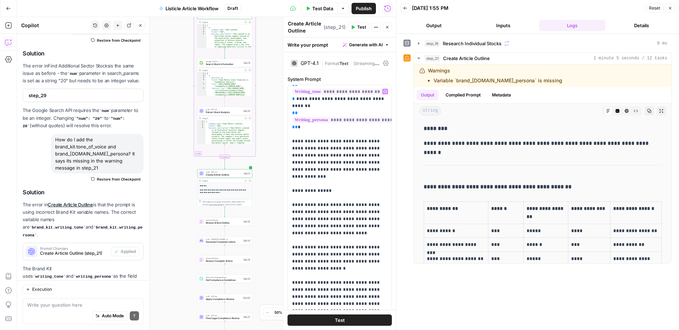
scroll to position [0, 0]
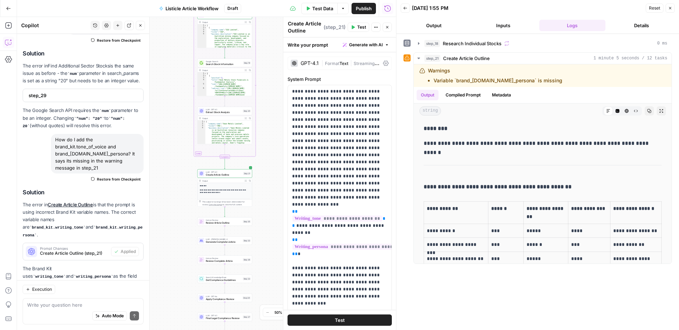
click at [358, 29] on span "Test" at bounding box center [361, 27] width 9 height 6
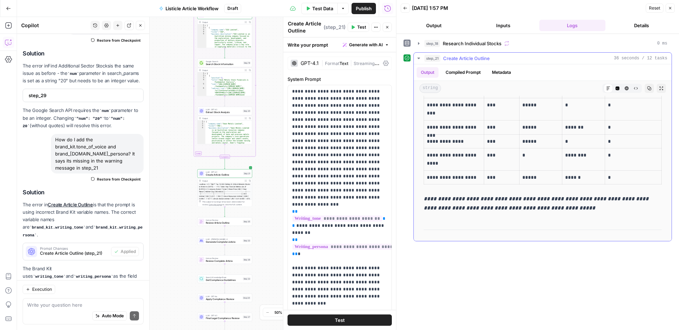
scroll to position [200, 0]
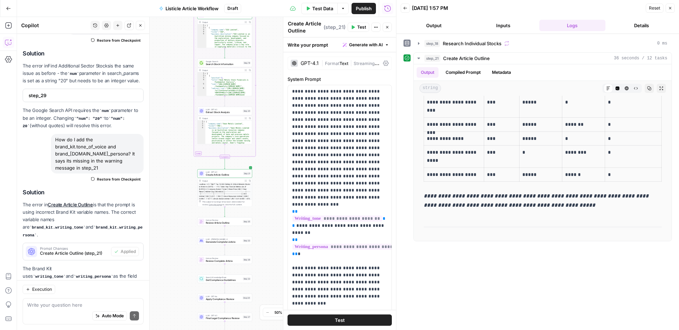
click at [404, 8] on icon "button" at bounding box center [406, 8] width 4 height 3
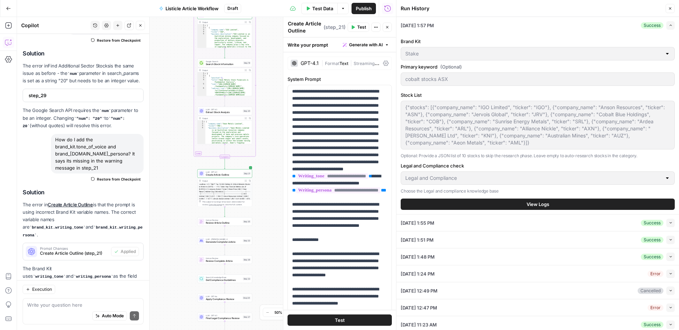
scroll to position [3, 0]
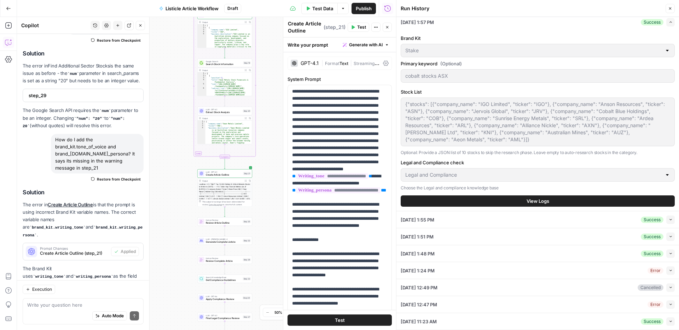
click at [671, 271] on icon "button" at bounding box center [671, 271] width 4 height 4
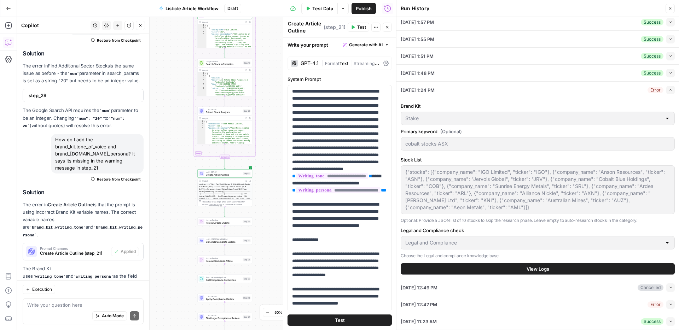
click at [670, 305] on icon "button" at bounding box center [671, 305] width 4 height 4
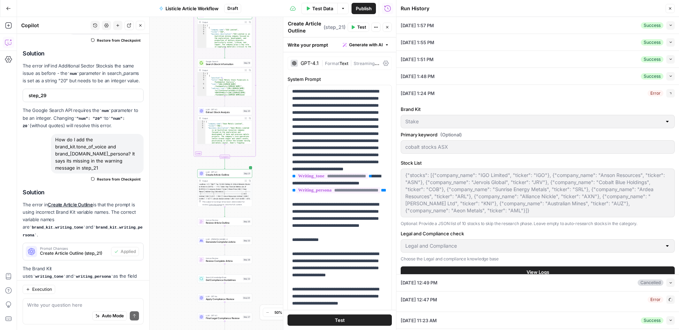
scroll to position [0, 0]
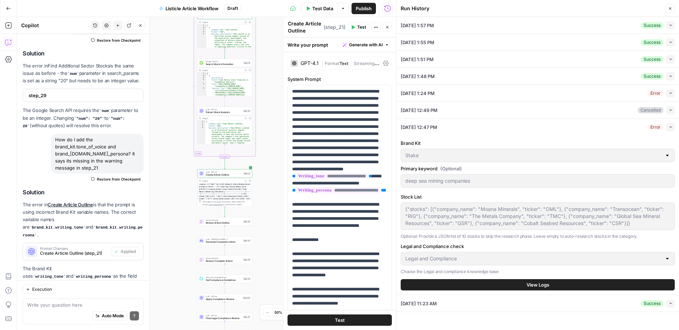
click at [673, 9] on button "Close" at bounding box center [670, 8] width 9 height 9
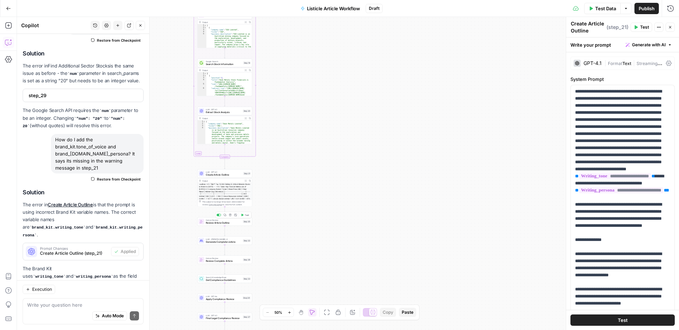
click at [226, 223] on span "Review Article Outline" at bounding box center [224, 223] width 36 height 4
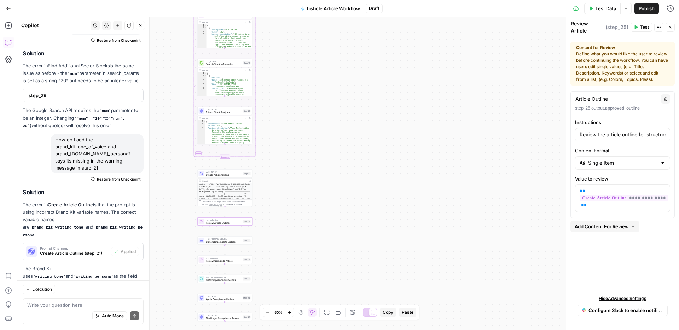
click at [231, 189] on div "<outline> **1. Title** Top 10 ASX Battery & Critical Minerals Stocks to Watch i…" at bounding box center [225, 195] width 54 height 24
click at [234, 198] on div "<outline> **1. Title** Top 10 ASX Battery & Critical Minerals Stocks to Watch i…" at bounding box center [225, 195] width 54 height 24
click at [238, 193] on div "<outline> **1. Title** Top 10 ASX Battery & Critical Minerals Stocks to Watch i…" at bounding box center [225, 195] width 54 height 24
click at [247, 181] on button "Expand Output" at bounding box center [246, 181] width 4 height 4
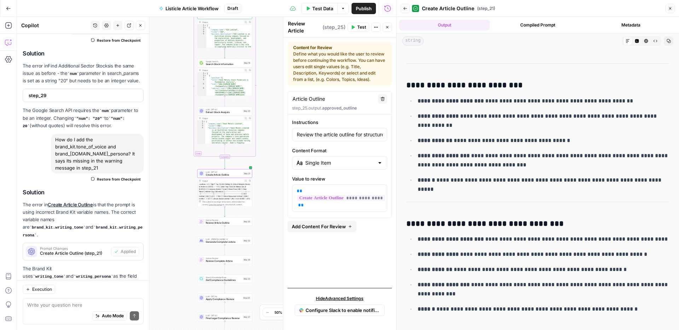
scroll to position [1898, 0]
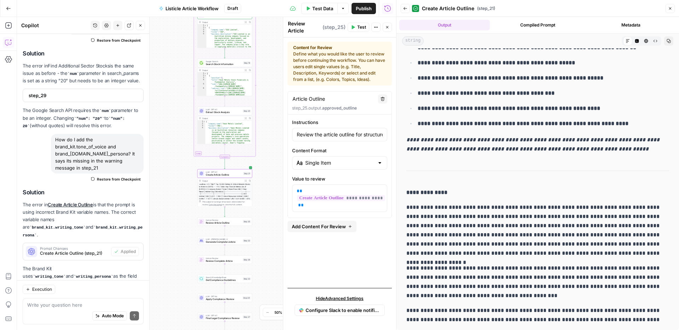
click at [336, 229] on span "Add Content For Review" at bounding box center [319, 226] width 54 height 7
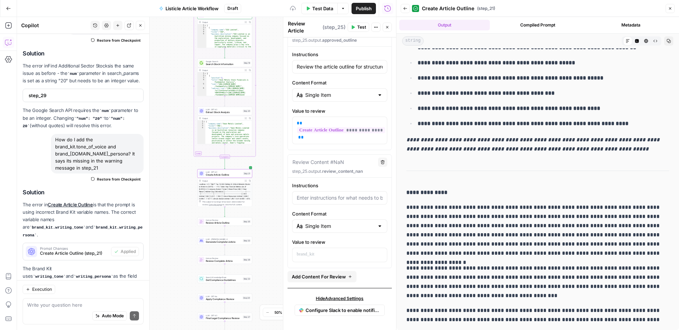
scroll to position [0, 0]
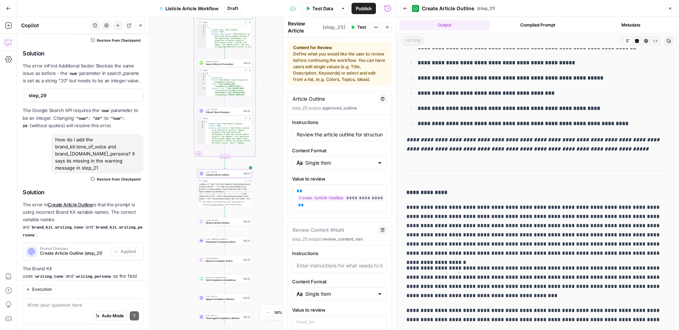
click at [381, 230] on icon "button" at bounding box center [383, 230] width 4 height 4
click at [383, 230] on icon "button" at bounding box center [383, 230] width 4 height 4
click at [384, 231] on icon "button" at bounding box center [383, 230] width 4 height 4
click at [383, 231] on icon "button" at bounding box center [383, 230] width 4 height 4
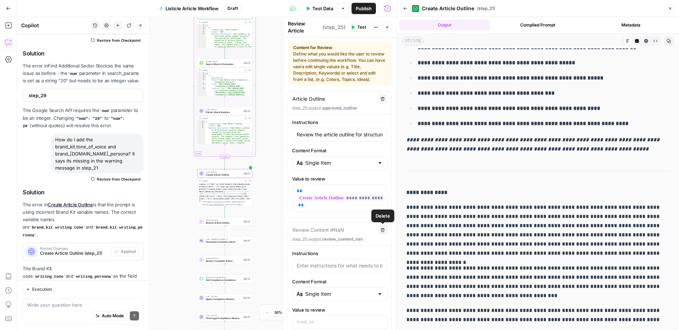
click at [383, 231] on icon "button" at bounding box center [383, 230] width 4 height 4
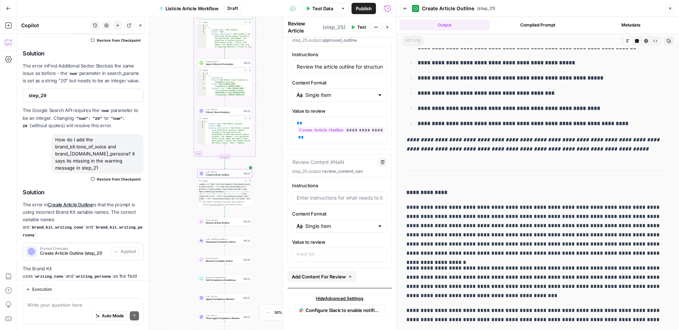
scroll to position [10, 0]
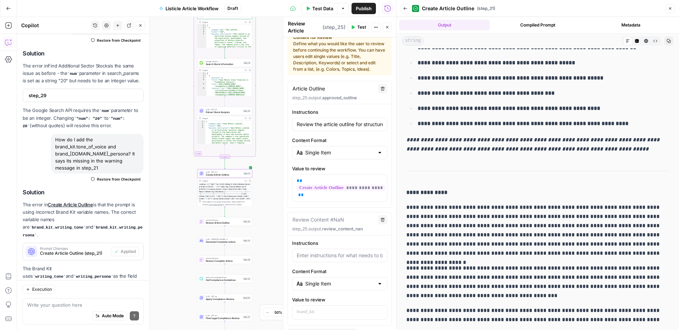
click at [668, 13] on button "Close" at bounding box center [670, 8] width 9 height 9
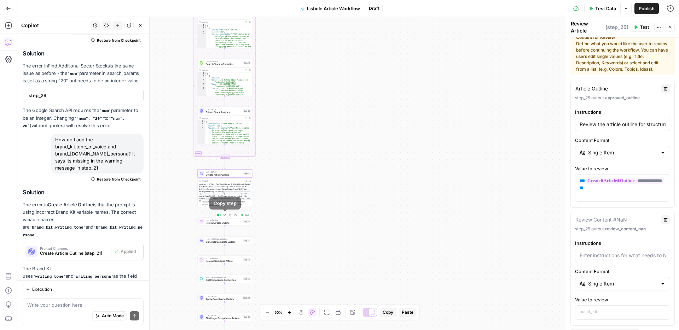
click at [245, 216] on span "Test" at bounding box center [247, 215] width 4 height 3
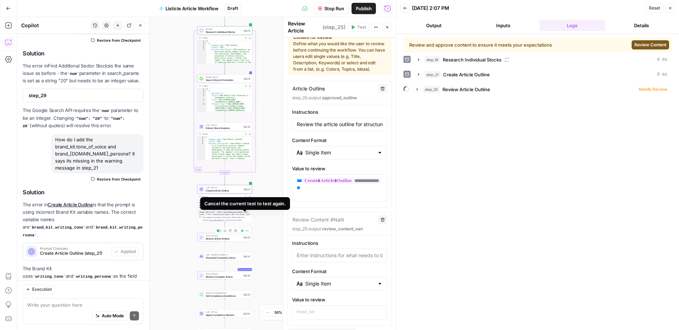
scroll to position [15, 0]
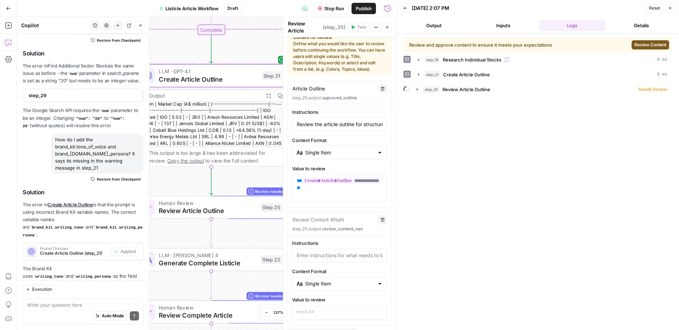
drag, startPoint x: 141, startPoint y: 24, endPoint x: 143, endPoint y: 31, distance: 6.9
click at [141, 24] on icon "button" at bounding box center [140, 25] width 4 height 4
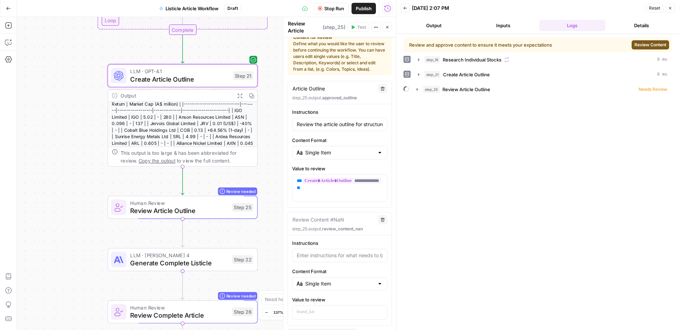
click at [644, 47] on span "Review Content" at bounding box center [651, 45] width 32 height 6
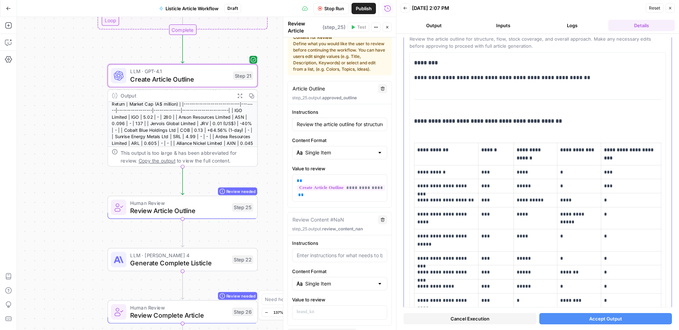
scroll to position [0, 0]
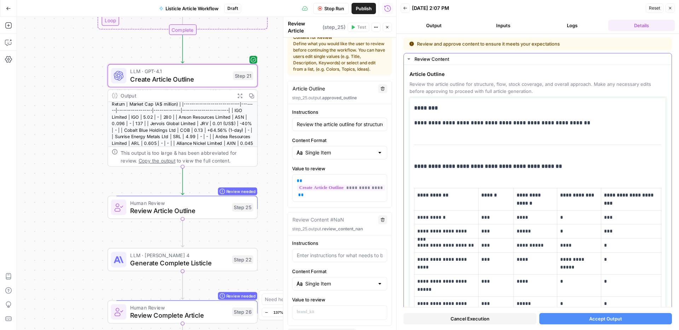
drag, startPoint x: 432, startPoint y: 120, endPoint x: 422, endPoint y: 123, distance: 10.4
click at [432, 120] on p "**********" at bounding box center [537, 122] width 247 height 9
drag, startPoint x: 415, startPoint y: 123, endPoint x: 512, endPoint y: 122, distance: 96.9
click at [512, 122] on p "**********" at bounding box center [537, 122] width 247 height 9
click at [463, 125] on p "**********" at bounding box center [537, 122] width 247 height 9
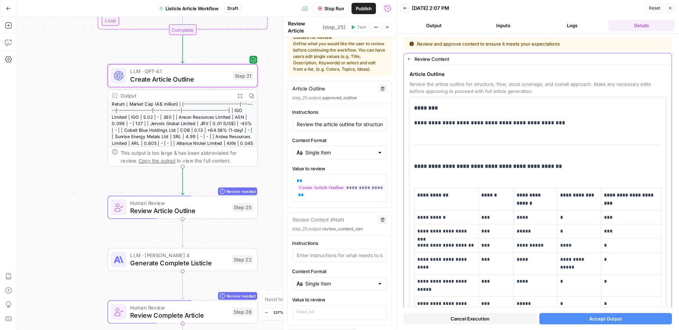
click at [578, 125] on p "**********" at bounding box center [537, 122] width 247 height 9
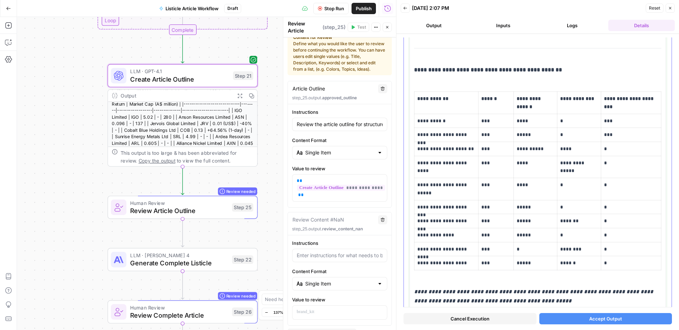
scroll to position [93, 0]
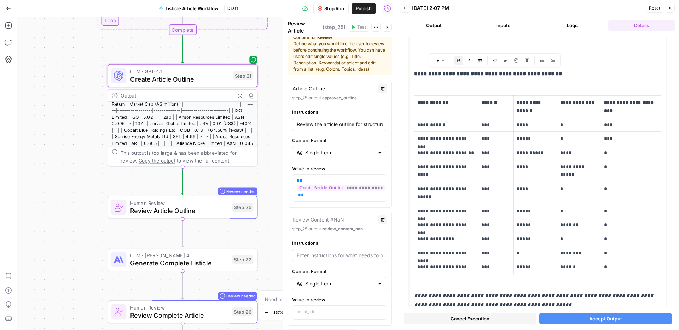
drag, startPoint x: 438, startPoint y: 76, endPoint x: 551, endPoint y: 74, distance: 113.2
click at [551, 74] on p "**********" at bounding box center [537, 73] width 247 height 9
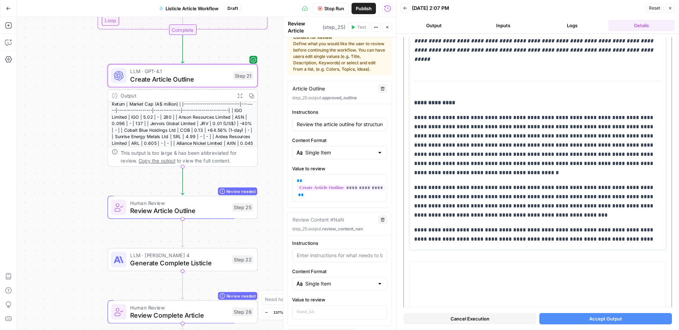
scroll to position [2163, 0]
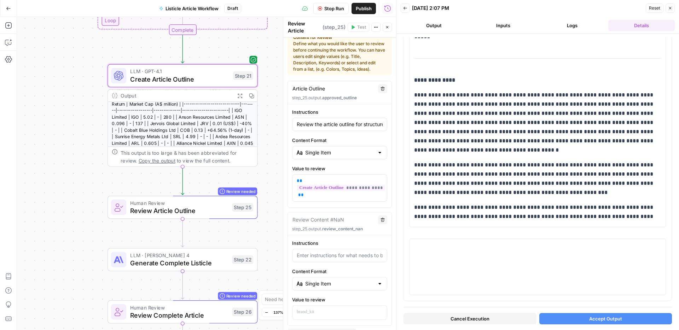
click at [629, 316] on button "Accept Output" at bounding box center [605, 318] width 133 height 11
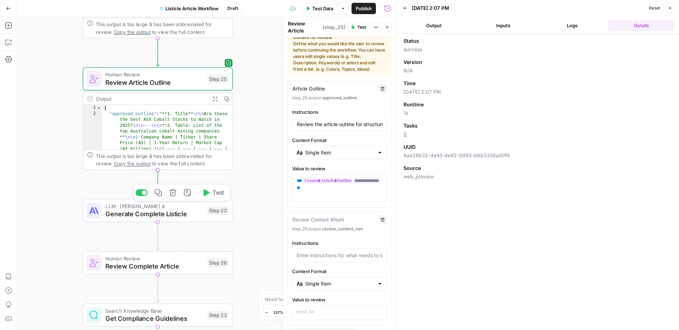
click at [208, 195] on icon "button" at bounding box center [206, 193] width 8 height 8
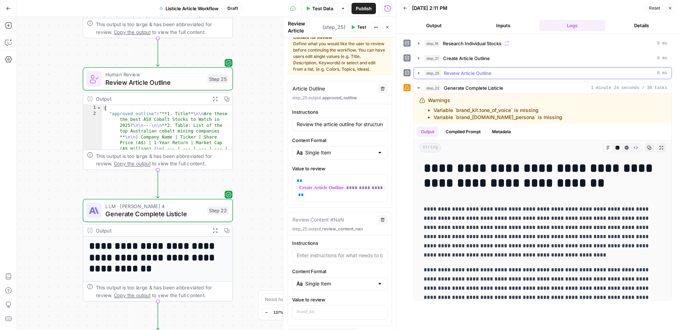
click at [420, 74] on icon "button" at bounding box center [419, 73] width 6 height 6
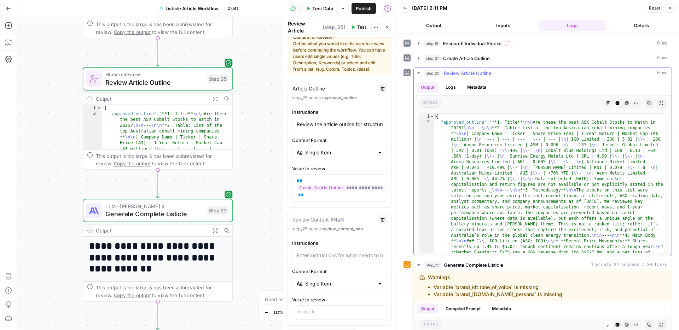
click at [419, 74] on icon "button" at bounding box center [419, 73] width 6 height 6
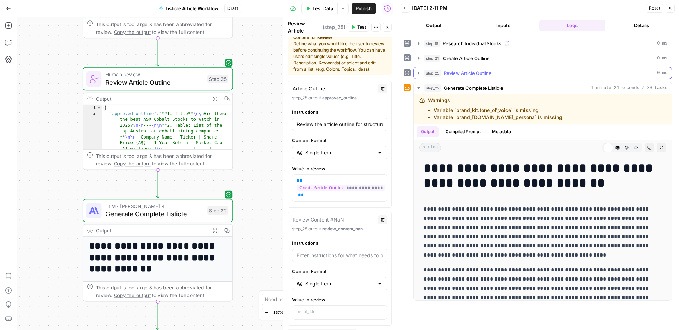
click at [419, 74] on icon "button" at bounding box center [419, 73] width 6 height 6
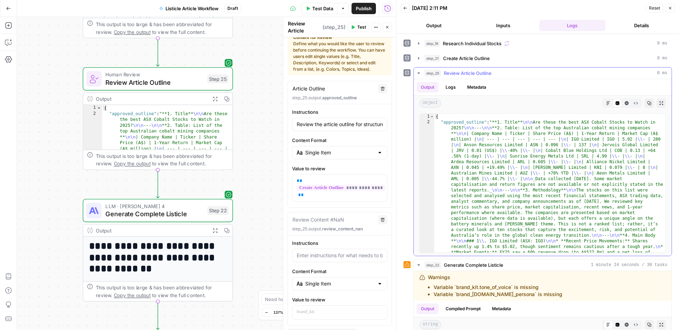
click at [419, 74] on icon "button" at bounding box center [419, 73] width 6 height 6
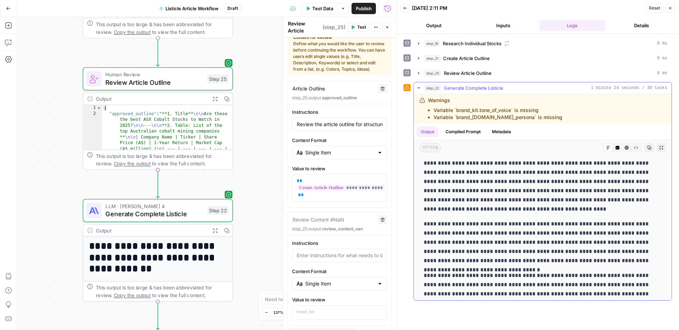
scroll to position [0, 0]
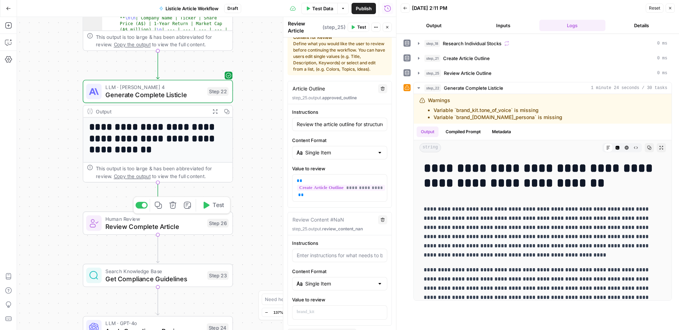
click at [178, 222] on span "Review Complete Article" at bounding box center [154, 227] width 98 height 10
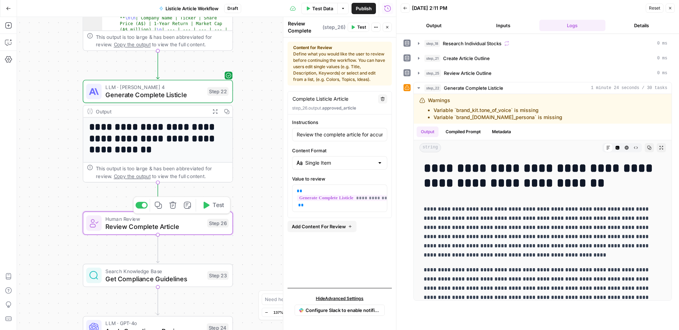
click at [216, 203] on span "Test" at bounding box center [219, 205] width 12 height 9
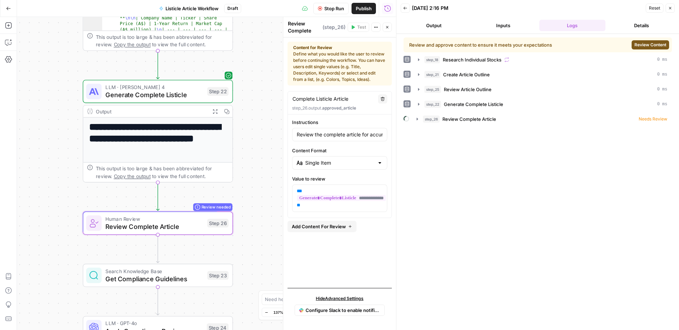
click at [657, 45] on span "Review Content" at bounding box center [651, 45] width 32 height 6
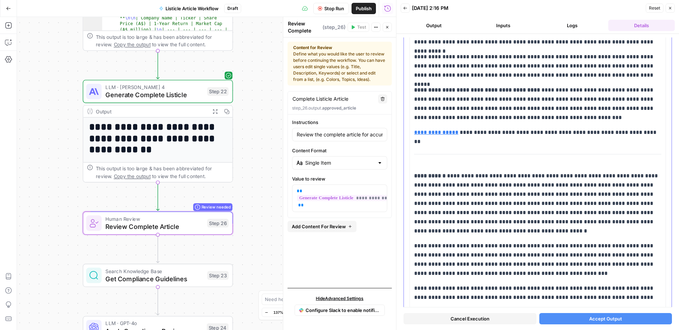
scroll to position [3040, 0]
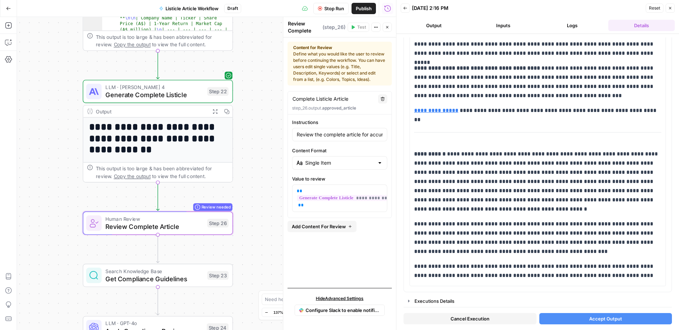
click at [618, 321] on span "Accept Output" at bounding box center [605, 319] width 33 height 7
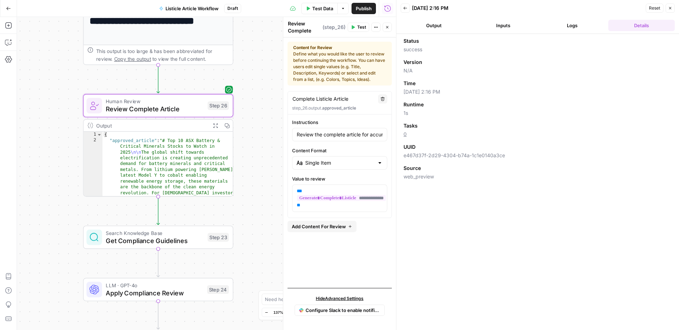
click at [179, 243] on span "Get Compliance Guidelines" at bounding box center [155, 241] width 98 height 10
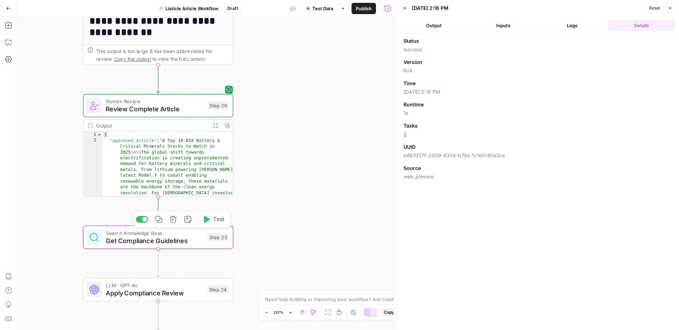
type textarea "Get Compliance Guidelines"
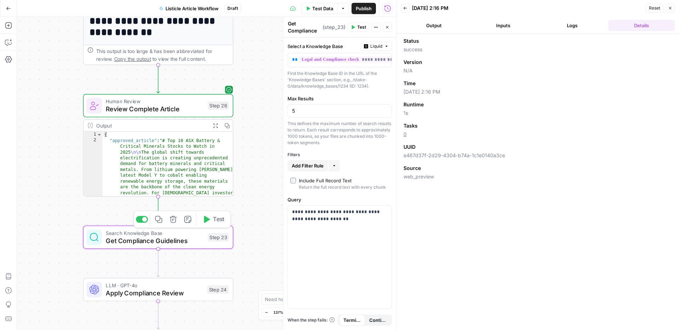
click at [210, 225] on button "Test" at bounding box center [213, 219] width 30 height 13
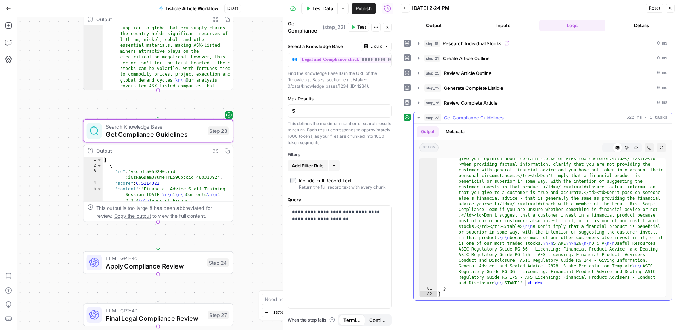
scroll to position [11451, 0]
click at [459, 131] on button "Metadata" at bounding box center [455, 132] width 28 height 11
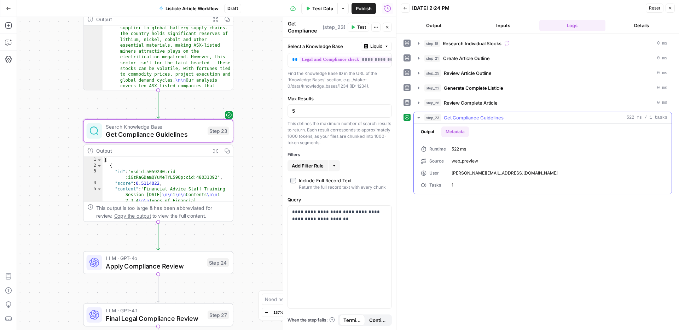
click at [432, 131] on button "Output" at bounding box center [428, 132] width 22 height 11
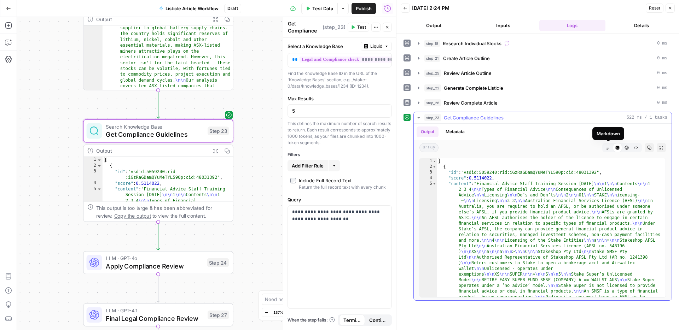
click at [606, 149] on button "Markdown" at bounding box center [608, 147] width 9 height 9
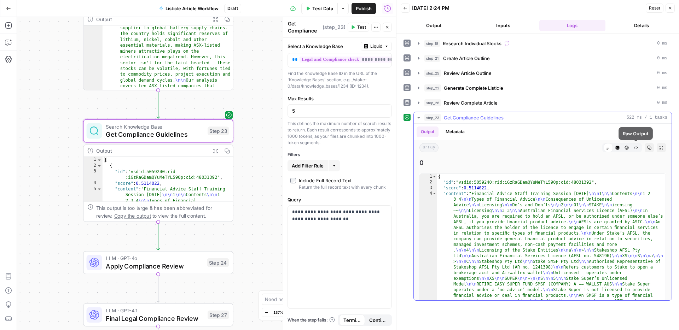
click at [629, 149] on icon "button" at bounding box center [627, 148] width 4 height 4
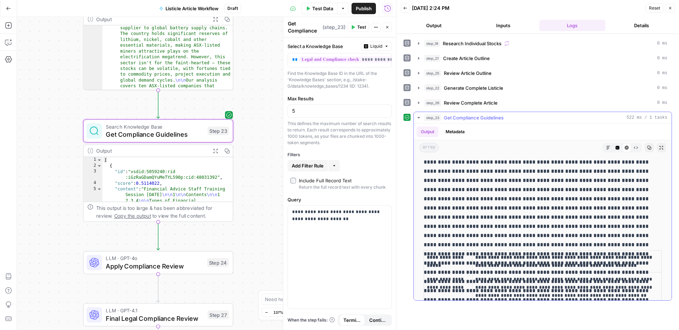
scroll to position [16355, 0]
click at [178, 264] on span "Apply Compliance Review" at bounding box center [154, 266] width 97 height 10
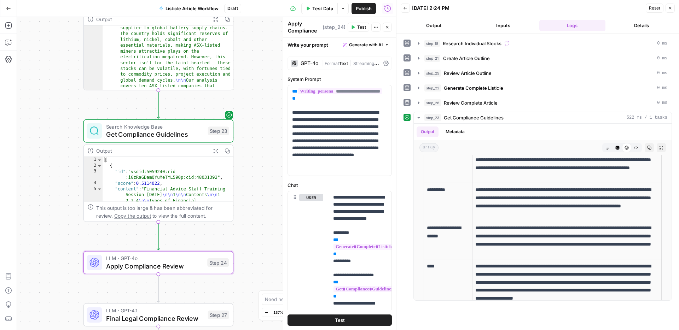
click at [672, 8] on span "Close" at bounding box center [672, 8] width 0 height 0
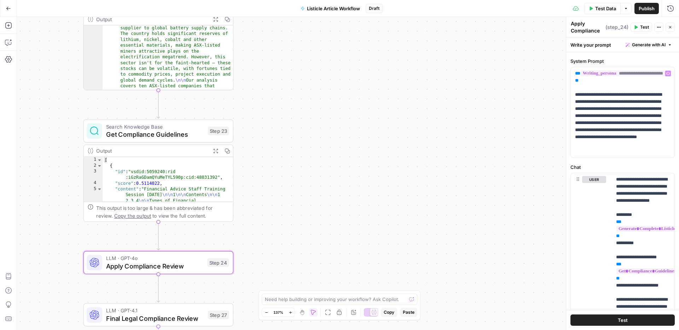
scroll to position [19, 0]
drag, startPoint x: 659, startPoint y: 153, endPoint x: 573, endPoint y: 102, distance: 100.7
click at [573, 102] on div "**********" at bounding box center [623, 111] width 104 height 91
copy p "**********"
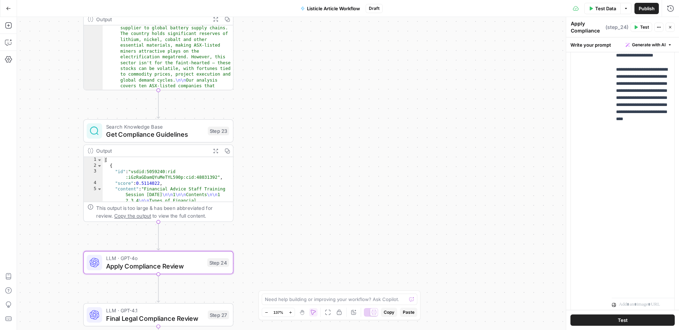
scroll to position [207, 0]
click at [645, 28] on span "Test" at bounding box center [644, 27] width 9 height 6
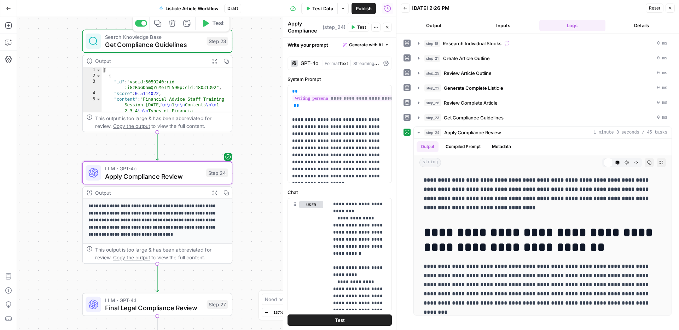
click at [183, 46] on span "Get Compliance Guidelines" at bounding box center [154, 45] width 98 height 10
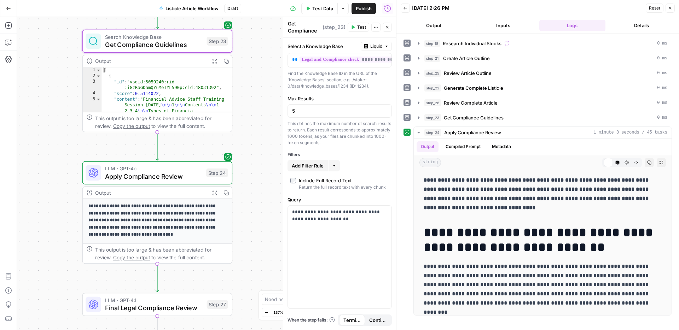
click at [179, 166] on span "LLM · GPT-4o" at bounding box center [153, 169] width 97 height 8
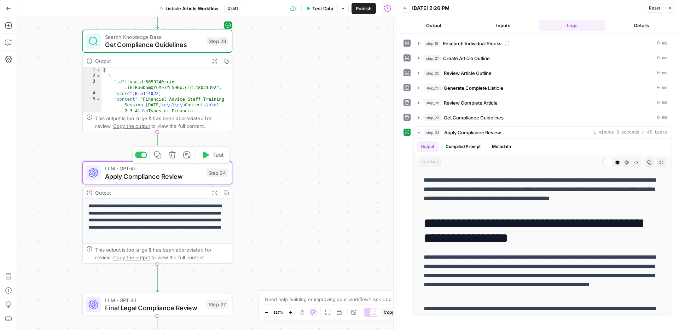
type textarea "Apply Compliance Review"
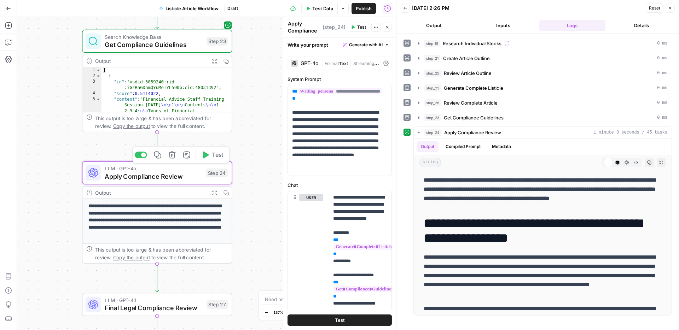
click at [175, 176] on span "Apply Compliance Review" at bounding box center [153, 177] width 97 height 10
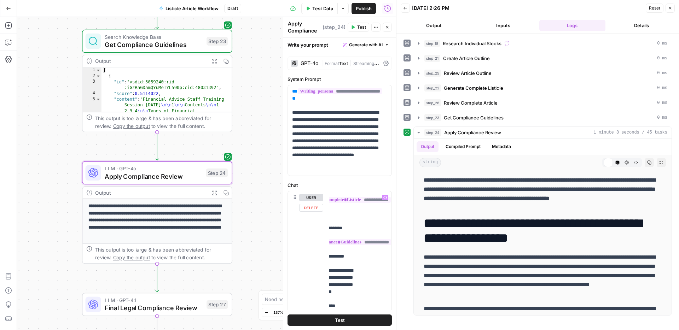
scroll to position [47, 42]
click at [470, 148] on button "Compiled Prompt" at bounding box center [463, 146] width 44 height 11
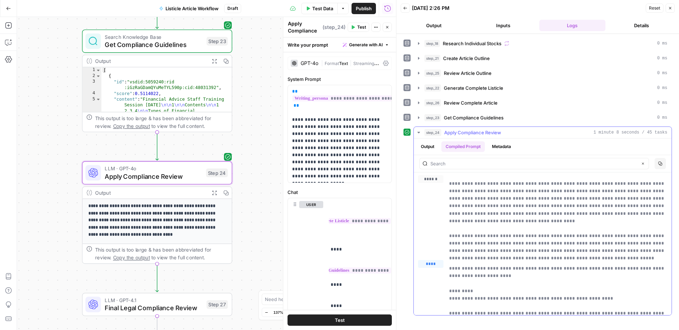
click at [503, 147] on button "Metadata" at bounding box center [502, 146] width 28 height 11
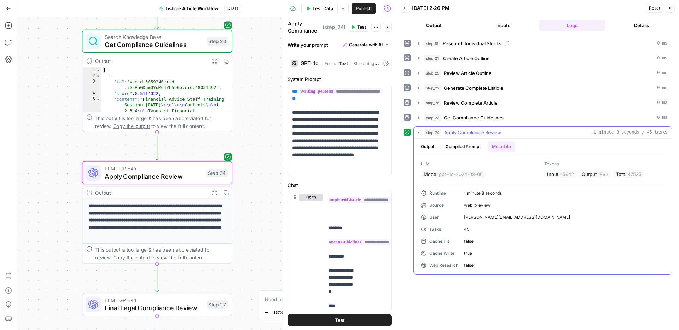
drag, startPoint x: 432, startPoint y: 147, endPoint x: 442, endPoint y: 150, distance: 10.3
click at [432, 147] on button "Output" at bounding box center [428, 146] width 22 height 11
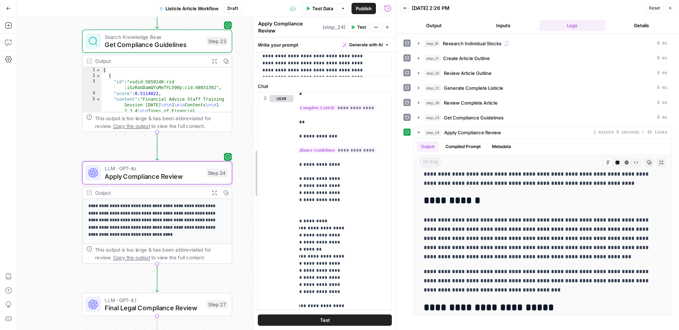
scroll to position [71, 0]
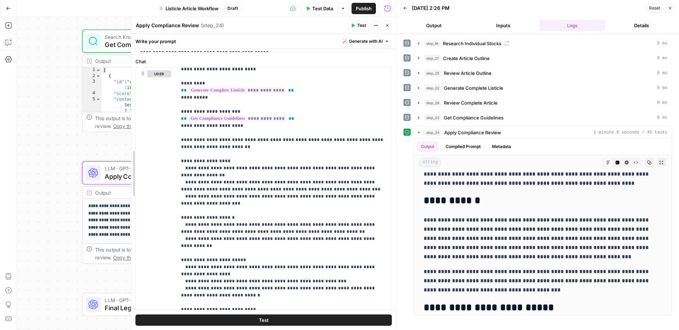
drag, startPoint x: 280, startPoint y: 154, endPoint x: 202, endPoint y: 145, distance: 78.0
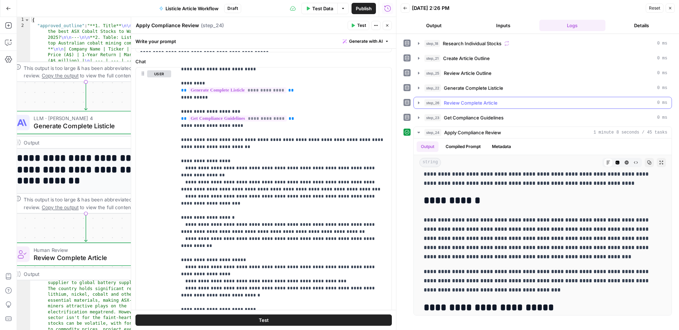
click at [487, 105] on span "Review Complete Article" at bounding box center [471, 102] width 54 height 7
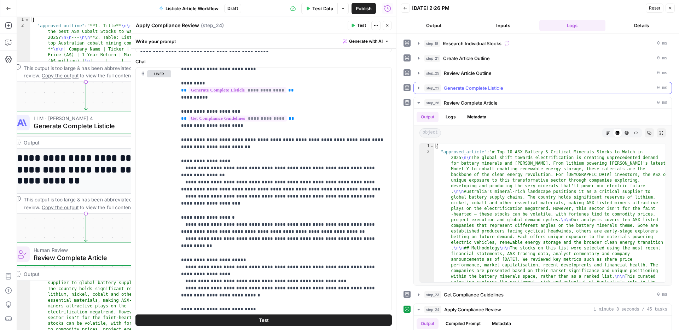
click at [480, 88] on span "Generate Complete Listicle" at bounding box center [473, 88] width 59 height 7
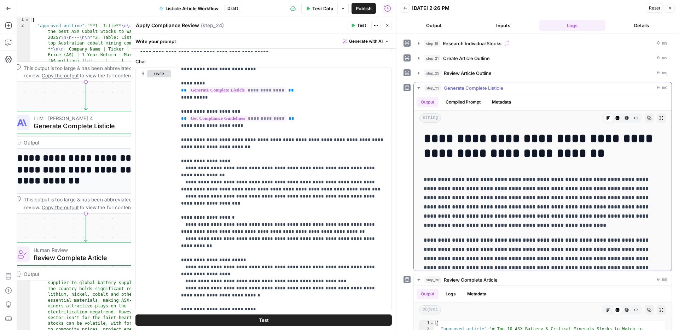
click at [419, 88] on icon "button" at bounding box center [418, 87] width 2 height 1
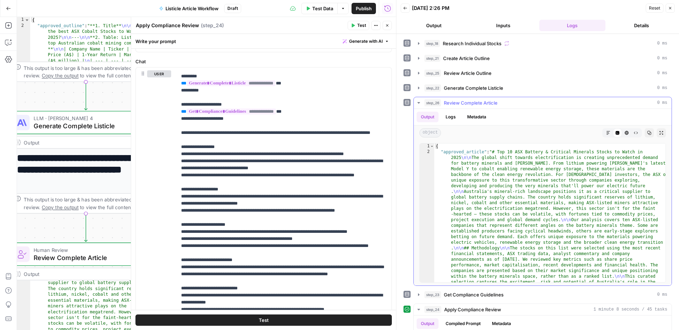
click at [418, 102] on icon "button" at bounding box center [418, 102] width 2 height 1
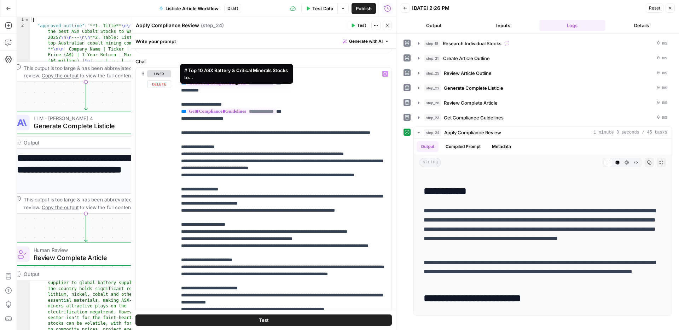
click at [232, 86] on span "**********" at bounding box center [231, 83] width 89 height 6
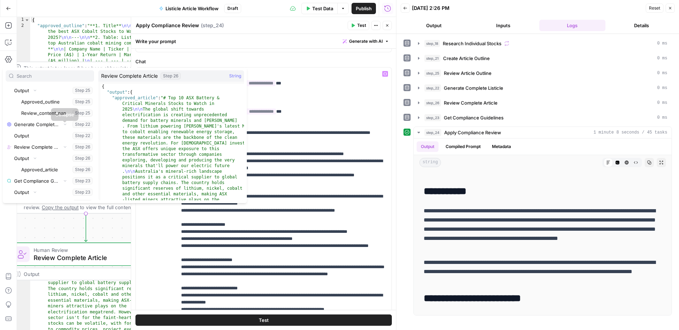
scroll to position [2311, 0]
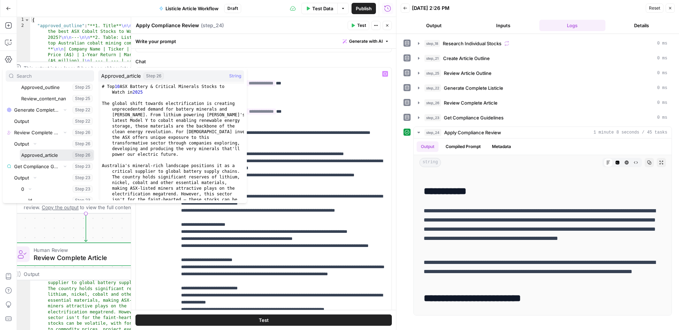
click at [48, 156] on button "Select variable Approved_article" at bounding box center [57, 155] width 74 height 11
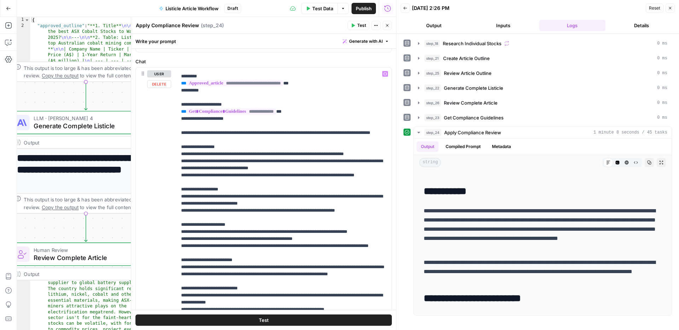
click at [283, 320] on button "Test" at bounding box center [263, 320] width 256 height 11
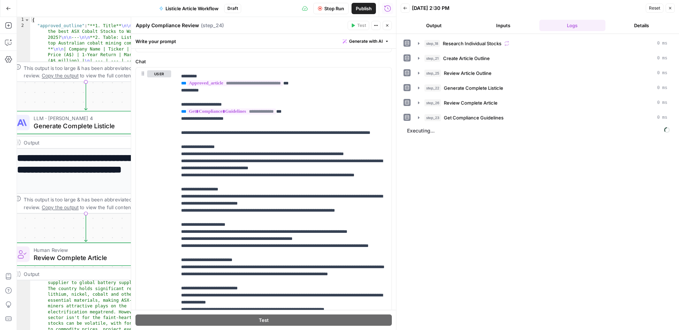
scroll to position [12, 0]
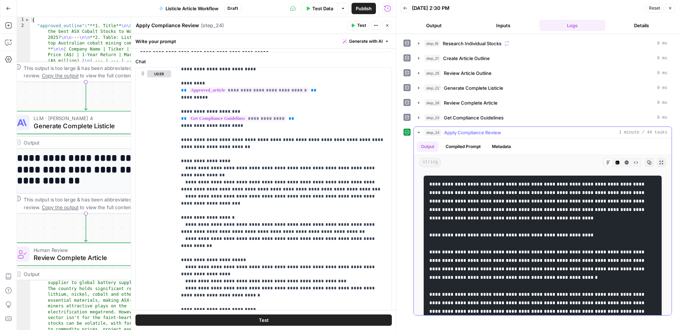
click at [459, 149] on button "Compiled Prompt" at bounding box center [463, 146] width 44 height 11
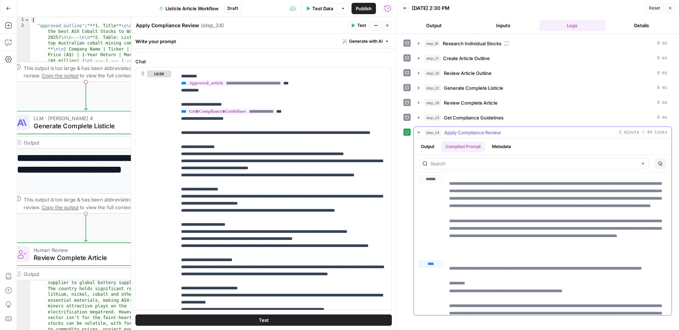
click at [495, 148] on button "Metadata" at bounding box center [502, 146] width 28 height 11
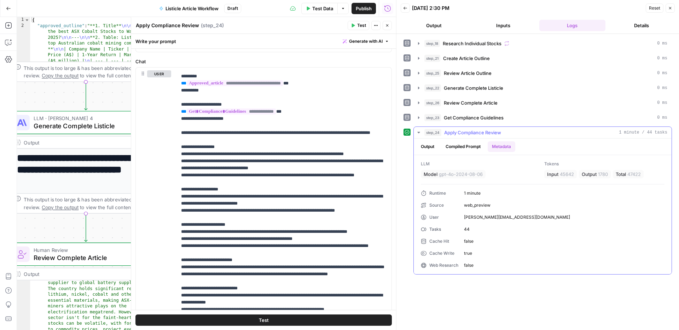
click at [427, 149] on button "Output" at bounding box center [428, 146] width 22 height 11
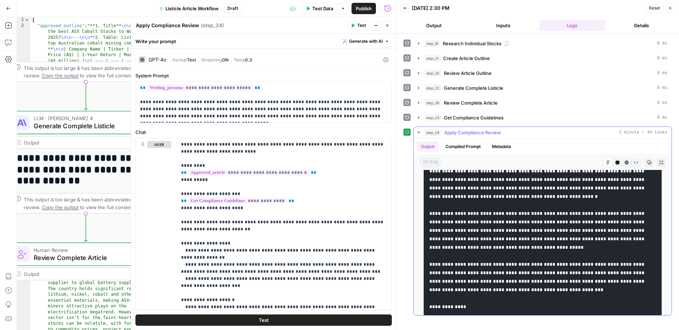
scroll to position [81, 0]
click at [617, 162] on icon "button" at bounding box center [618, 163] width 4 height 4
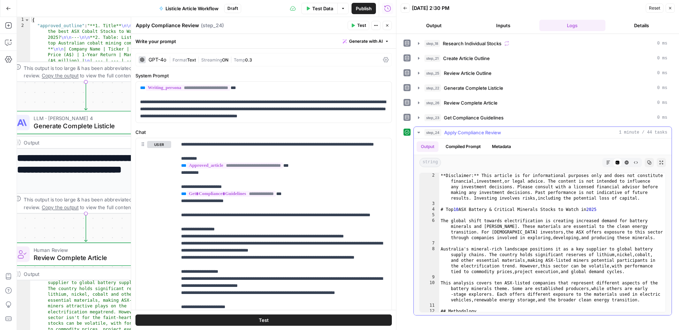
scroll to position [10, 0]
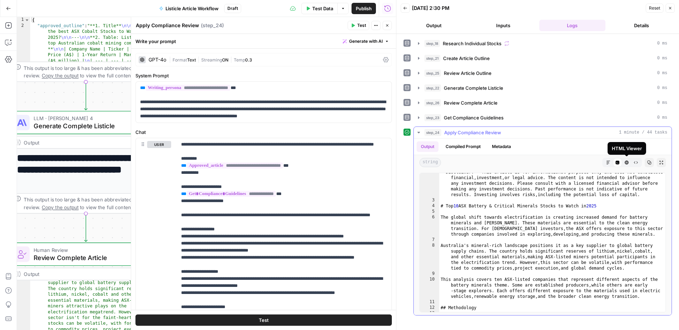
click at [628, 164] on icon "button" at bounding box center [627, 163] width 4 height 4
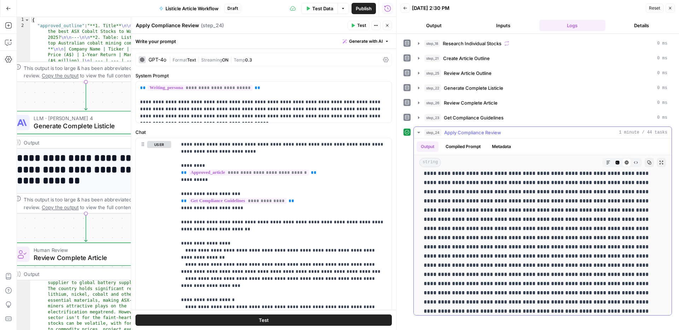
scroll to position [822, 0]
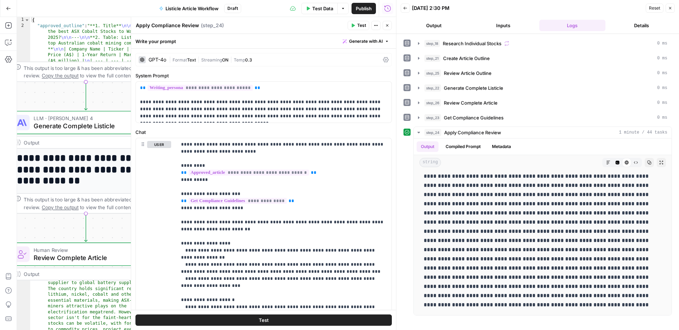
click at [674, 9] on button "Close" at bounding box center [670, 8] width 9 height 9
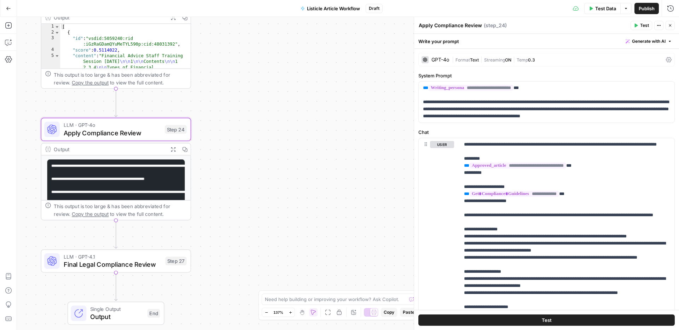
click at [173, 151] on icon "button" at bounding box center [172, 149] width 5 height 5
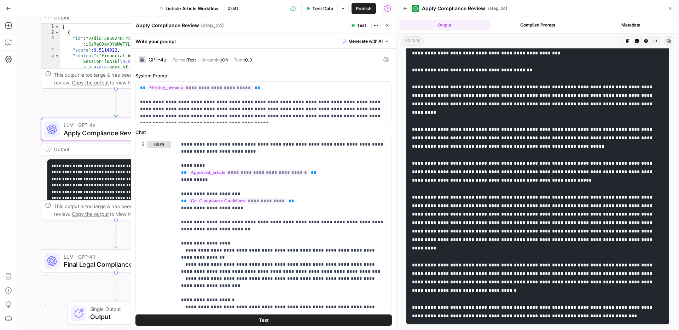
scroll to position [1563, 0]
click at [670, 11] on button "Close" at bounding box center [670, 8] width 9 height 9
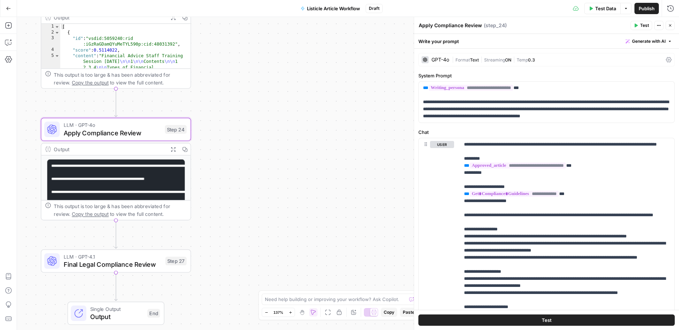
click at [669, 29] on button "Close" at bounding box center [670, 25] width 9 height 9
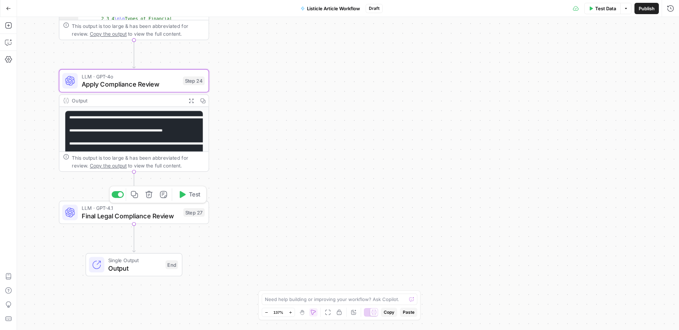
click at [177, 217] on span "Final Legal Compliance Review" at bounding box center [131, 216] width 98 height 10
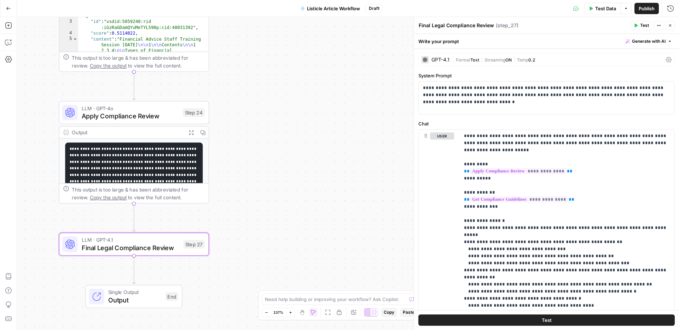
click at [581, 318] on button "Test" at bounding box center [546, 320] width 256 height 11
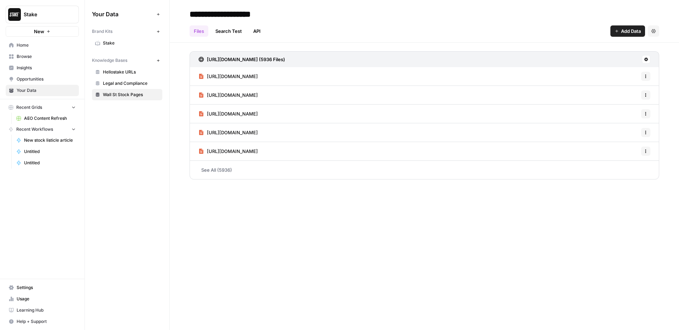
click at [30, 288] on span "Settings" at bounding box center [46, 288] width 59 height 6
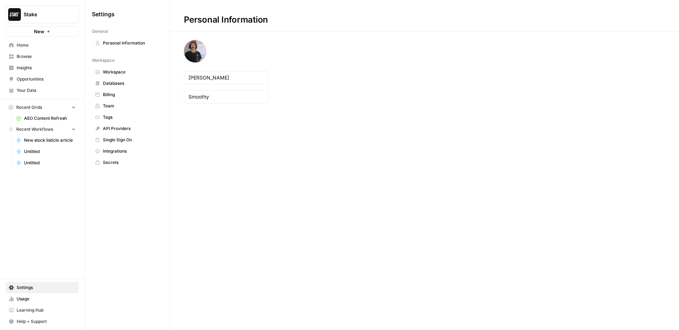
click at [124, 104] on span "Team" at bounding box center [131, 106] width 56 height 6
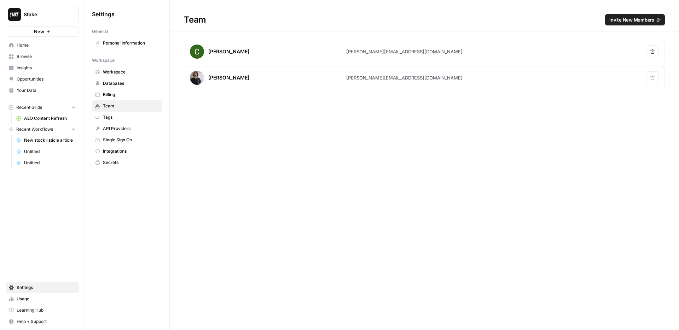
click at [632, 23] on span "Invite New Members" at bounding box center [631, 19] width 45 height 7
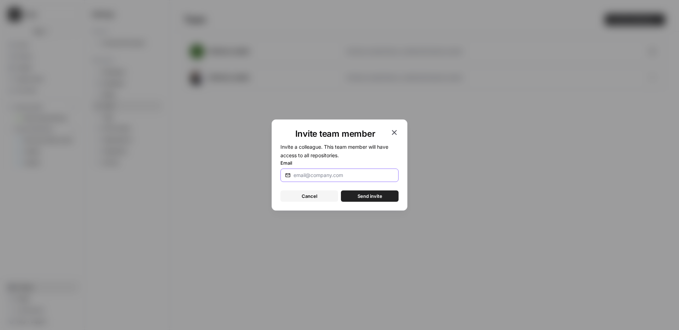
click at [330, 175] on input "Email" at bounding box center [344, 175] width 100 height 7
paste input "[PERSON_NAME][EMAIL_ADDRESS][PERSON_NAME][DOMAIN_NAME]"
type input "[PERSON_NAME][EMAIL_ADDRESS][PERSON_NAME][DOMAIN_NAME]"
click at [376, 198] on span "Send invite" at bounding box center [370, 196] width 25 height 7
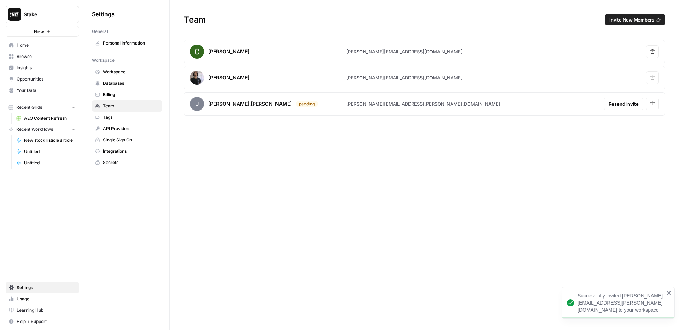
click at [133, 154] on span "Integrations" at bounding box center [131, 151] width 56 height 6
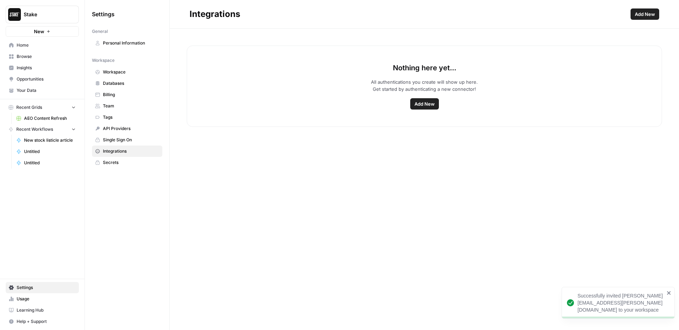
click at [422, 106] on span "Add New" at bounding box center [425, 103] width 20 height 7
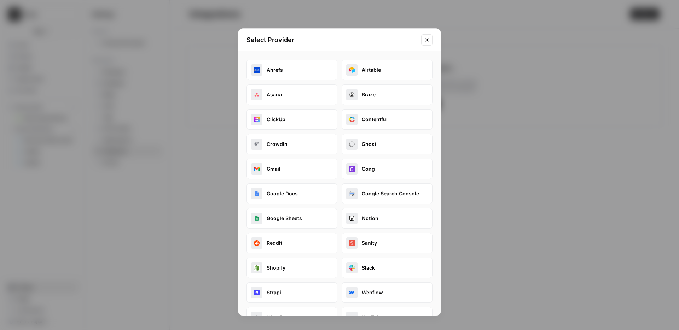
click at [428, 39] on icon "Close modal" at bounding box center [427, 40] width 6 height 6
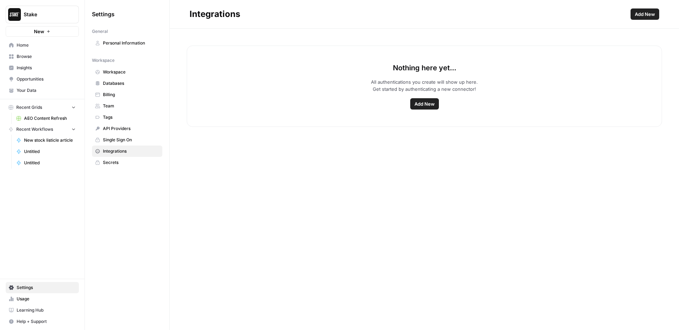
click at [121, 107] on span "Team" at bounding box center [131, 106] width 56 height 6
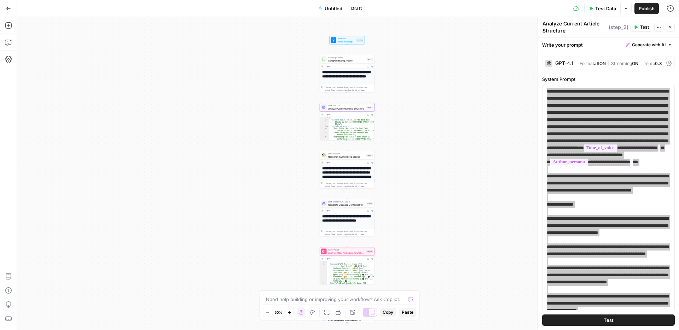
scroll to position [354, 0]
